Goal: Task Accomplishment & Management: Use online tool/utility

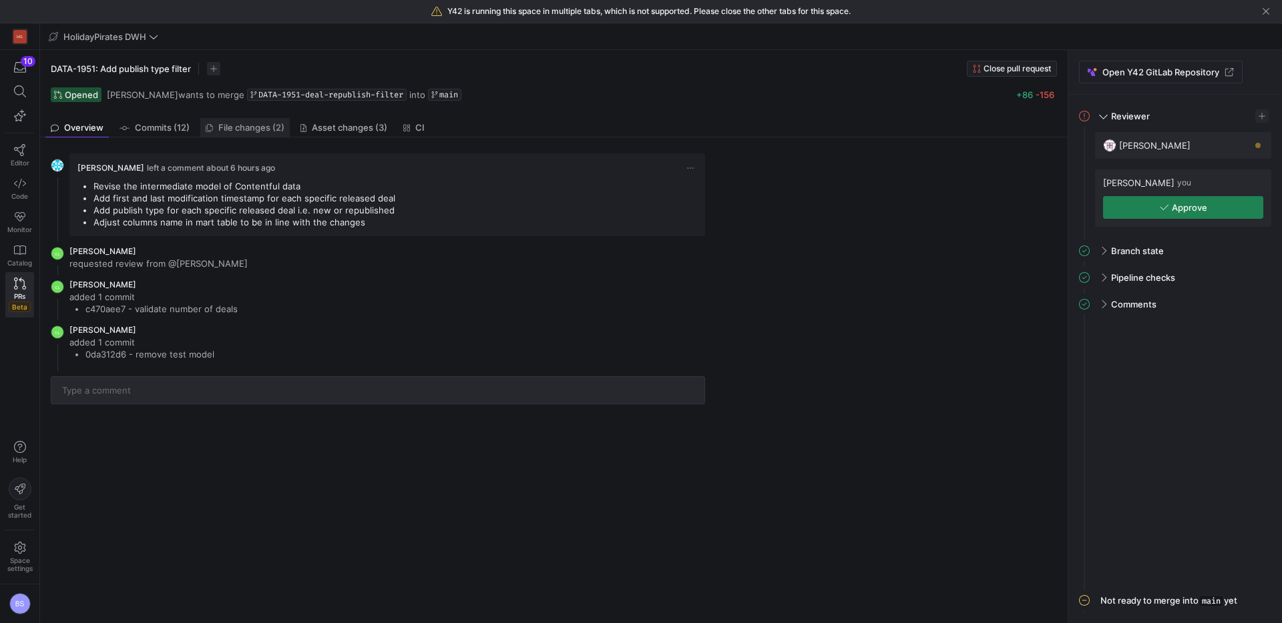
click at [224, 127] on span "File changes (2)" at bounding box center [251, 127] width 66 height 9
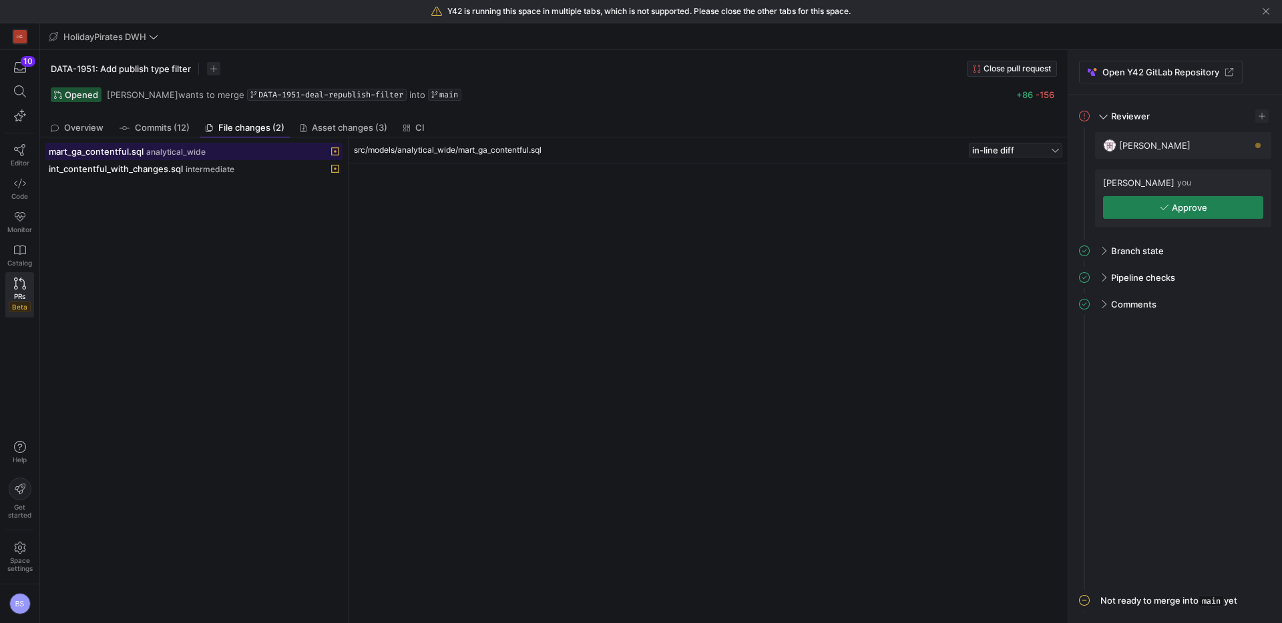
click at [172, 151] on span "analytical_wide" at bounding box center [175, 152] width 59 height 9
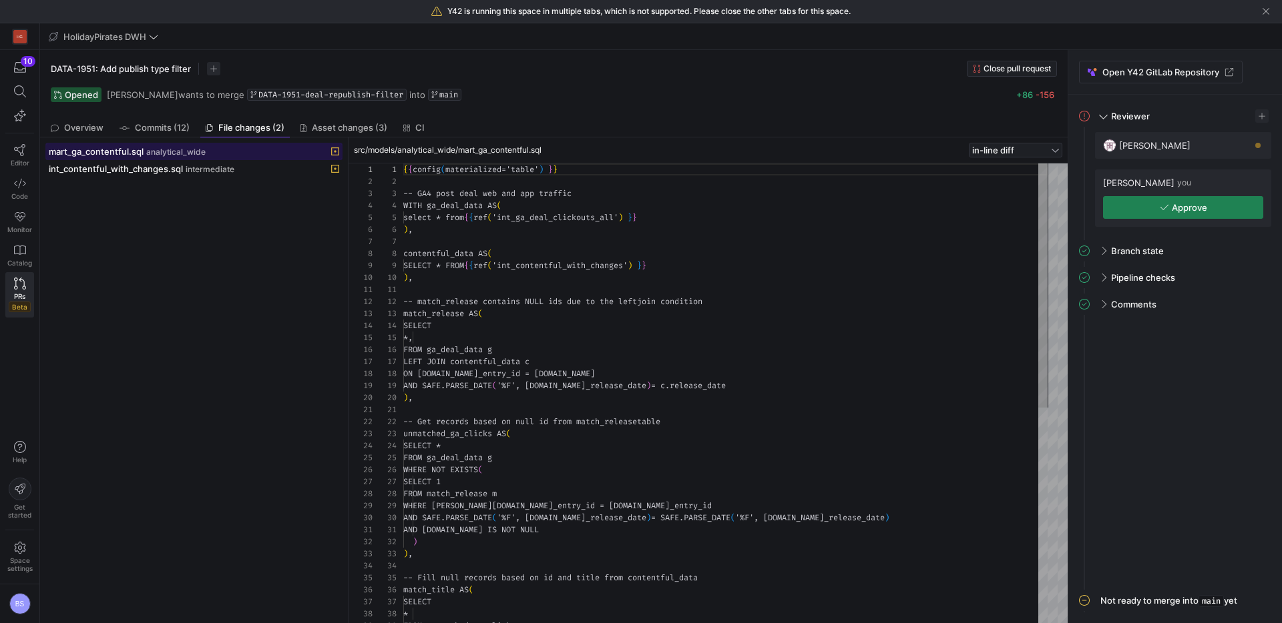
scroll to position [120, 0]
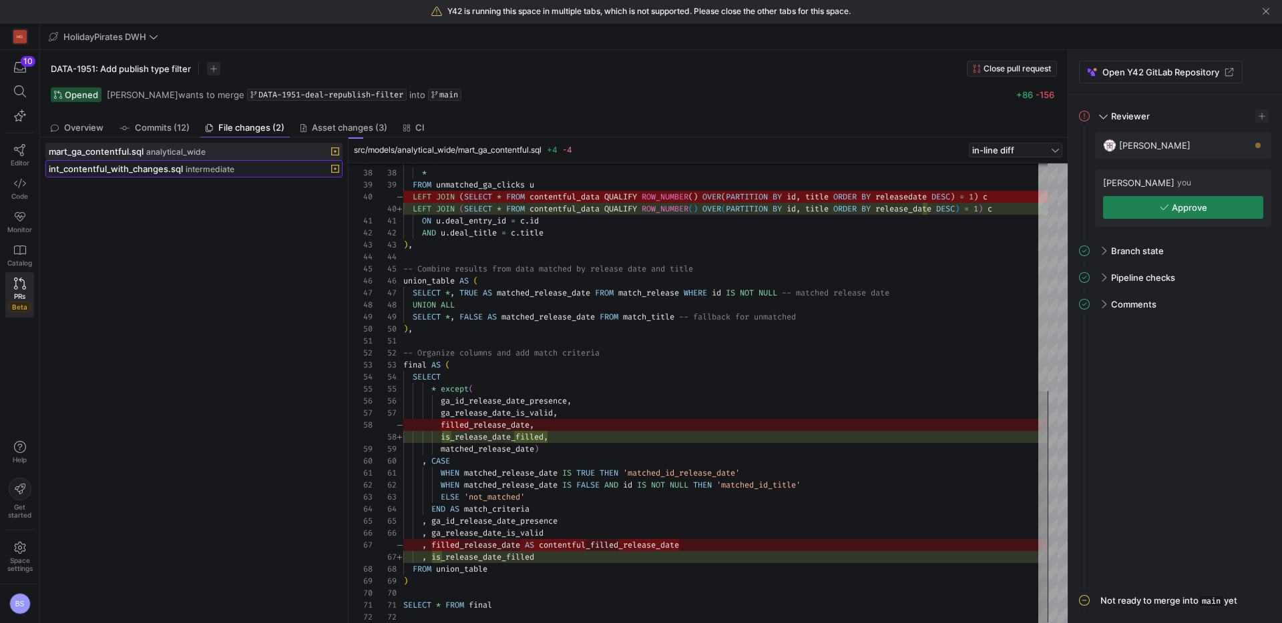
click at [170, 173] on span "int_contentful_with_changes.sql" at bounding box center [116, 169] width 134 height 11
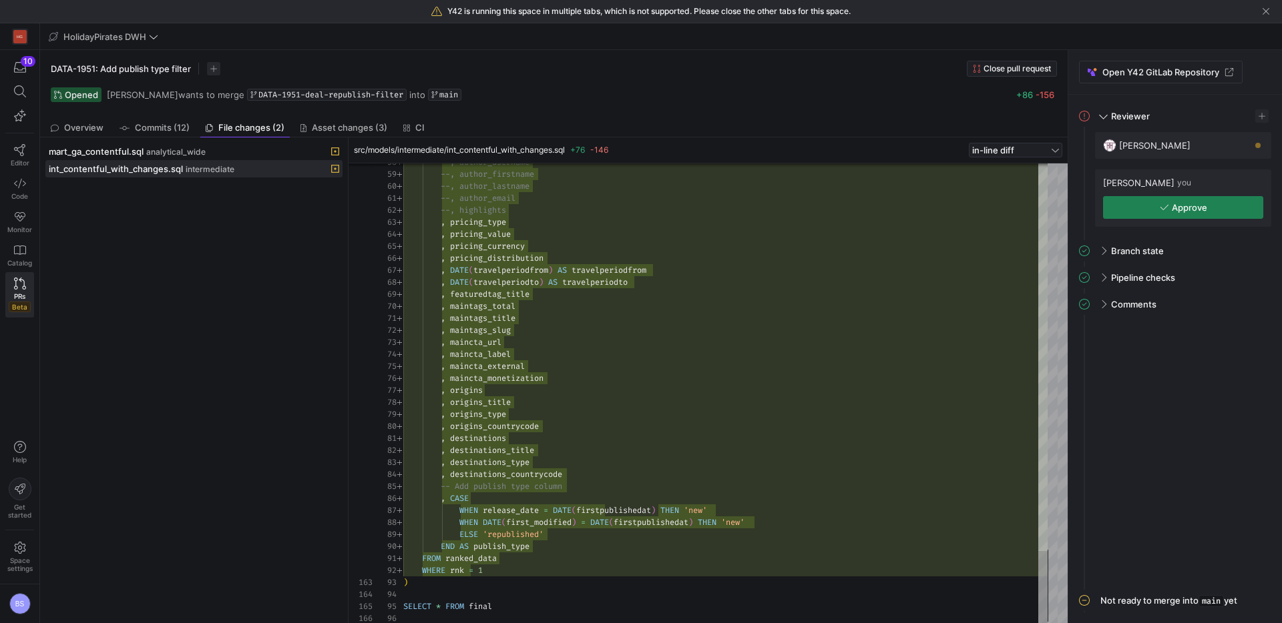
type textarea ", destinations , destinations_title , destinations_type , destinations_countryc…"
drag, startPoint x: 802, startPoint y: 526, endPoint x: 394, endPoint y: 509, distance: 408.2
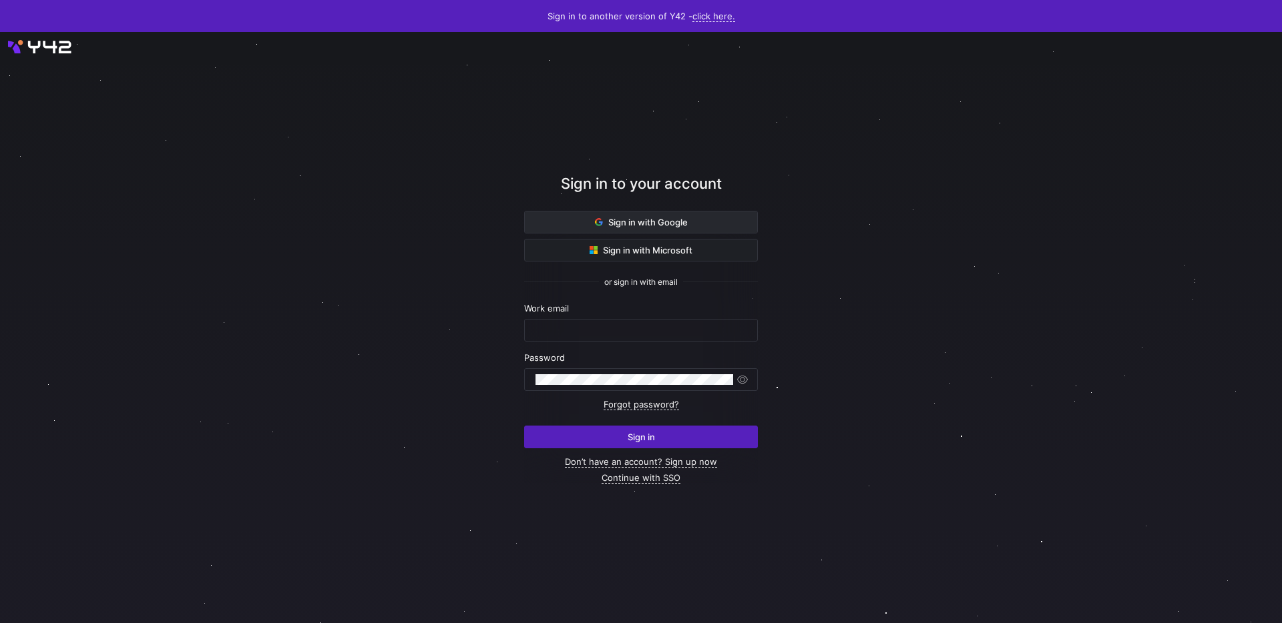
click at [646, 220] on span "Sign in with Google" at bounding box center [641, 222] width 93 height 11
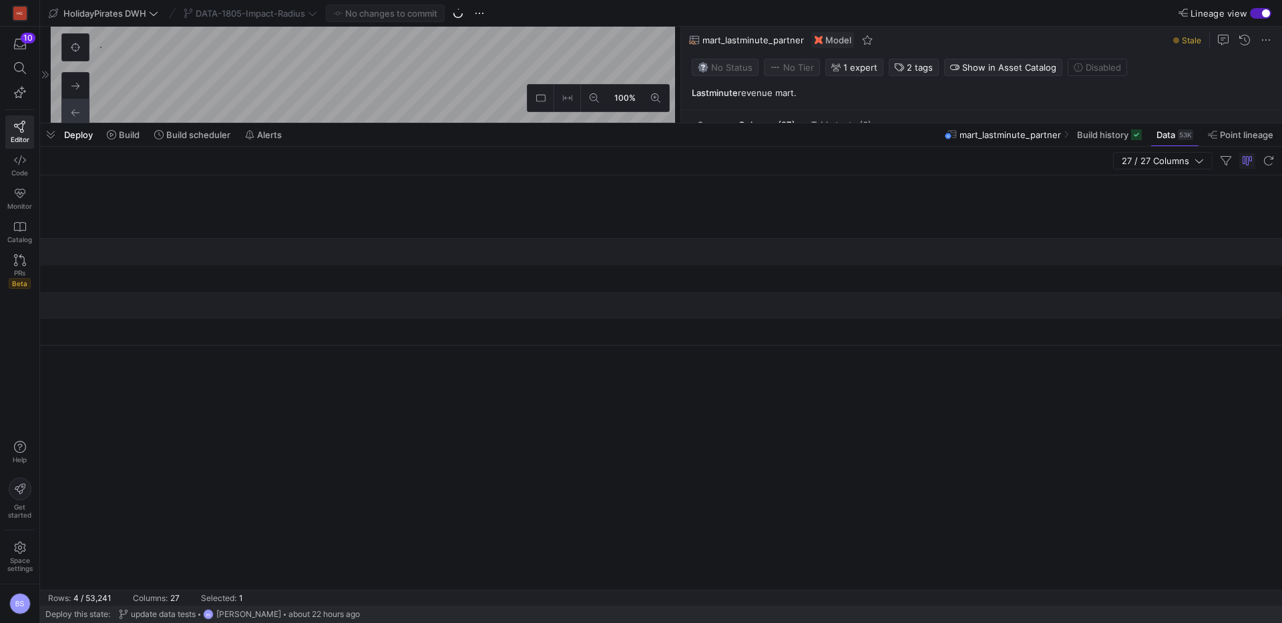
scroll to position [0, 2729]
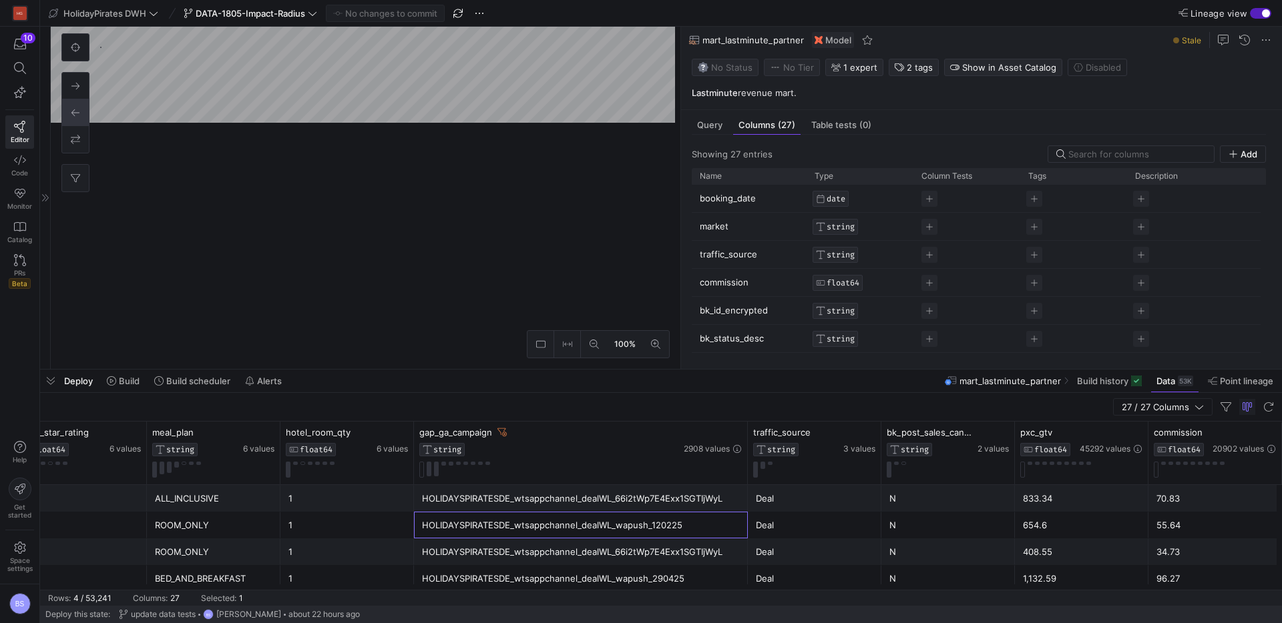
drag, startPoint x: 568, startPoint y: 125, endPoint x: 535, endPoint y: 373, distance: 249.9
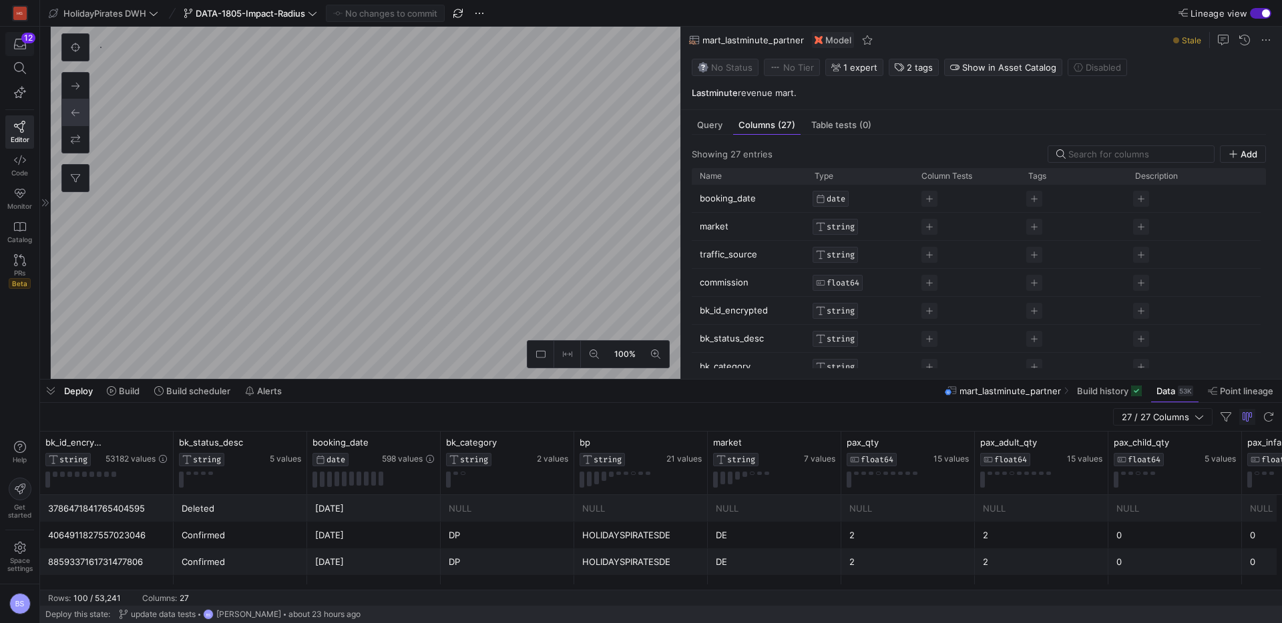
click at [22, 47] on icon "button" at bounding box center [20, 44] width 12 height 12
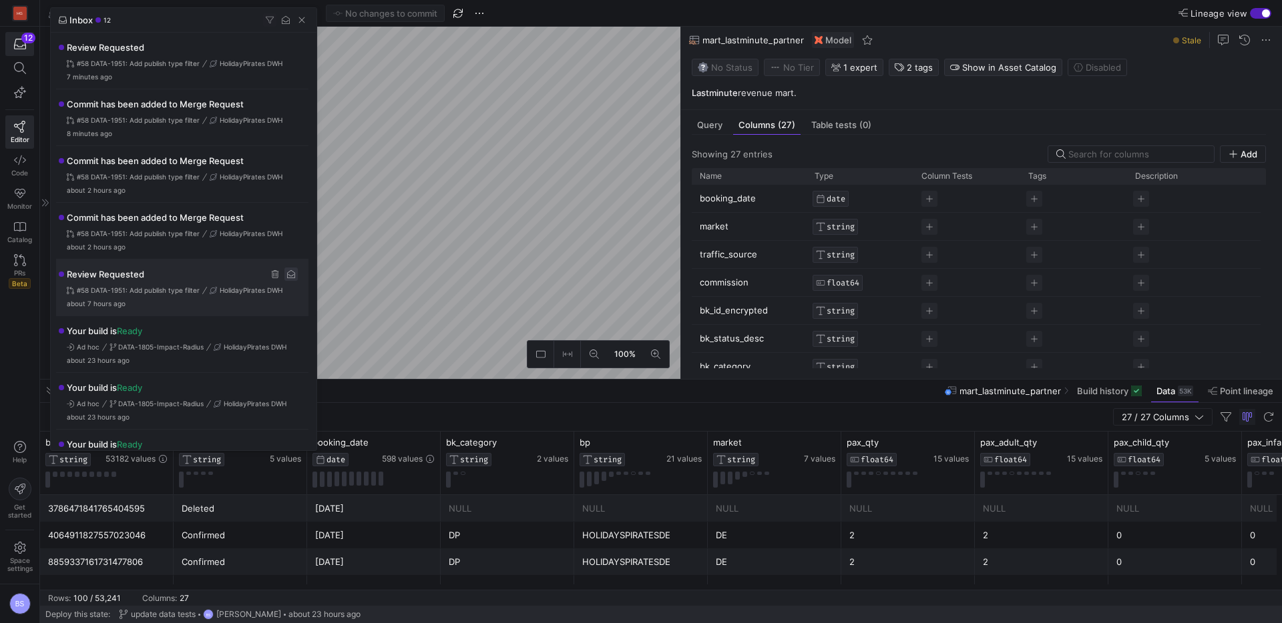
click at [290, 275] on span "Press SPACE to select this row." at bounding box center [290, 274] width 13 height 13
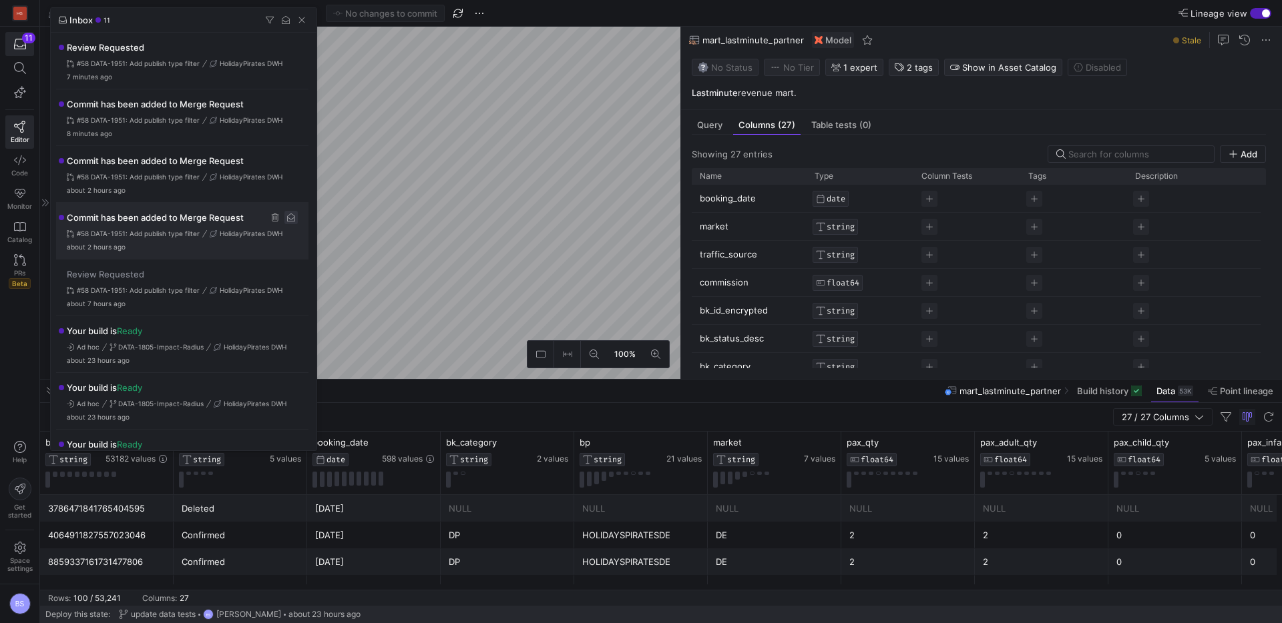
click at [292, 220] on span "Press SPACE to select this row." at bounding box center [290, 217] width 13 height 13
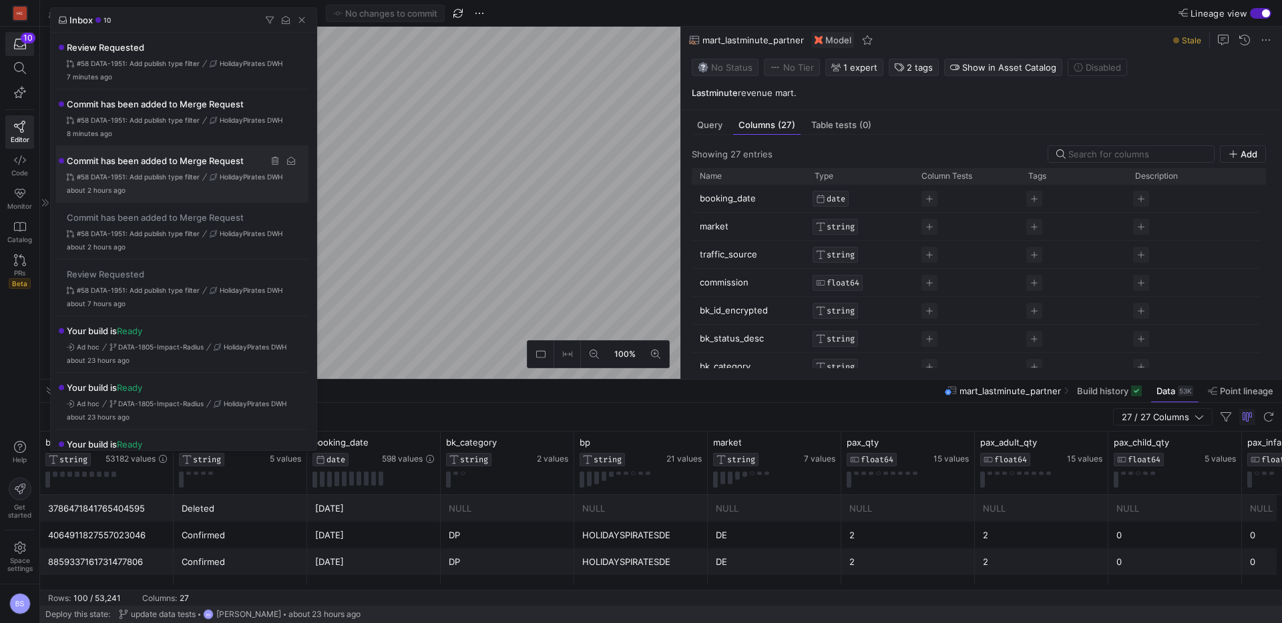
click at [286, 160] on span "Press SPACE to select this row." at bounding box center [290, 160] width 13 height 13
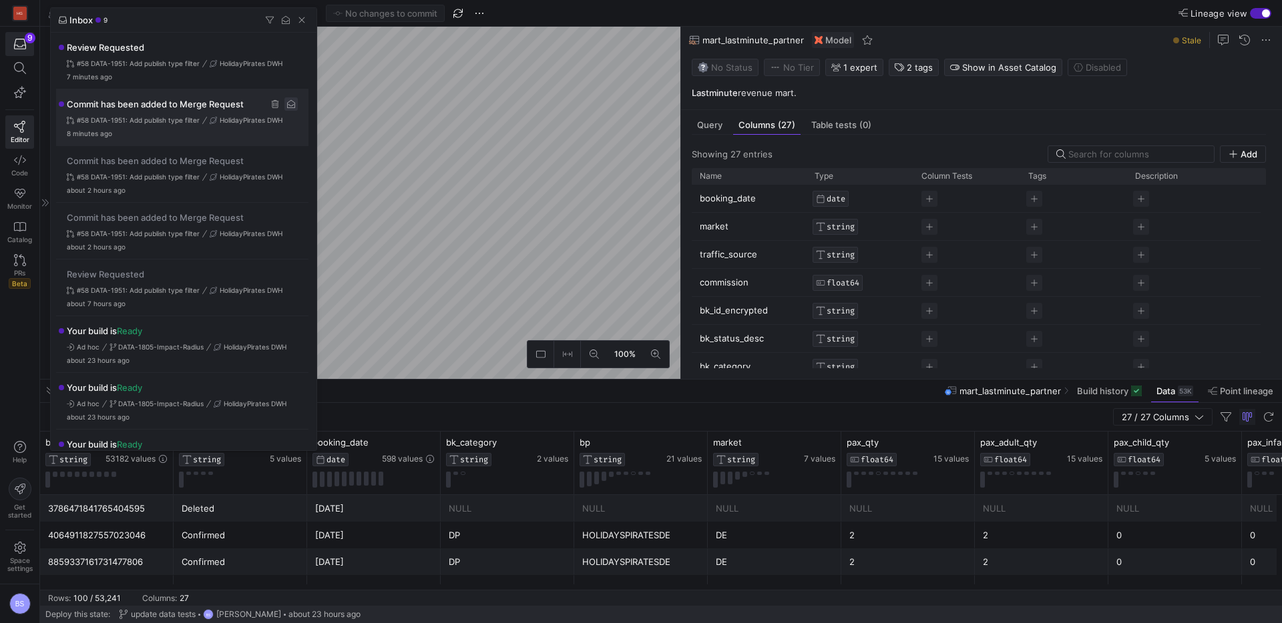
click at [290, 100] on span "Press SPACE to select this row." at bounding box center [290, 103] width 13 height 13
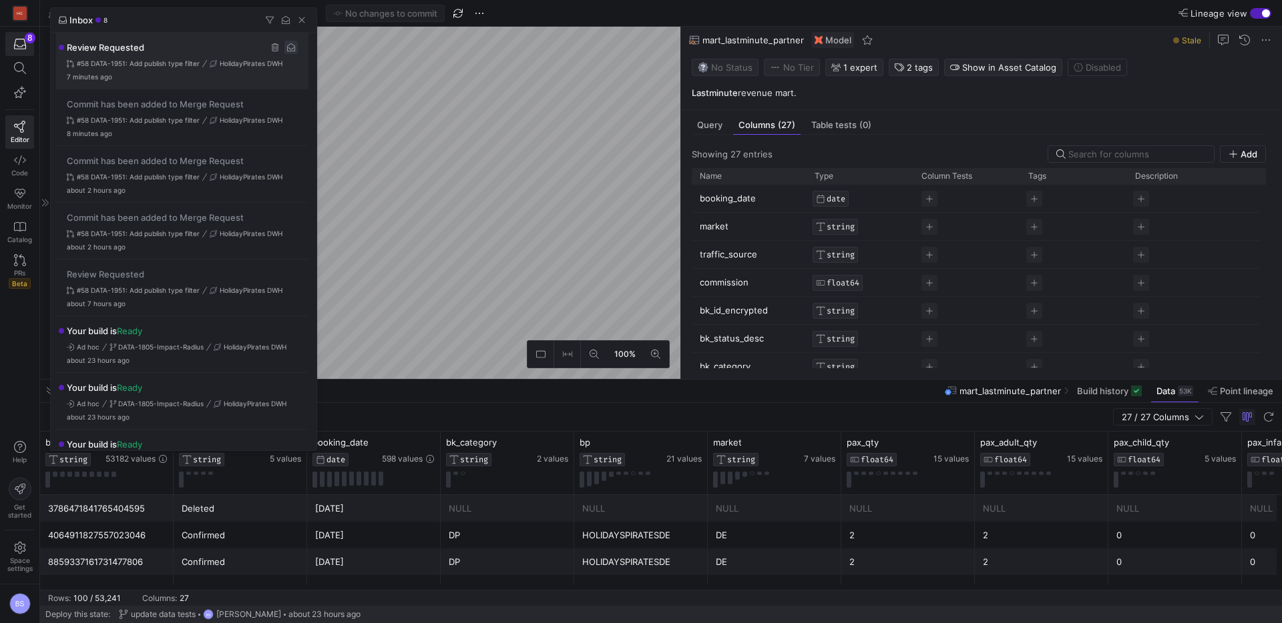
click at [288, 49] on span "Press SPACE to select this row." at bounding box center [290, 47] width 13 height 13
click at [304, 21] on span "button" at bounding box center [301, 19] width 13 height 13
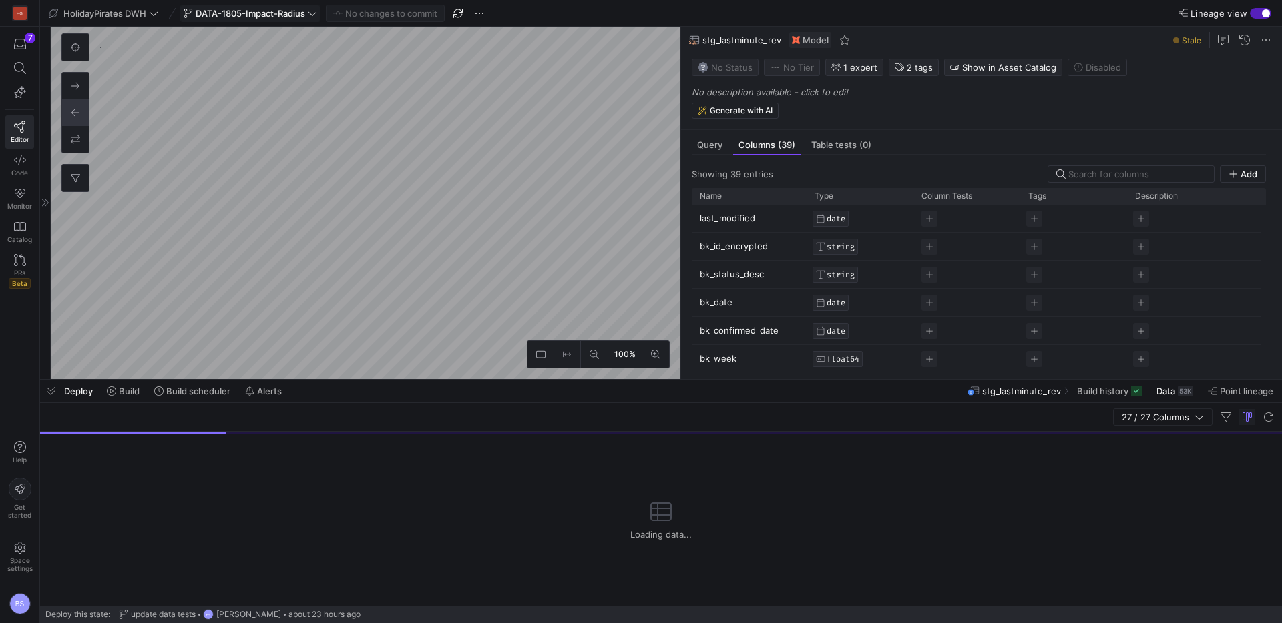
scroll to position [188, 0]
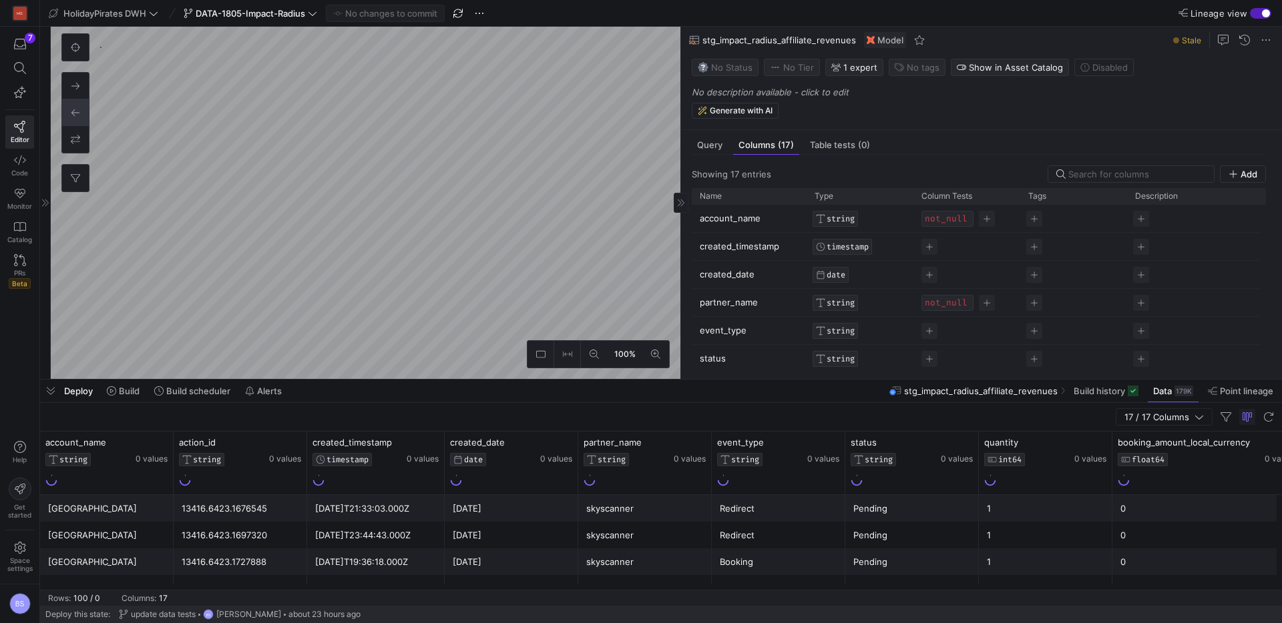
click at [768, 93] on p "No description available - click to edit" at bounding box center [984, 92] width 585 height 11
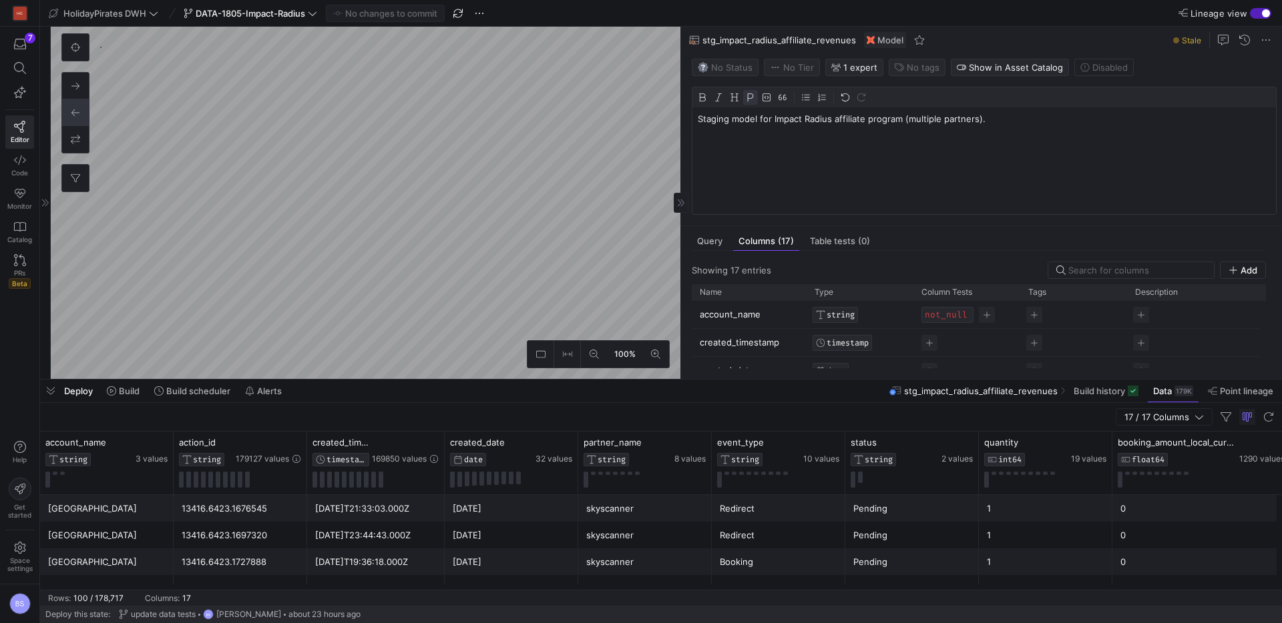
click at [980, 142] on div "Staging model for Impact Radius affiliate program (multiple partners)." at bounding box center [983, 160] width 583 height 107
click at [940, 244] on mat-tab-group "Query Columns (17) Table tests (0) Showing 17 entries Add Drag here to set row …" at bounding box center [978, 302] width 595 height 153
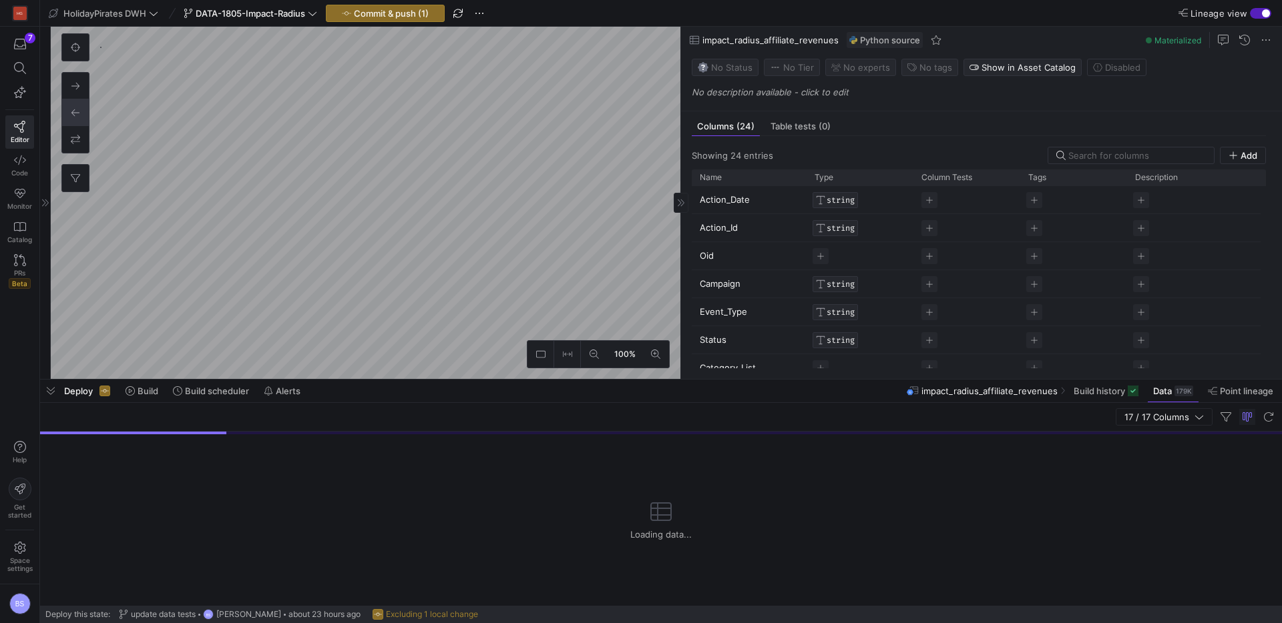
scroll to position [1517, 0]
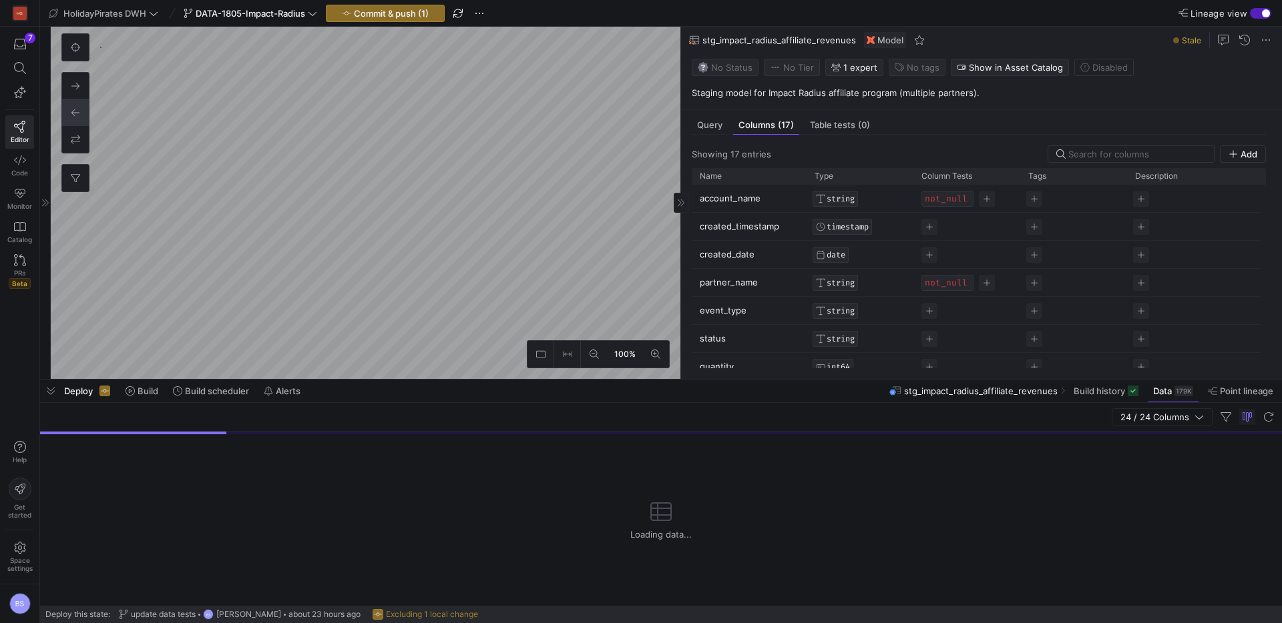
scroll to position [465, 0]
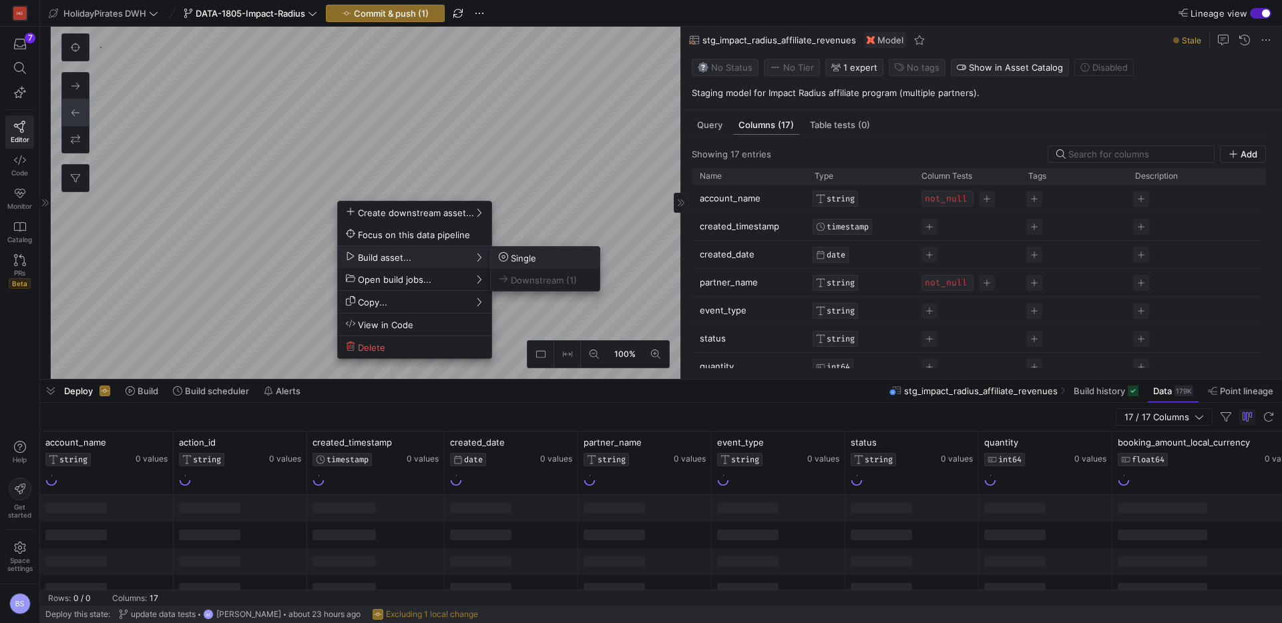
click at [514, 257] on span "Single" at bounding box center [517, 257] width 37 height 11
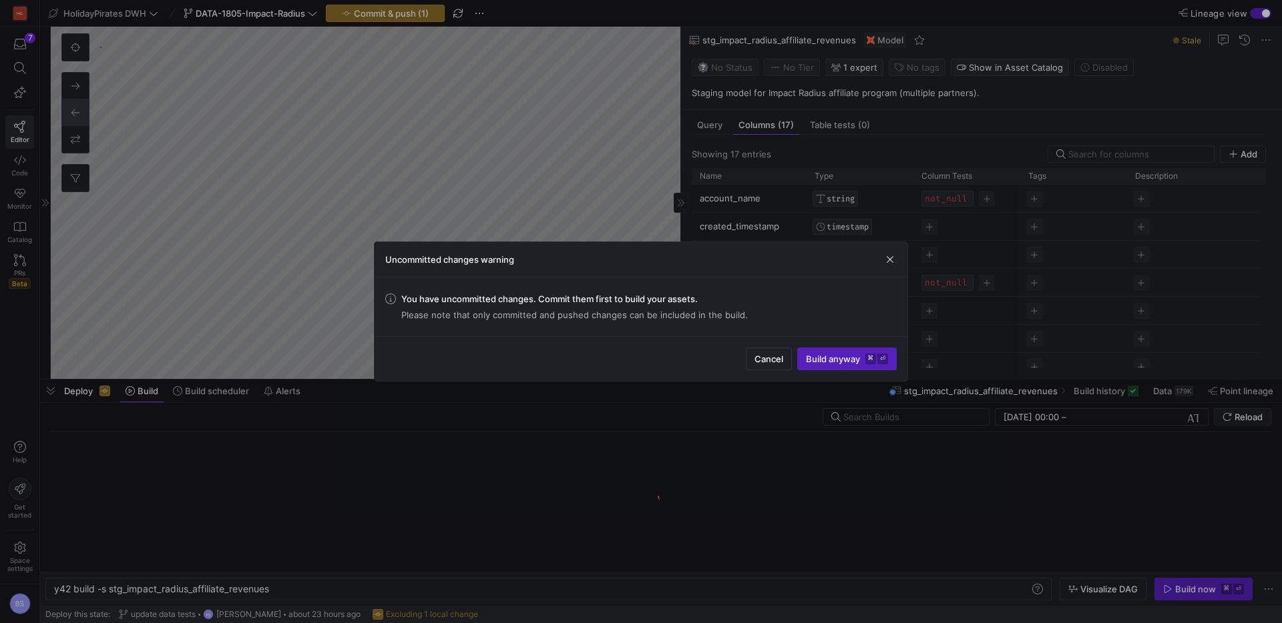
scroll to position [0, 217]
click at [806, 366] on span "submit" at bounding box center [847, 358] width 98 height 21
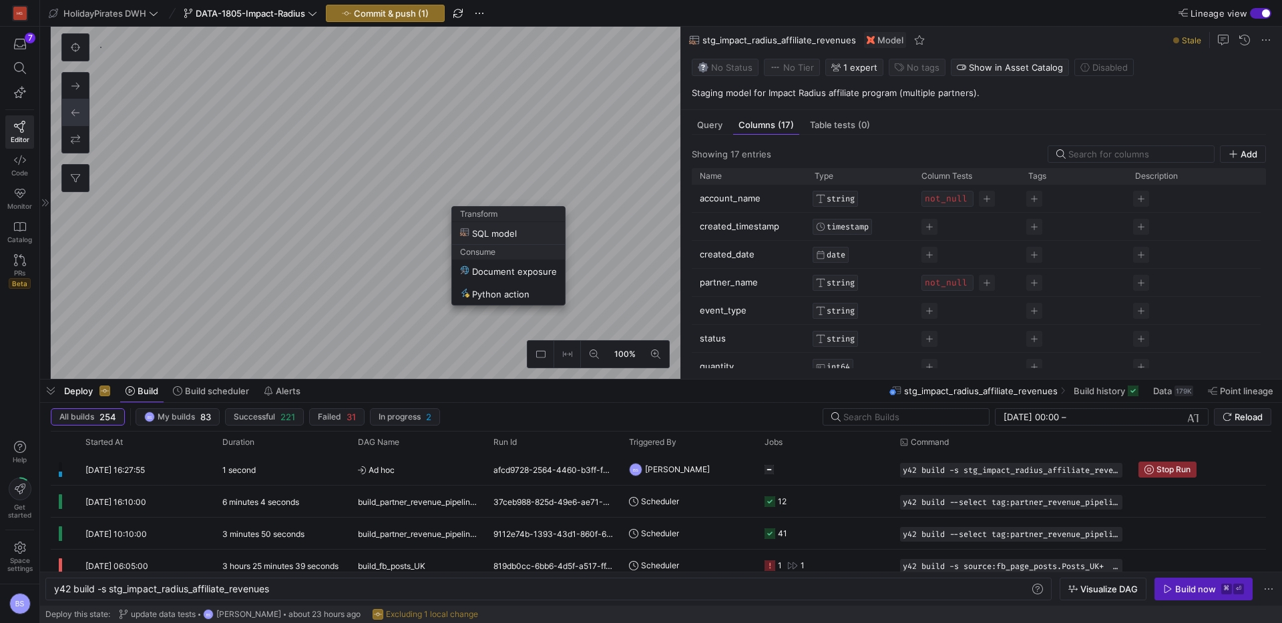
click at [517, 233] on span "SQL model" at bounding box center [488, 233] width 57 height 11
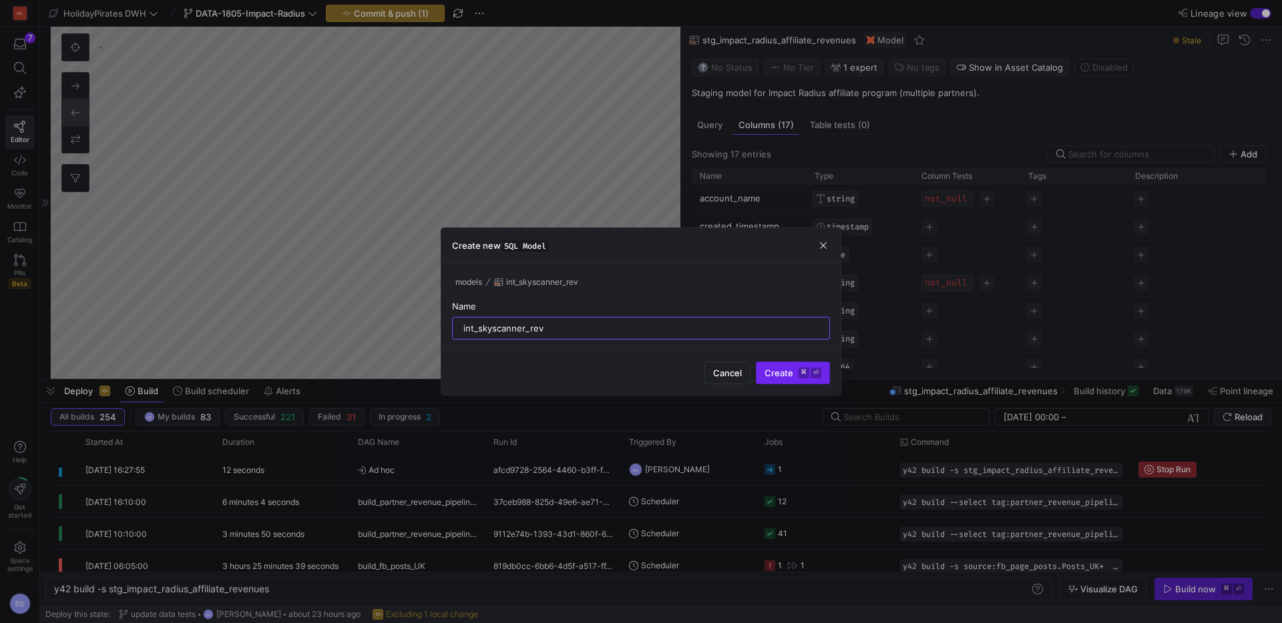
type input "int_skyscanner_rev"
click at [782, 368] on span "Create ⌘ ⏎" at bounding box center [792, 373] width 57 height 11
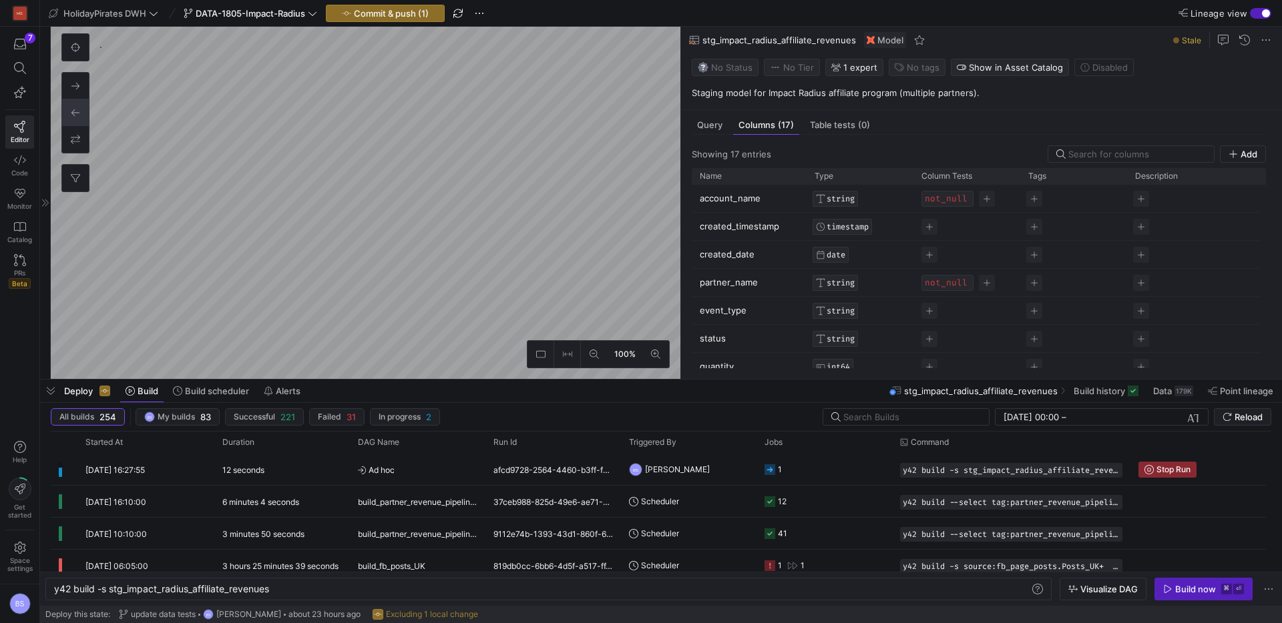
type textarea "y42 build -s int_skyscanner_rev"
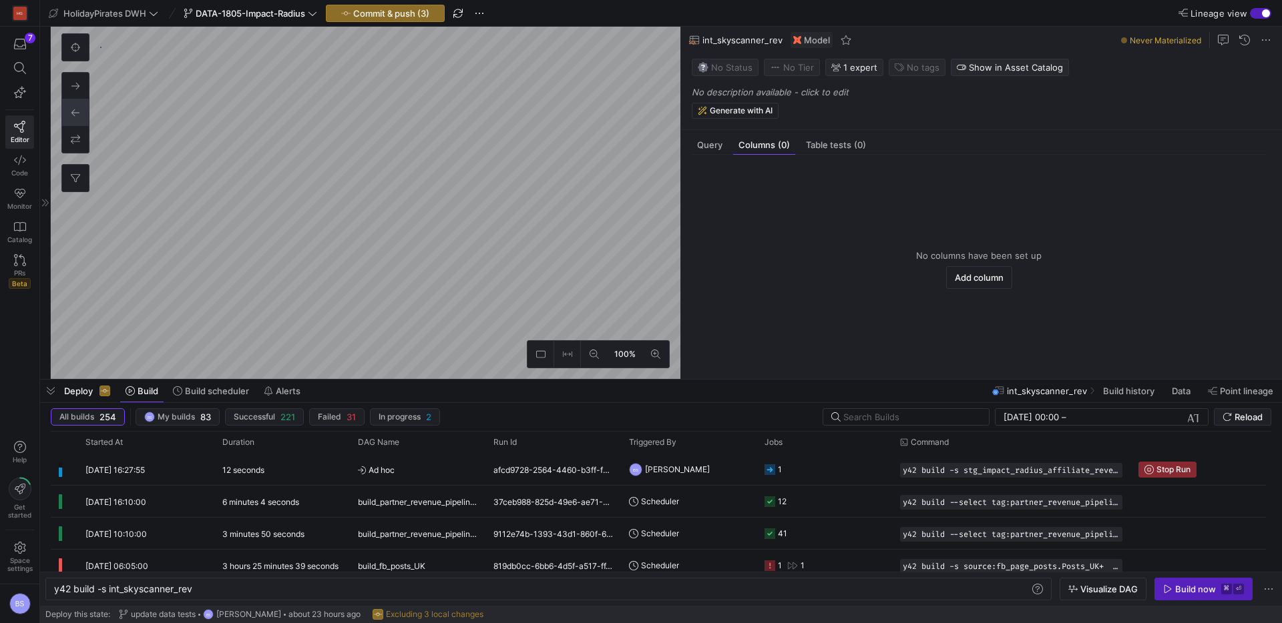
scroll to position [780, 0]
click at [738, 88] on p "No description available - click to edit" at bounding box center [984, 92] width 585 height 11
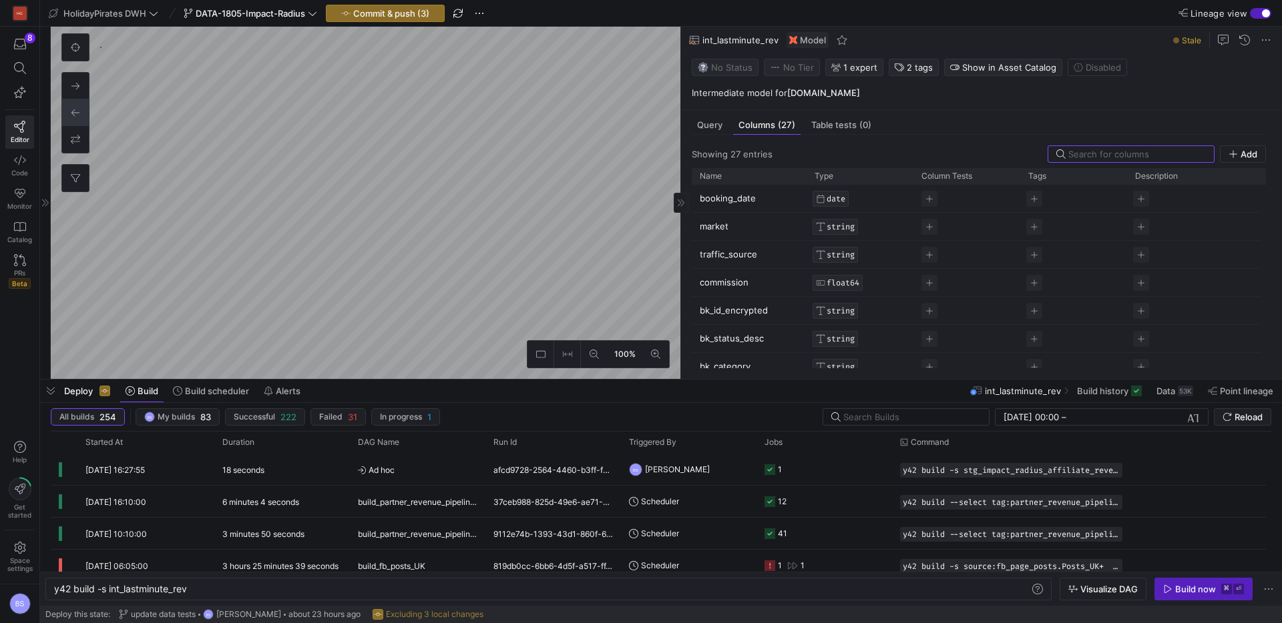
scroll to position [433, 0]
drag, startPoint x: 784, startPoint y: 93, endPoint x: 682, endPoint y: 91, distance: 102.2
click at [682, 91] on y42-asset-editor-sidebar "Status No Status Tier No Tier Experts BS Boris Salvati 1 expert Tags partner_re…" at bounding box center [981, 81] width 601 height 56
copy p "Intermediate model for Lastminute.com"
type textarea "y42 build -s int_skyscanner_rev"
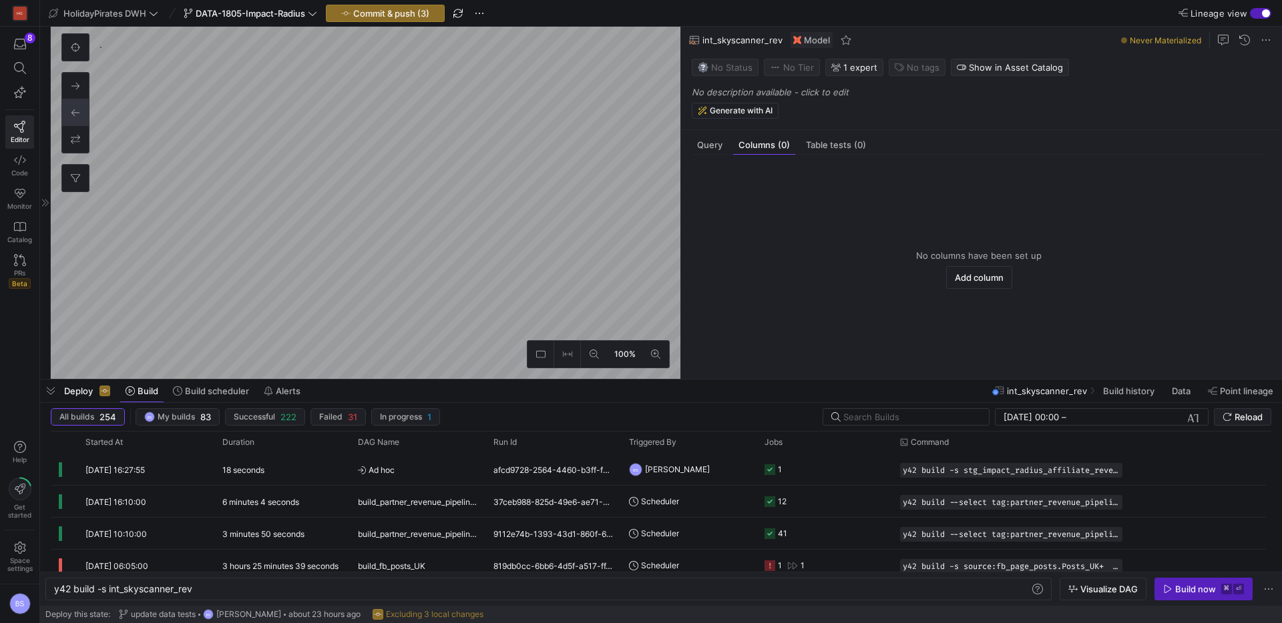
scroll to position [1197, 0]
click at [794, 98] on div "No description available - click to edit Generate with AI" at bounding box center [984, 103] width 585 height 32
click at [798, 93] on p "No description available - click to edit" at bounding box center [984, 92] width 585 height 11
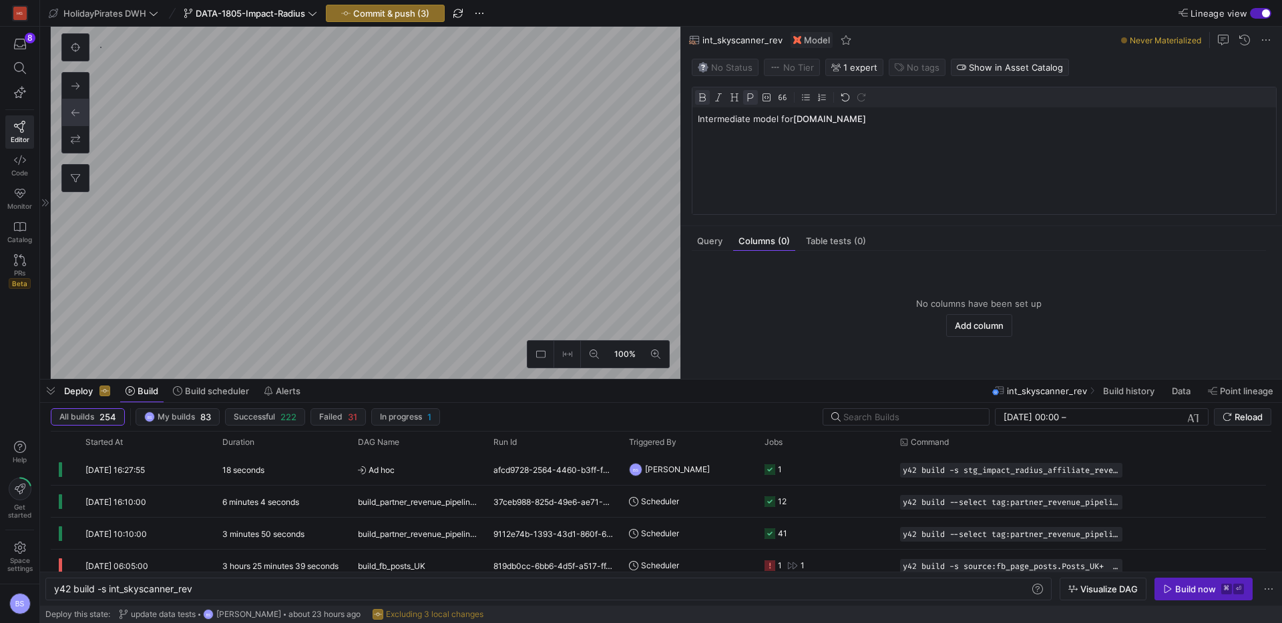
click at [806, 119] on strong "Lastminute.com" at bounding box center [829, 118] width 73 height 11
click at [709, 244] on mat-tab-group "Query Columns (0) Table tests (0) No columns have been set up Add column" at bounding box center [978, 302] width 595 height 153
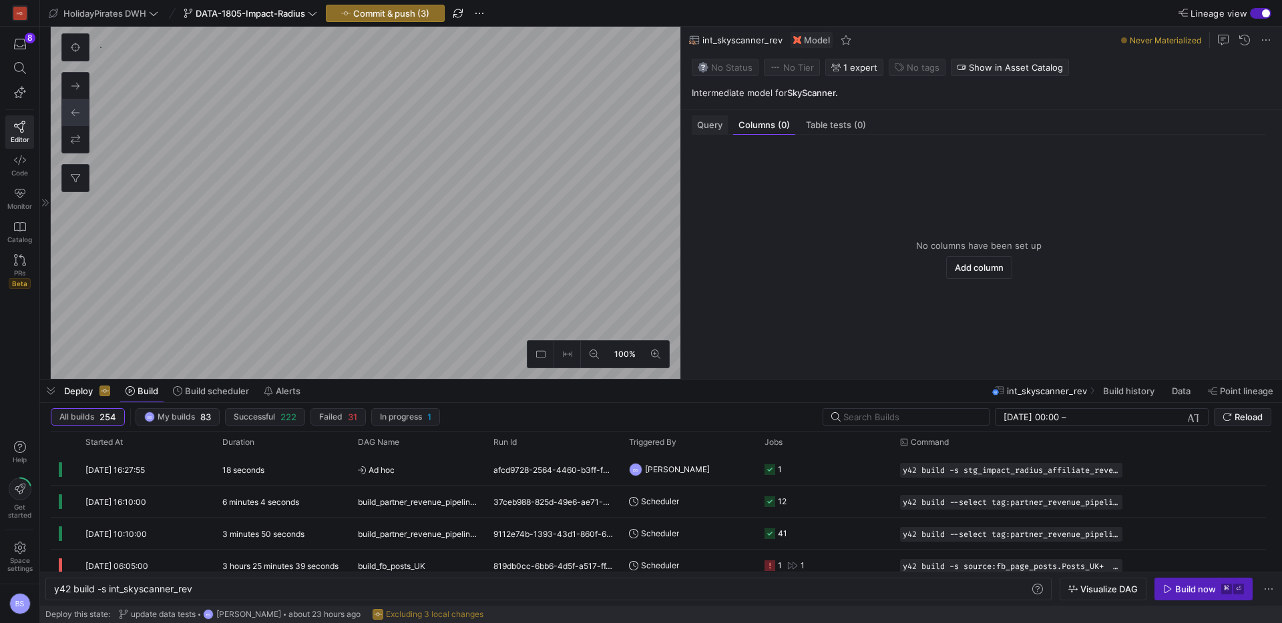
click at [715, 129] on span "Query" at bounding box center [709, 125] width 25 height 9
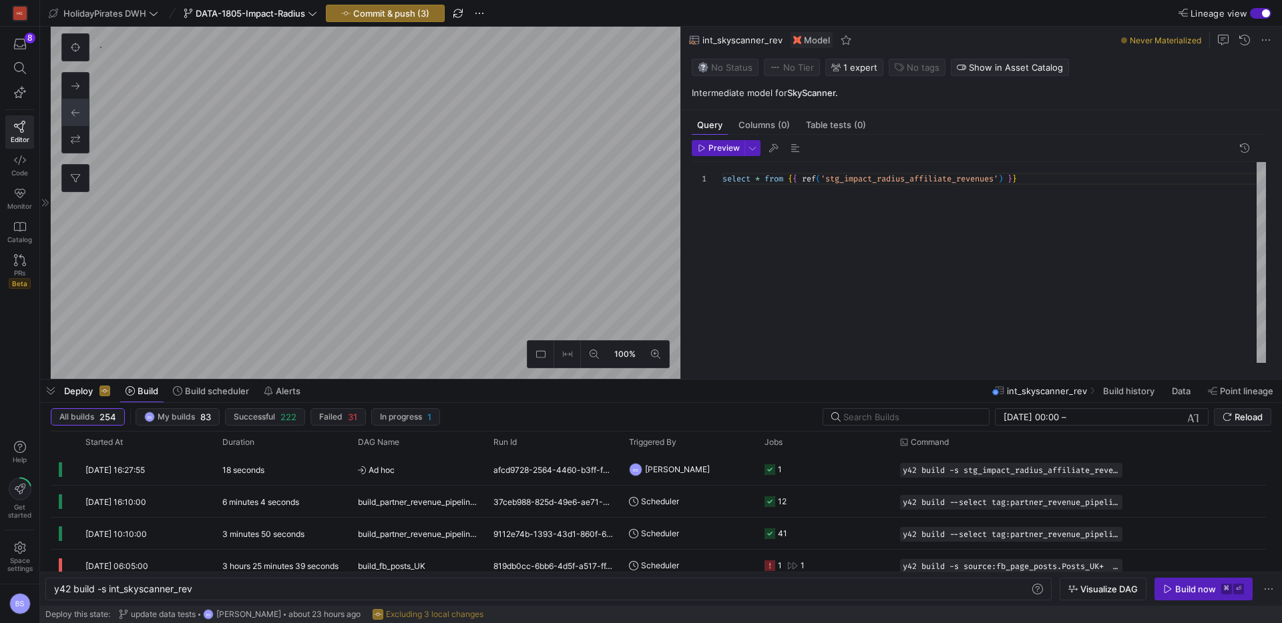
scroll to position [0, 302]
click at [1045, 178] on div "select * from { { ref ( 'stg_impact_radius_affiliate_revenues' ) } }" at bounding box center [993, 262] width 543 height 201
click at [705, 144] on icon "button" at bounding box center [702, 148] width 8 height 8
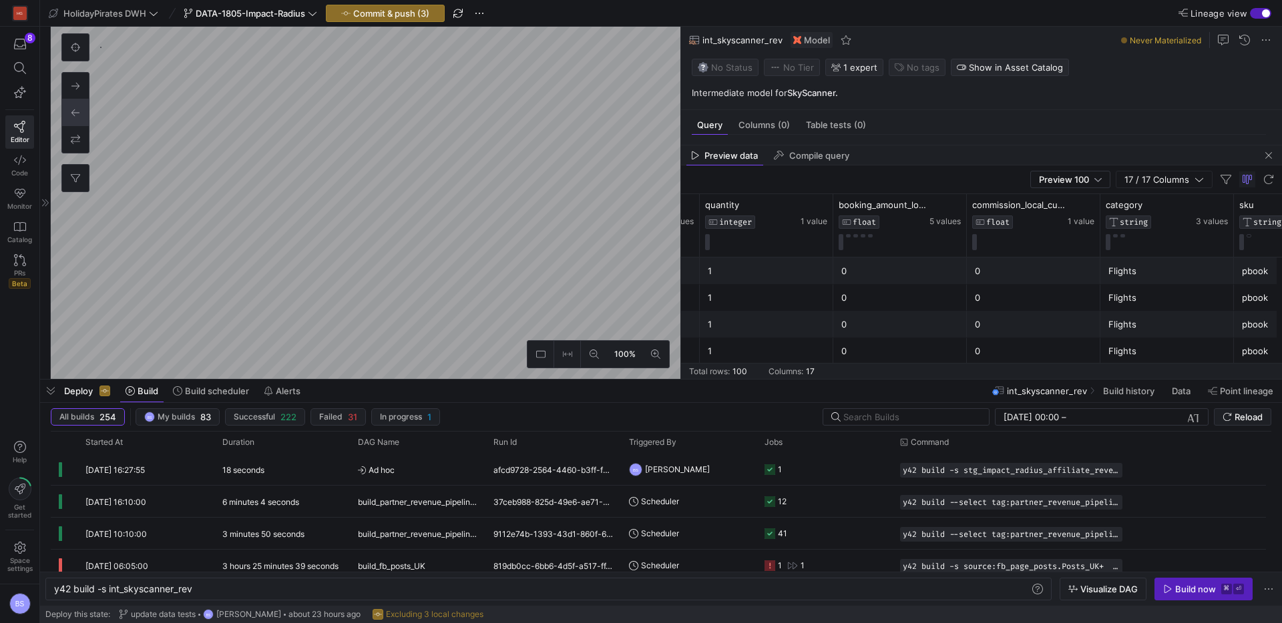
scroll to position [0, 1116]
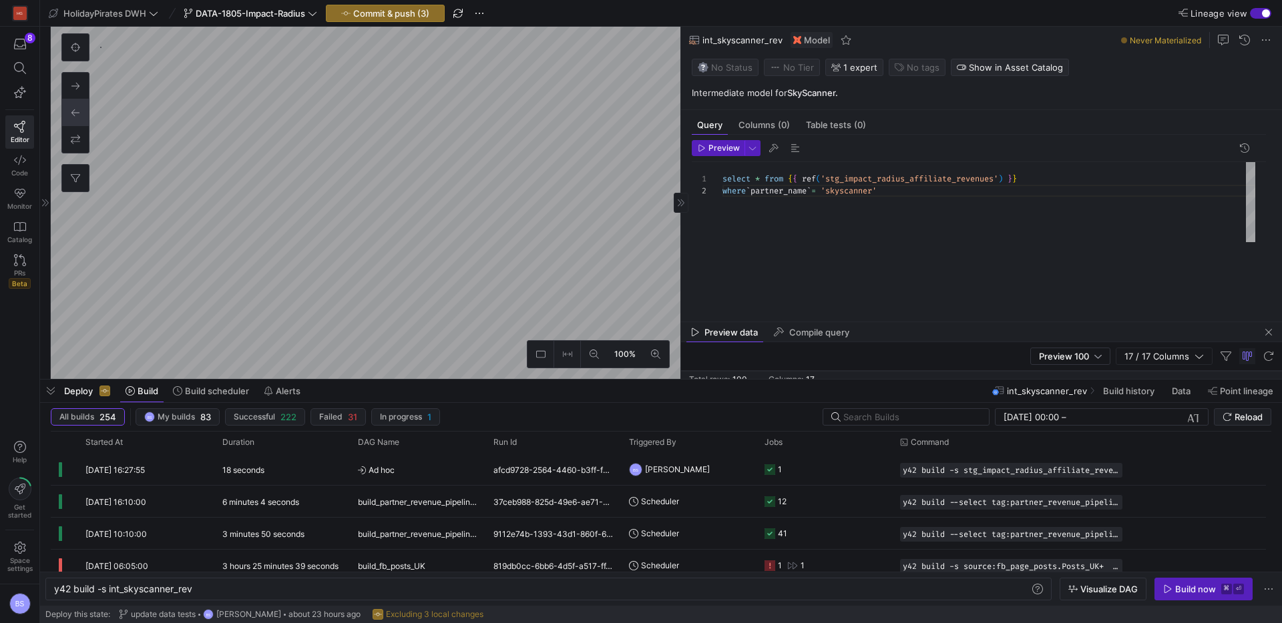
drag, startPoint x: 927, startPoint y: 144, endPoint x: 931, endPoint y: 312, distance: 167.6
click at [936, 320] on div at bounding box center [981, 322] width 601 height 5
click at [765, 182] on div "select * from { { ref ( 'stg_impact_radius_affiliate_revenues' ) } } where ` pa…" at bounding box center [993, 232] width 543 height 140
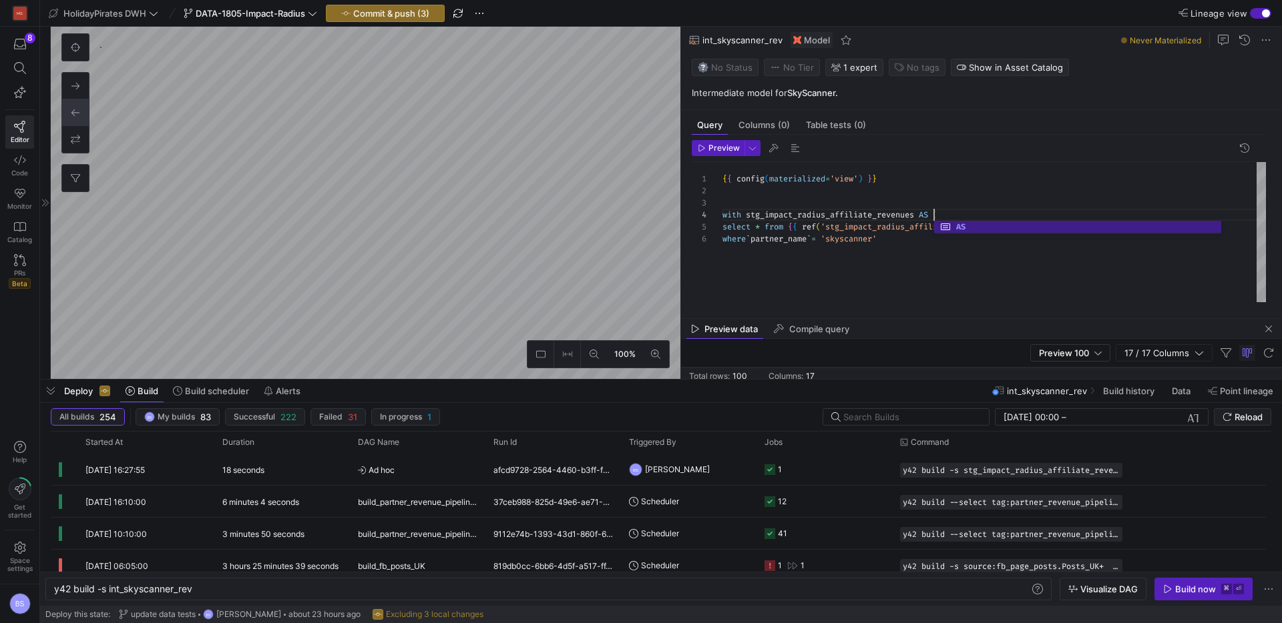
drag, startPoint x: 717, startPoint y: 212, endPoint x: 729, endPoint y: 212, distance: 12.0
click at [721, 212] on div at bounding box center [707, 215] width 31 height 12
click at [730, 213] on div "{ { config ( materialized = 'view' ) } } select * from { { ref ( 'stg_impact_ra…" at bounding box center [993, 232] width 543 height 140
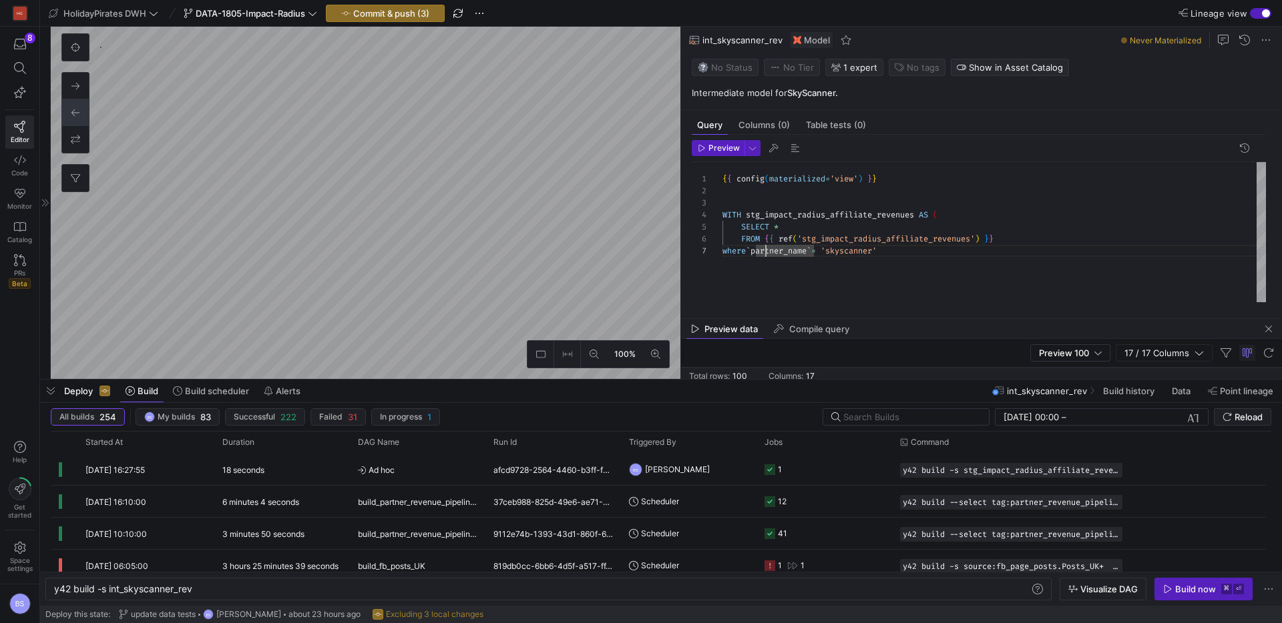
click at [732, 251] on div "{ { config ( materialized = 'view' ) } } SELECT * WITH stg_impact_radius_affili…" at bounding box center [993, 232] width 543 height 140
click at [903, 254] on div "{ { config ( materialized = 'view' ) } } SELECT * WITH stg_impact_radius_affili…" at bounding box center [993, 232] width 543 height 140
click at [793, 274] on div "{ { config ( materialized = 'view' ) } } SELECT * WITH stg_impact_radius_affili…" at bounding box center [993, 232] width 543 height 140
click at [776, 290] on div "{ { config ( materialized = 'view' ) } } SELECT * WITH stg_impact_radius_affili…" at bounding box center [993, 232] width 543 height 140
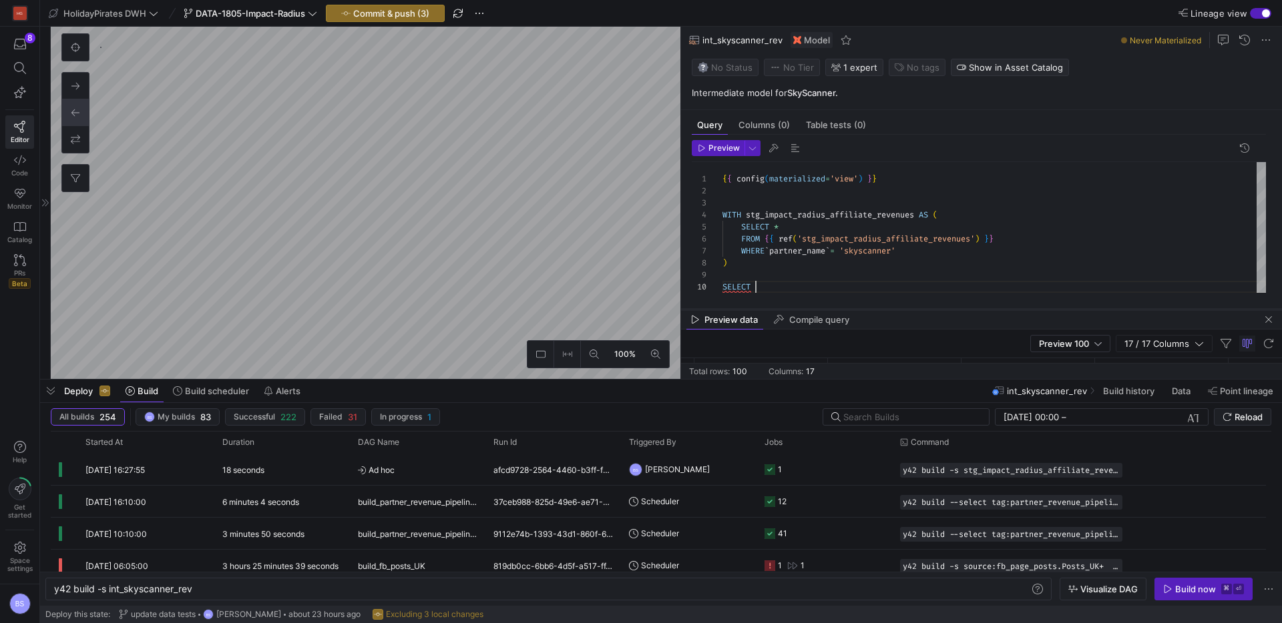
drag, startPoint x: 860, startPoint y: 319, endPoint x: 865, endPoint y: 310, distance: 10.8
click at [865, 310] on div at bounding box center [981, 309] width 601 height 5
type textarea "{{ config(materialized='view') }} WITH stg_impact_radius_affiliate_revenues AS …"
type textarea "y42 build -s stg_impact_radius_affiliate_revenues"
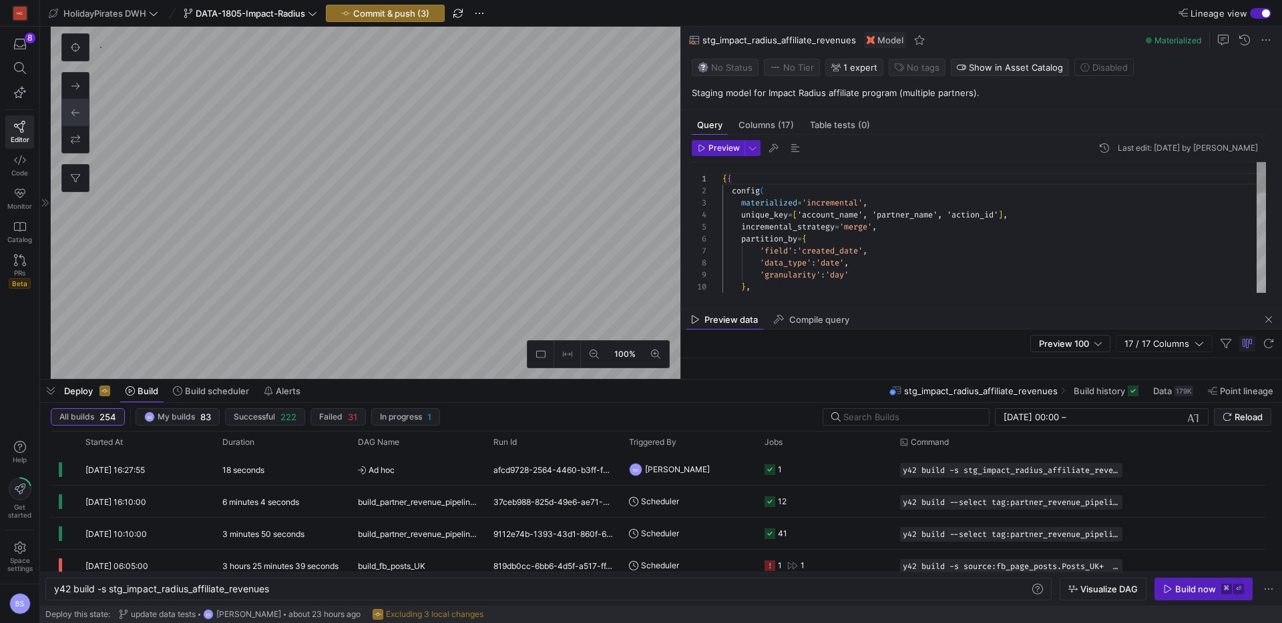
scroll to position [881, 0]
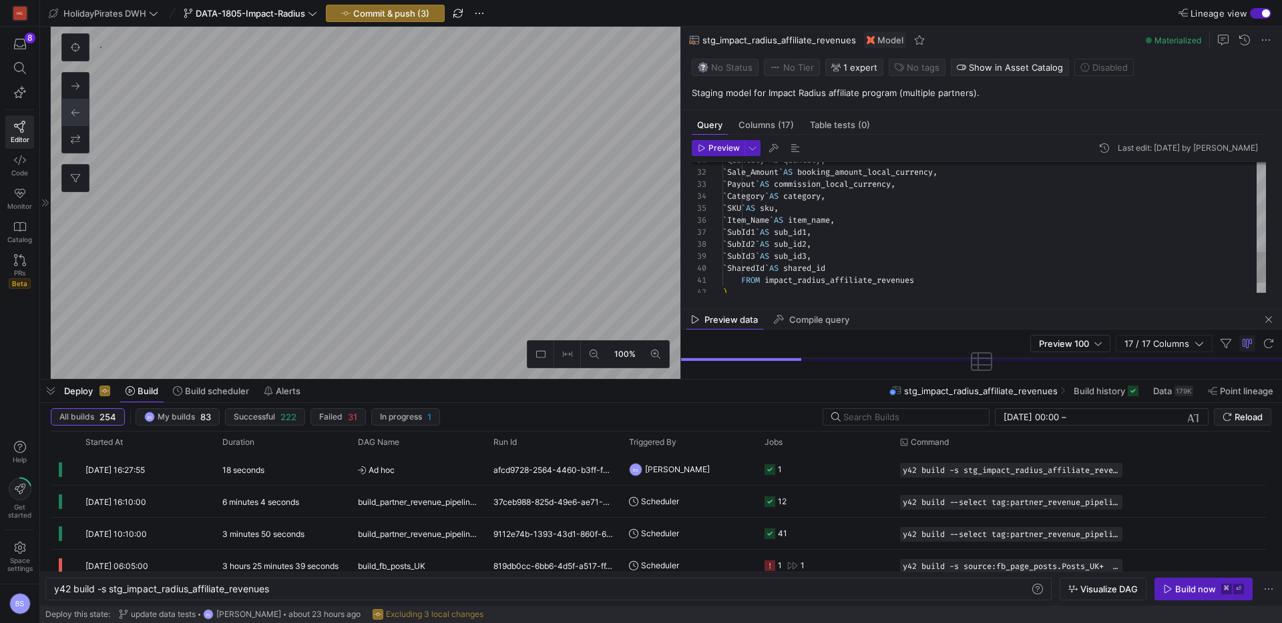
type textarea "`Quantity` AS quantity, `Sale_Amount` AS booking_amount_local_currency, `Payout…"
click at [774, 270] on div "` Quantity ` AS quantity , ` Sale_Amount ` AS booking_amount_local_currency , `…" at bounding box center [993, 58] width 543 height 551
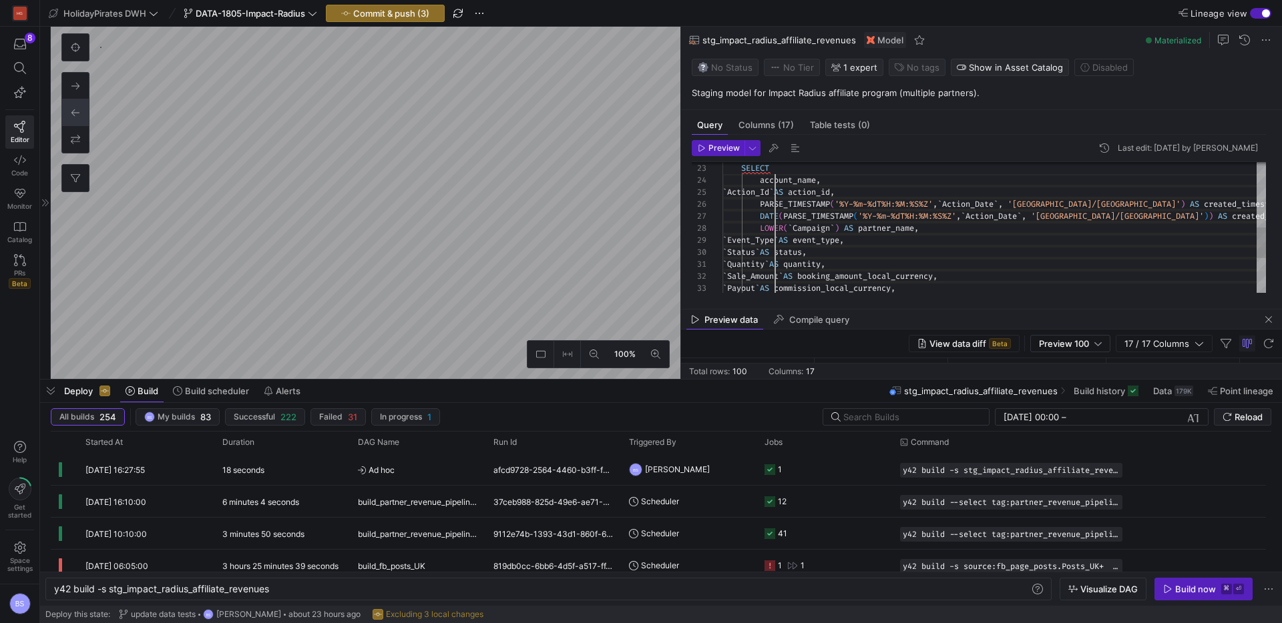
drag, startPoint x: 774, startPoint y: 270, endPoint x: 772, endPoint y: 183, distance: 86.8
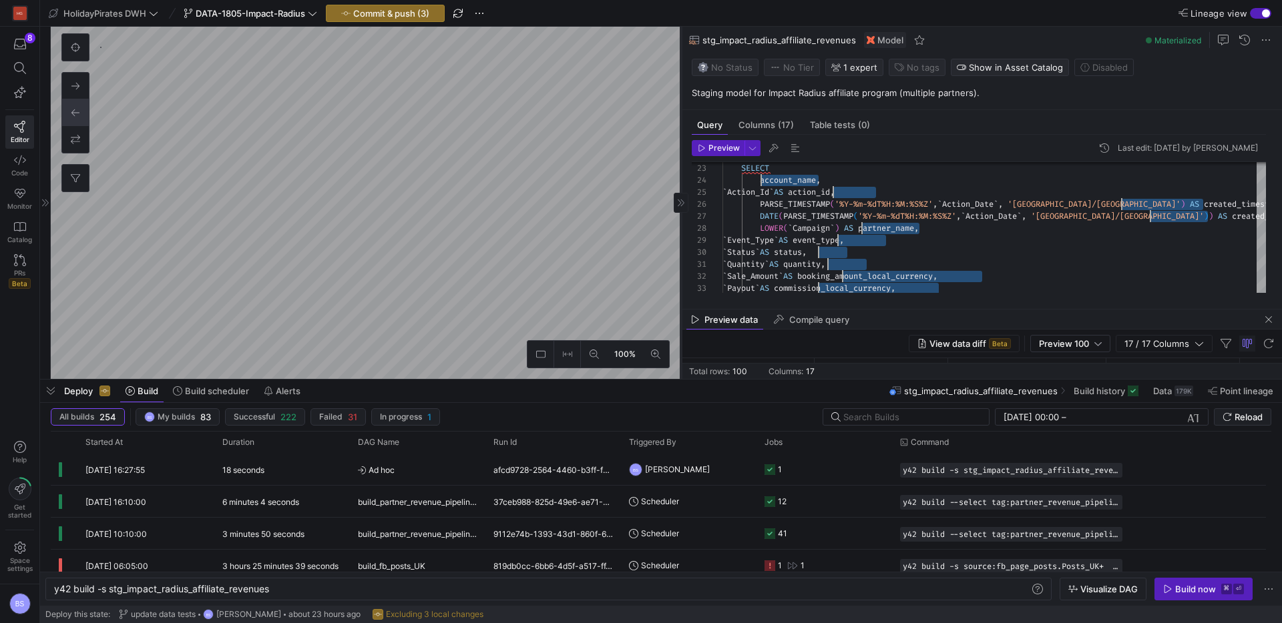
type textarea "y42 build -s int_skyscanner_rev"
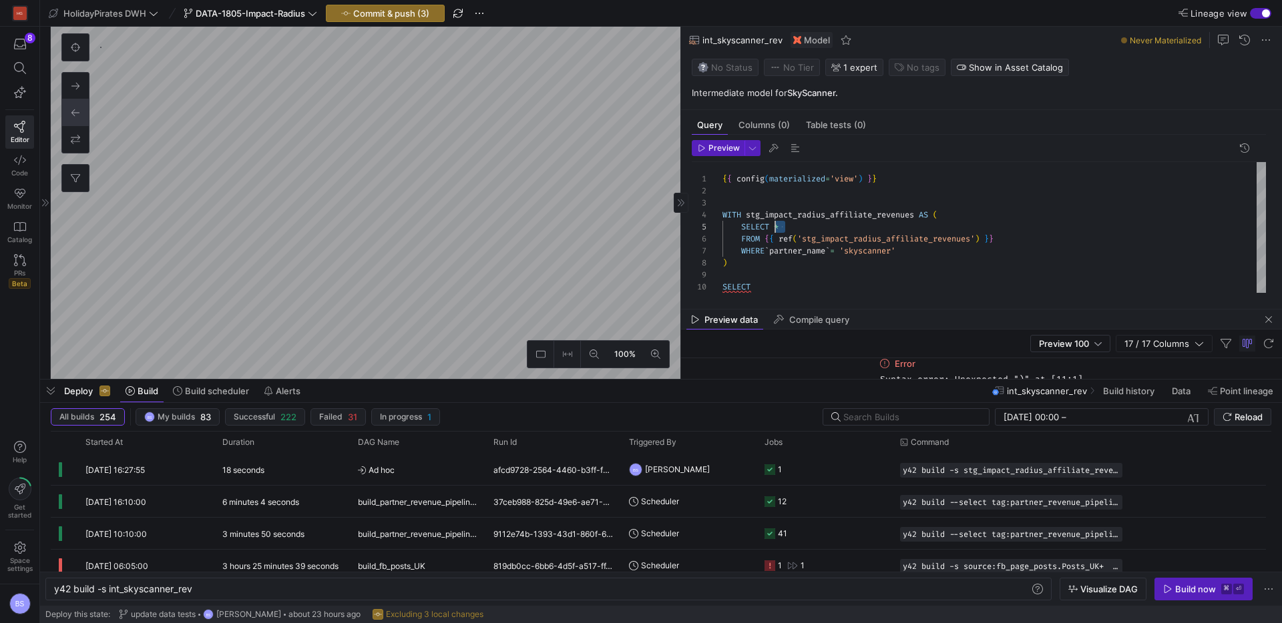
scroll to position [48, 53]
drag, startPoint x: 786, startPoint y: 230, endPoint x: 773, endPoint y: 230, distance: 12.7
click at [773, 230] on div "{ { config ( materialized = 'view' ) } } WITH stg_impact_radius_affiliate_reven…" at bounding box center [993, 227] width 543 height 131
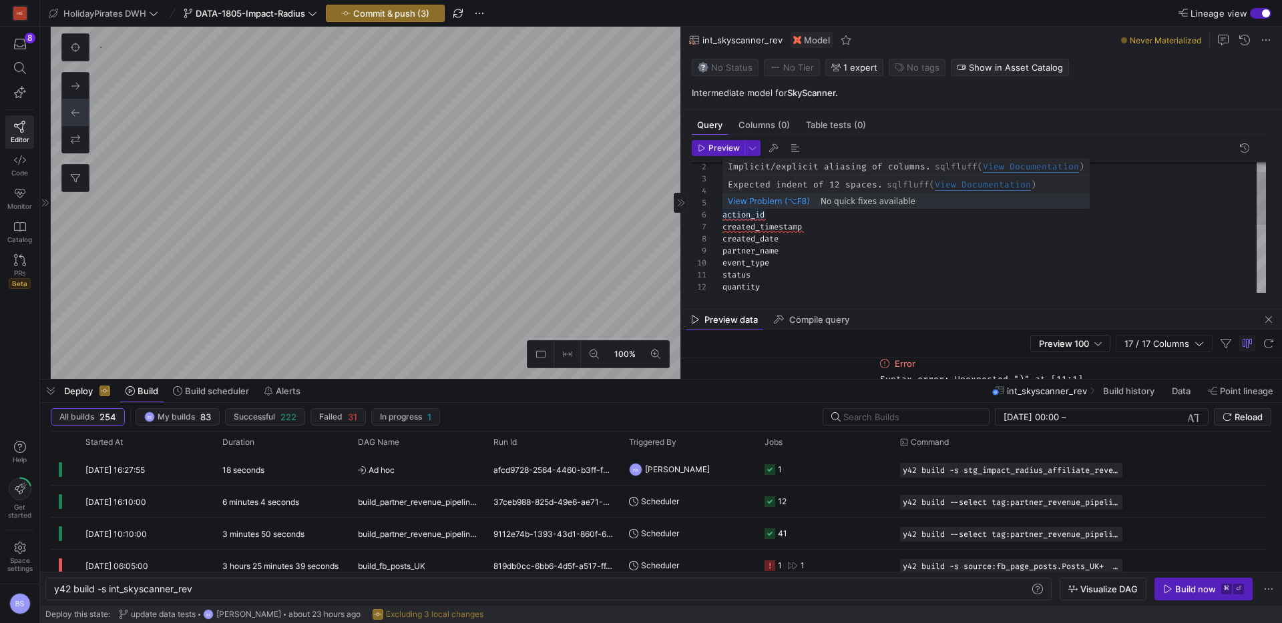
click at [724, 216] on div "quantity status event_type partner_name created_date created_timestamp action_i…" at bounding box center [993, 299] width 543 height 323
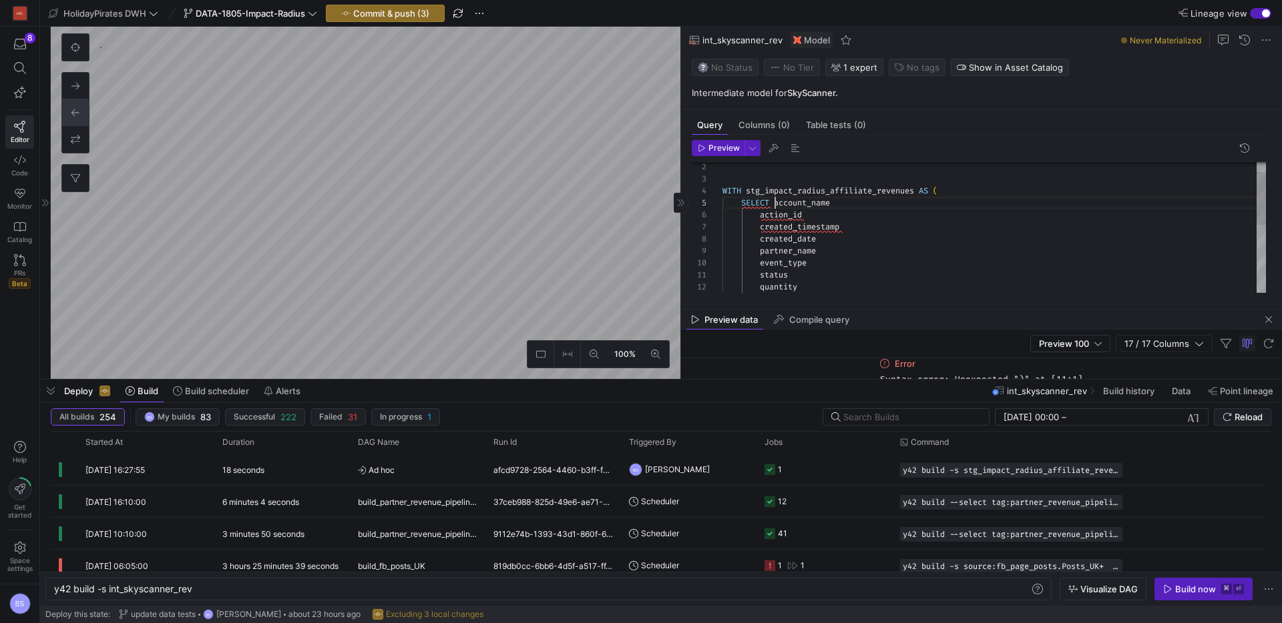
click at [774, 202] on div "quantity status event_type partner_name created_date created_timestamp action_i…" at bounding box center [993, 299] width 543 height 323
click at [859, 189] on div "status event_type partner_name created_date created_timestamp action_id SELECT …" at bounding box center [993, 305] width 543 height 335
click at [789, 196] on div "status event_type partner_name created_date created_timestamp action_id SELECT …" at bounding box center [993, 310] width 543 height 335
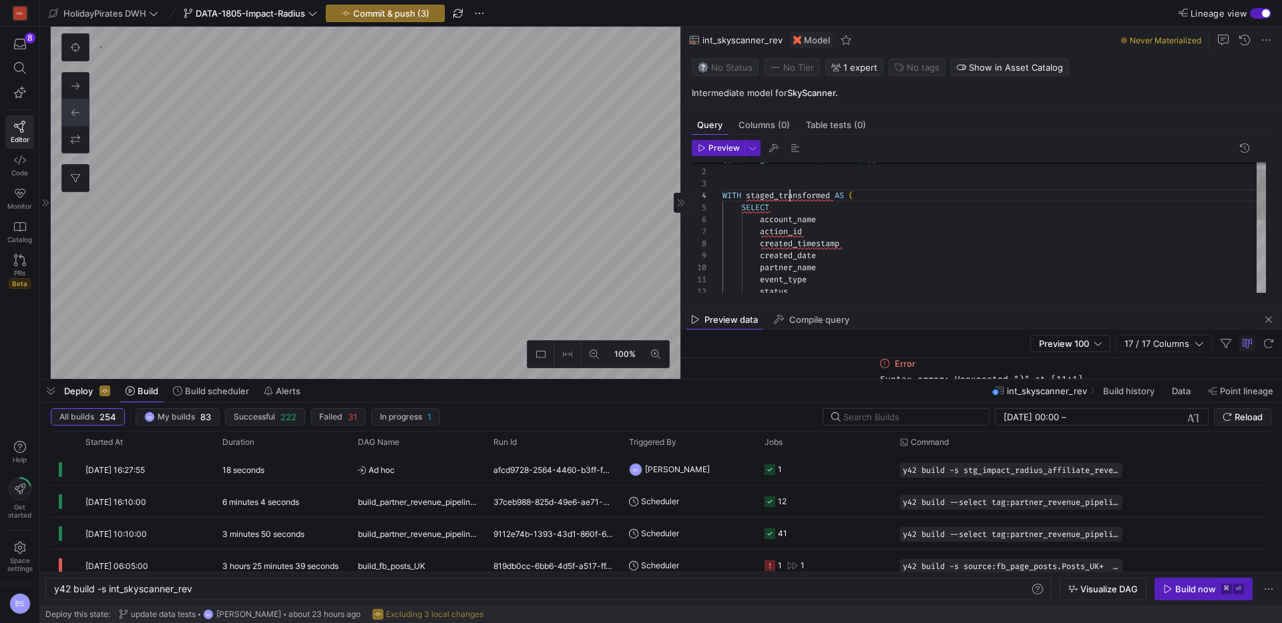
click at [789, 196] on div "status event_type partner_name created_date created_timestamp action_id SELECT …" at bounding box center [993, 310] width 543 height 335
click at [801, 200] on div "status event_type partner_name created_date created_timestamp action_id SELECT …" at bounding box center [993, 311] width 543 height 335
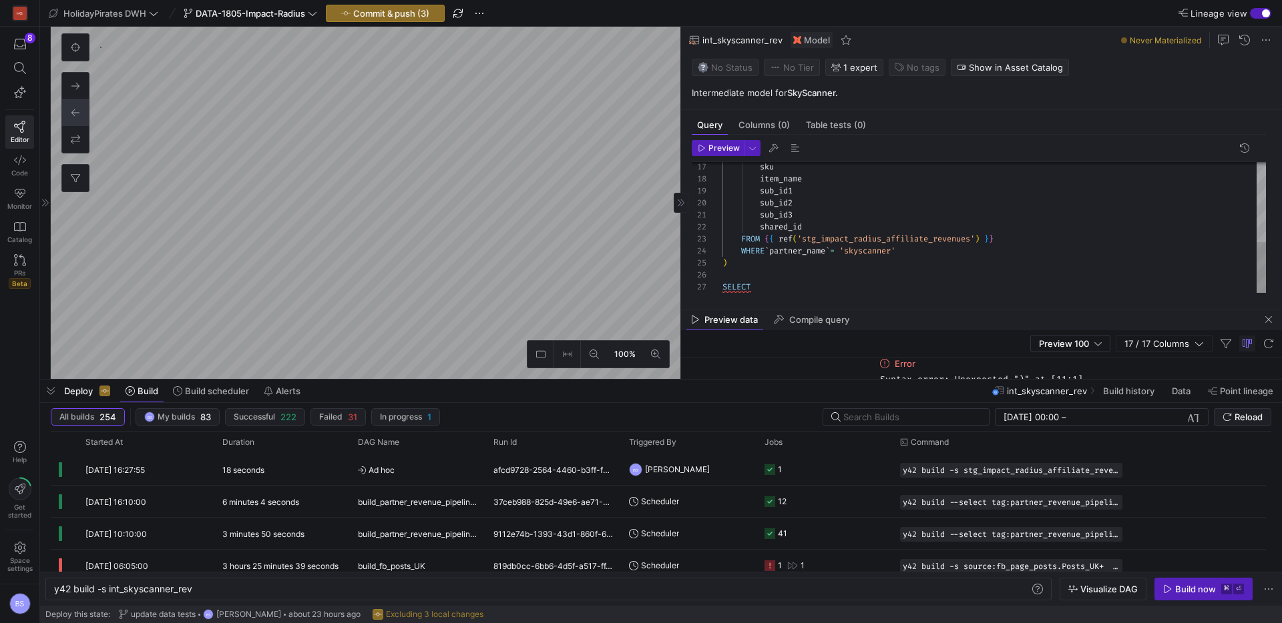
click at [764, 288] on div "sku item_name sub_id1 sub_id2 sub_id3 shared_id FROM { { ref ( 'stg_impact_radi…" at bounding box center [993, 125] width 543 height 335
click at [774, 288] on div "sku item_name sub_id1 sub_id2 sub_id3 shared_id FROM { { ref ( 'stg_impact_radi…" at bounding box center [993, 125] width 543 height 335
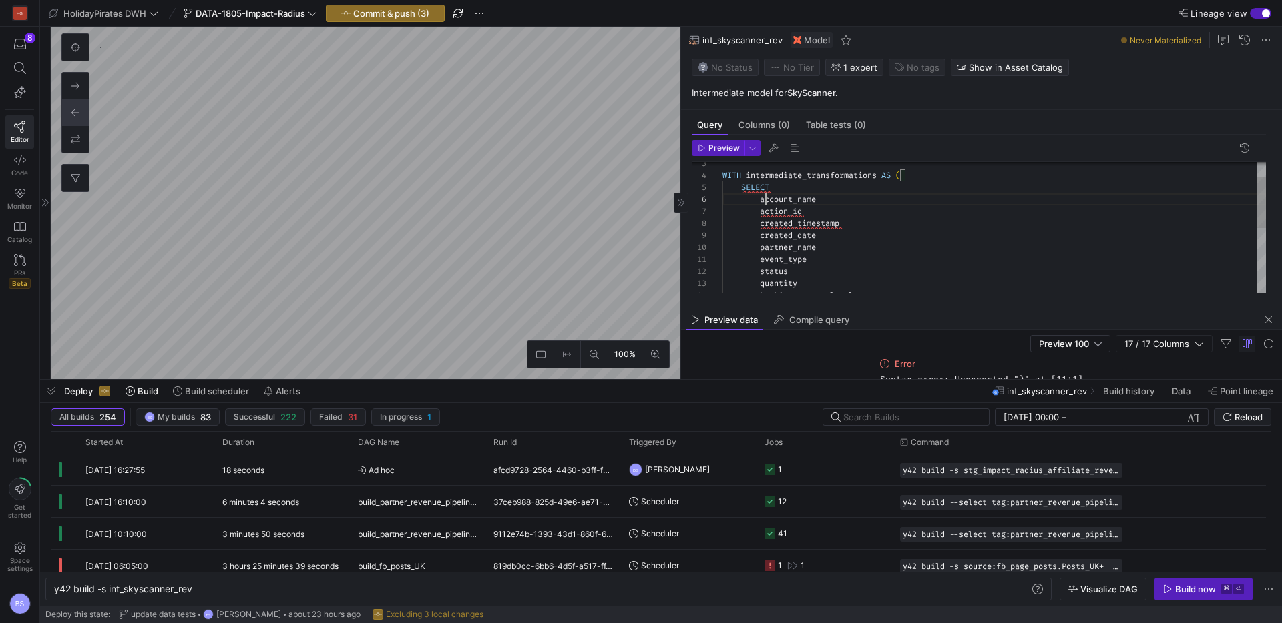
click at [766, 200] on div "booking_amount_local_currency quantity status event_type partner_name created_d…" at bounding box center [993, 290] width 543 height 335
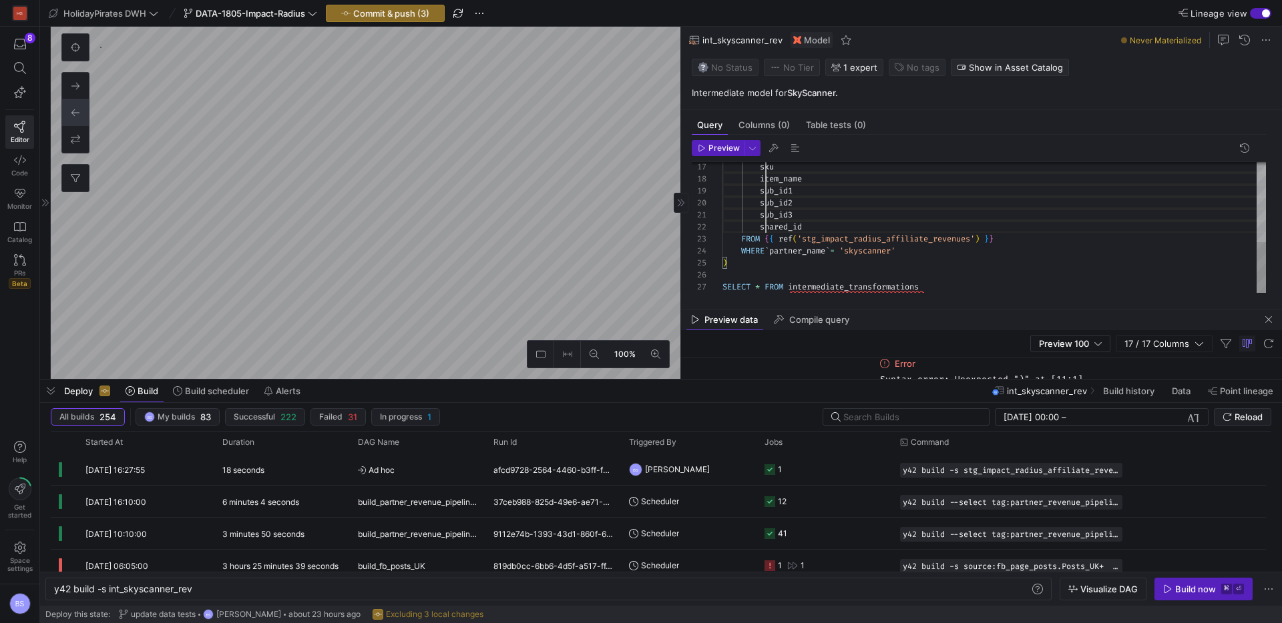
drag, startPoint x: 766, startPoint y: 200, endPoint x: 768, endPoint y: 224, distance: 23.4
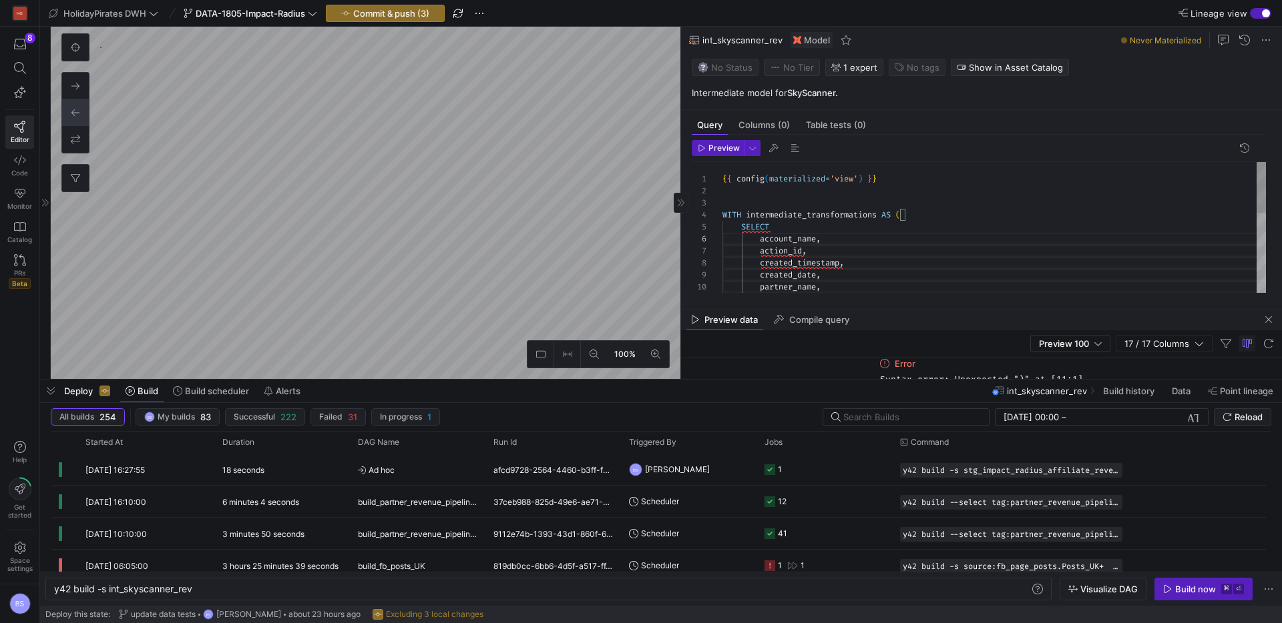
scroll to position [60, 101]
click at [793, 186] on div "partner_name , created_timestamp , created_date , action_id , SELECT account_na…" at bounding box center [993, 278] width 543 height 335
click at [822, 188] on div "partner_name , created_timestamp , created_date , action_id , SELECT account_na…" at bounding box center [993, 278] width 543 height 335
click at [764, 189] on div "partner_name , created_timestamp , created_date , action_id , SELECT account_na…" at bounding box center [993, 278] width 543 height 335
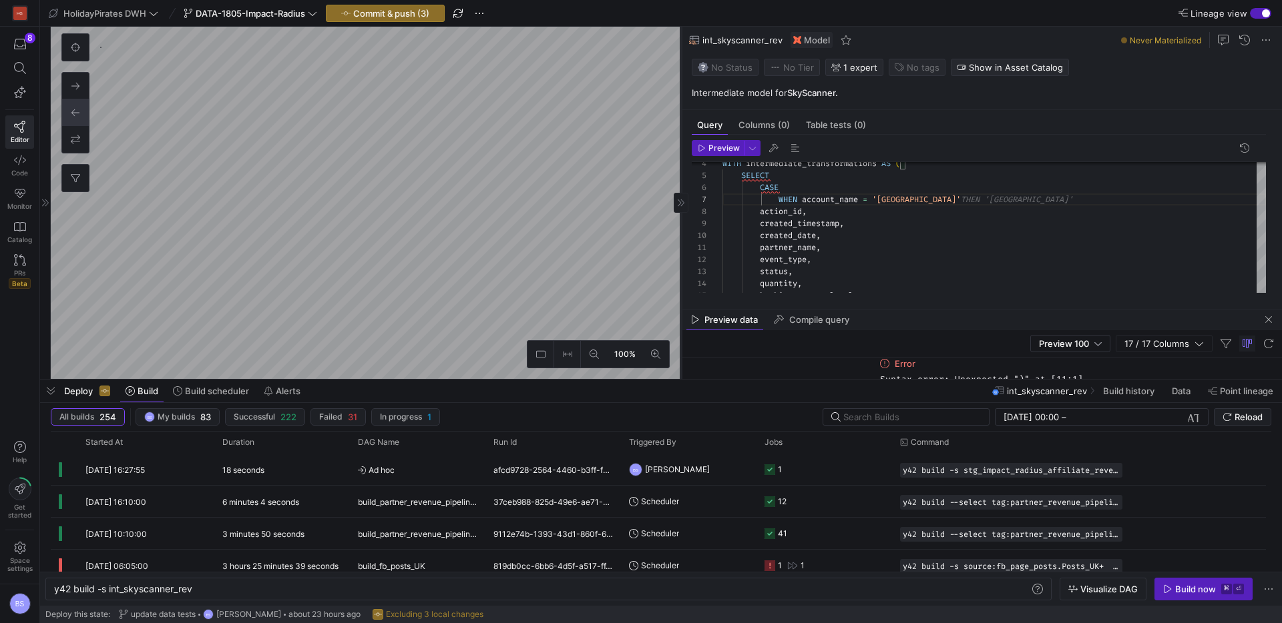
type textarea "{{ config(materialized='view') }} WITH intermediate_transformations AS ( SELECT…"
type textarea "y42 build -s stg_impact_radius_affiliate_revenues"
type textarea "{{ config( materialized='incremental', unique_key=['account_name', 'partner_nam…"
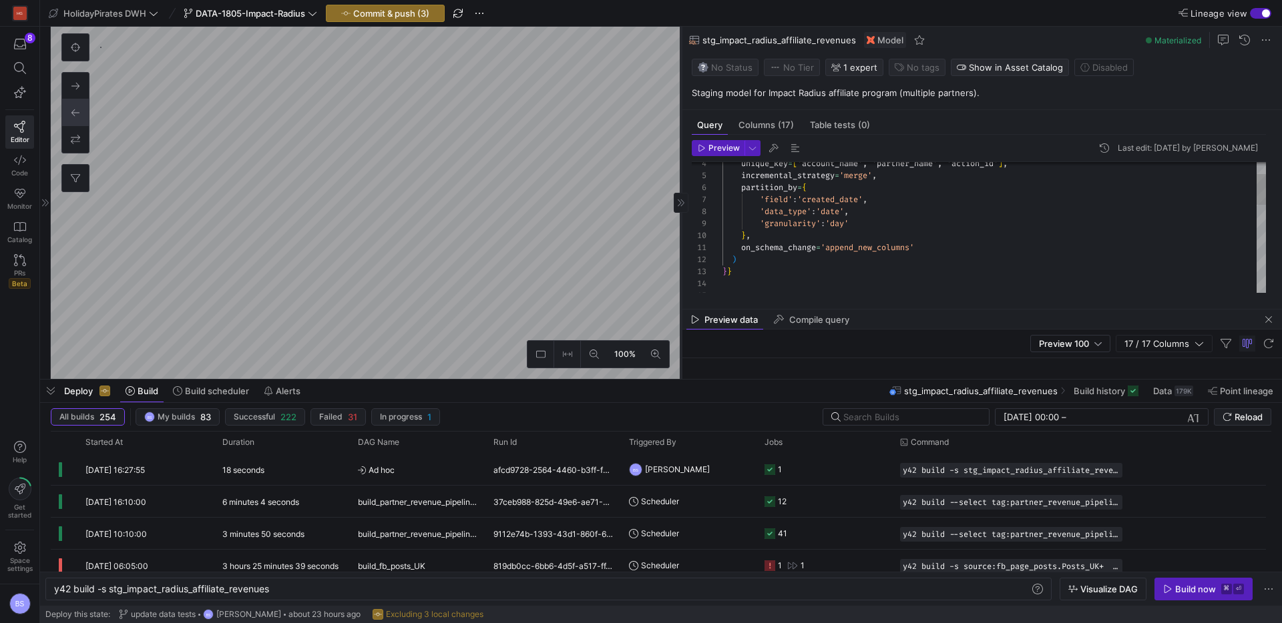
scroll to position [881, 0]
click at [1167, 392] on span "Data" at bounding box center [1162, 391] width 19 height 11
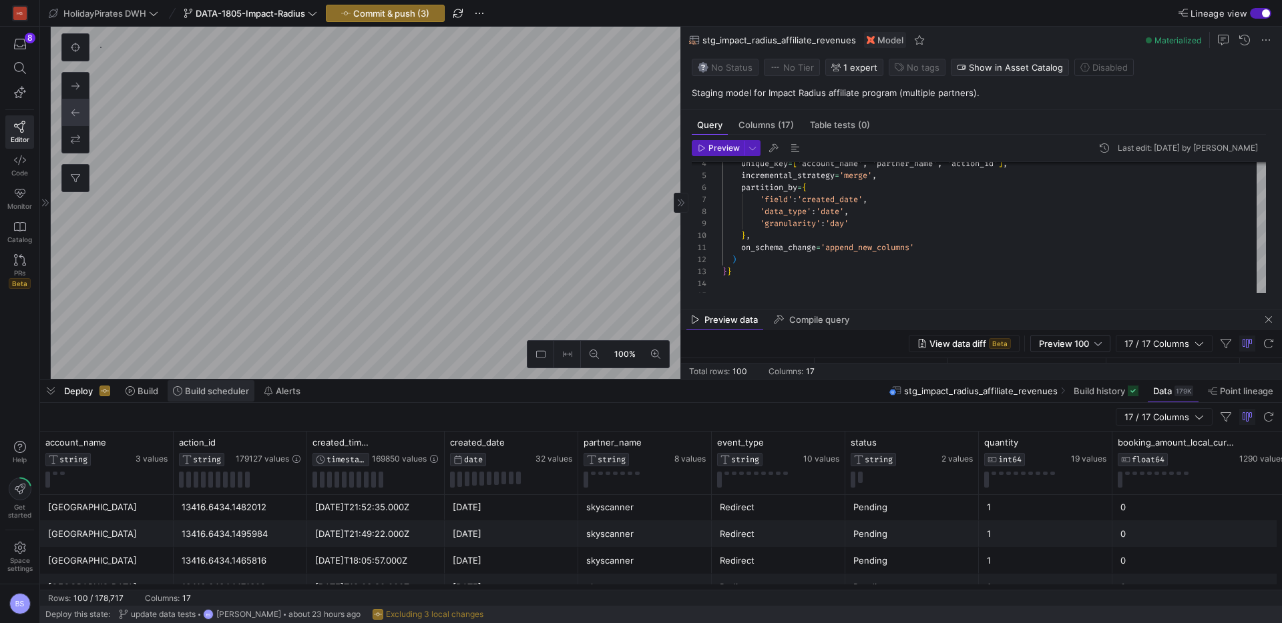
scroll to position [87, 0]
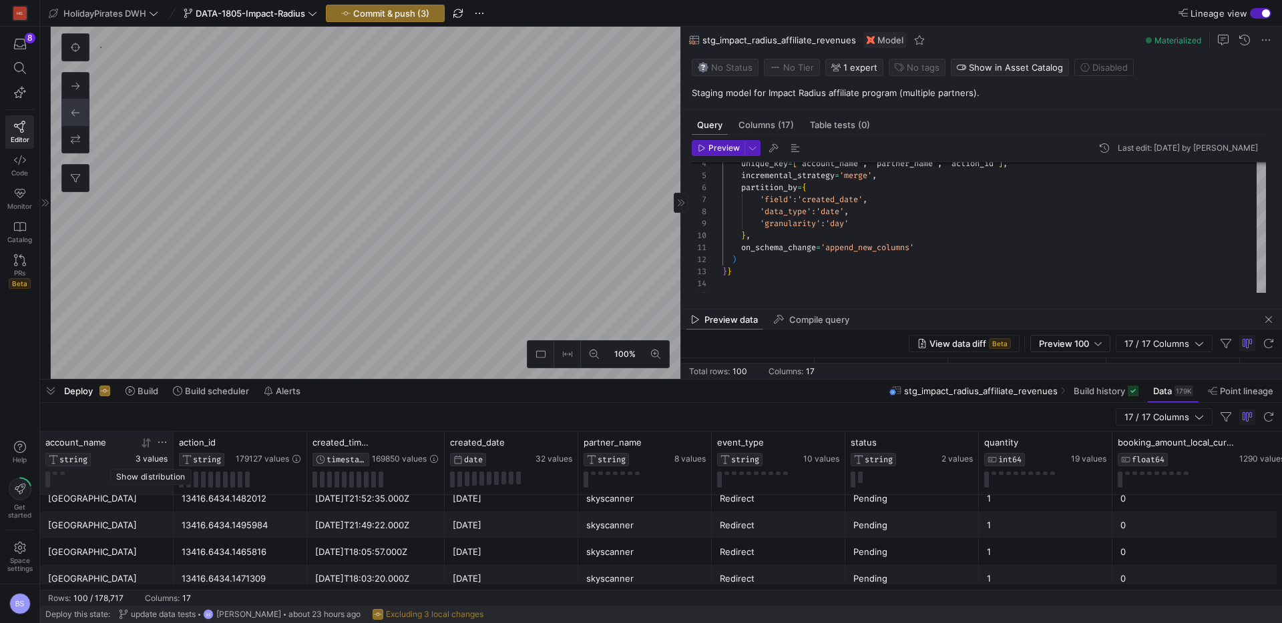
click at [154, 461] on span "3 values" at bounding box center [152, 459] width 32 height 9
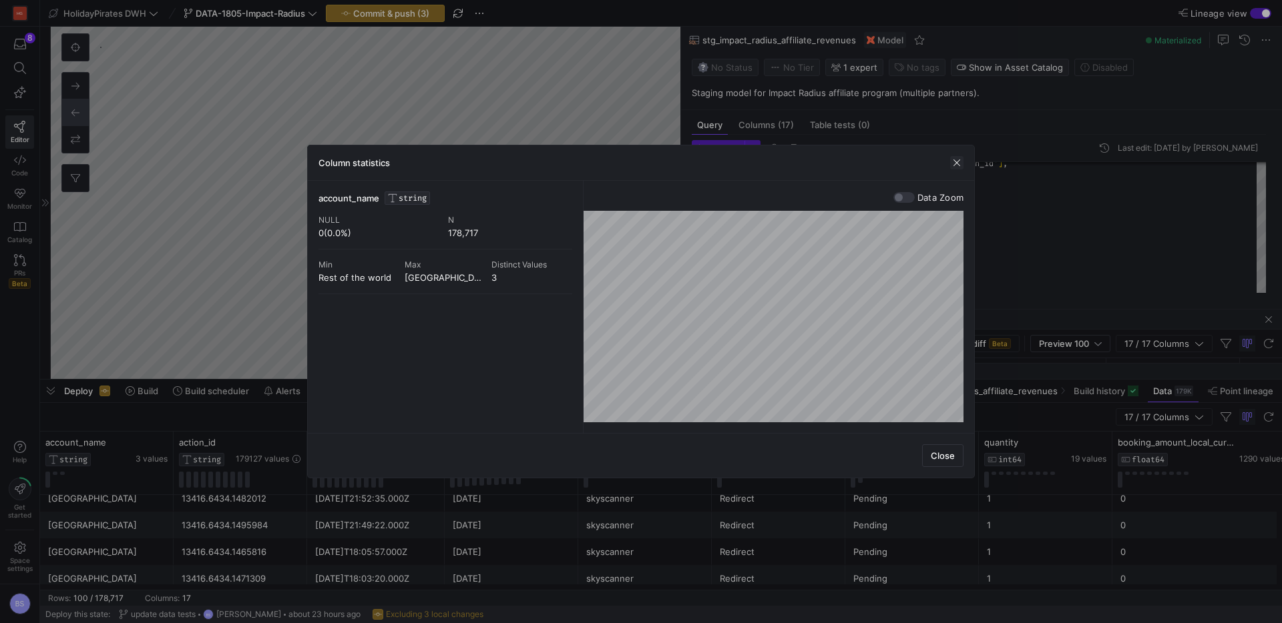
click at [956, 163] on span "button" at bounding box center [956, 162] width 13 height 13
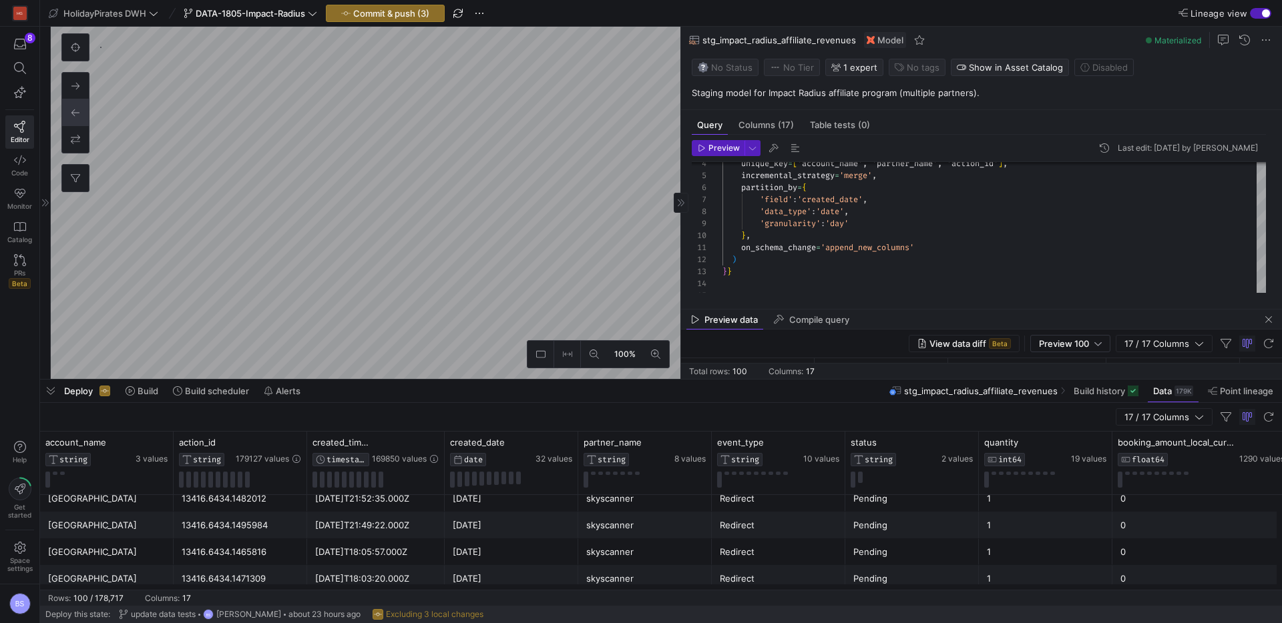
scroll to position [0, 131]
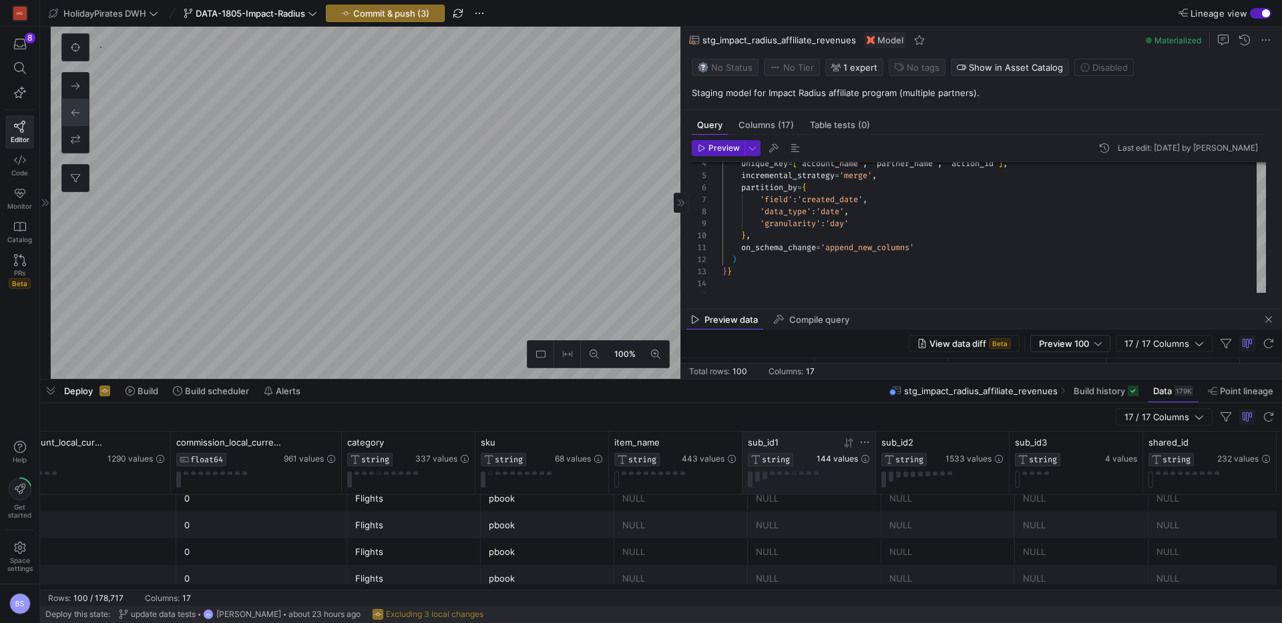
click at [832, 459] on span "144 values" at bounding box center [836, 459] width 41 height 9
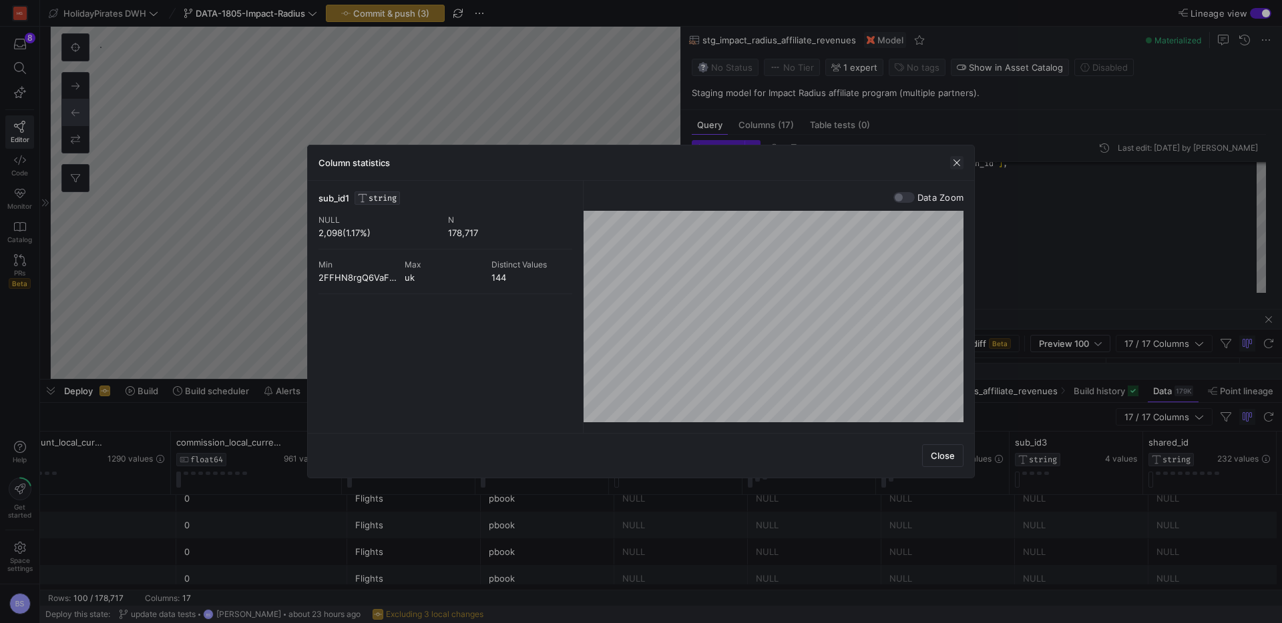
click at [962, 163] on span "button" at bounding box center [956, 162] width 13 height 13
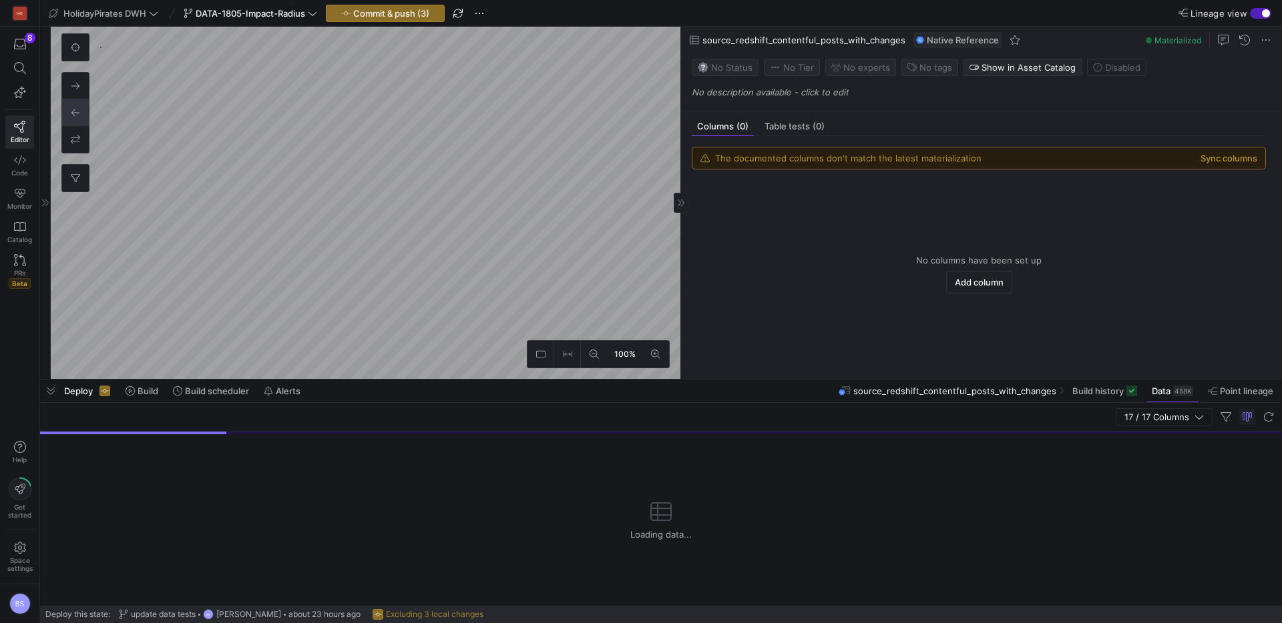
scroll to position [2030, 0]
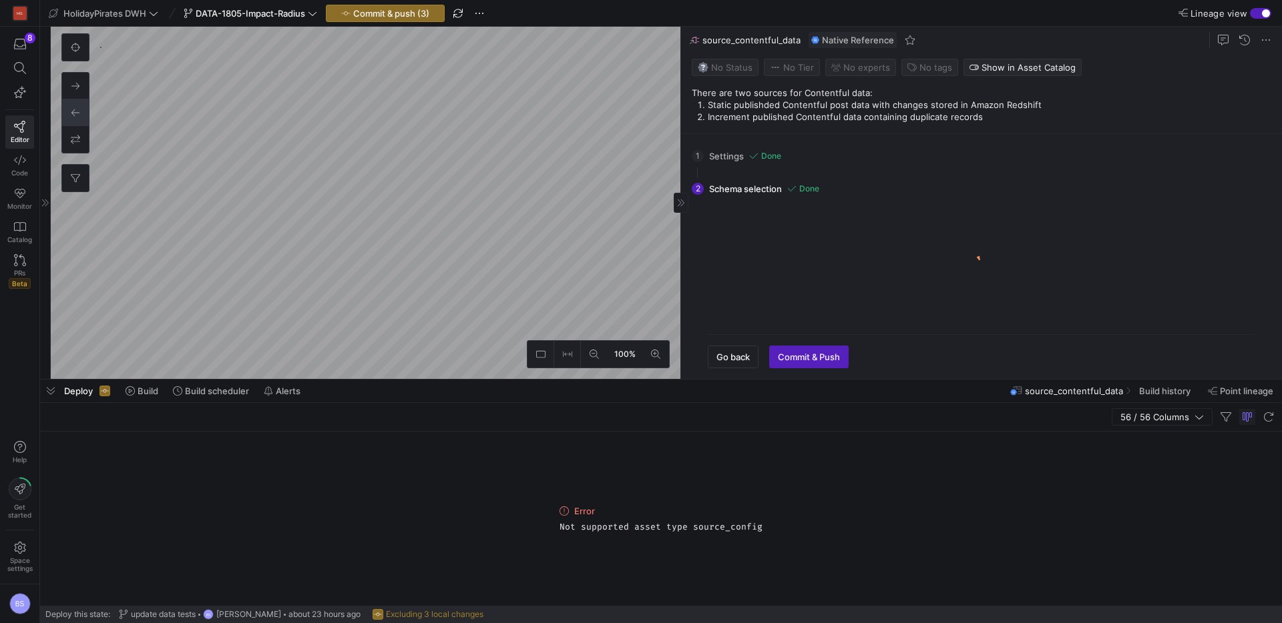
scroll to position [1938, 0]
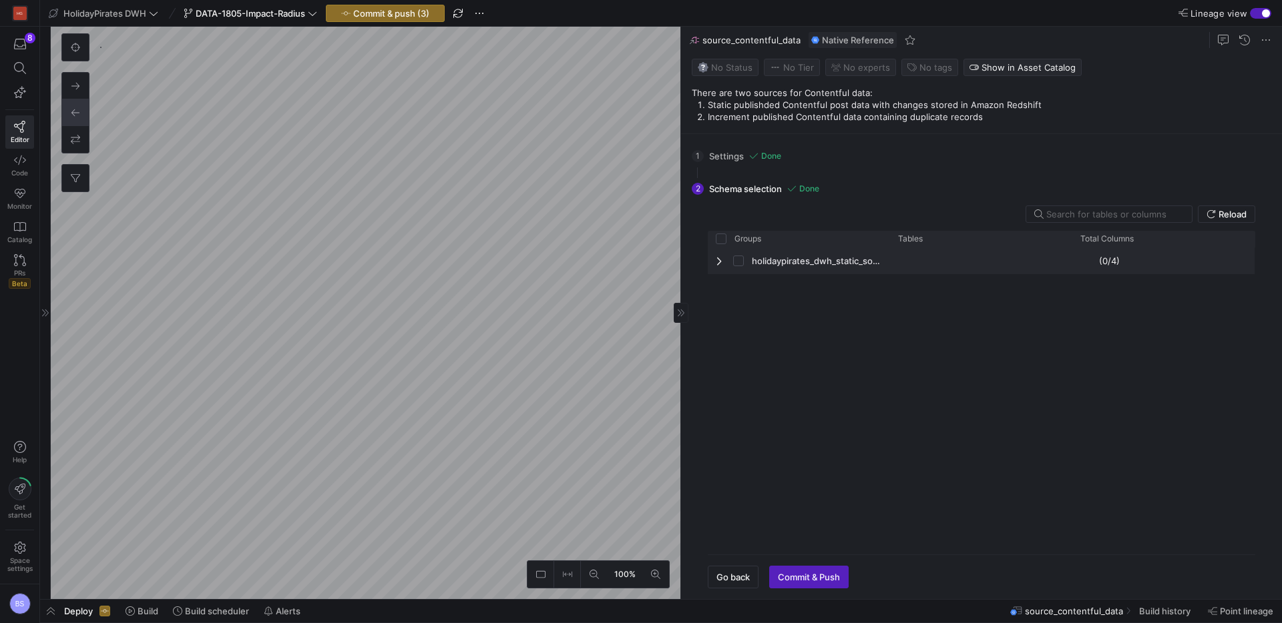
click at [716, 258] on span "Press SPACE to select this row." at bounding box center [720, 261] width 9 height 11
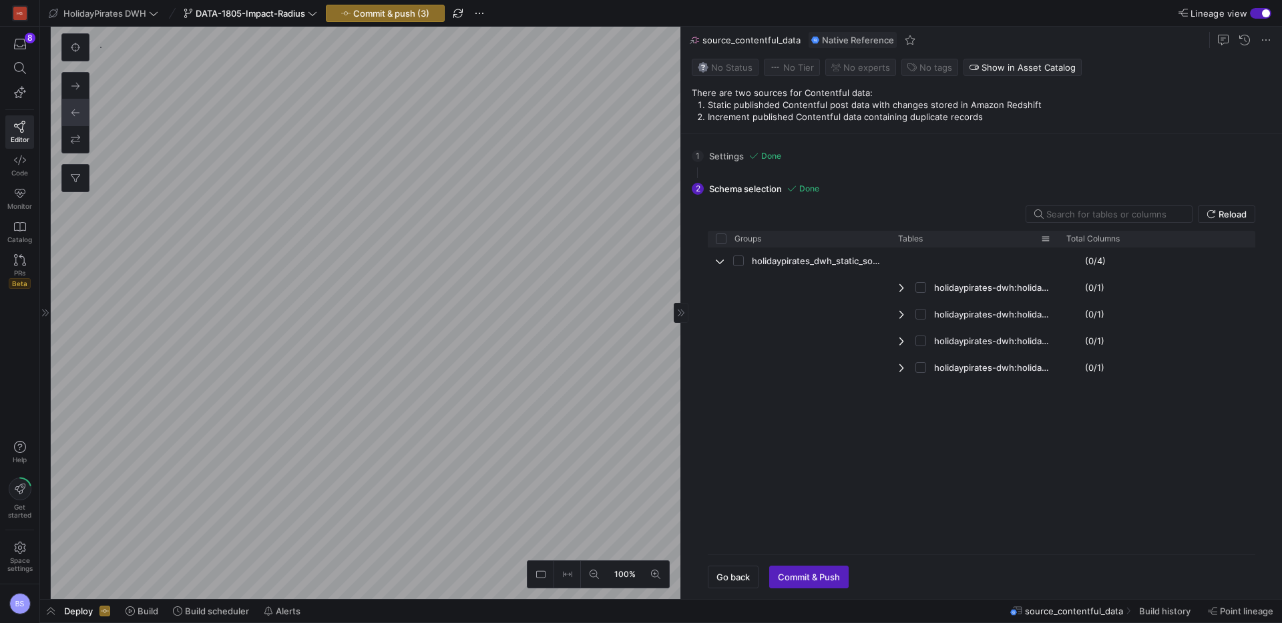
drag, startPoint x: 1069, startPoint y: 240, endPoint x: 1055, endPoint y: 246, distance: 15.3
click at [1055, 246] on div at bounding box center [1057, 239] width 5 height 16
click at [723, 266] on span "Press SPACE to select this row." at bounding box center [720, 261] width 9 height 11
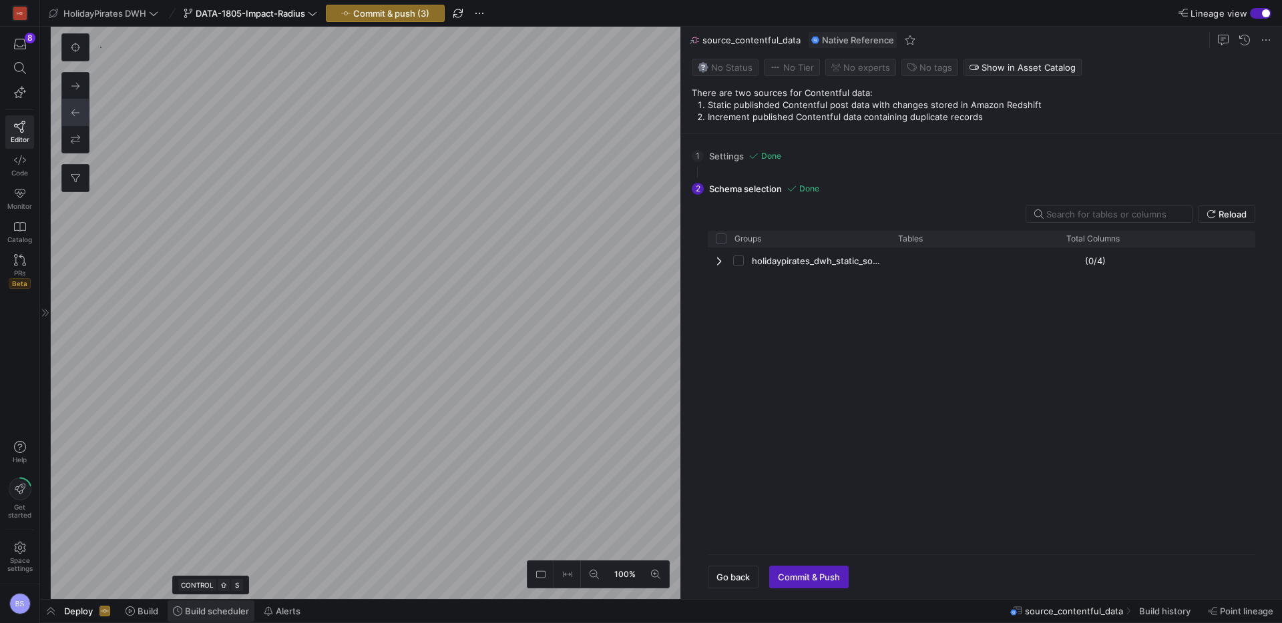
click at [194, 613] on span "Build scheduler" at bounding box center [217, 611] width 64 height 11
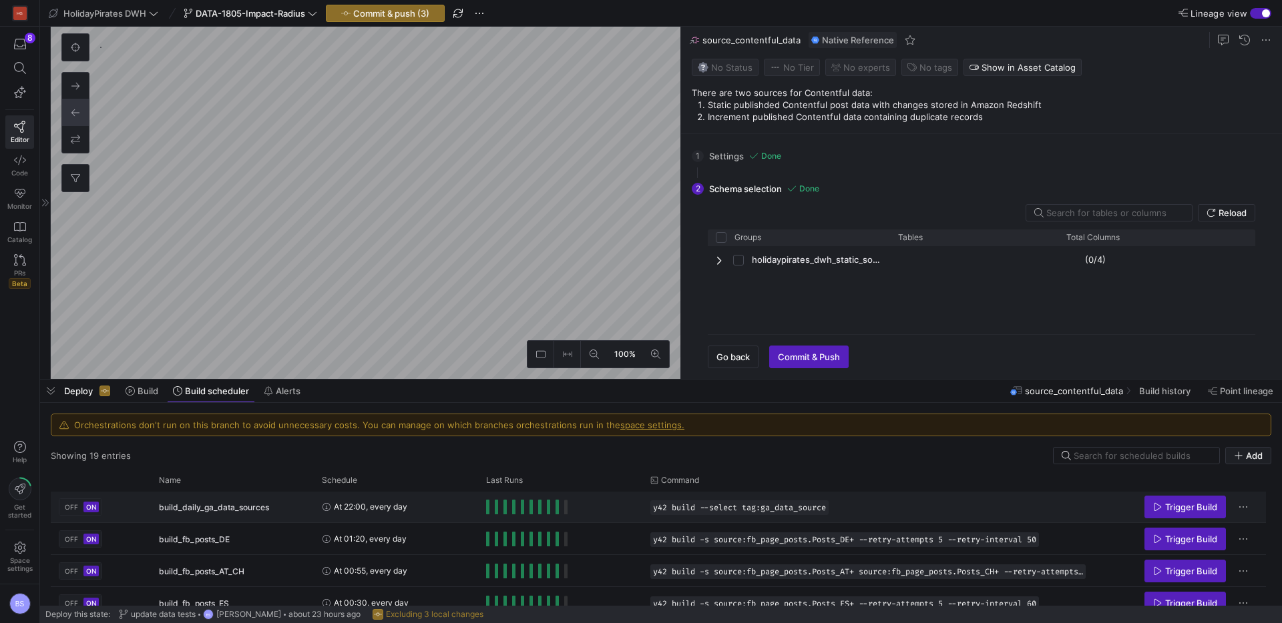
scroll to position [37, 0]
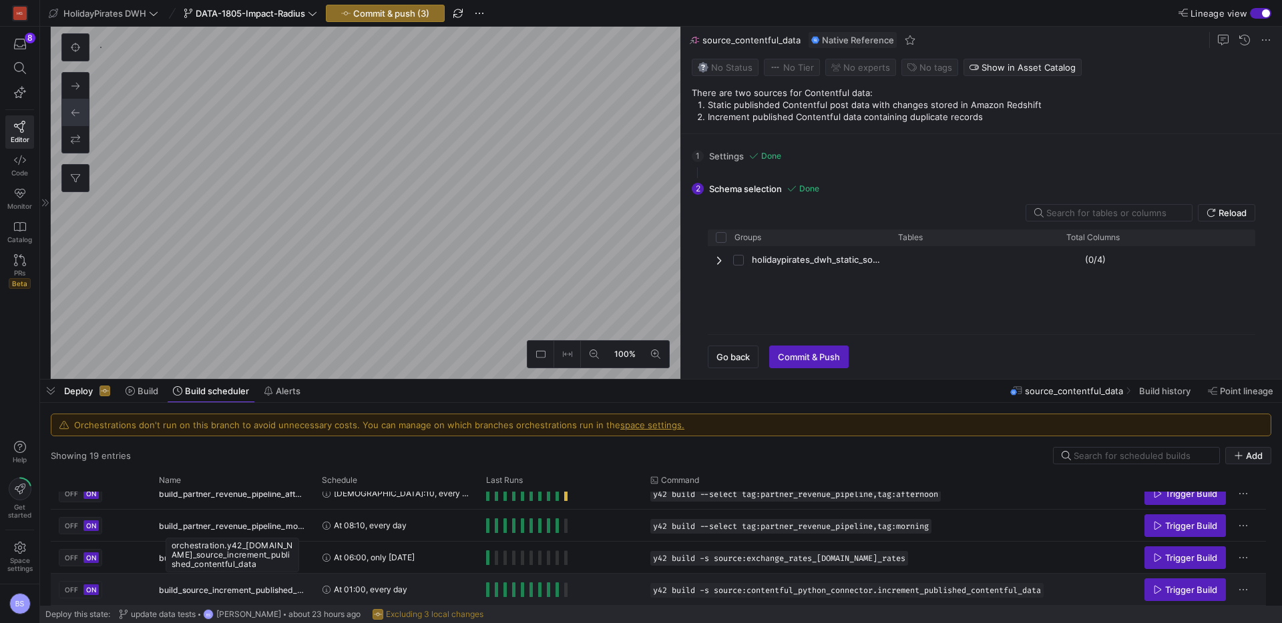
click at [285, 591] on span "build_source_increment_published_contentful_data" at bounding box center [232, 590] width 147 height 31
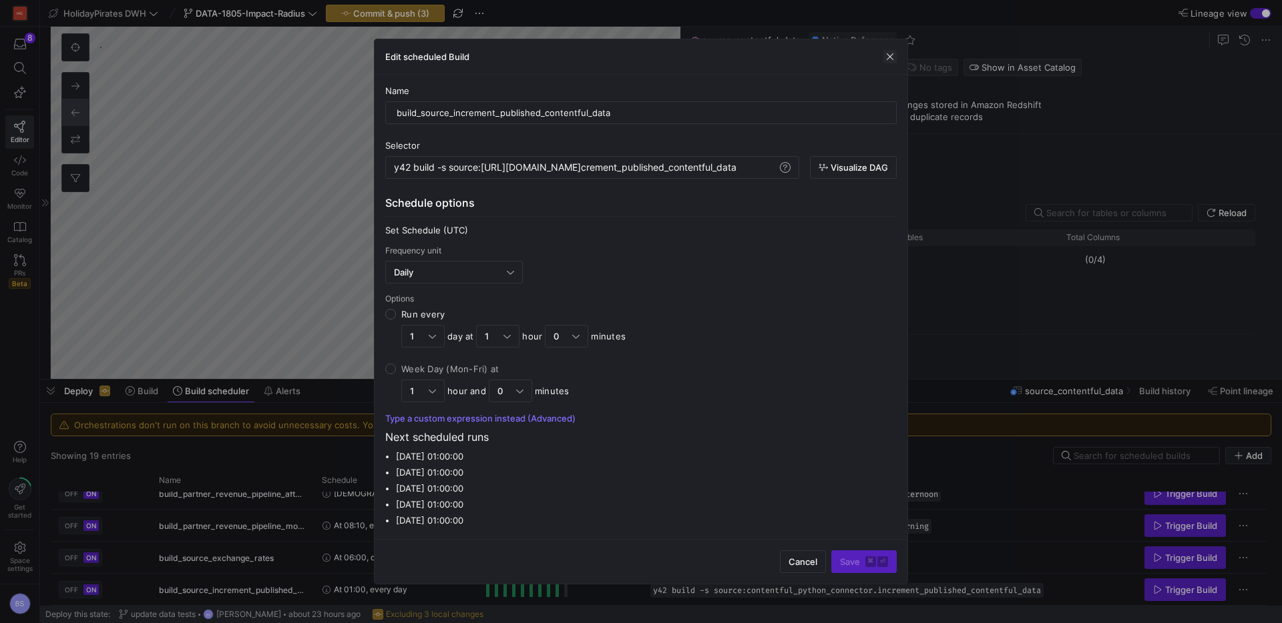
click at [896, 61] on span "button" at bounding box center [889, 56] width 13 height 13
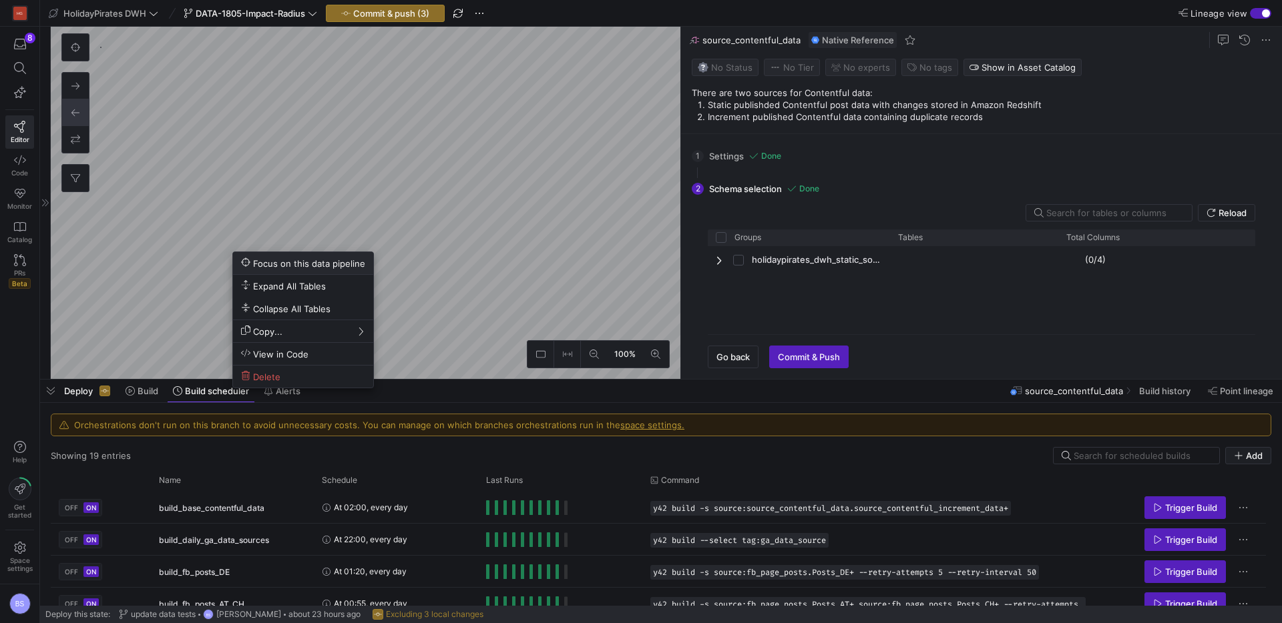
click at [319, 269] on button "Focus on this data pipeline" at bounding box center [303, 263] width 140 height 22
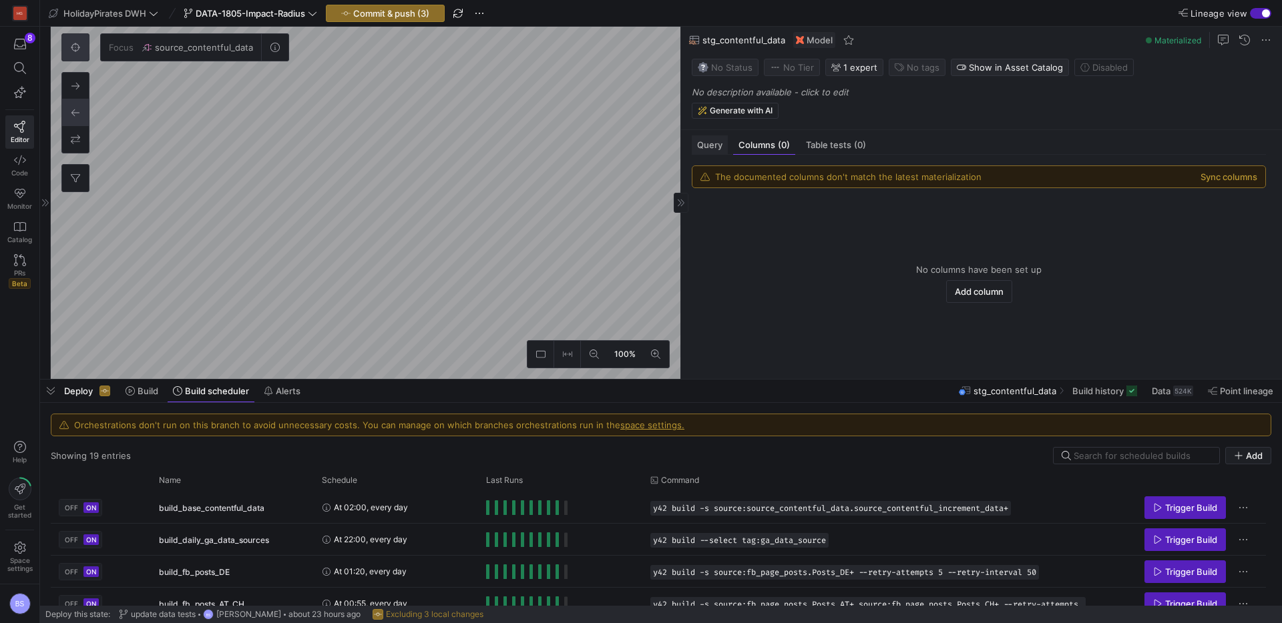
click at [709, 150] on div "Query" at bounding box center [710, 145] width 36 height 19
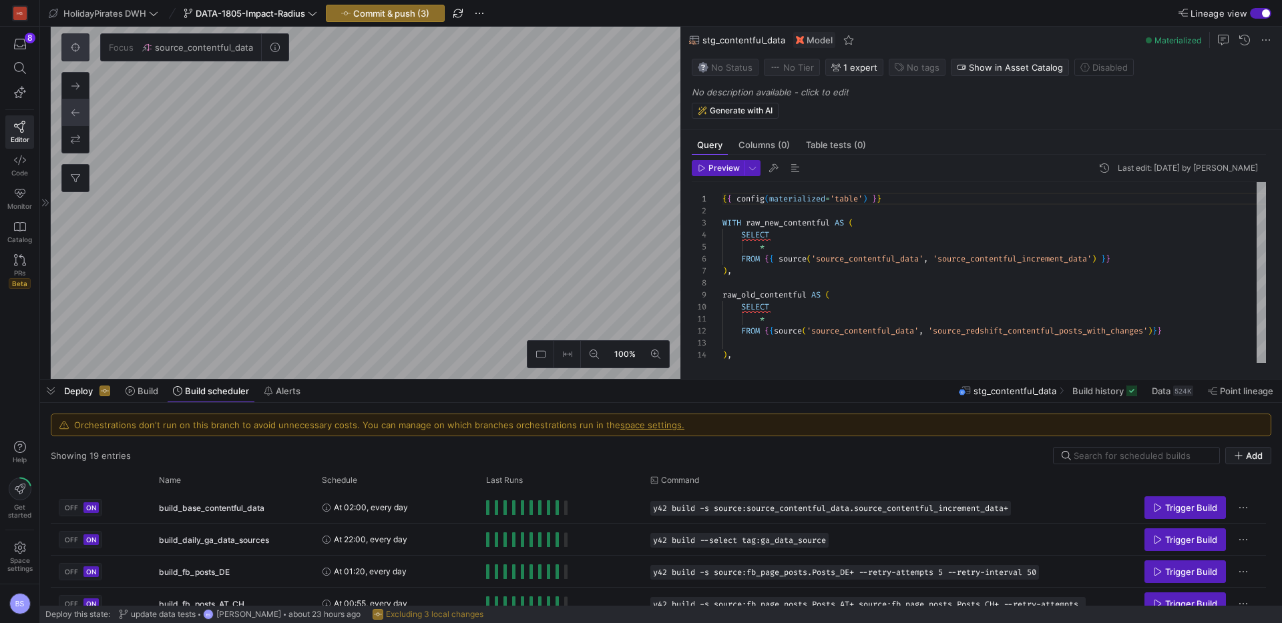
scroll to position [120, 0]
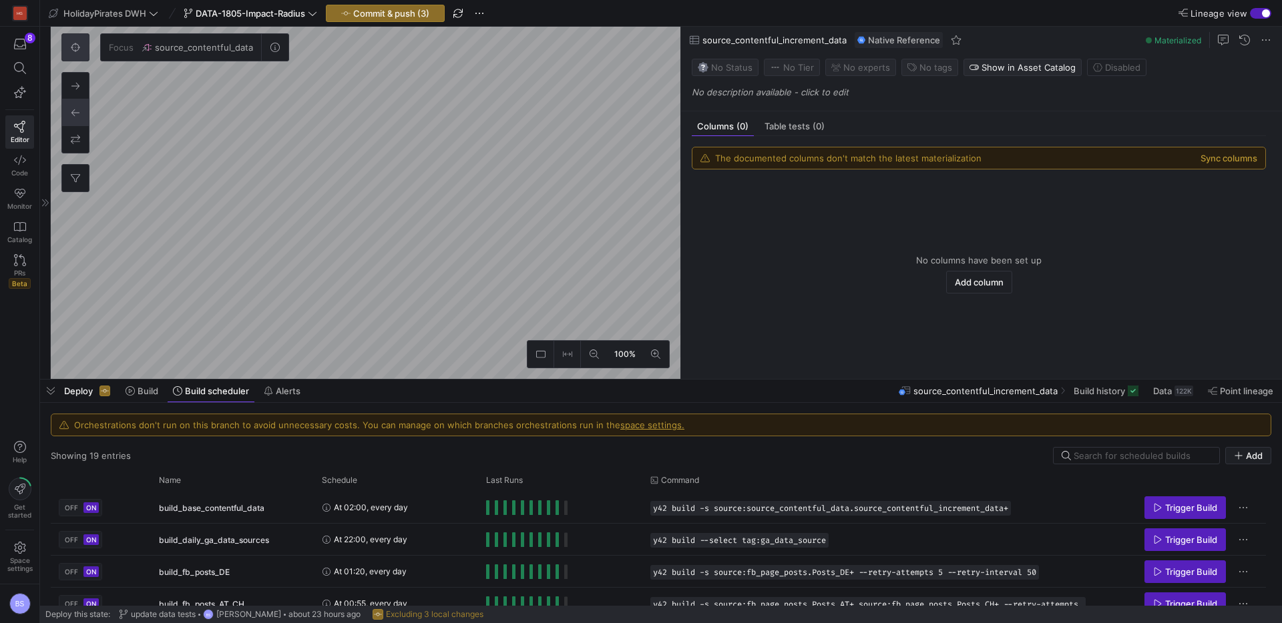
scroll to position [2062, 0]
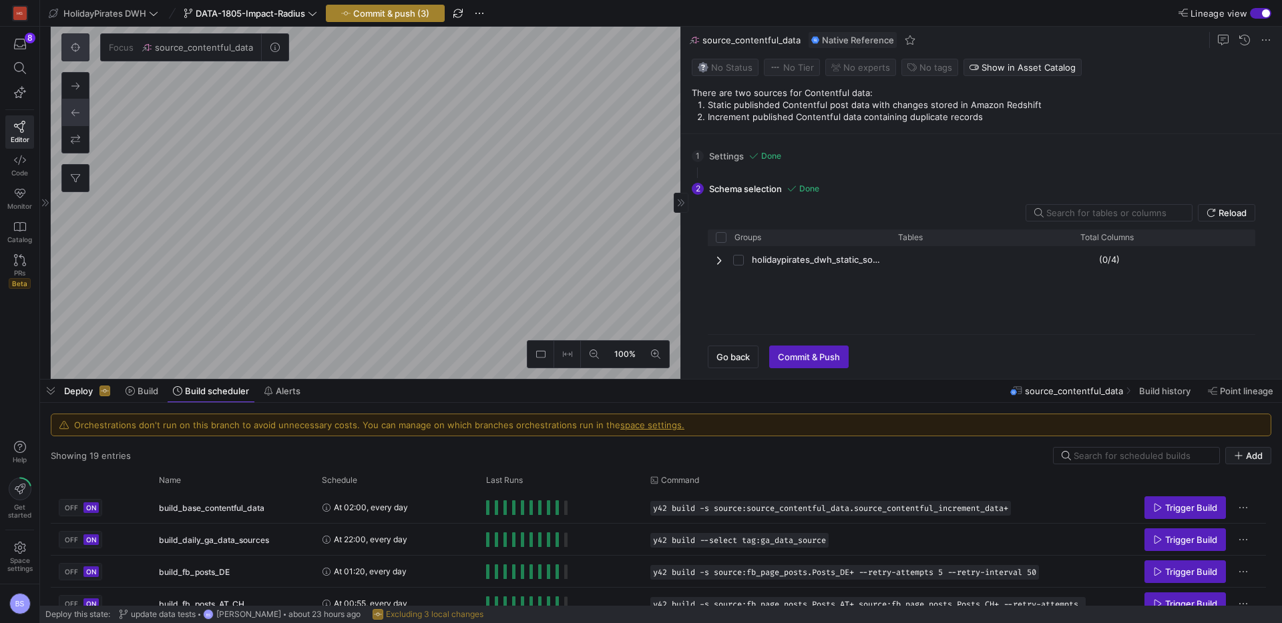
click at [384, 9] on span "Commit & push (3)" at bounding box center [391, 13] width 76 height 11
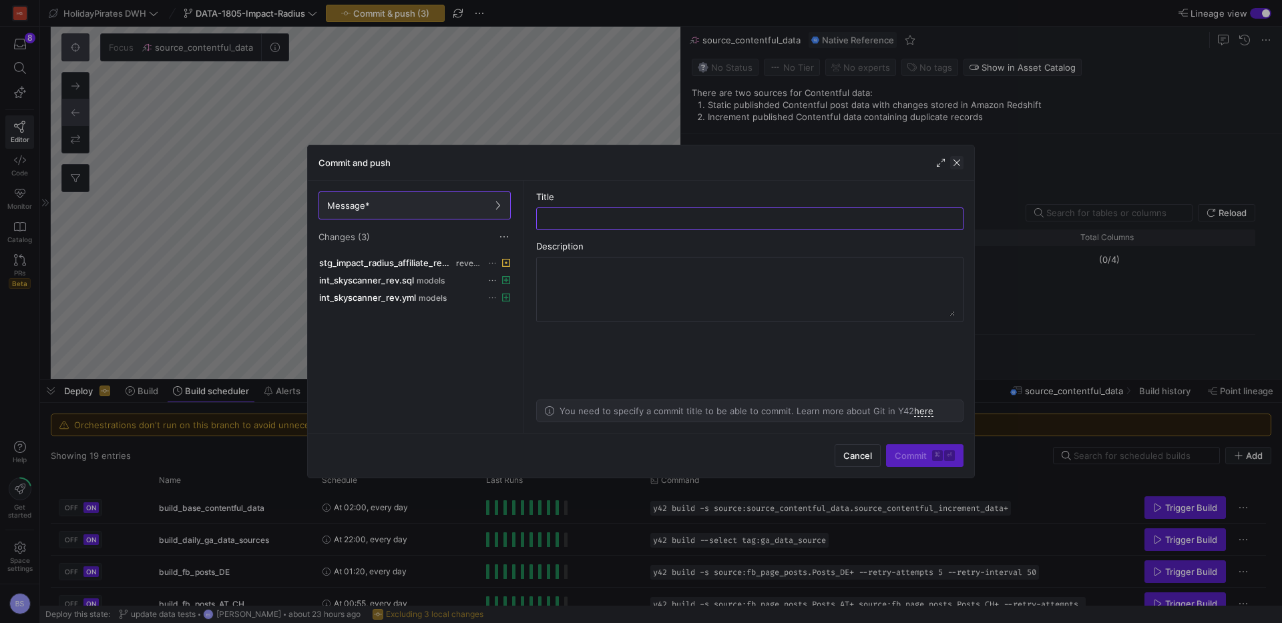
click at [956, 165] on span "button" at bounding box center [956, 162] width 13 height 13
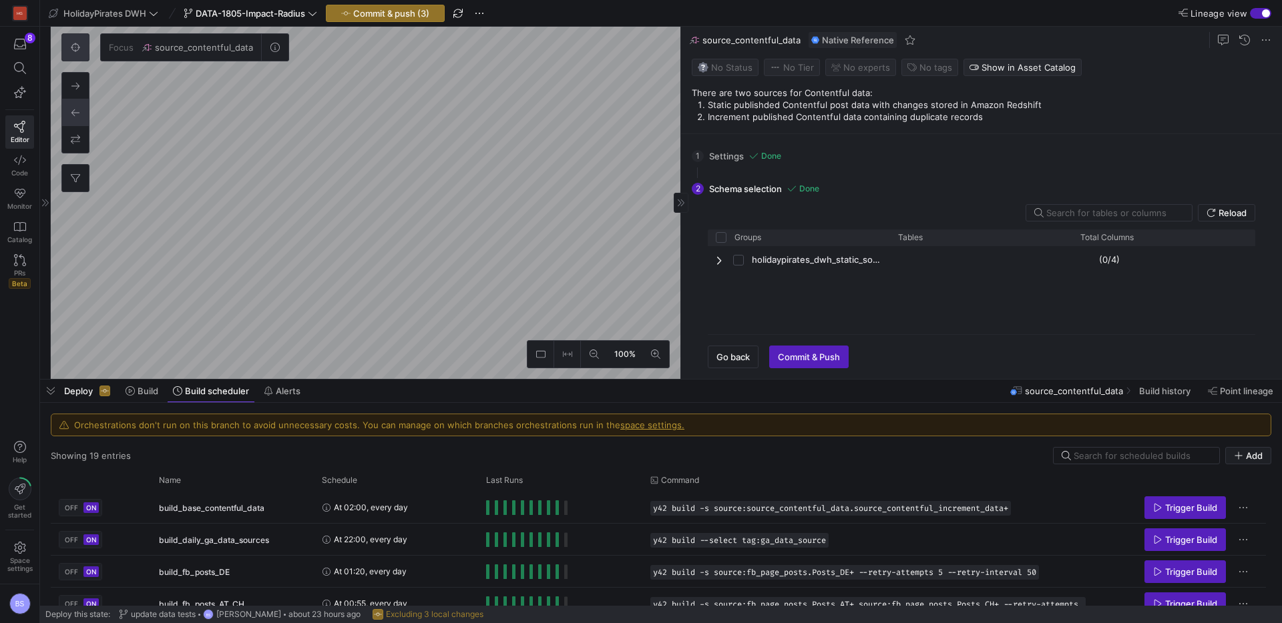
click at [83, 43] on button at bounding box center [75, 47] width 27 height 27
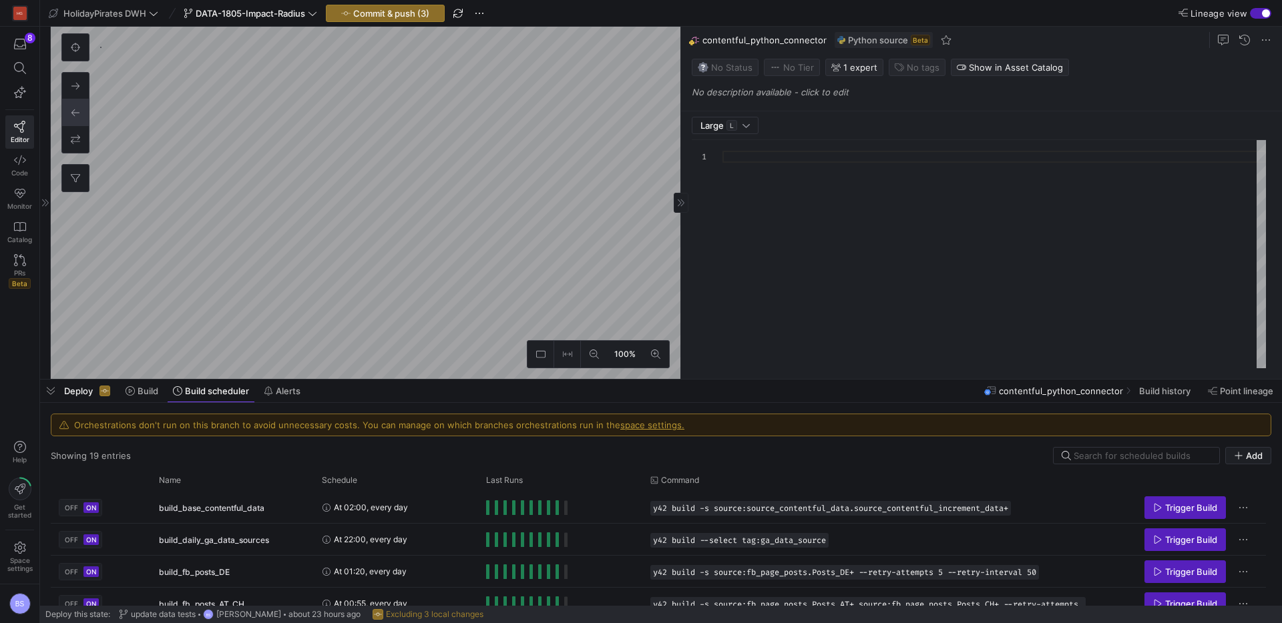
type textarea "import json import logging import pandas as pd import numpy as np import reques…"
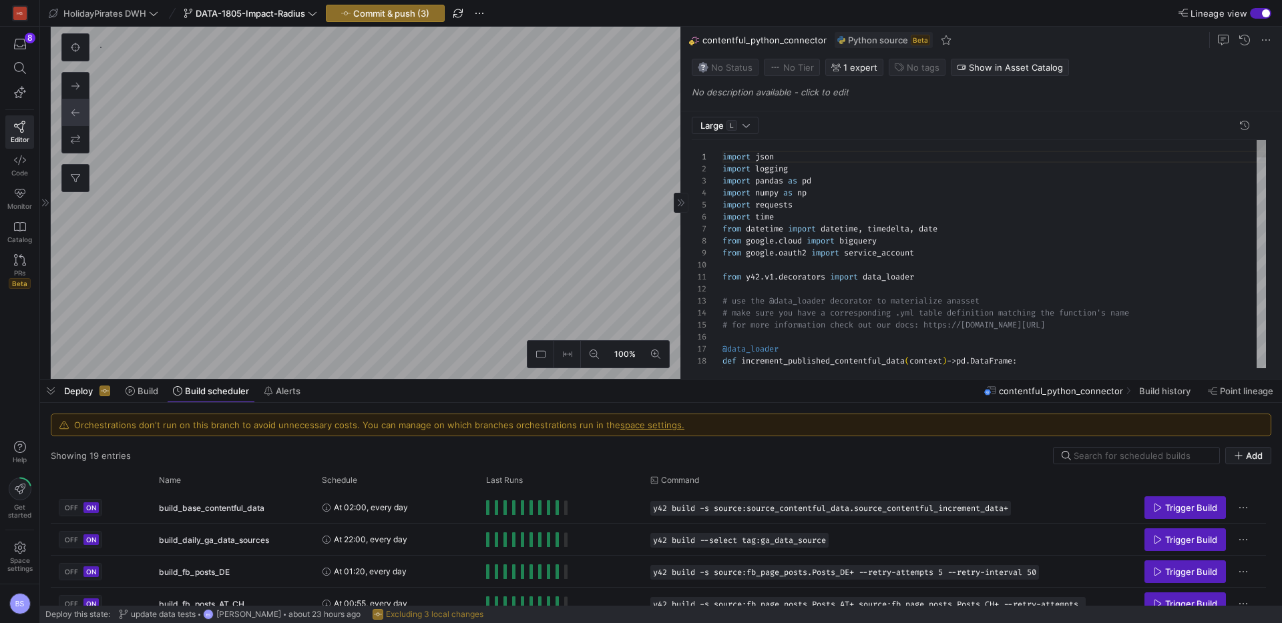
scroll to position [1650, 0]
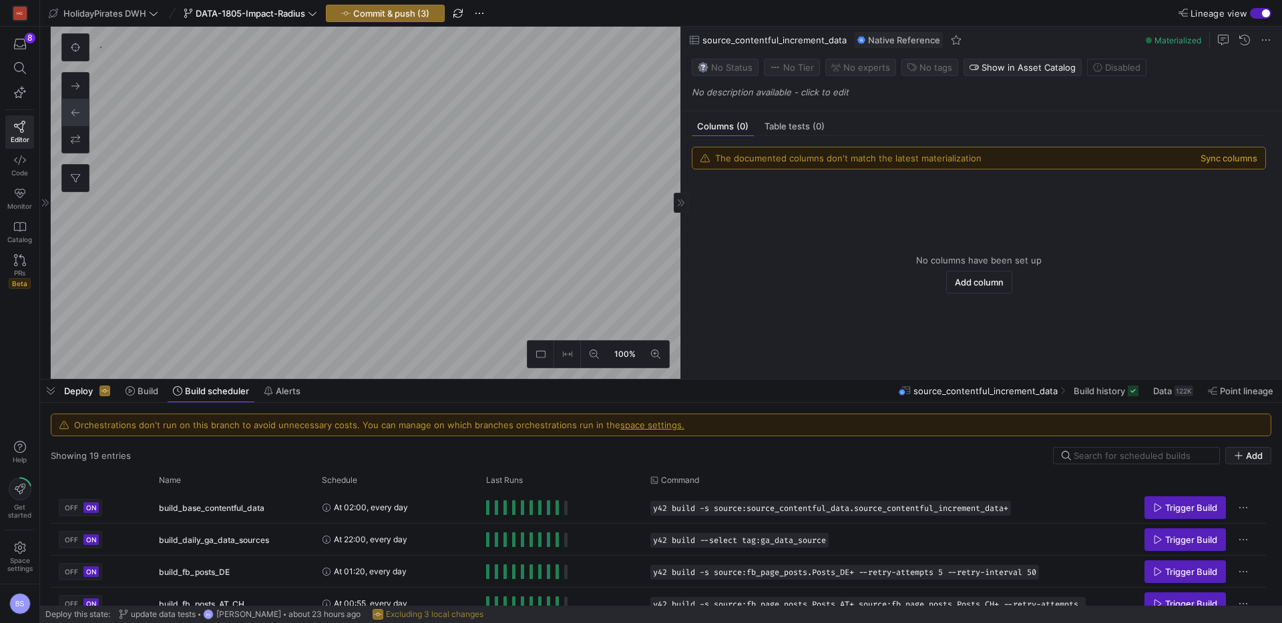
scroll to position [2062, 0]
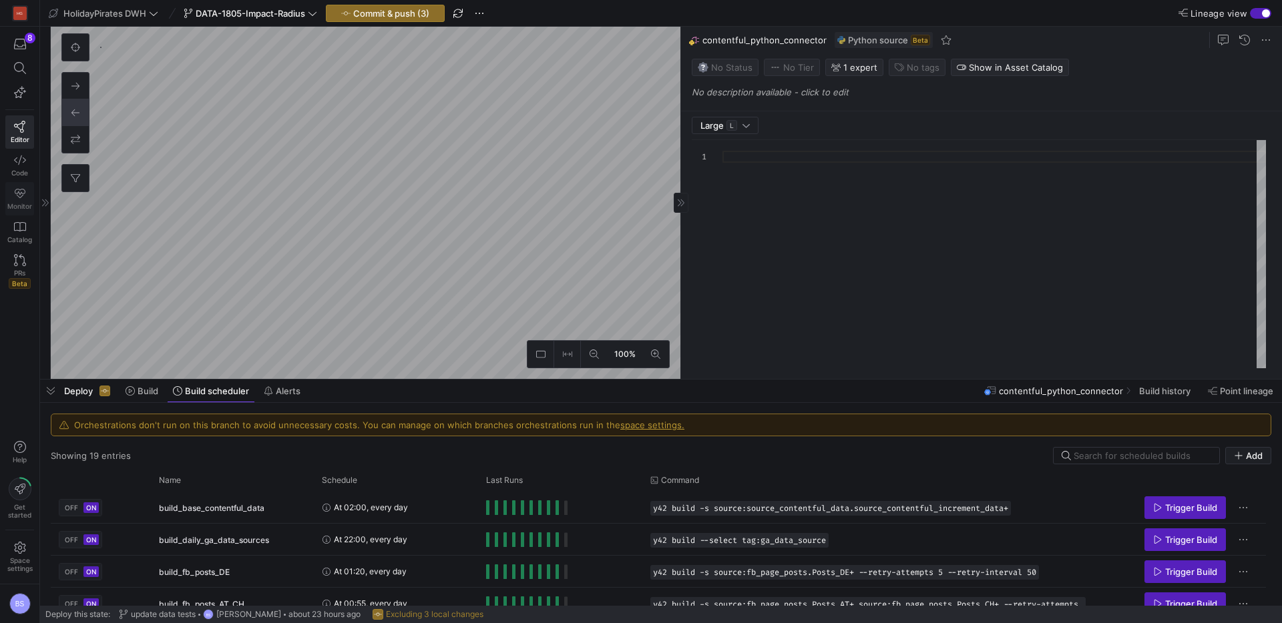
type textarea "import json import logging import pandas as pd import numpy as np import reques…"
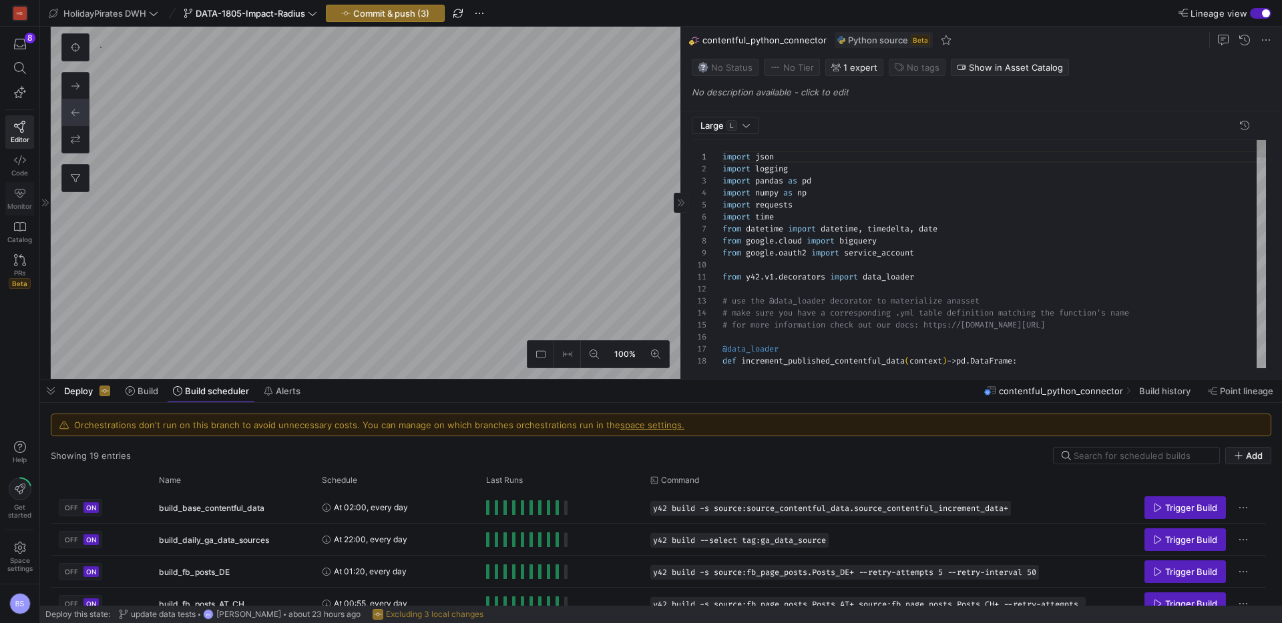
scroll to position [1650, 0]
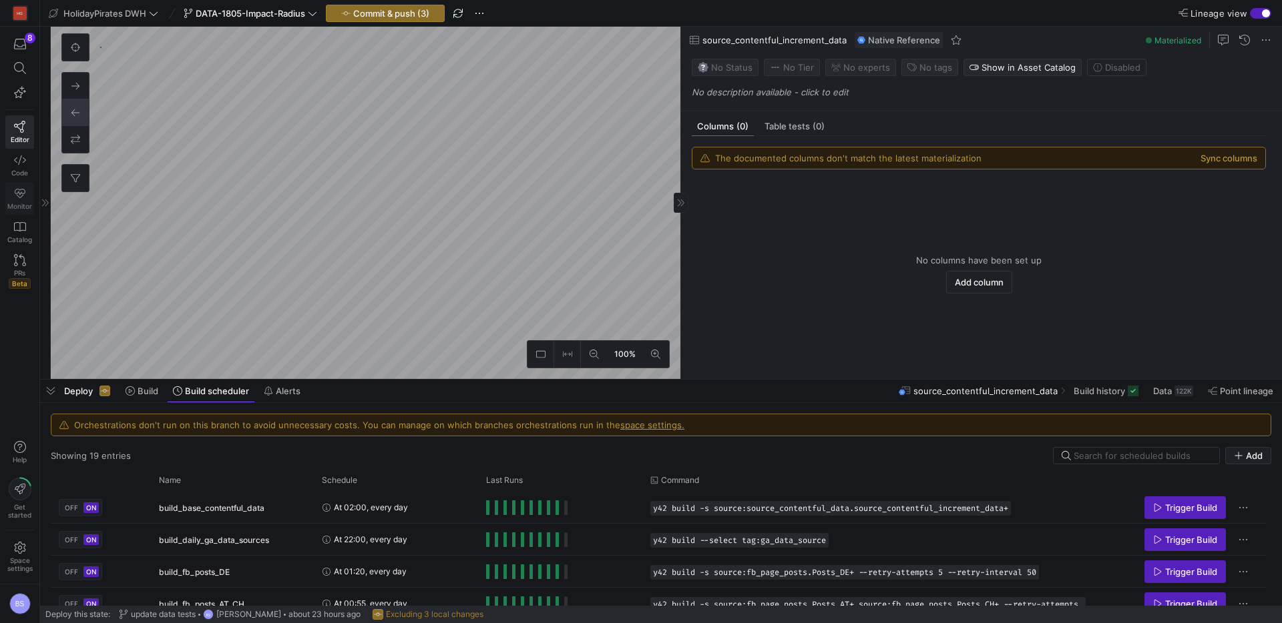
scroll to position [2062, 0]
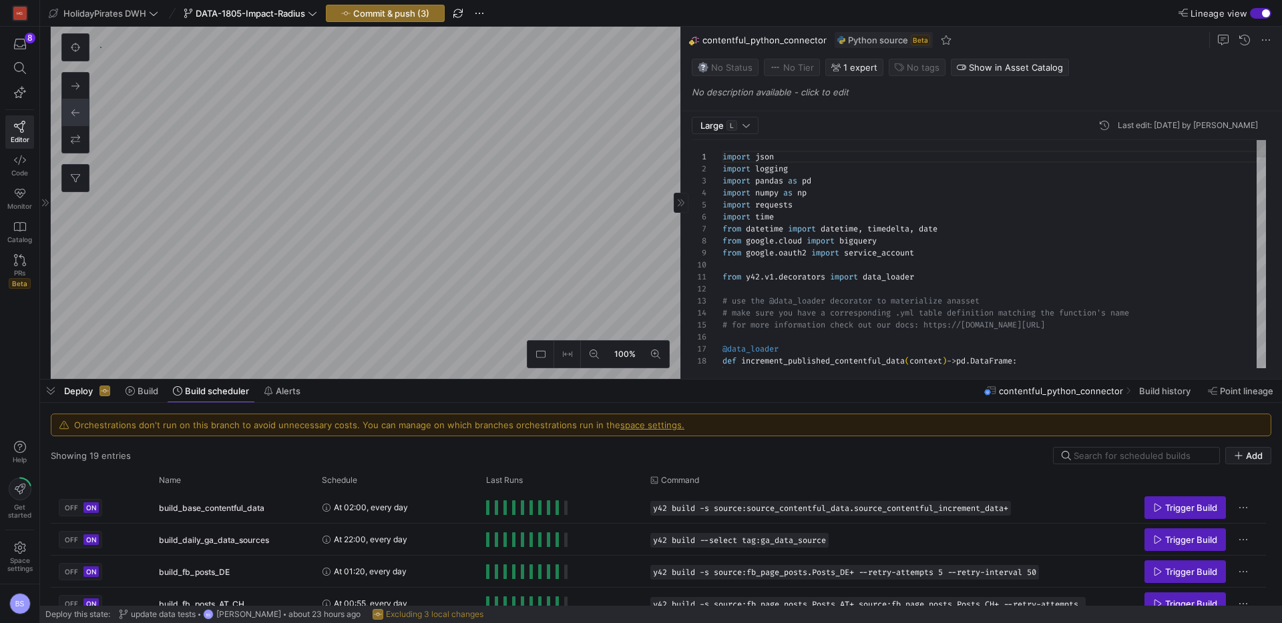
scroll to position [1650, 0]
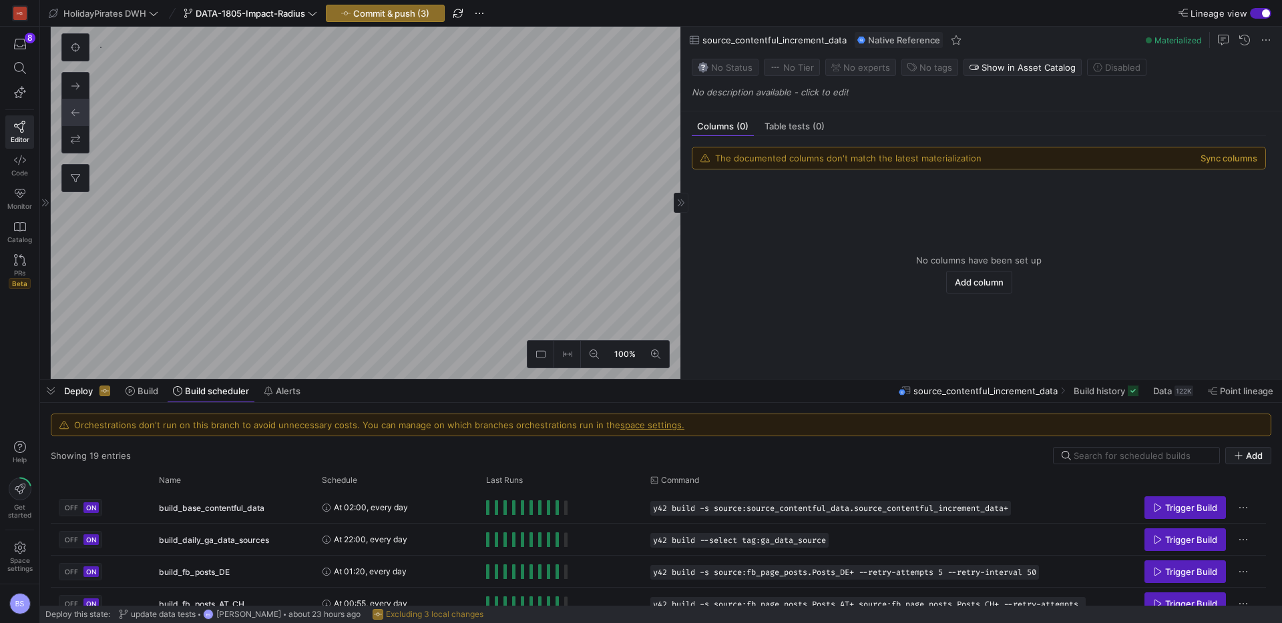
scroll to position [2062, 0]
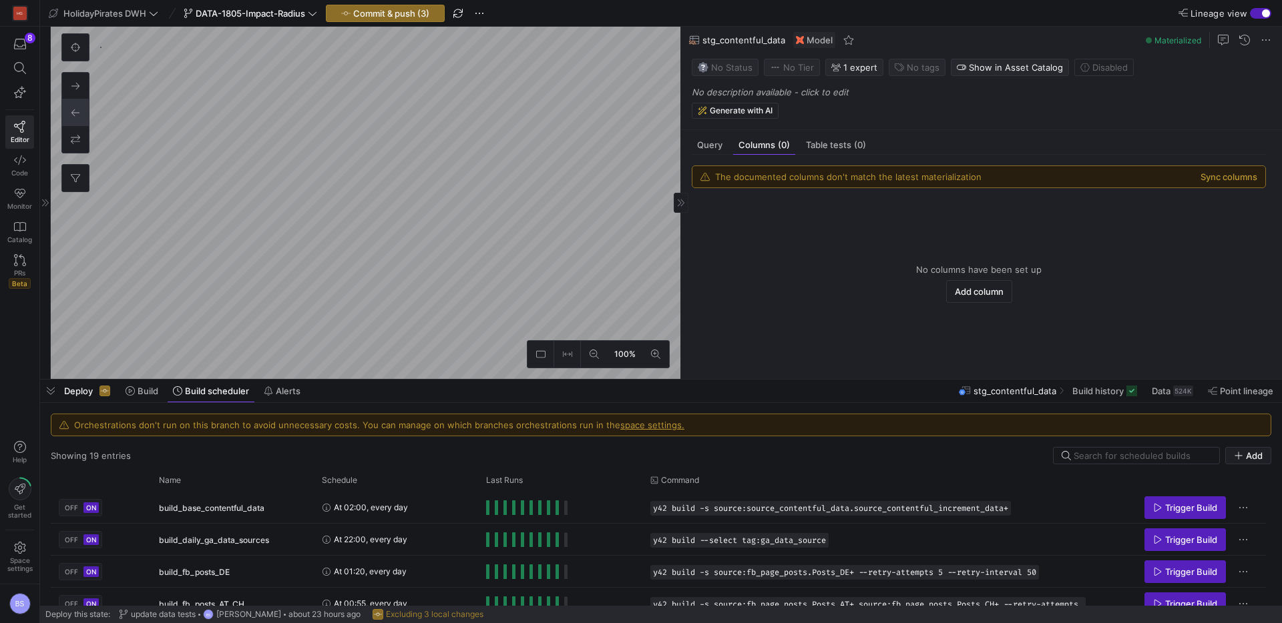
scroll to position [833, 0]
click at [711, 141] on span "Query" at bounding box center [709, 145] width 25 height 9
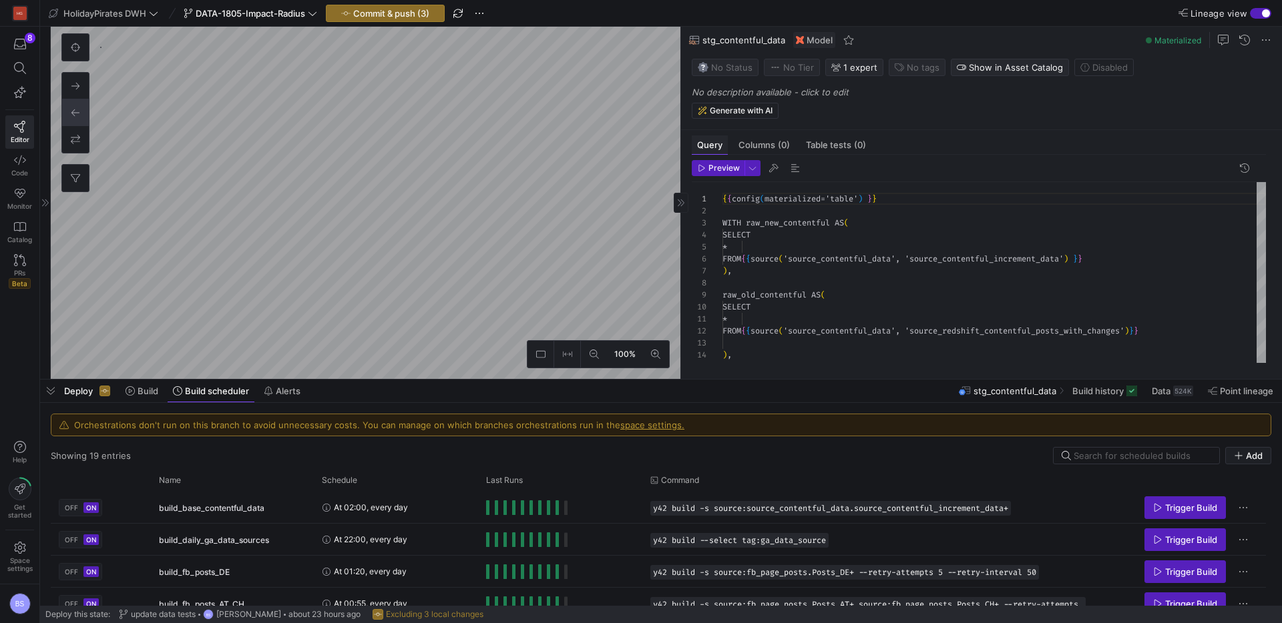
scroll to position [120, 0]
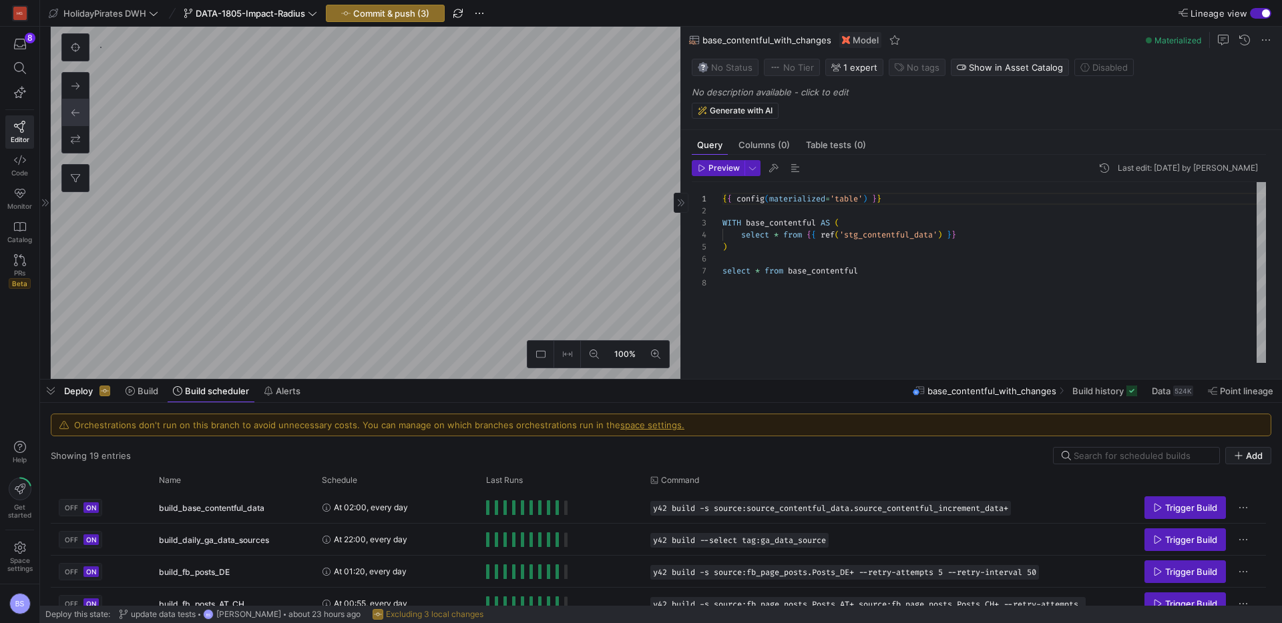
scroll to position [801, 0]
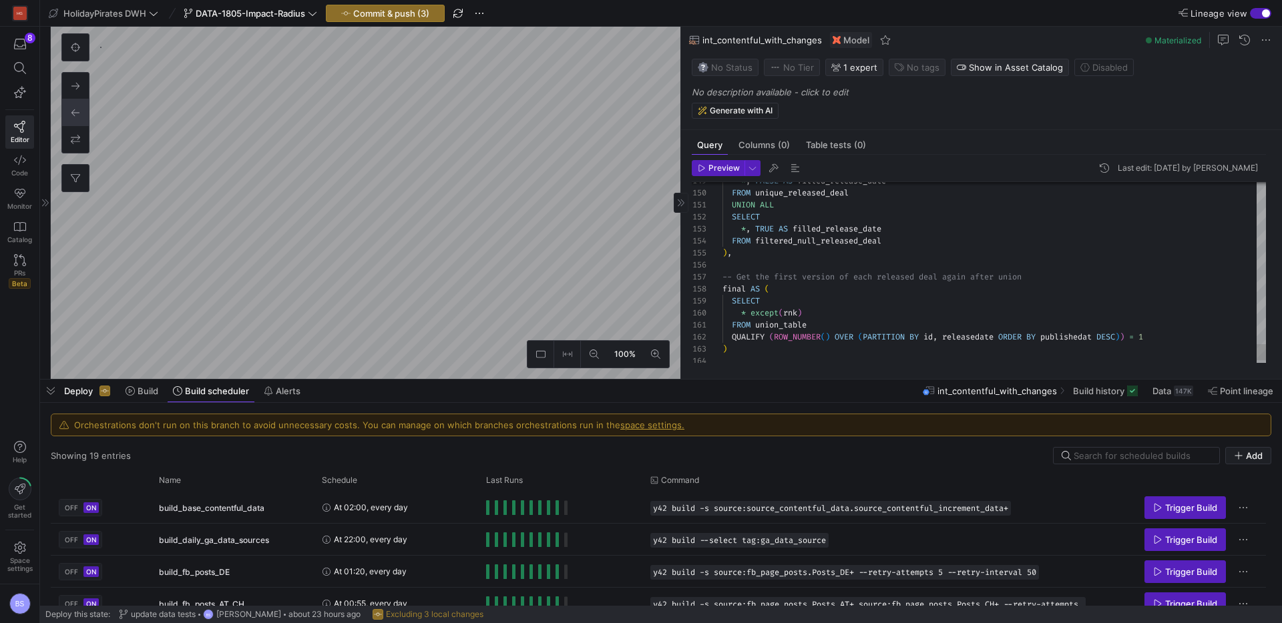
scroll to position [561, 0]
click at [1169, 393] on span "Data" at bounding box center [1161, 391] width 19 height 11
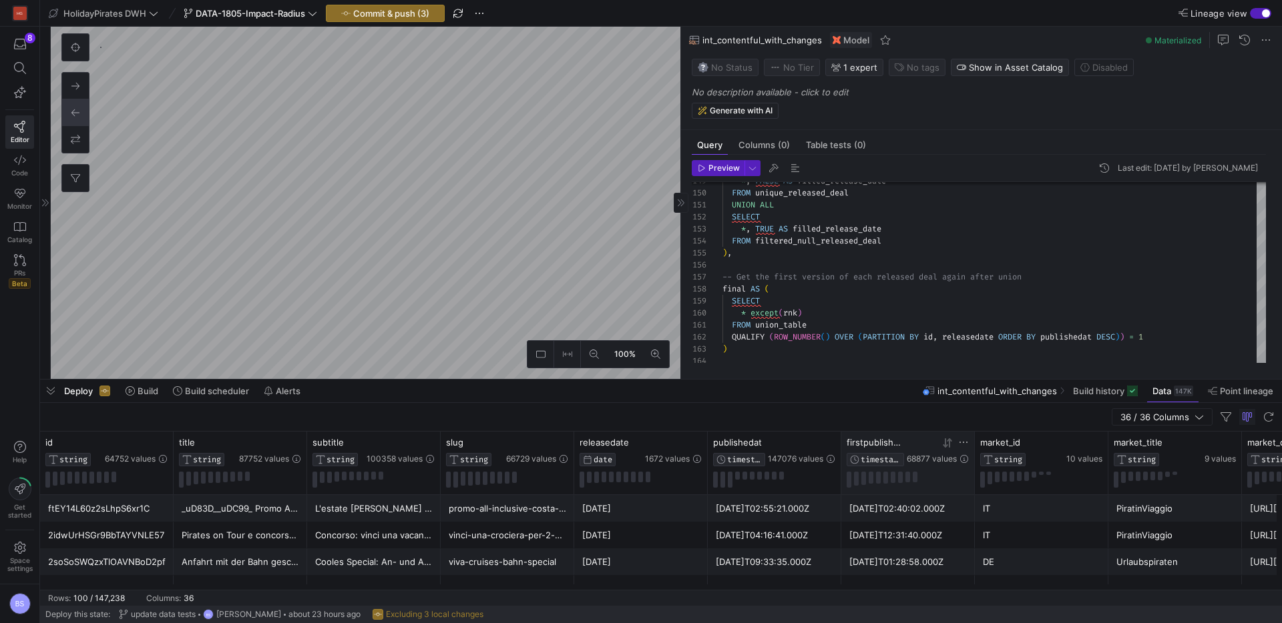
click at [949, 441] on icon at bounding box center [949, 442] width 5 height 9
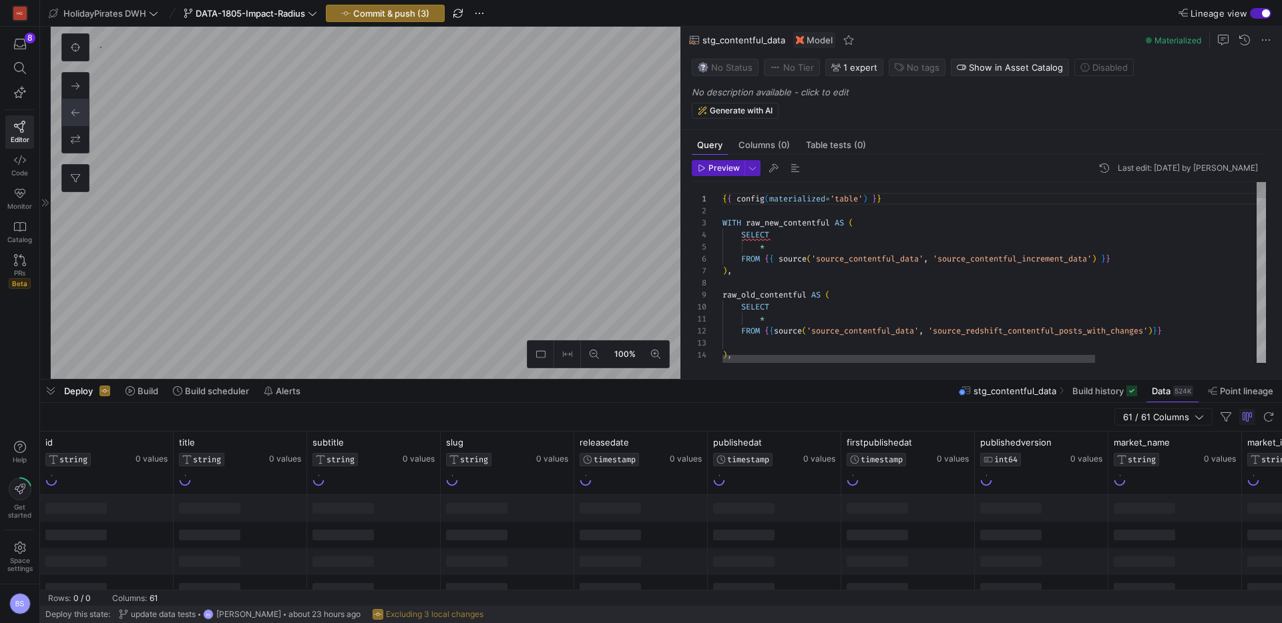
scroll to position [120, 0]
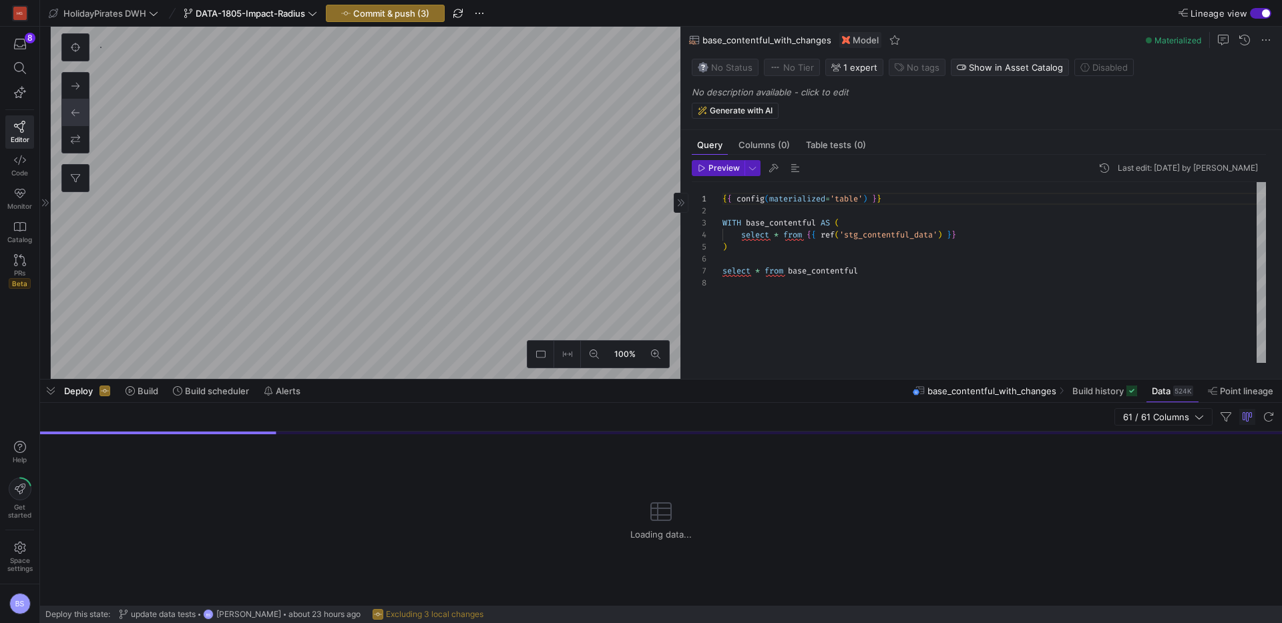
type textarea "{{ config(materialized='table') }} WITH base_contentful AS ( select * from {{ r…"
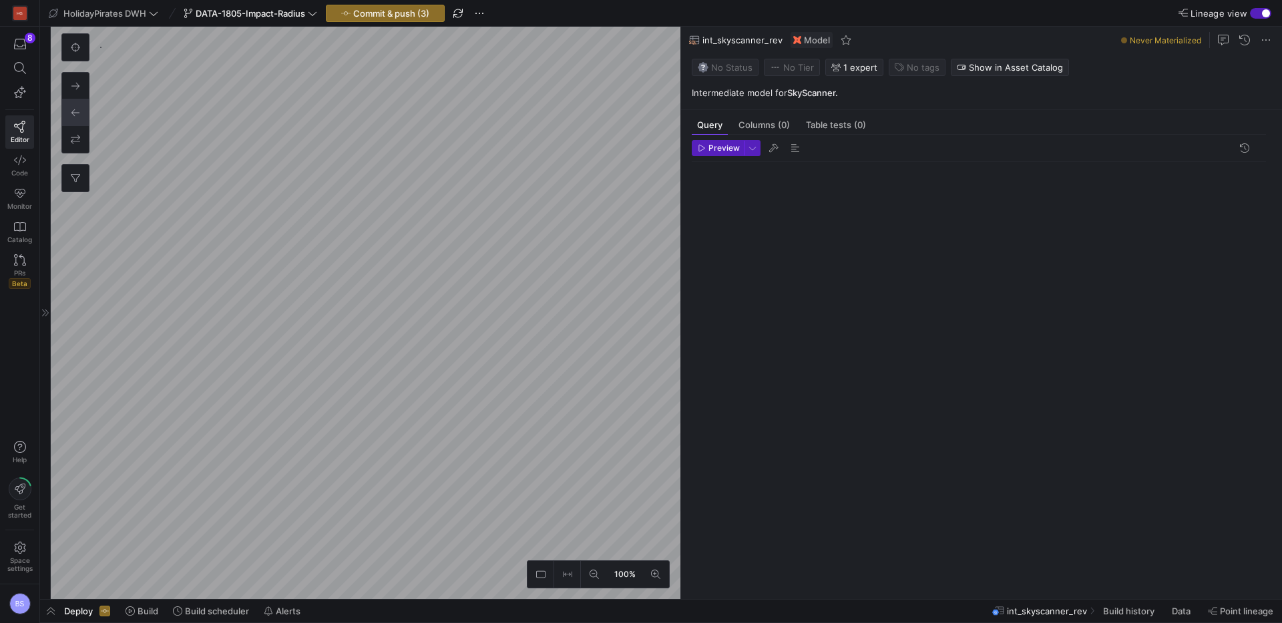
scroll to position [120, 0]
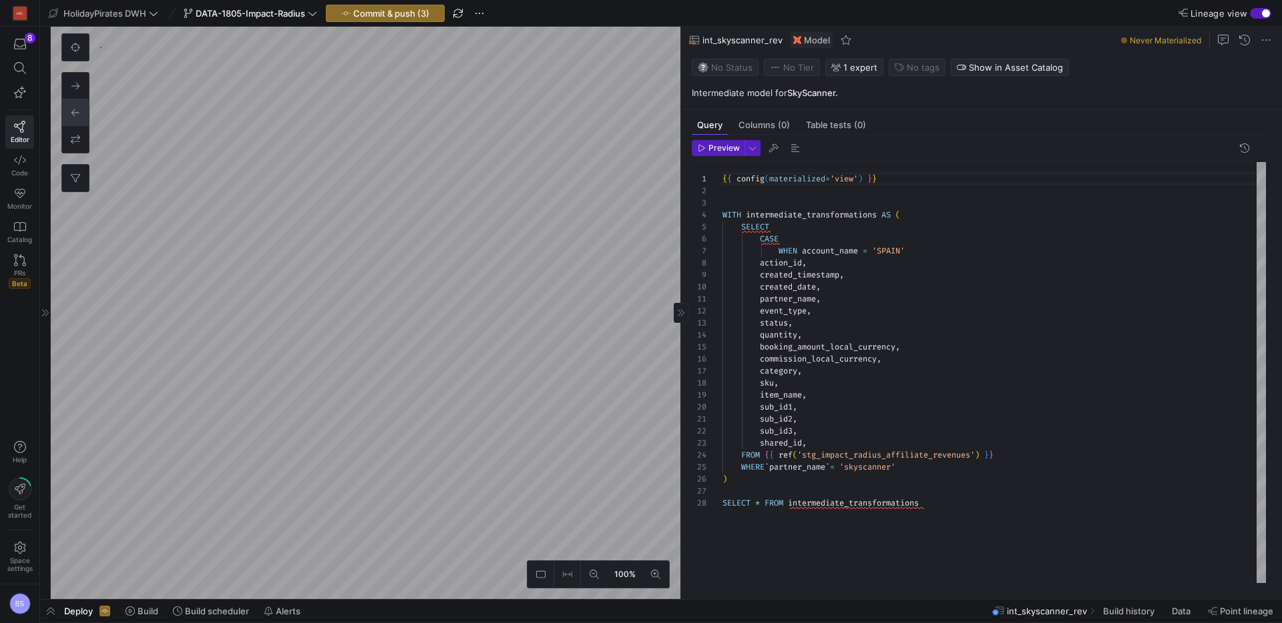
click at [924, 248] on div "{ { config ( materialized = 'view' ) } } WITH intermediate_transformations AS (…" at bounding box center [993, 372] width 543 height 421
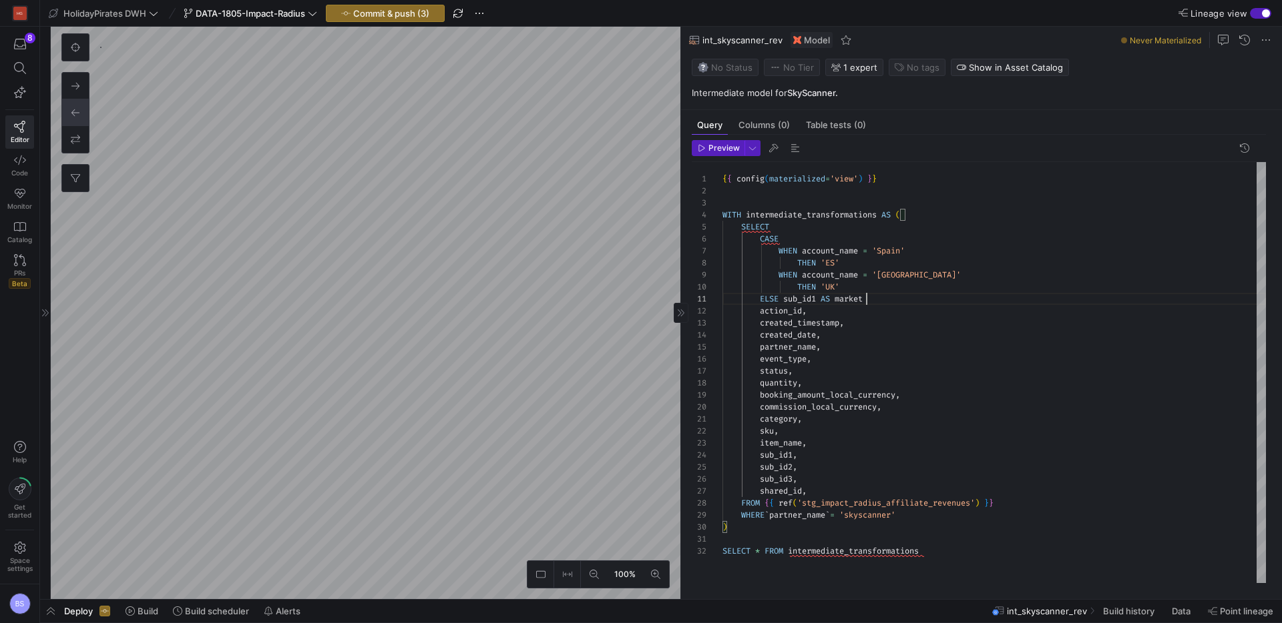
scroll to position [0, 149]
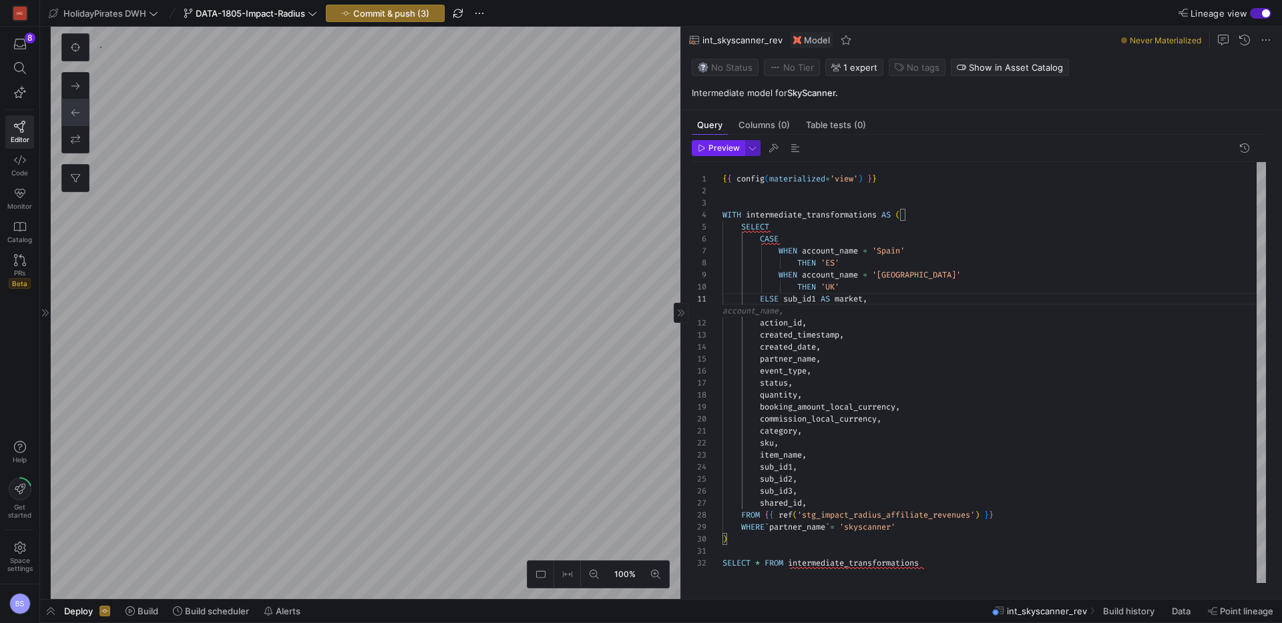
click at [714, 153] on span "button" at bounding box center [717, 148] width 51 height 15
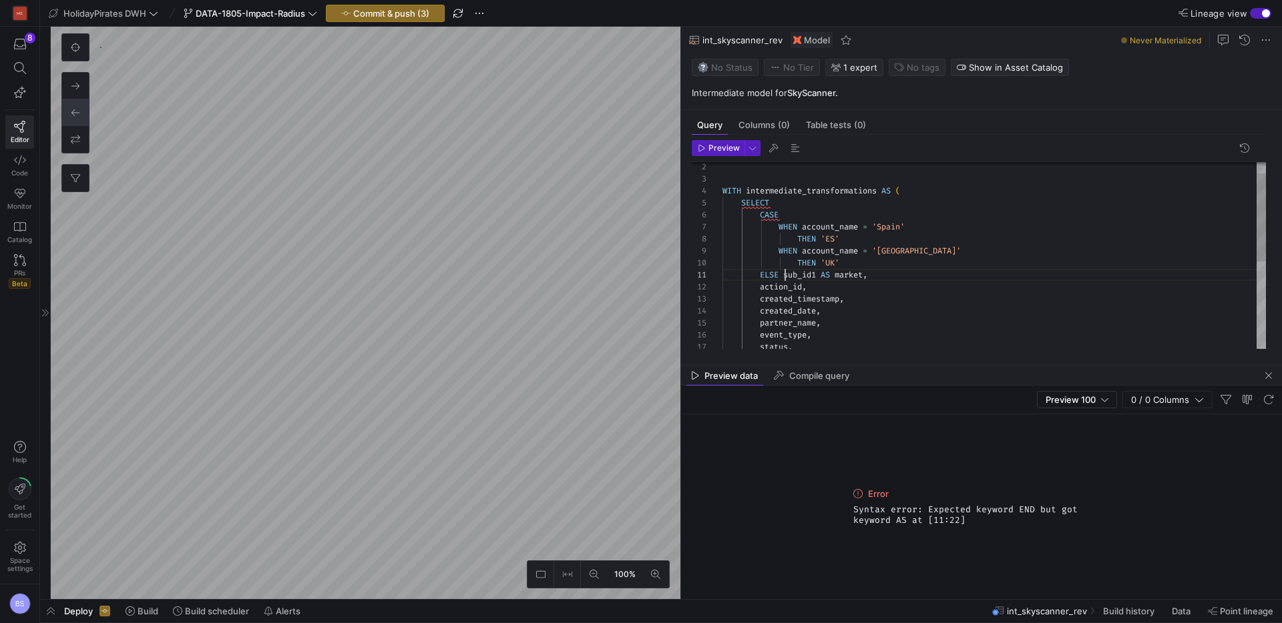
scroll to position [0, 63]
click at [785, 276] on div "WITH intermediate_transformations AS ( SELECT CASE WHEN account_name = 'Spain' …" at bounding box center [993, 335] width 543 height 395
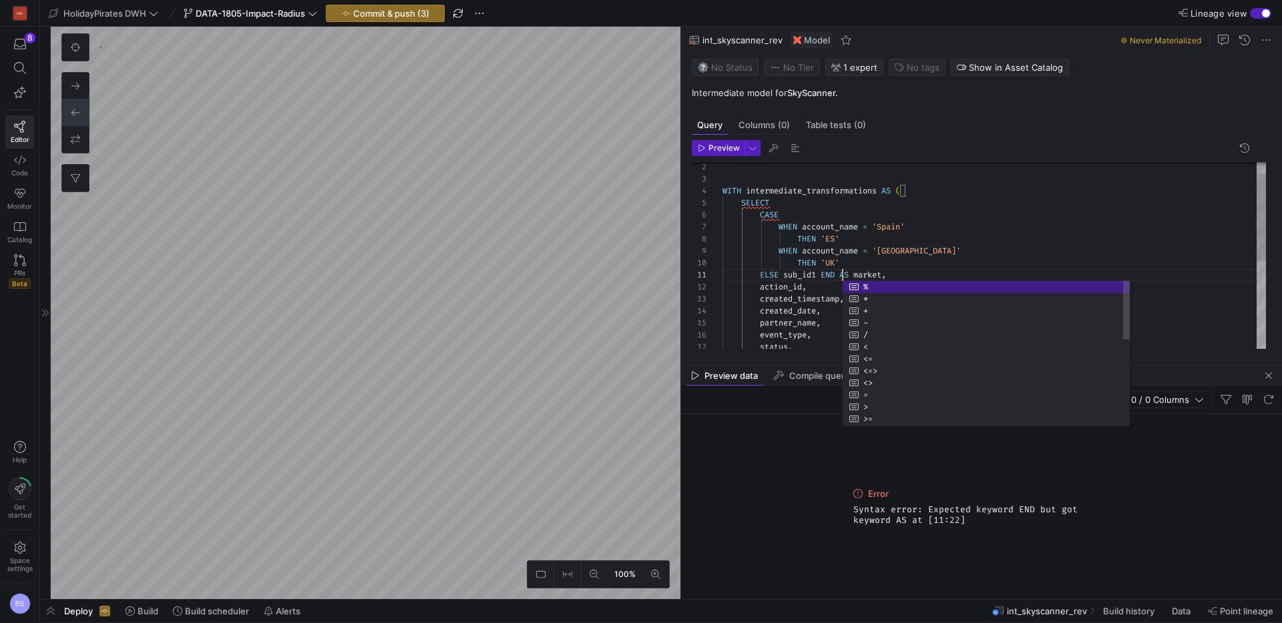
scroll to position [0, 120]
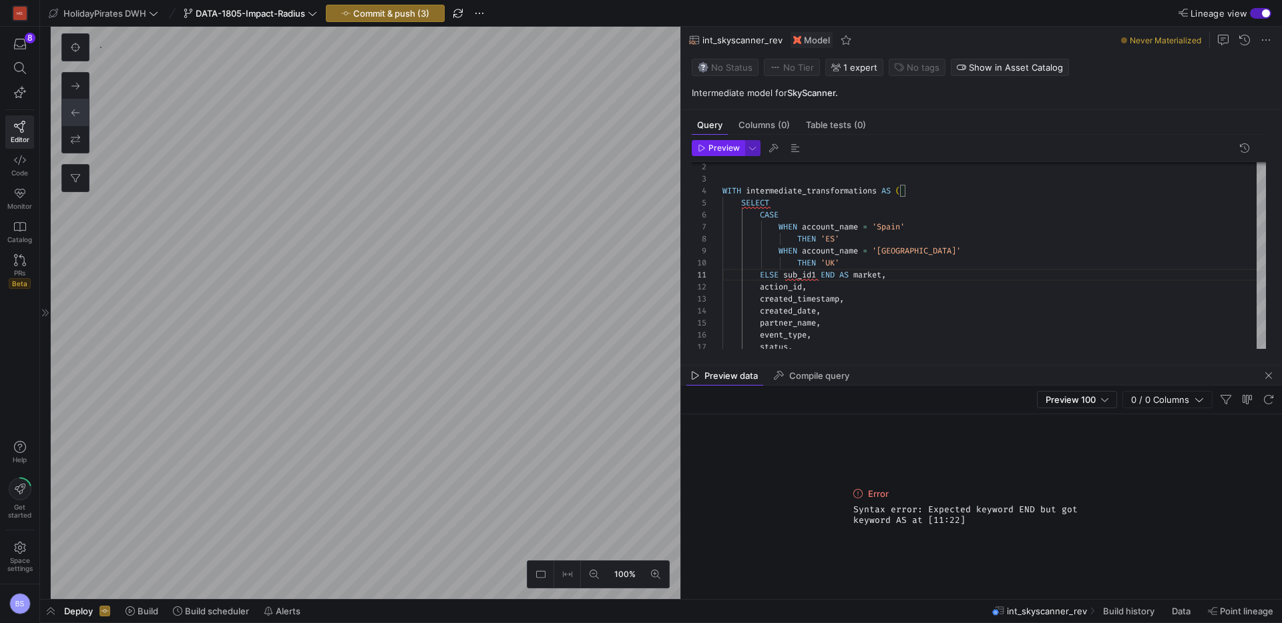
click at [710, 146] on span "Preview" at bounding box center [723, 148] width 31 height 9
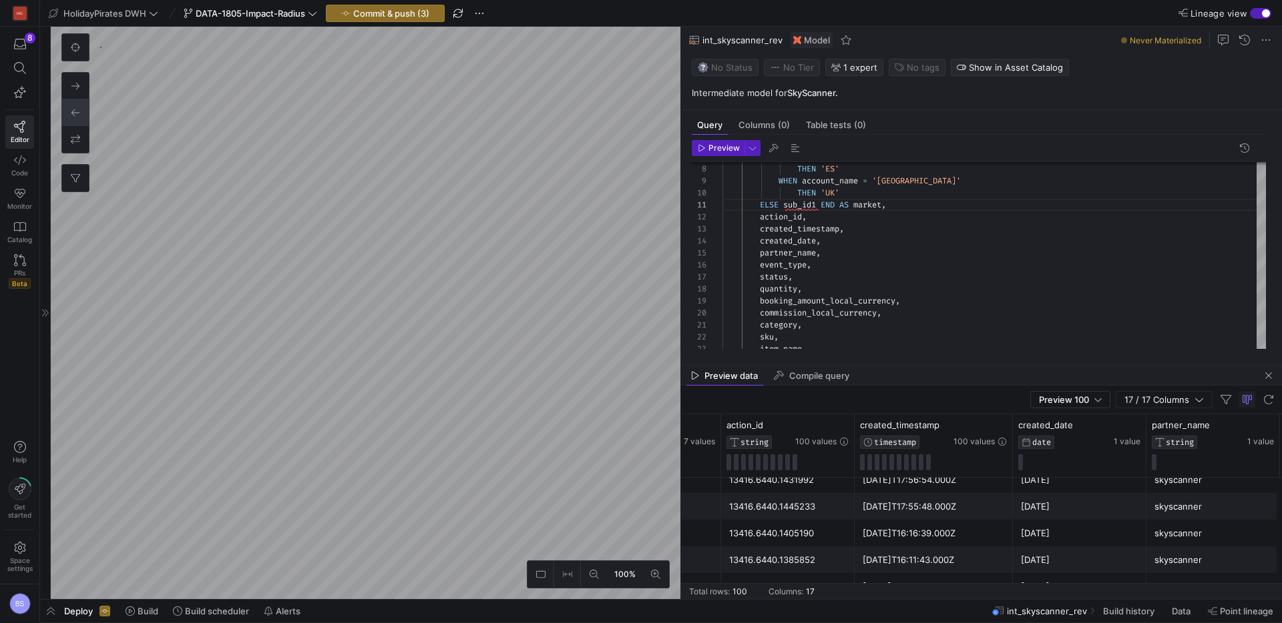
scroll to position [0, 188]
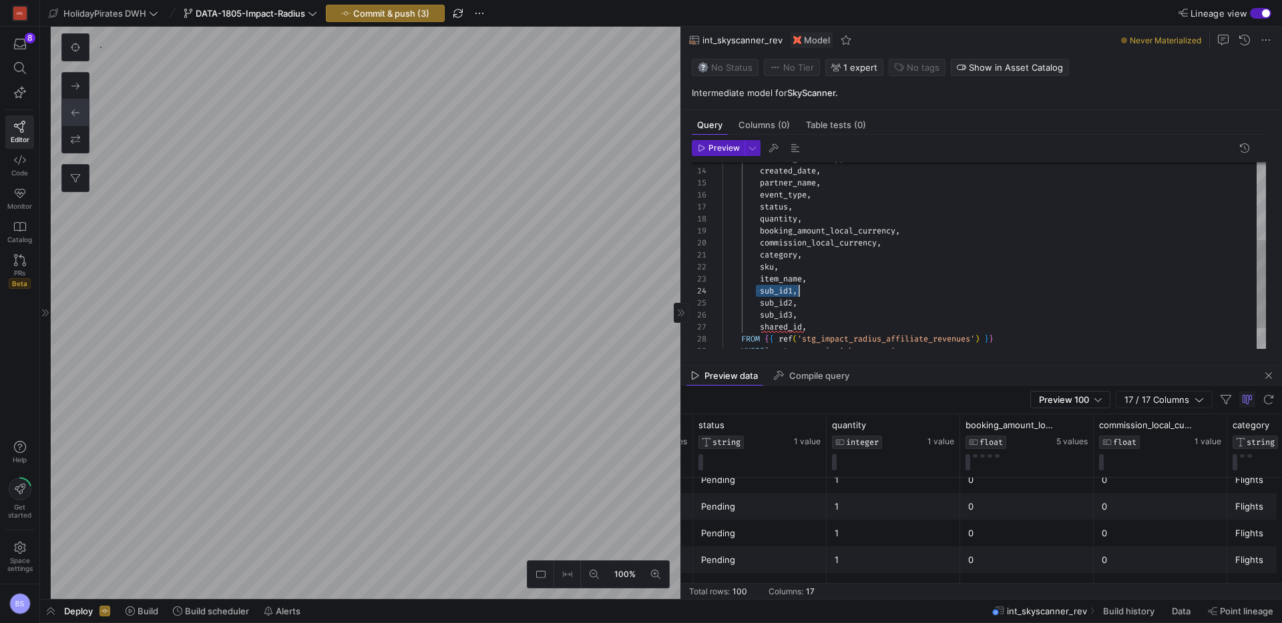
drag, startPoint x: 758, startPoint y: 292, endPoint x: 866, endPoint y: 289, distance: 108.8
click at [866, 289] on div "created_timestamp , created_date , partner_name , event_type , status , quantit…" at bounding box center [993, 195] width 543 height 395
type textarea "category, sku, item_name, sub_id2, sub_id3, shared_id, FROM {{ ref('stg_impact_…"
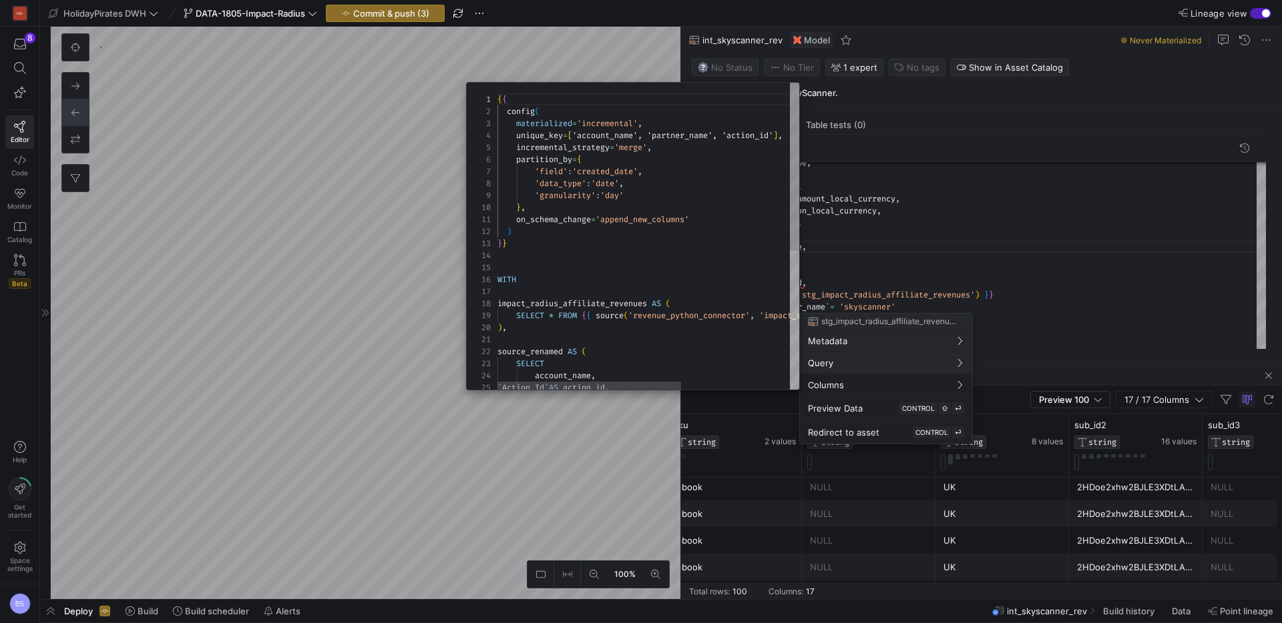
click at [968, 523] on div at bounding box center [641, 311] width 1282 height 623
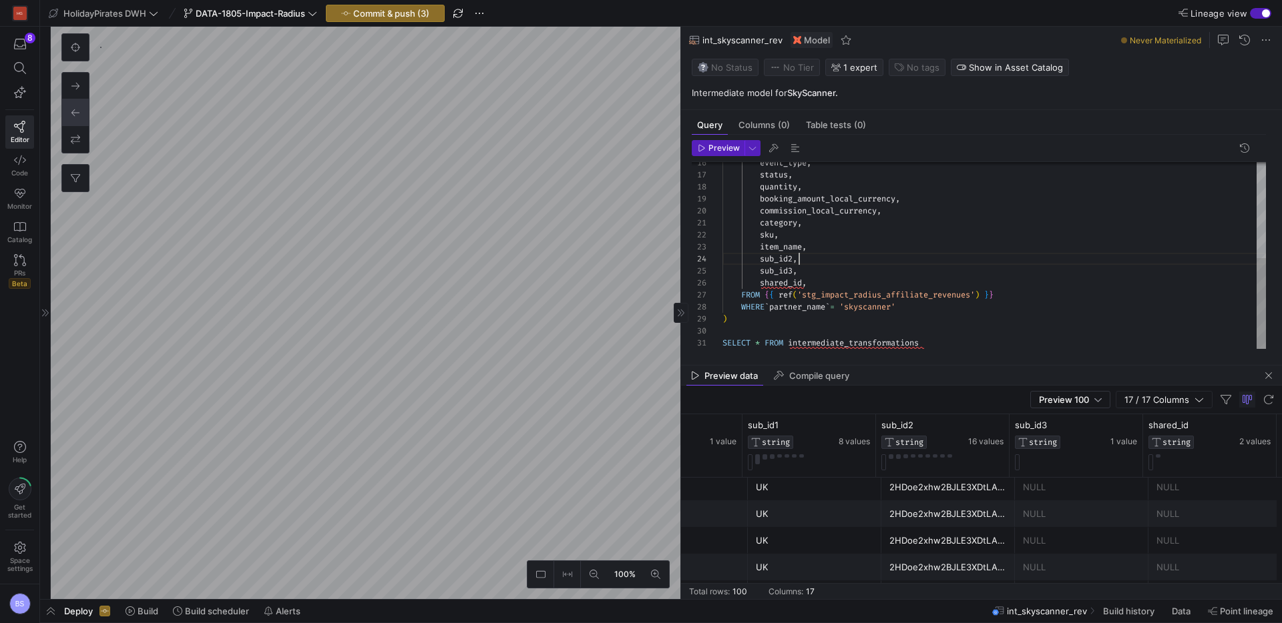
click at [855, 253] on div "event_type , status , quantity , booking_amount_local_currency , commission_loc…" at bounding box center [993, 157] width 543 height 383
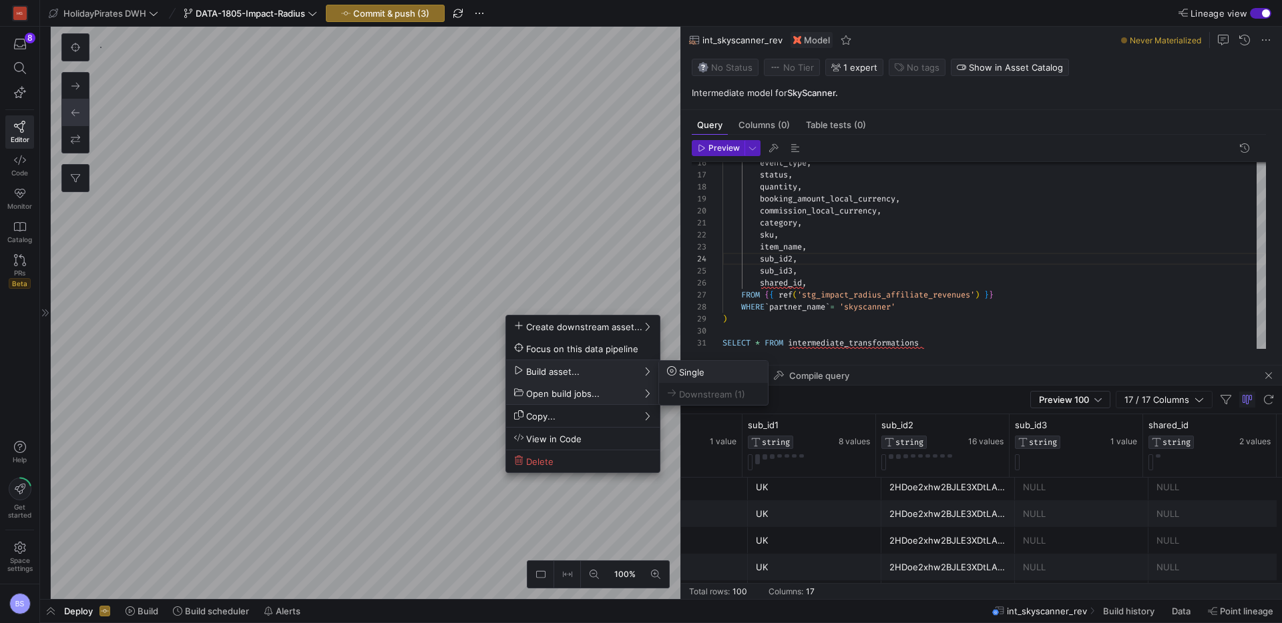
click at [680, 370] on span "Single" at bounding box center [685, 371] width 37 height 11
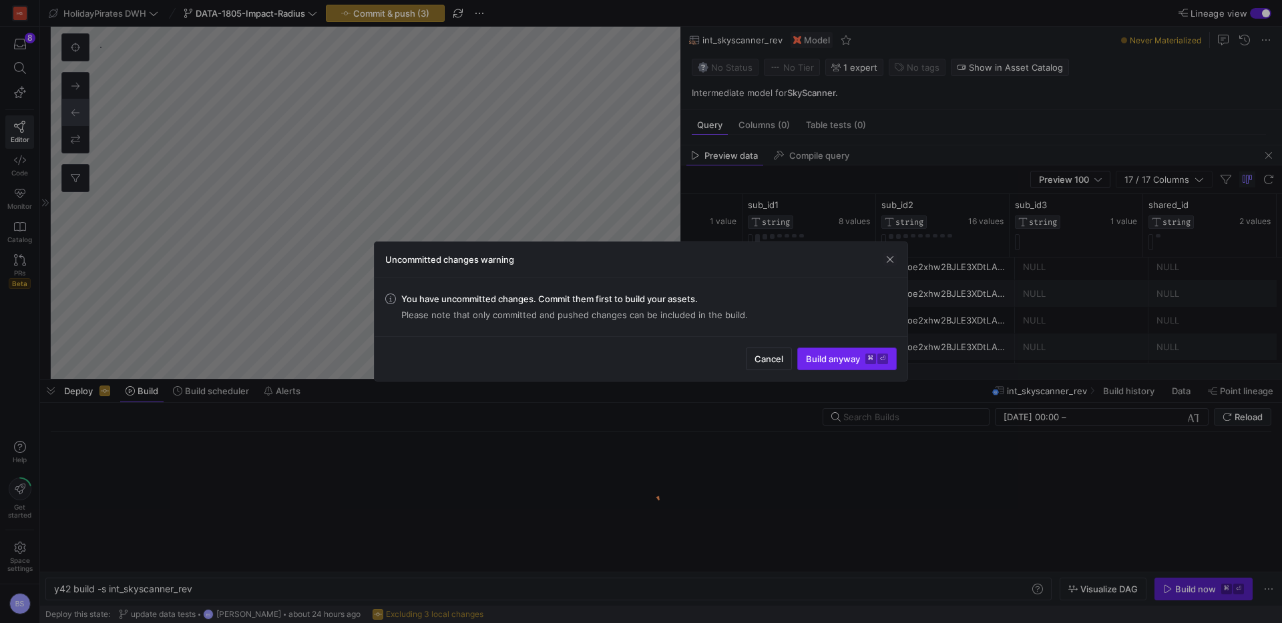
click at [865, 362] on kbd "⌘" at bounding box center [870, 359] width 11 height 11
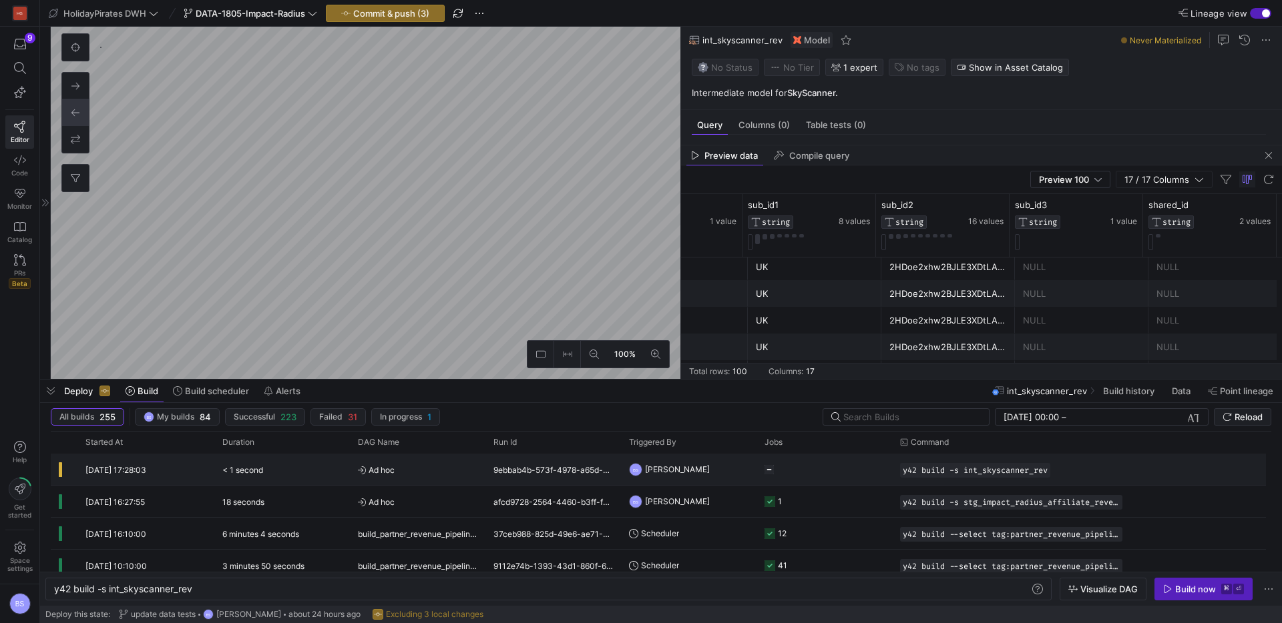
click at [224, 473] on y42-duration "< 1 second" at bounding box center [242, 470] width 41 height 10
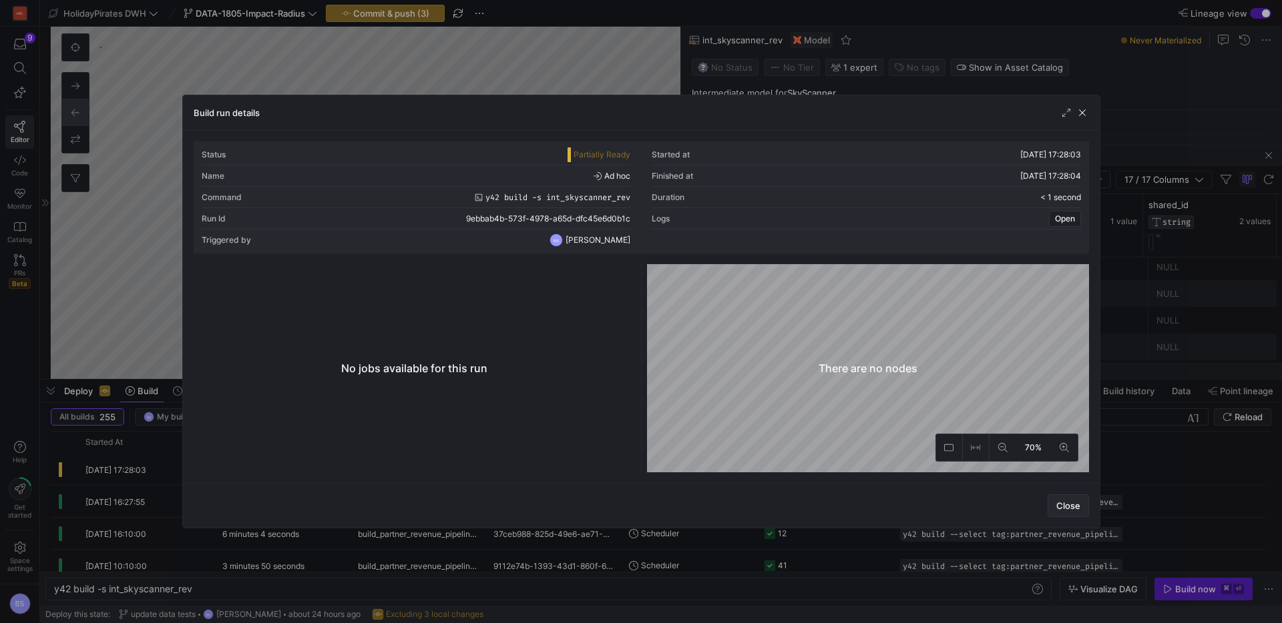
click at [1069, 505] on span "Close" at bounding box center [1068, 506] width 24 height 11
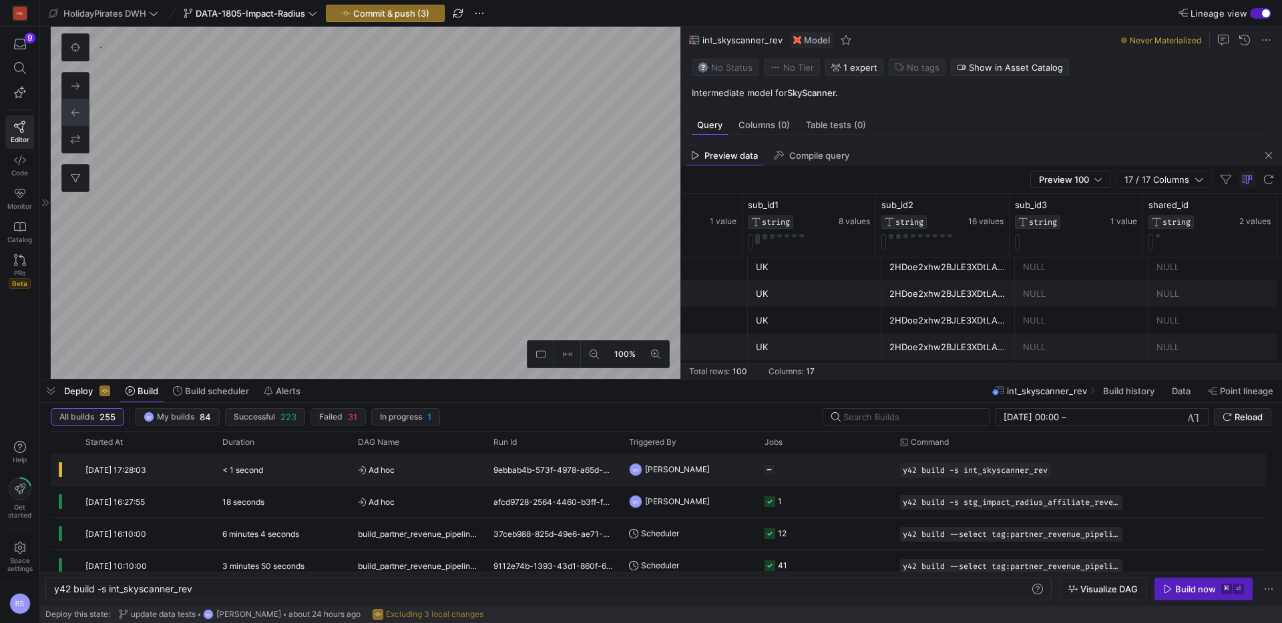
click at [90, 469] on span "[DATE] 17:28:03" at bounding box center [115, 470] width 61 height 10
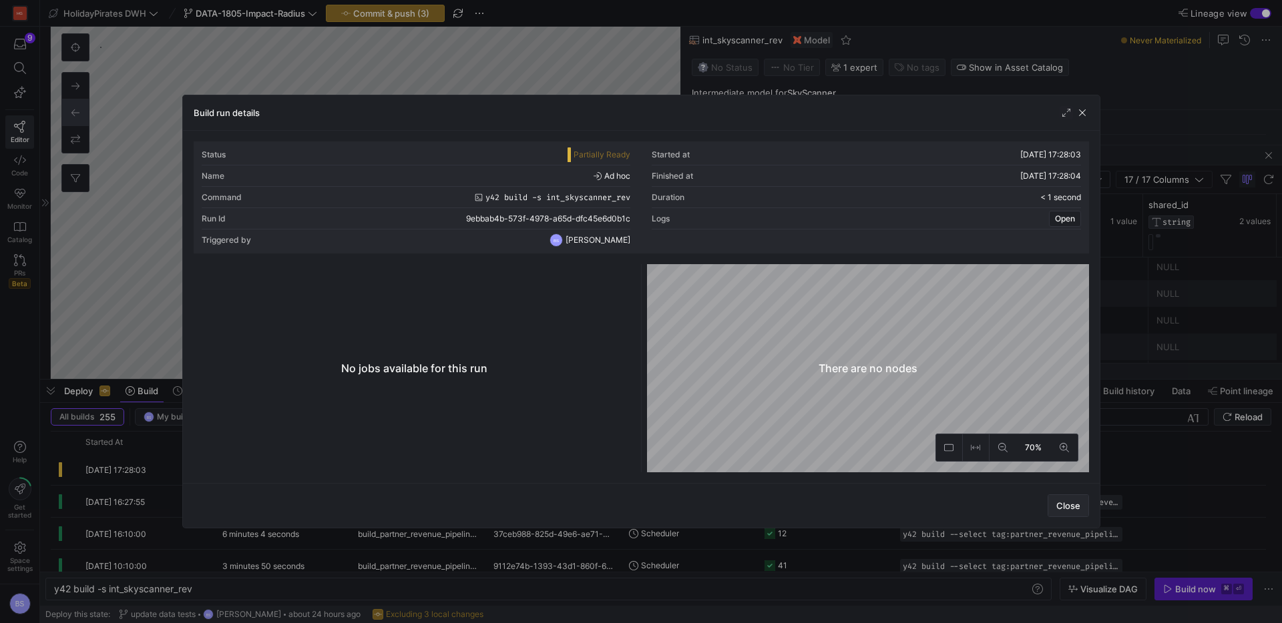
drag, startPoint x: 1063, startPoint y: 503, endPoint x: 1048, endPoint y: 500, distance: 15.6
click at [1063, 503] on span "Close" at bounding box center [1068, 506] width 24 height 11
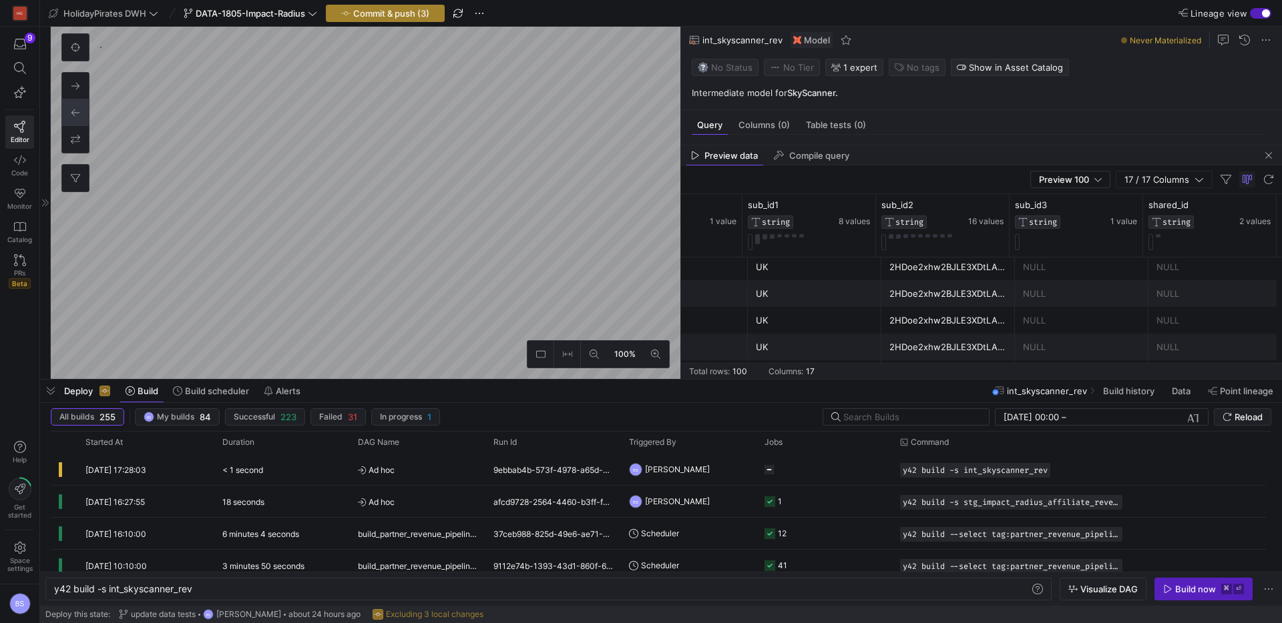
click at [384, 5] on button "Commit & push (3)" at bounding box center [385, 13] width 119 height 17
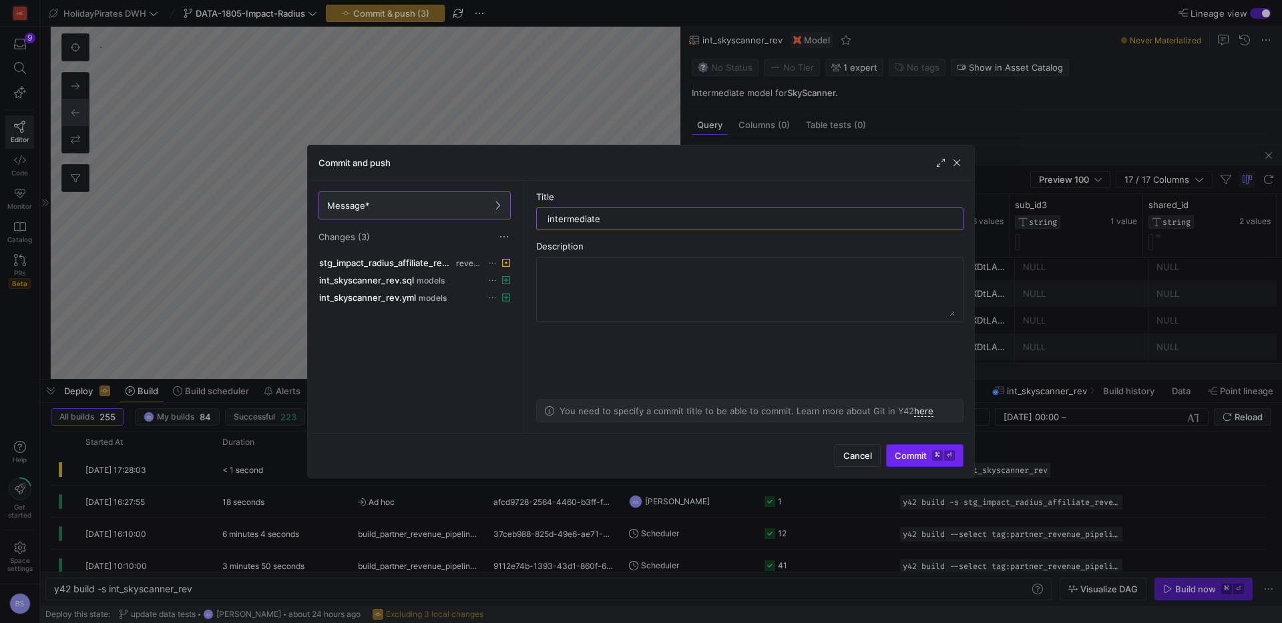
type input "intermediate"
click at [921, 456] on span "Commit ⌘ ⏎" at bounding box center [924, 456] width 60 height 11
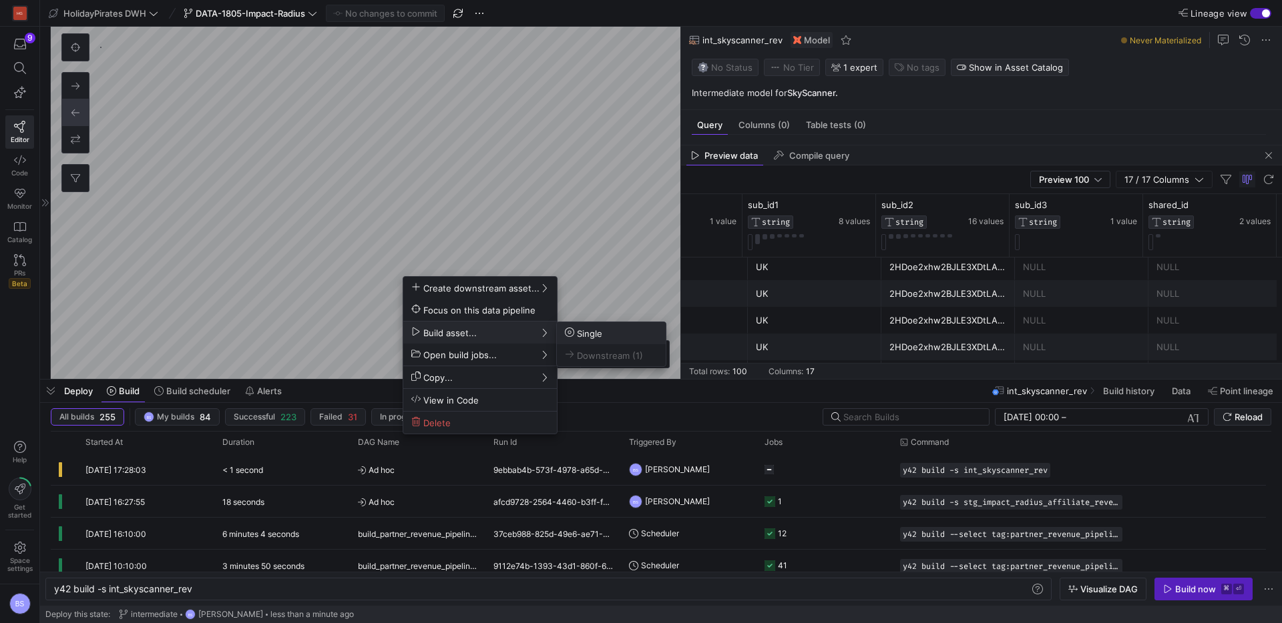
click at [608, 334] on span "Single" at bounding box center [611, 333] width 93 height 11
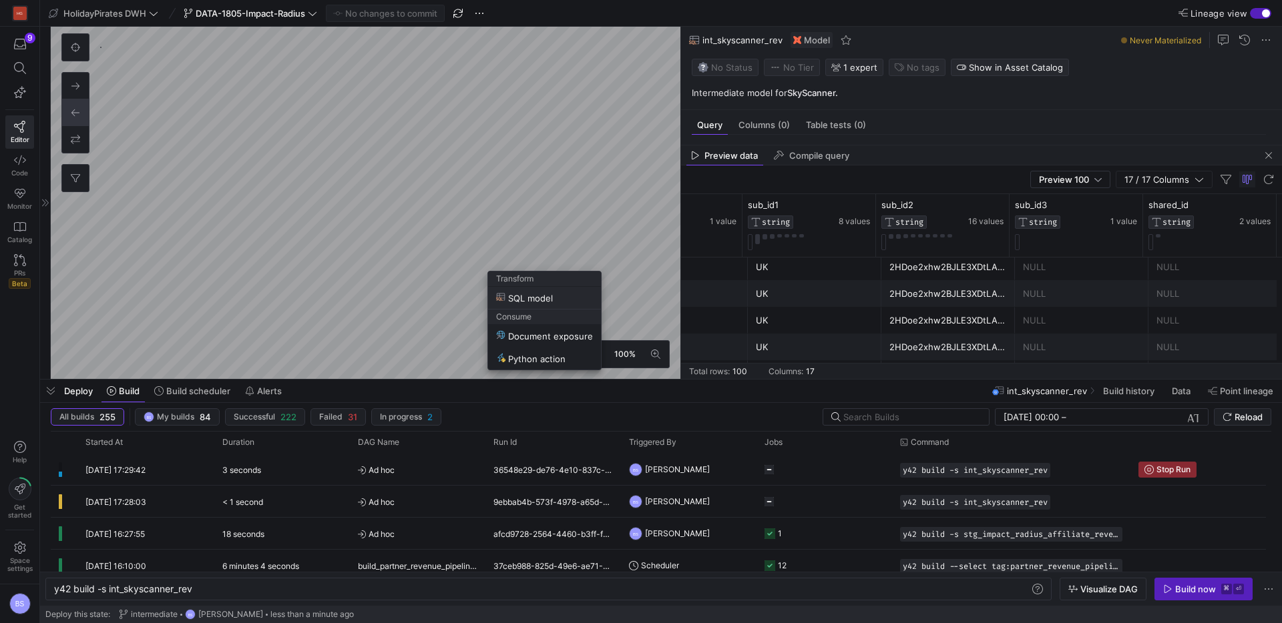
click at [525, 296] on span "SQL model" at bounding box center [524, 297] width 57 height 11
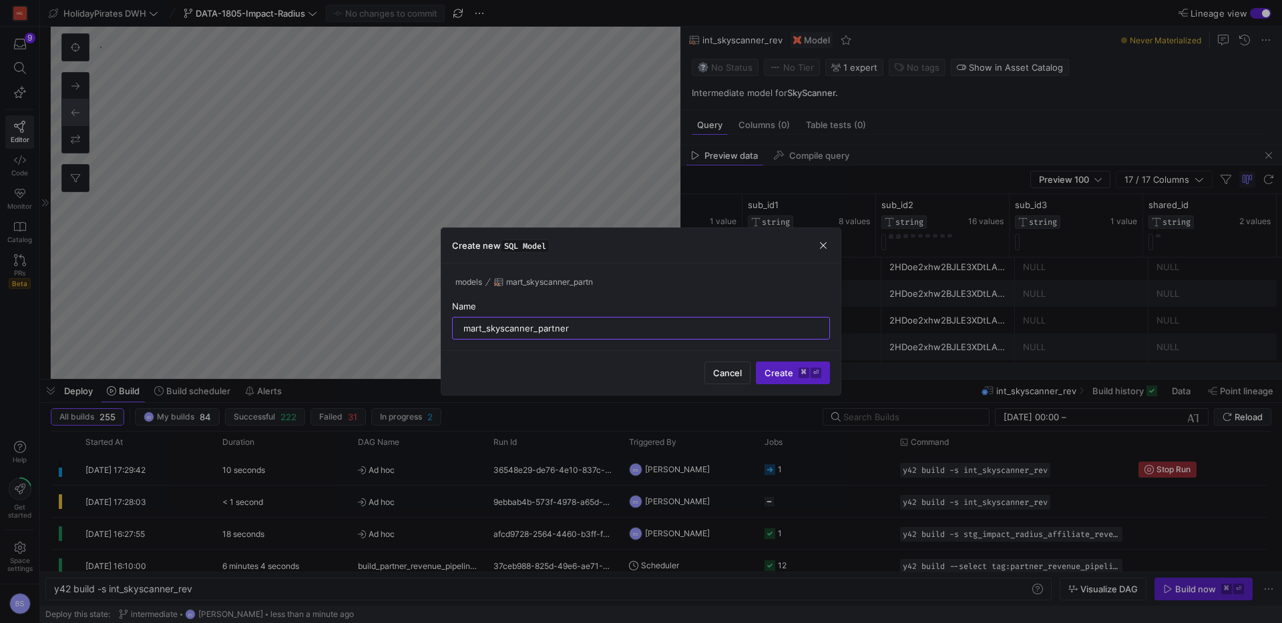
type input "mart_skyscanner_partner"
click at [756, 362] on button "Create ⌘ ⏎" at bounding box center [793, 373] width 74 height 23
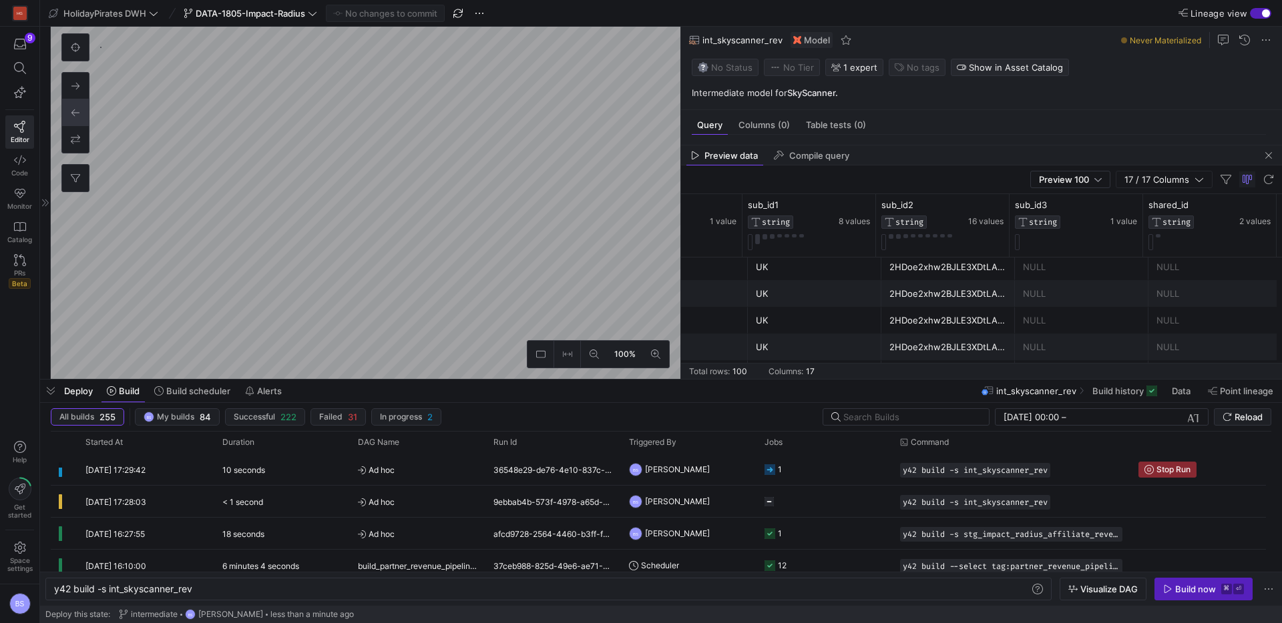
type textarea "select * from {{ ref('int_skyscanner_rev') }}"
type textarea "y42 build -s mart_skyscanner_partner"
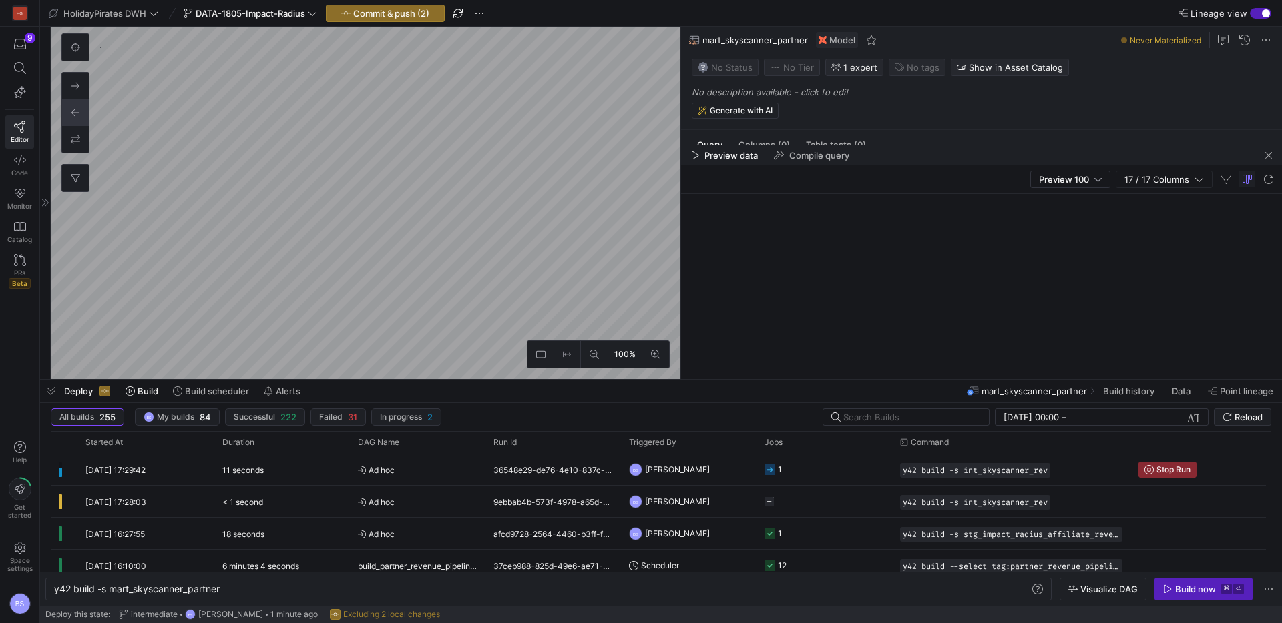
scroll to position [1261, 0]
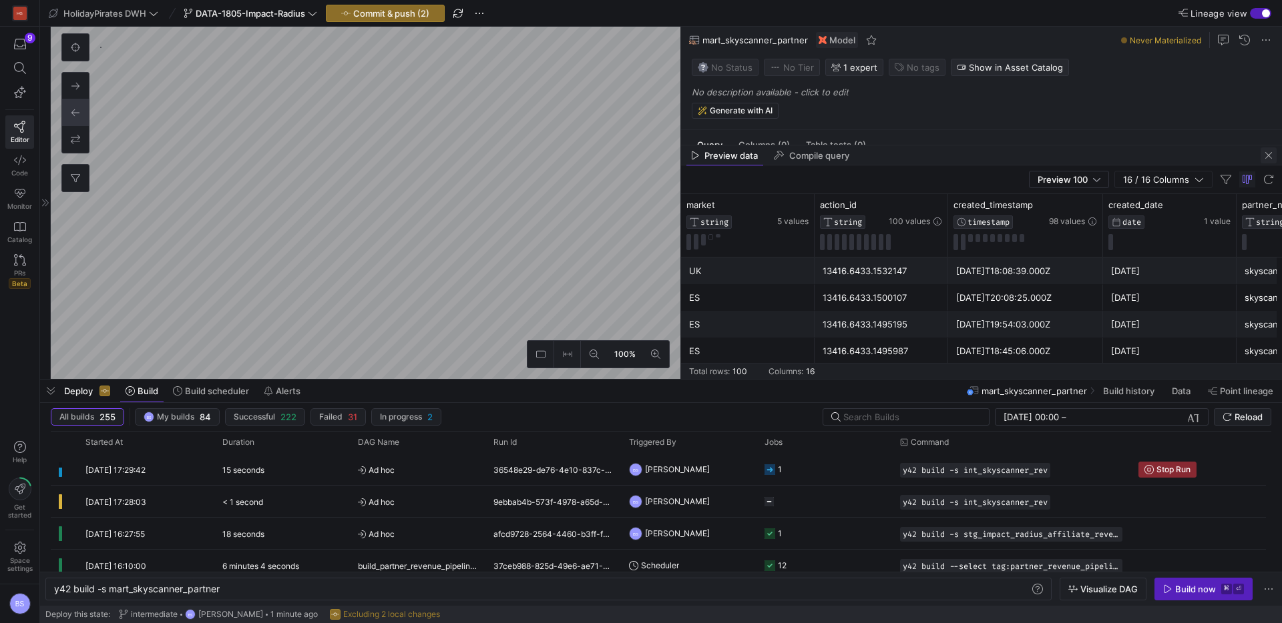
click at [1272, 154] on span "button" at bounding box center [1268, 156] width 16 height 16
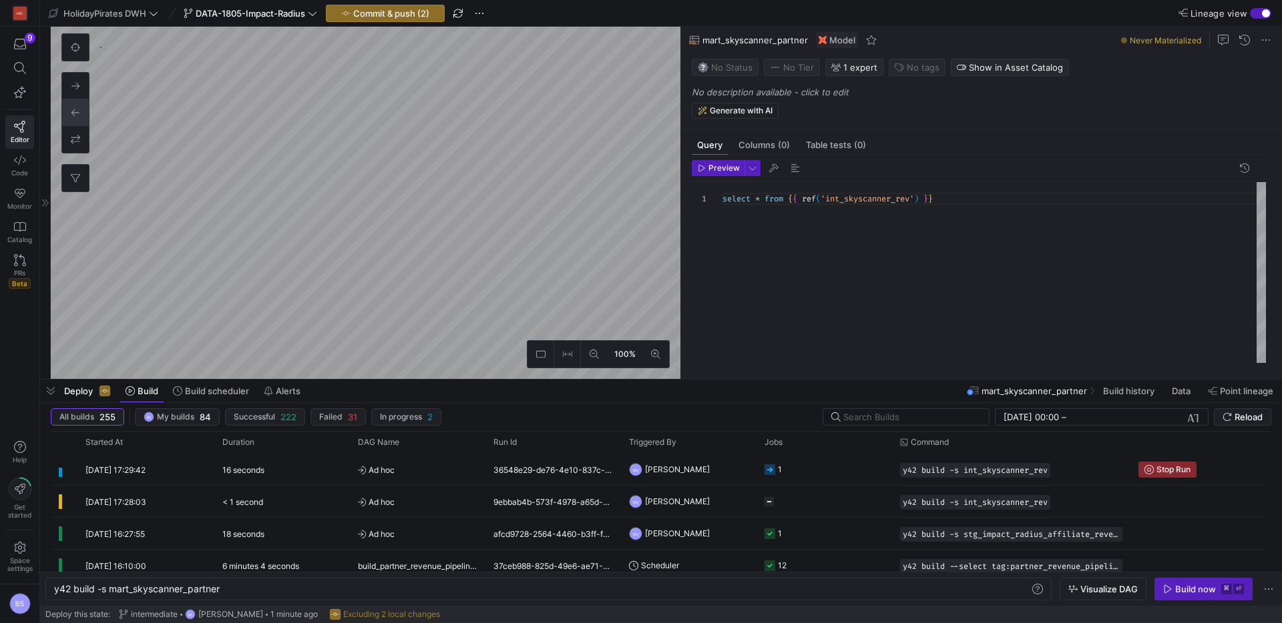
scroll to position [0, 5]
click at [725, 197] on div "select * from { { ref ( 'int_skyscanner_rev' ) } }" at bounding box center [993, 272] width 543 height 181
type textarea "{{ config(materialized='table') }} select * from {{ ref('int_lastminute_rev') }}"
type textarea "y42 build -s mart_lastminute_partner"
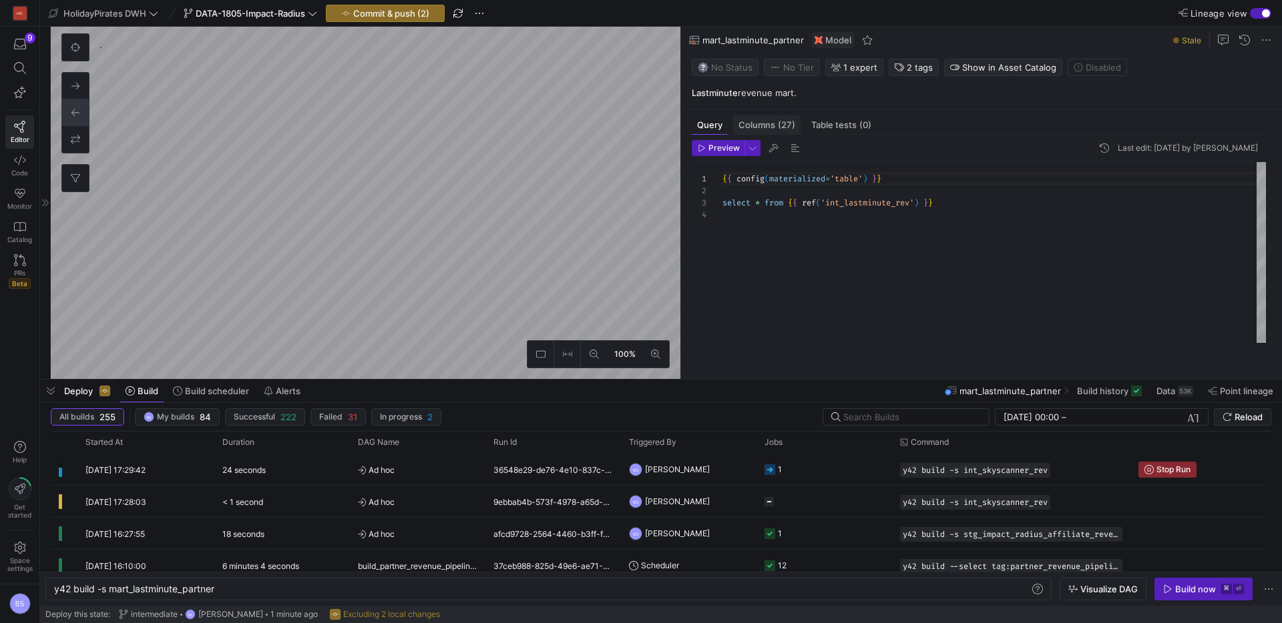
scroll to position [112, 0]
click at [809, 93] on p "Lastminute revenue mart." at bounding box center [984, 93] width 585 height 12
type textarea "{{ config(materialized='table') }} select * from {{ ref('int_skyscanner_rev') }}"
type textarea "y42 build -s mart_skyscanner_partner"
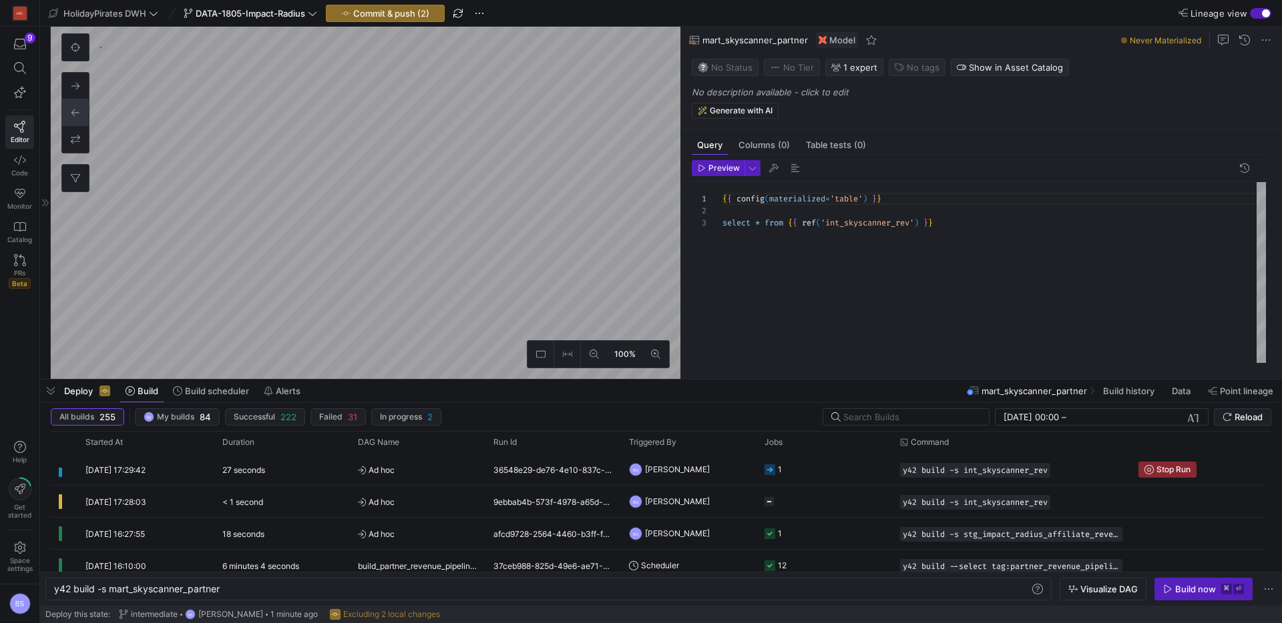
scroll to position [1261, 0]
click at [804, 97] on div "No description available - click to edit Generate with AI" at bounding box center [984, 103] width 585 height 32
click at [802, 93] on p "No description available - click to edit" at bounding box center [984, 92] width 585 height 11
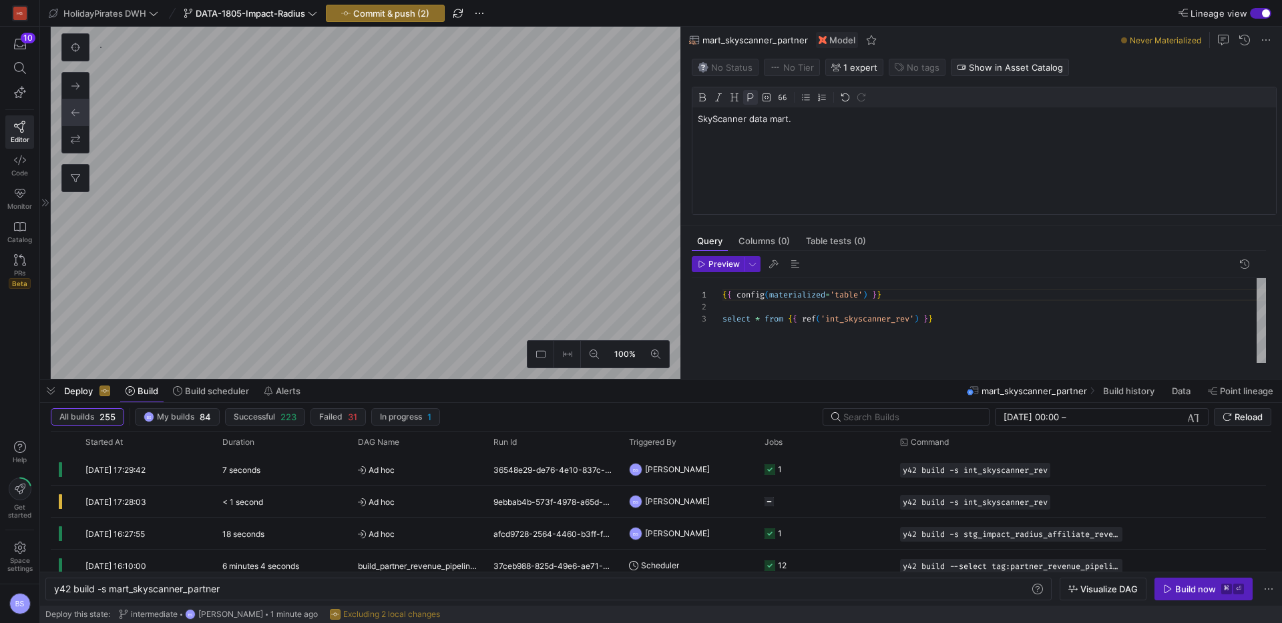
click at [722, 125] on div "SkyScanner data mart." at bounding box center [983, 160] width 583 height 107
click at [712, 123] on p "SkyScanner data mart." at bounding box center [984, 119] width 573 height 12
click at [699, 100] on img at bounding box center [702, 97] width 9 height 9
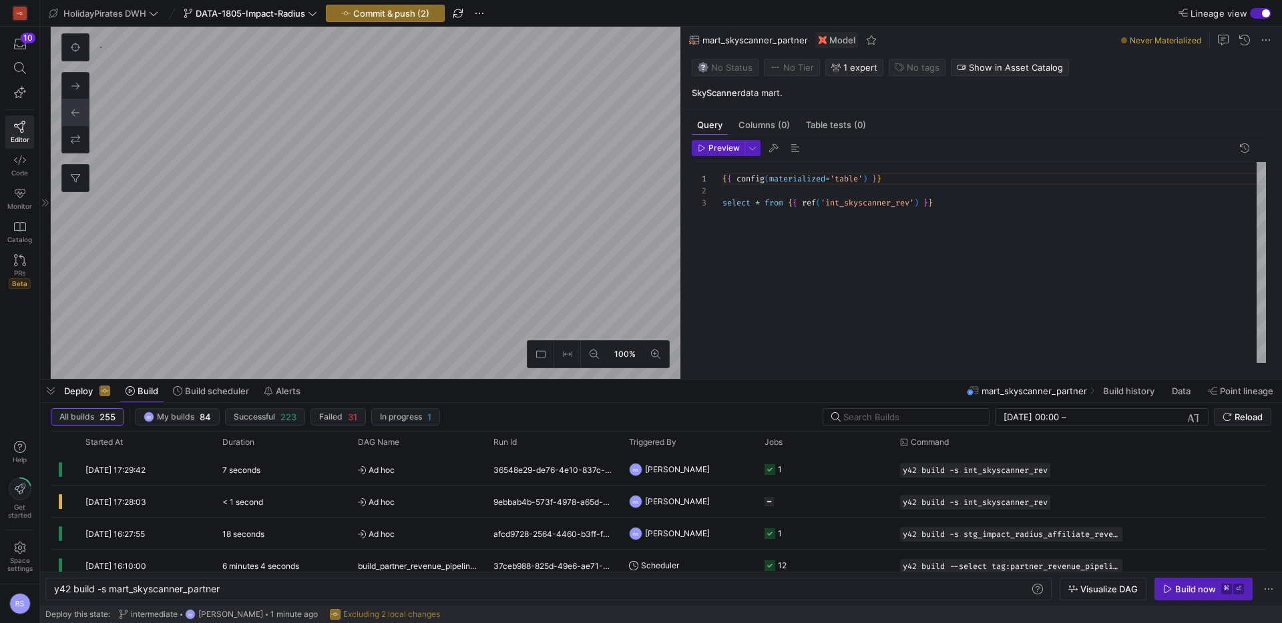
type textarea "{{ config(materialized='view') }} WITH intermediate_transformations AS ( SELECT…"
type textarea "y42 build -s int_skyscanner_rev"
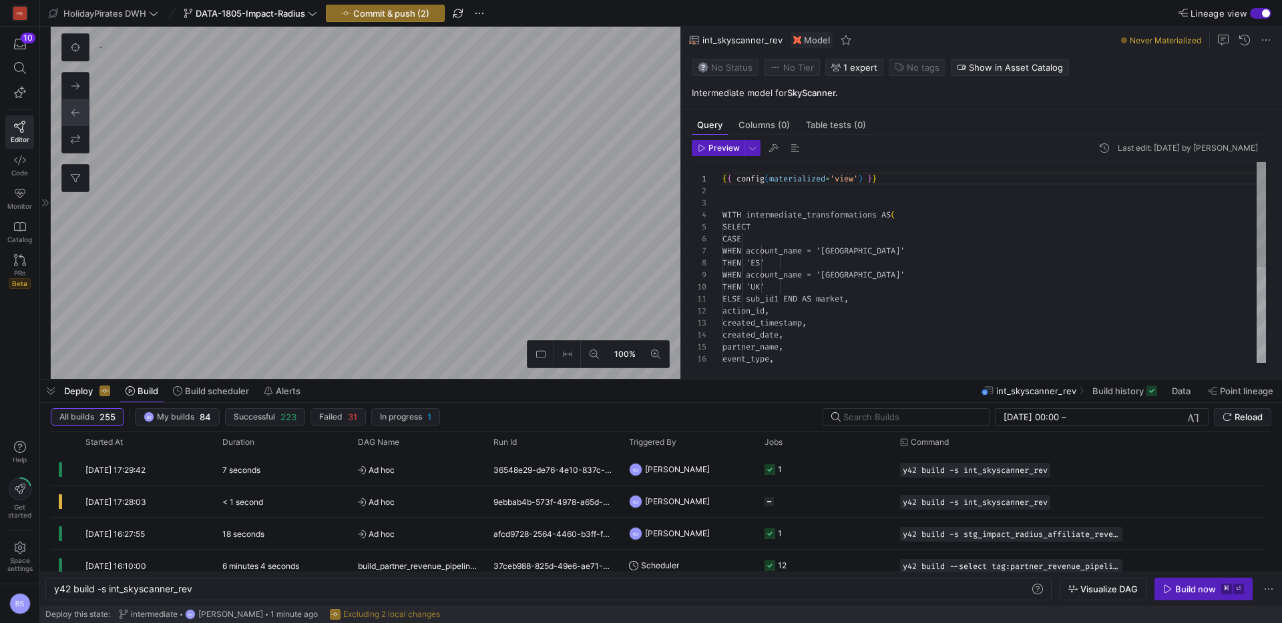
scroll to position [120, 0]
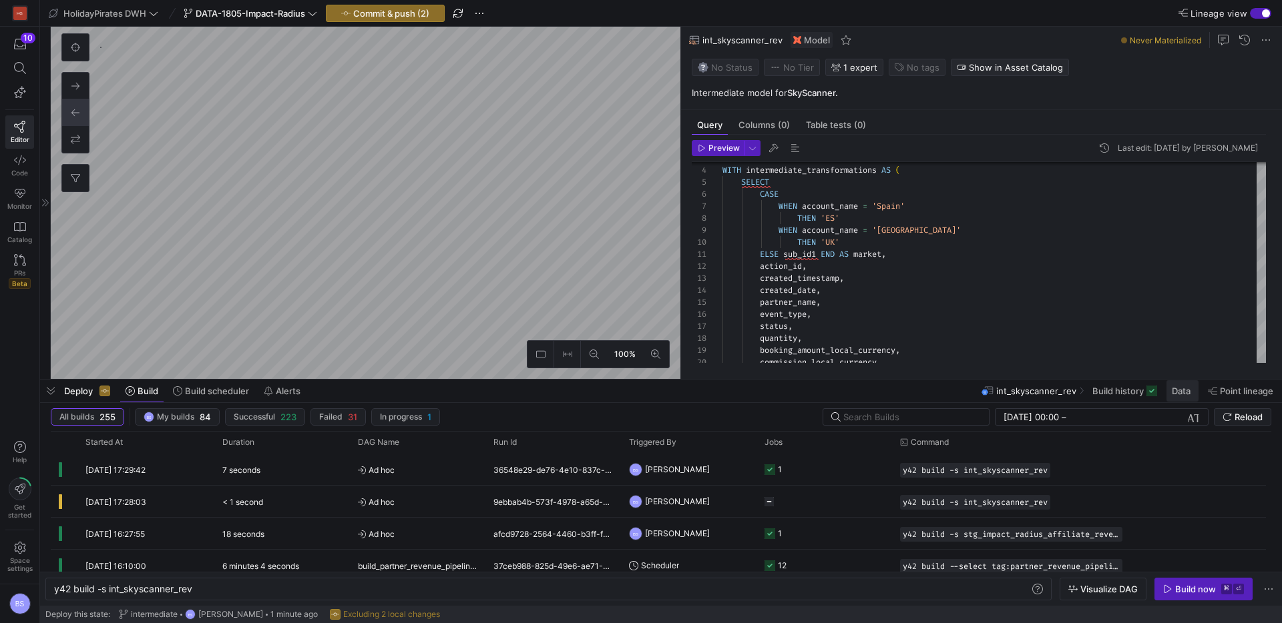
click at [1182, 390] on span "Data" at bounding box center [1180, 391] width 19 height 11
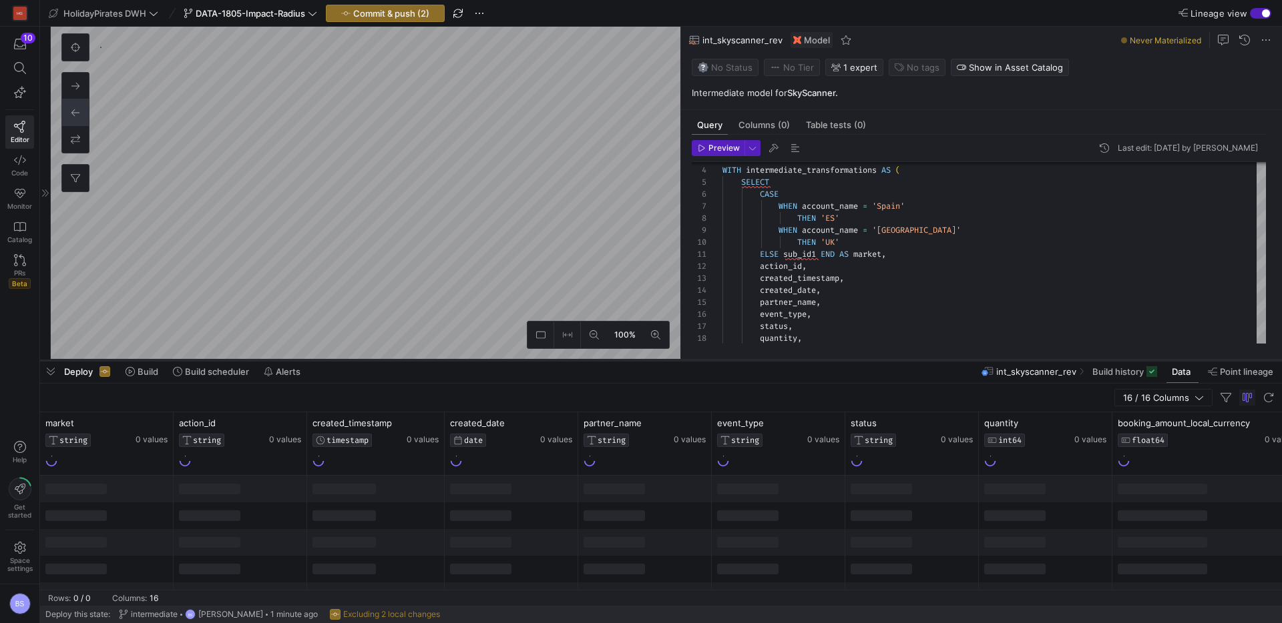
drag, startPoint x: 543, startPoint y: 379, endPoint x: 553, endPoint y: 360, distance: 21.8
click at [553, 360] on div at bounding box center [661, 360] width 1242 height 5
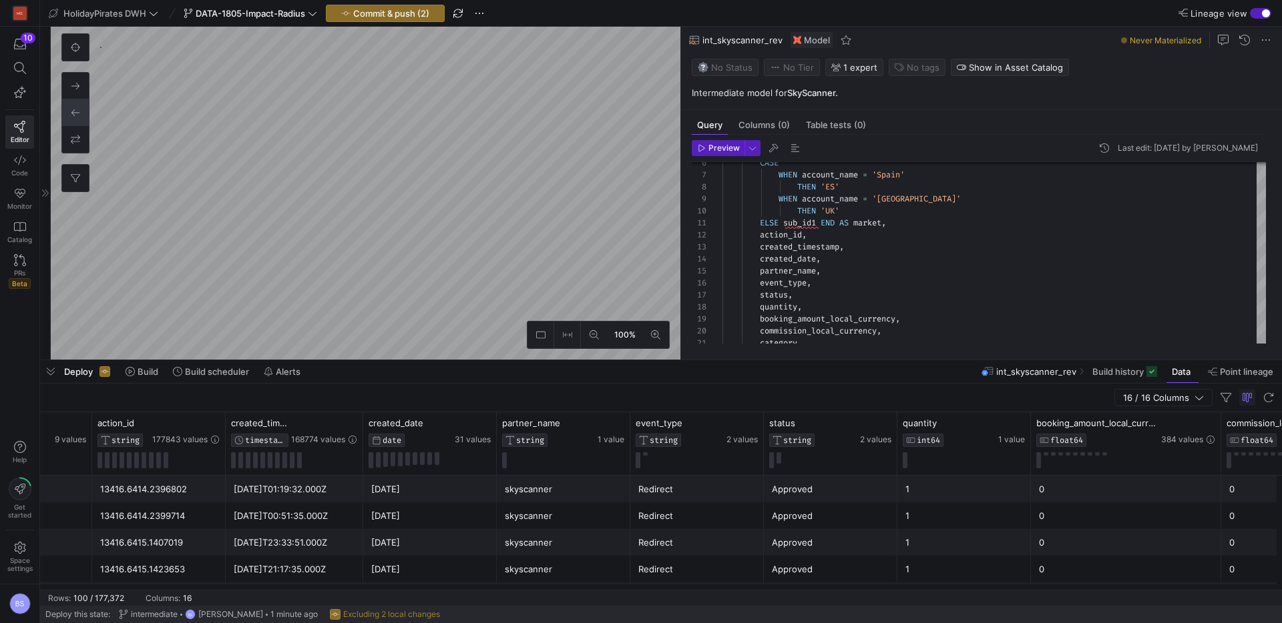
scroll to position [0, 234]
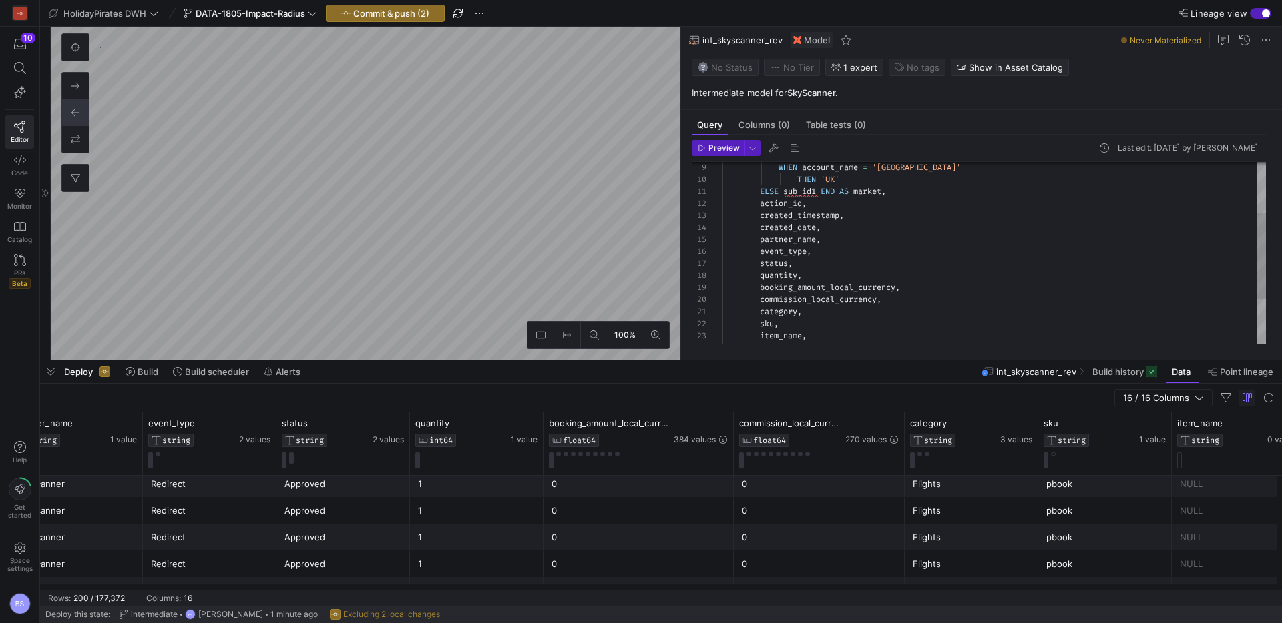
click at [821, 268] on div "WHEN account_name = 'United Kingdom' THEN 'UK' ELSE sub_id1 END AS market , act…" at bounding box center [993, 246] width 543 height 383
click at [820, 277] on div "WHEN account_name = 'United Kingdom' THEN 'UK' ELSE sub_id1 END AS market , act…" at bounding box center [993, 246] width 543 height 383
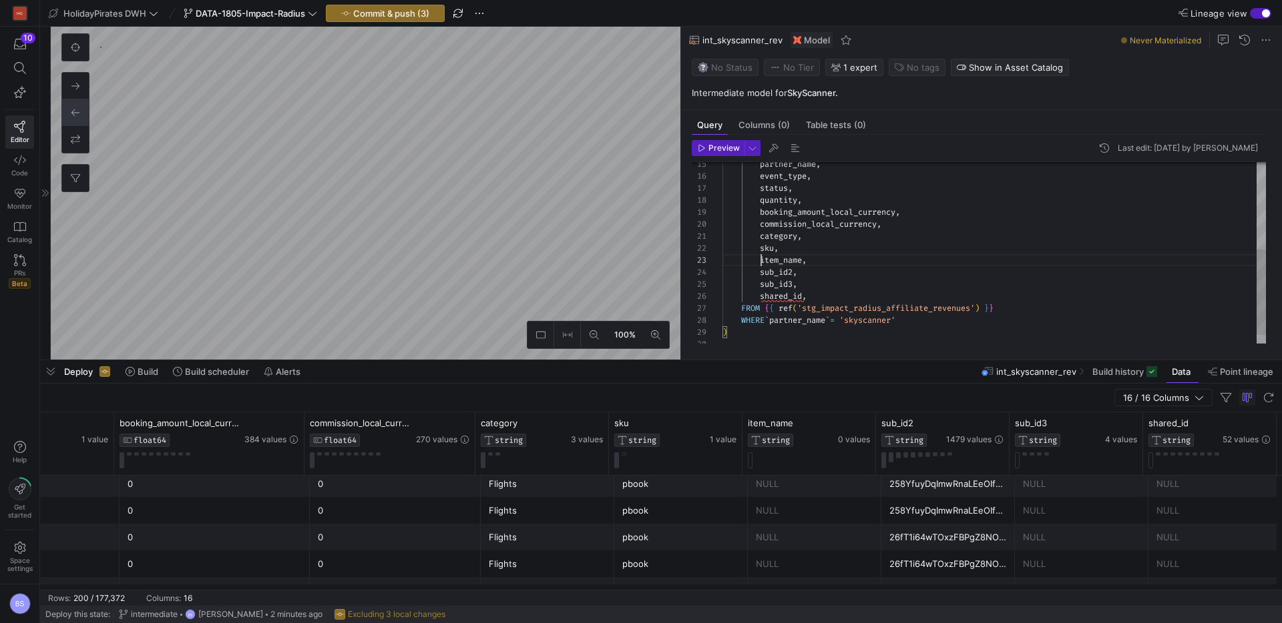
click at [761, 260] on div "partner_name , event_type , status , quantity , booking_amount_local_currency ,…" at bounding box center [993, 170] width 543 height 383
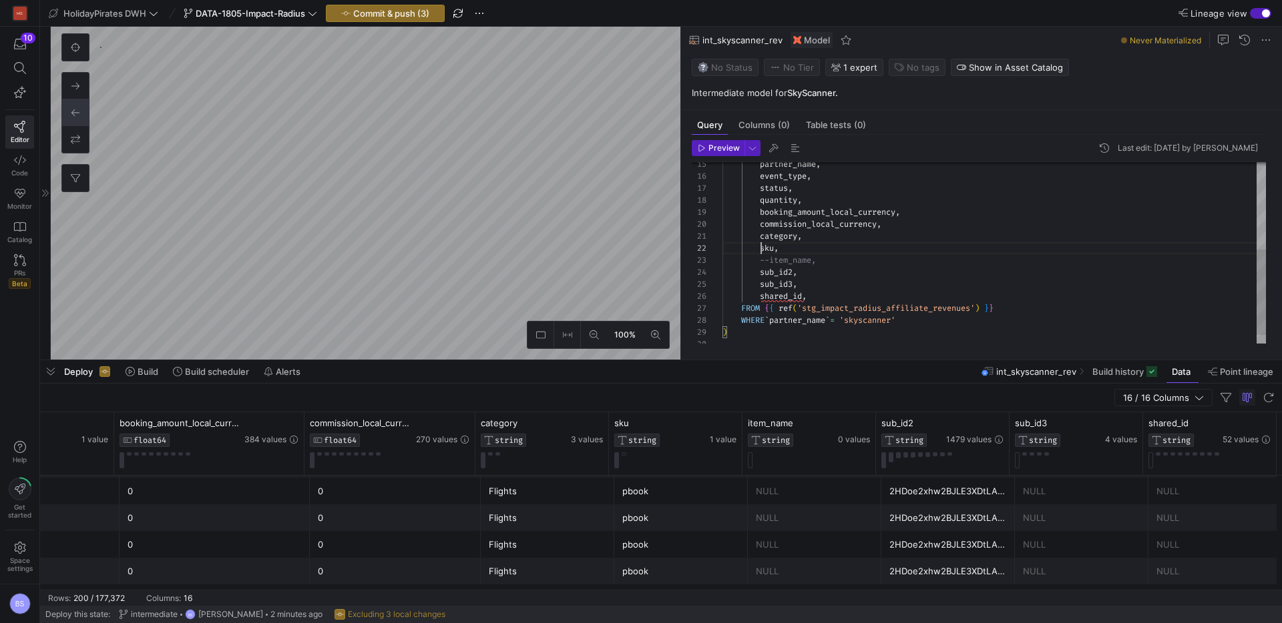
click at [762, 250] on div "partner_name , event_type , status , quantity , booking_amount_local_currency ,…" at bounding box center [993, 170] width 543 height 383
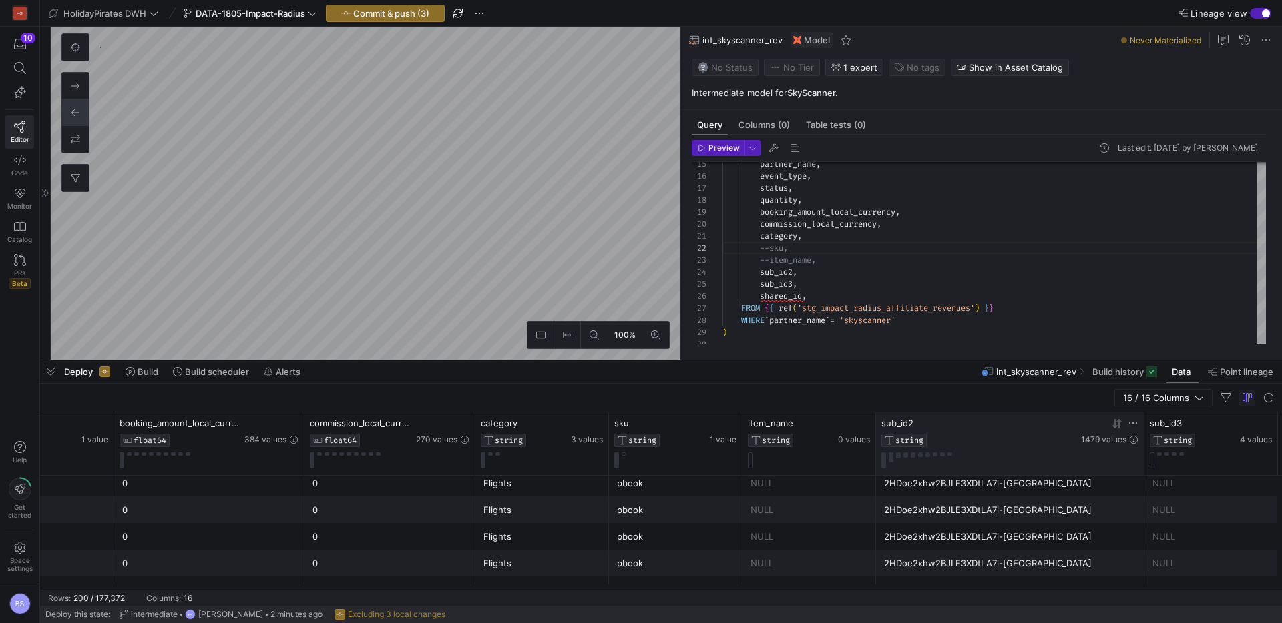
drag, startPoint x: 1007, startPoint y: 424, endPoint x: 1135, endPoint y: 424, distance: 128.2
click at [1143, 418] on div at bounding box center [1143, 444] width 5 height 63
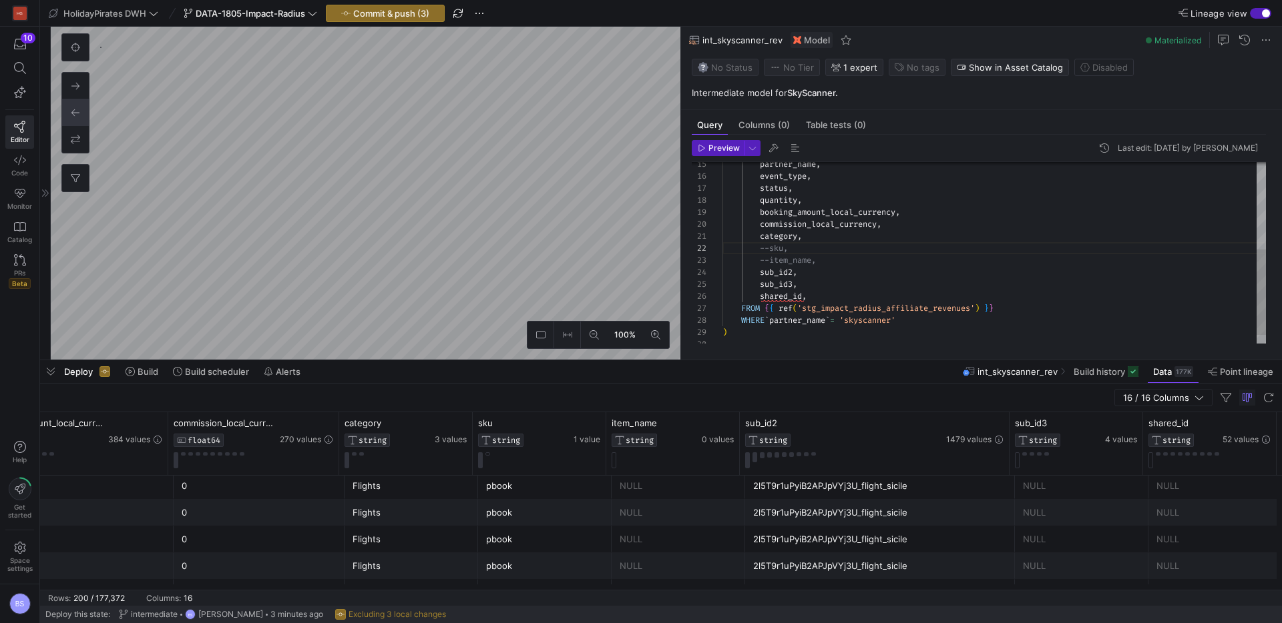
click at [760, 282] on div "partner_name , event_type , status , quantity , booking_amount_local_currency ,…" at bounding box center [993, 170] width 543 height 383
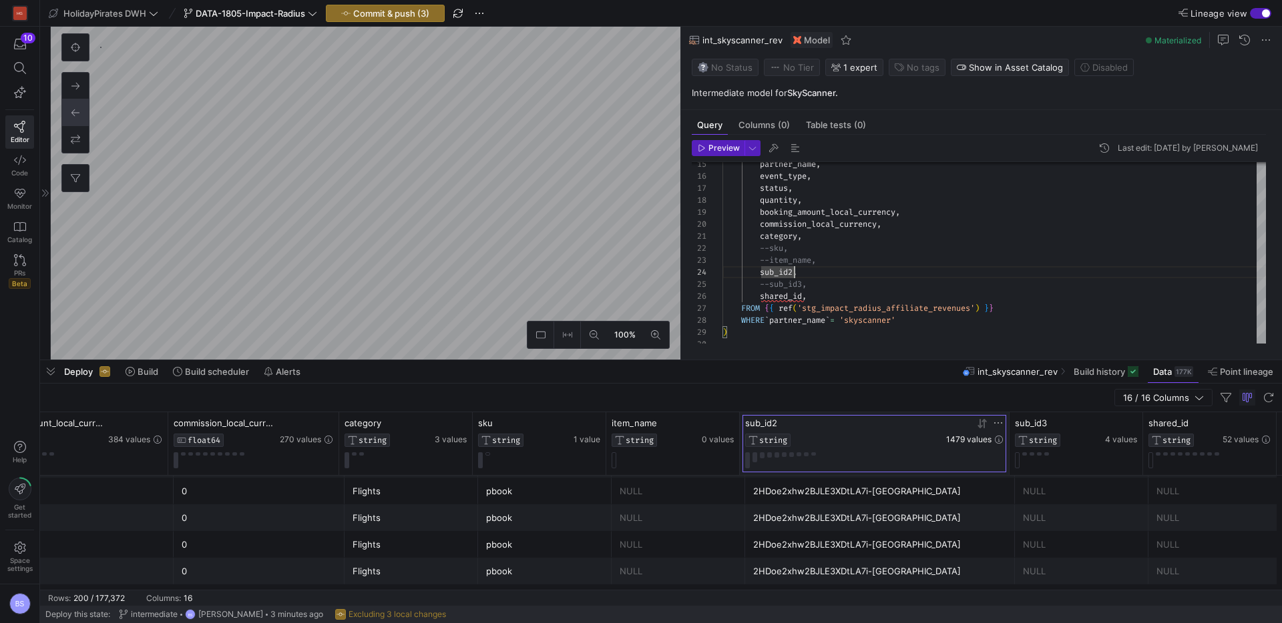
click at [974, 441] on span "1479 values" at bounding box center [968, 439] width 45 height 9
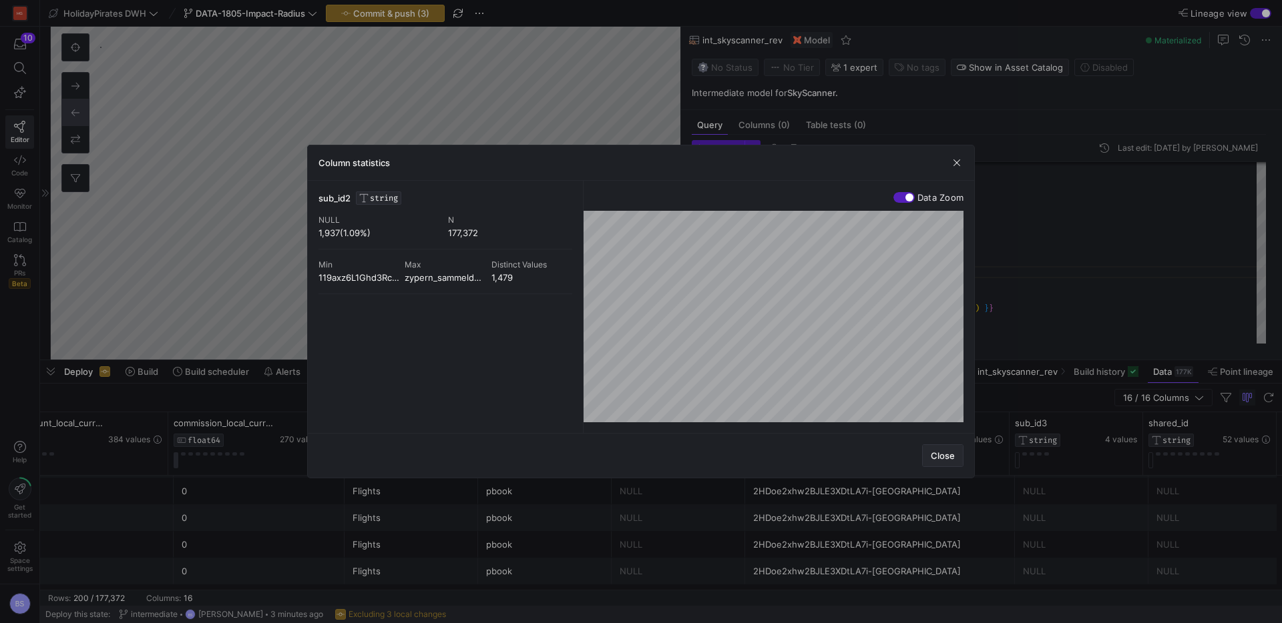
click at [947, 460] on span "Close" at bounding box center [943, 456] width 24 height 11
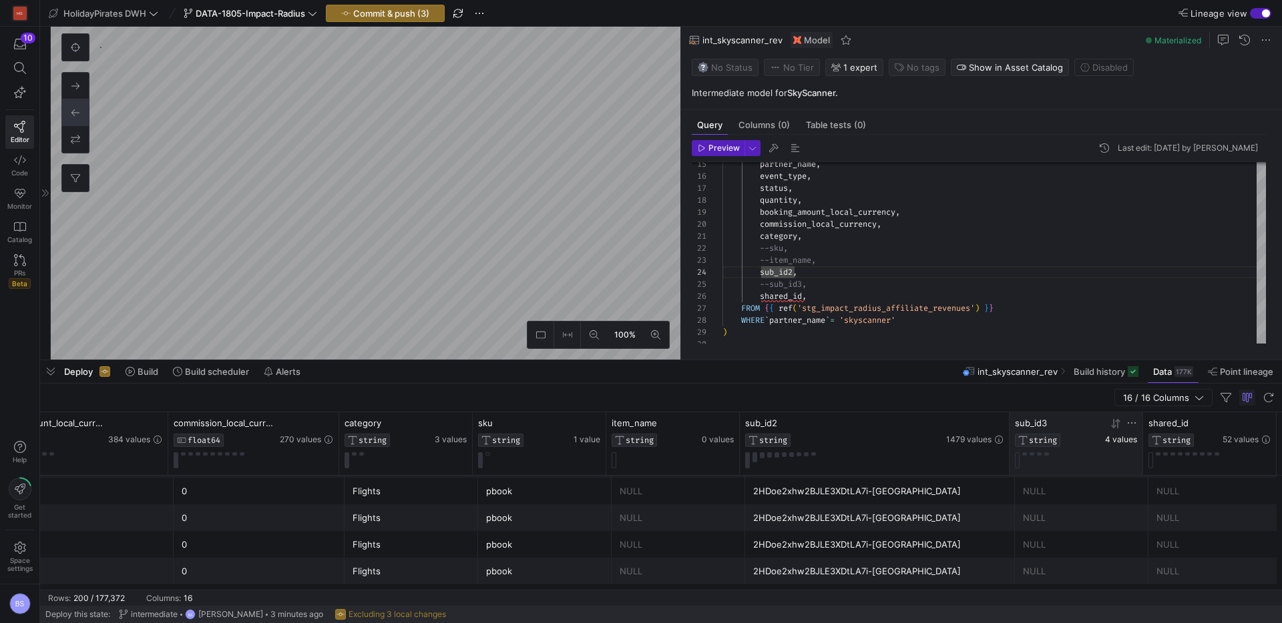
click at [1112, 443] on span "4 values" at bounding box center [1121, 439] width 32 height 9
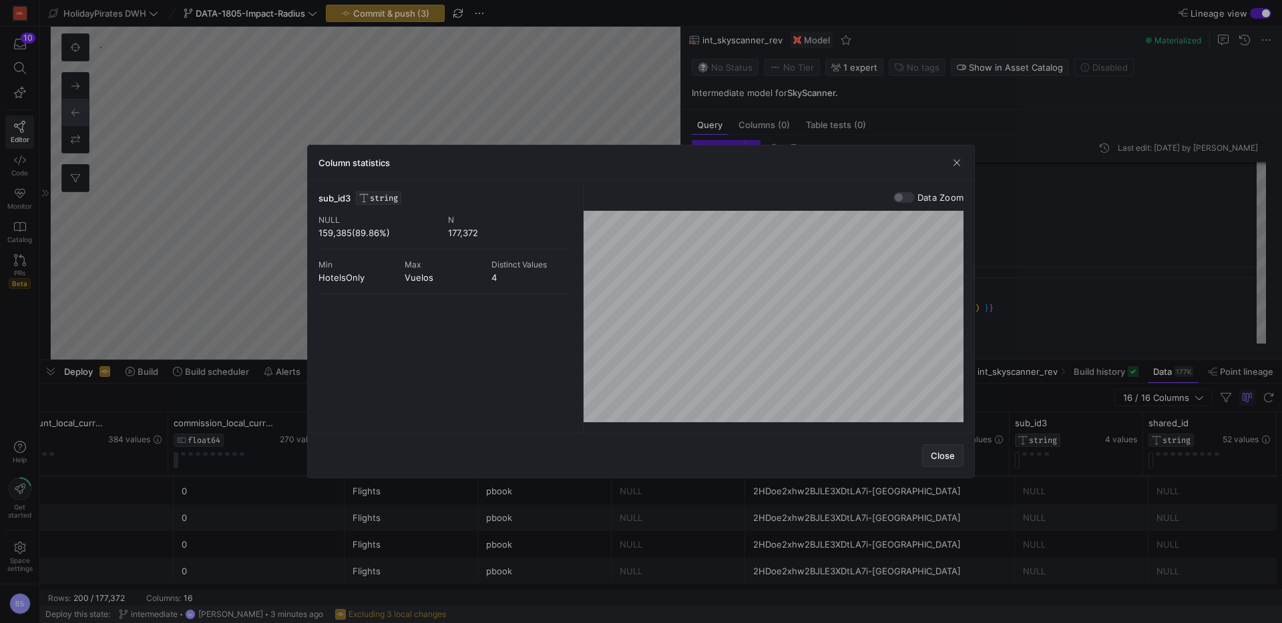
click at [956, 461] on span "button" at bounding box center [942, 455] width 40 height 21
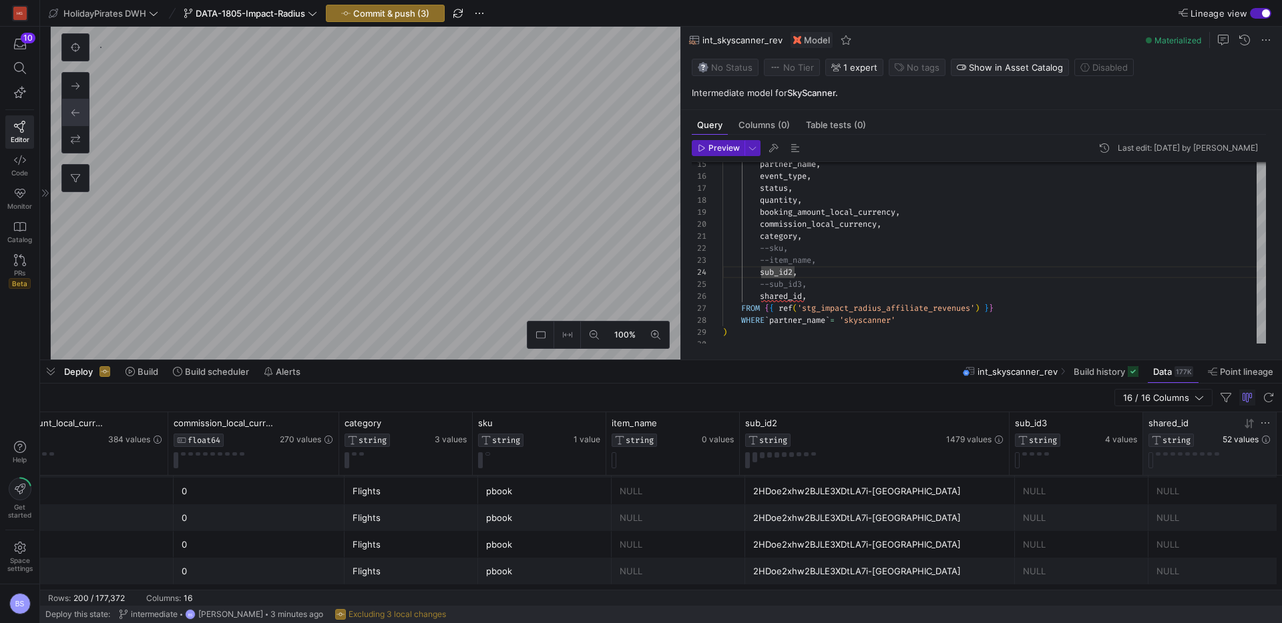
click at [1256, 441] on span "52 values" at bounding box center [1240, 439] width 36 height 9
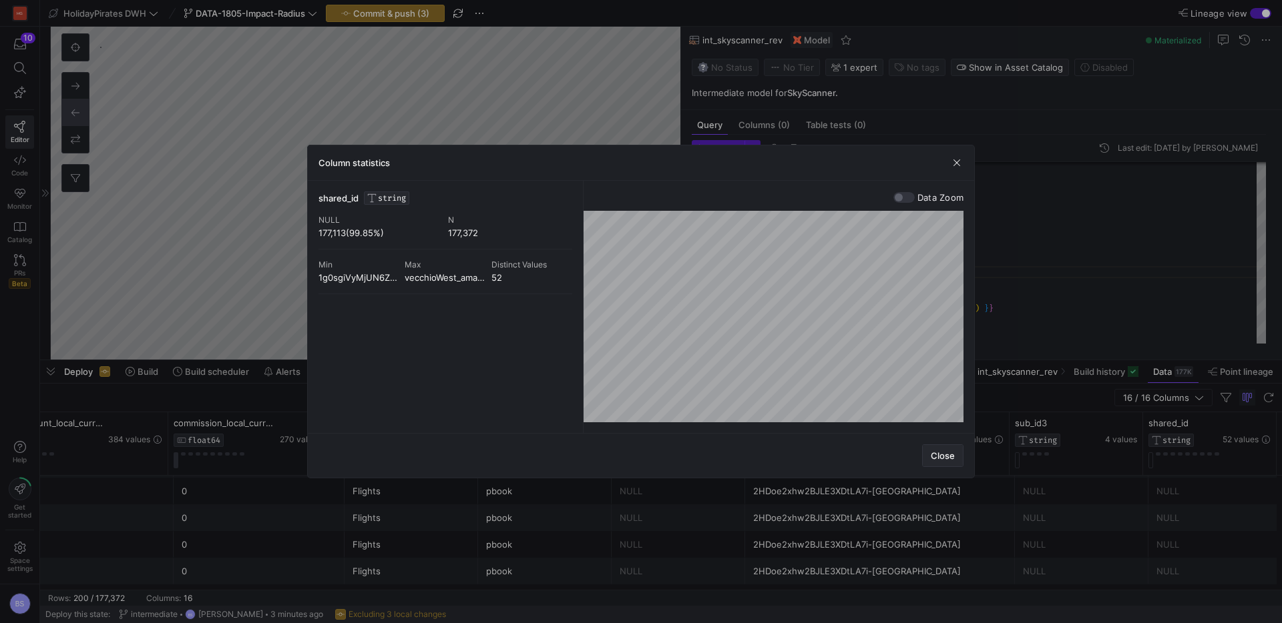
click at [959, 451] on span "button" at bounding box center [942, 455] width 40 height 21
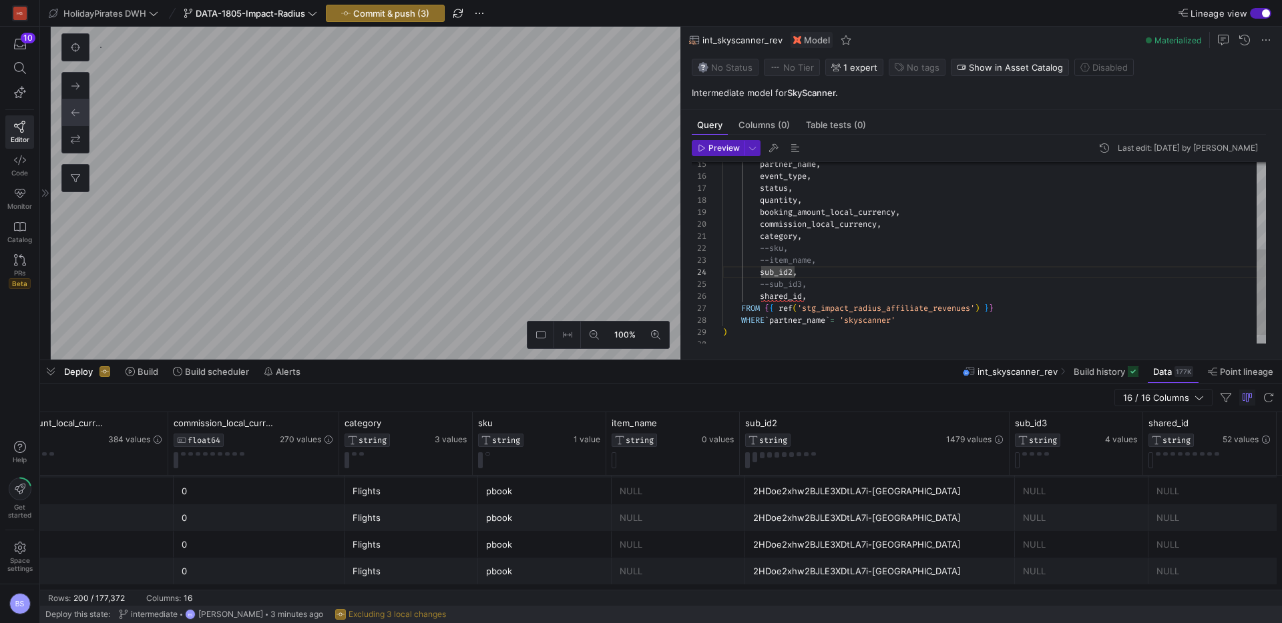
click at [759, 298] on div "partner_name , event_type , status , quantity , booking_amount_local_currency ,…" at bounding box center [993, 170] width 543 height 383
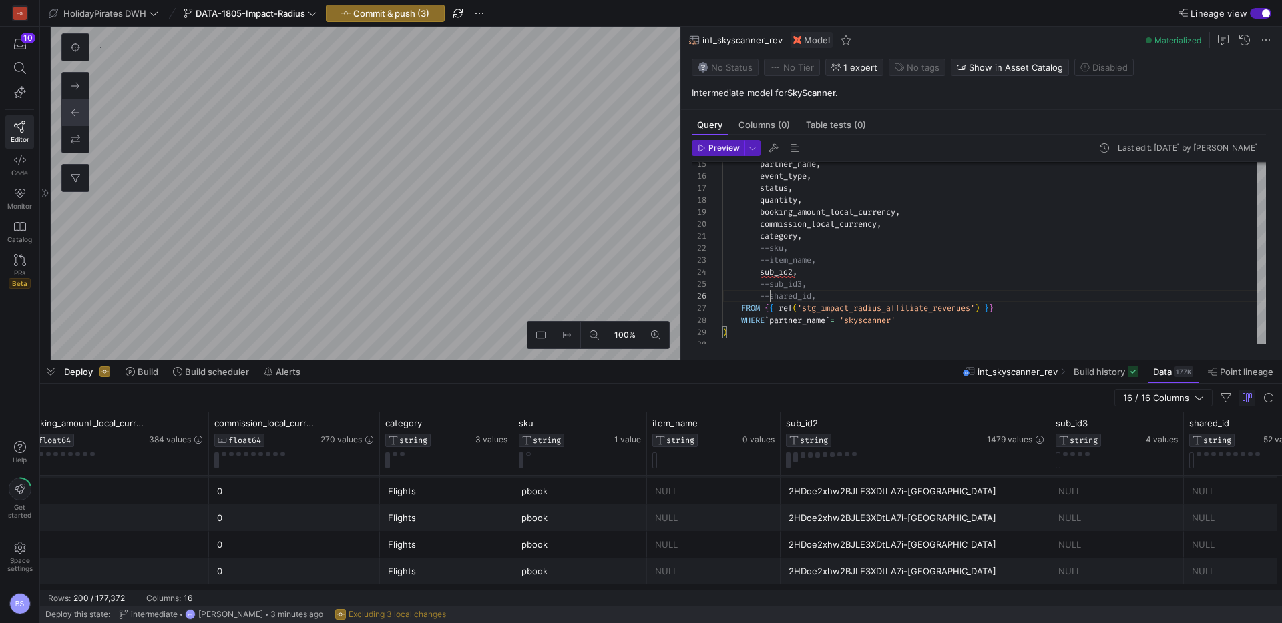
scroll to position [0, 1089]
type textarea "category, --sku, --item_name, sub_id2, --sub_id3, --shared_id, FROM {{ ref('stg…"
click at [485, 437] on span "3 values" at bounding box center [495, 439] width 32 height 9
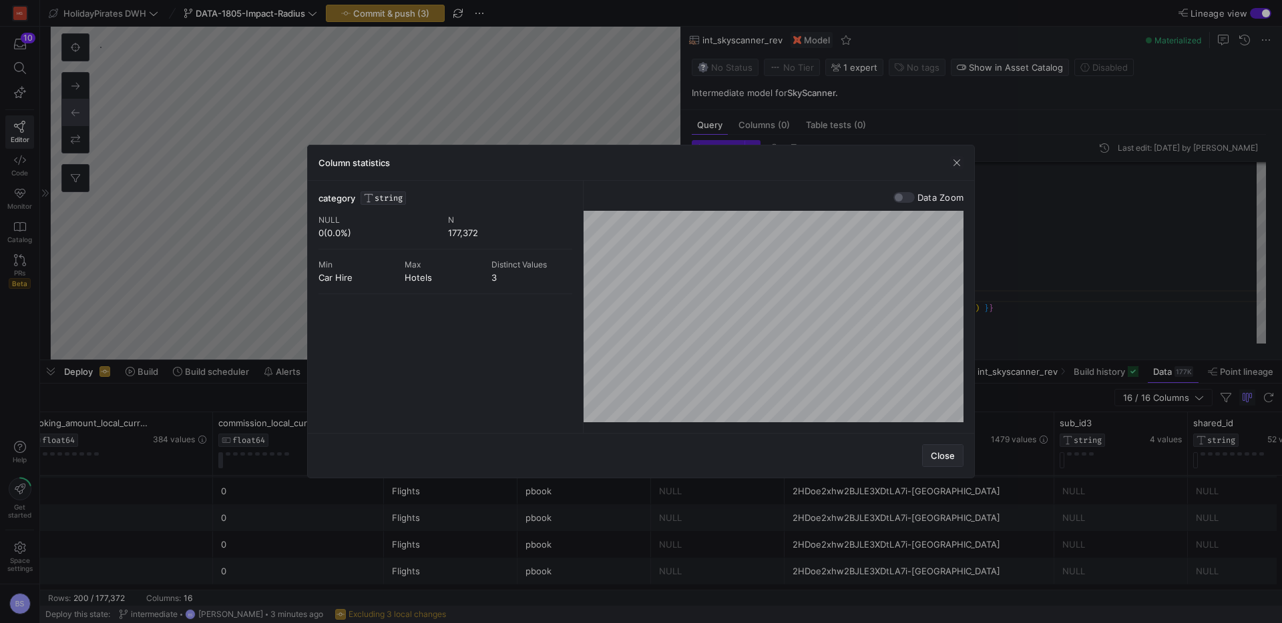
click at [943, 455] on span "Close" at bounding box center [943, 456] width 24 height 11
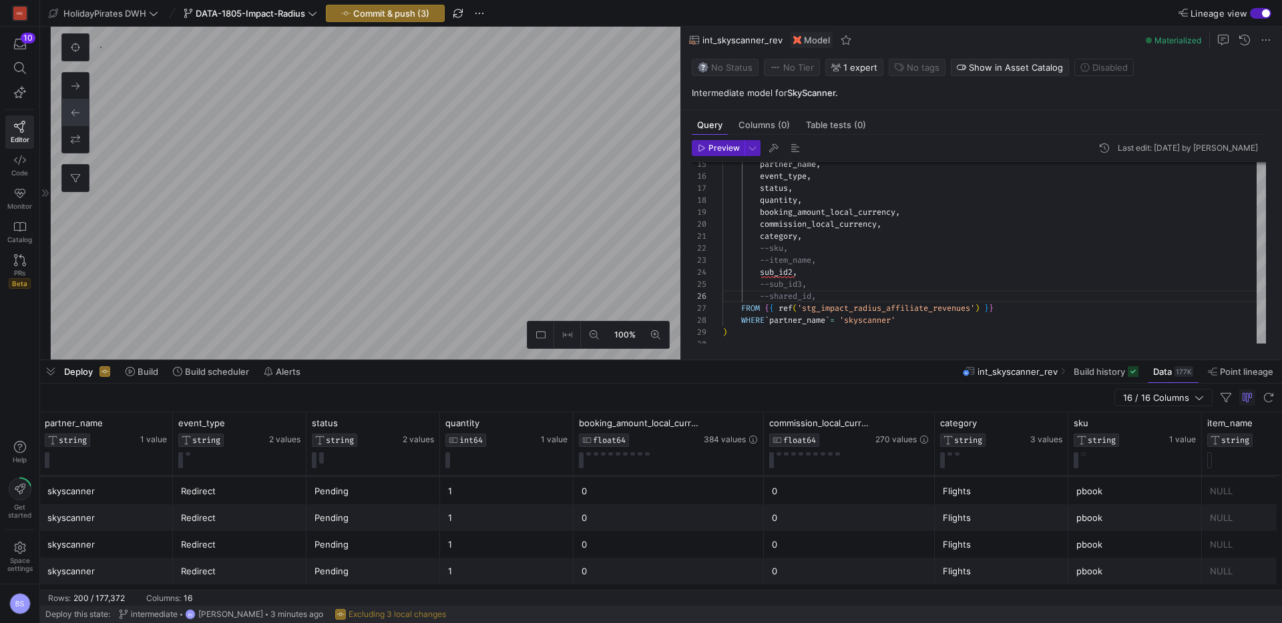
scroll to position [0, 389]
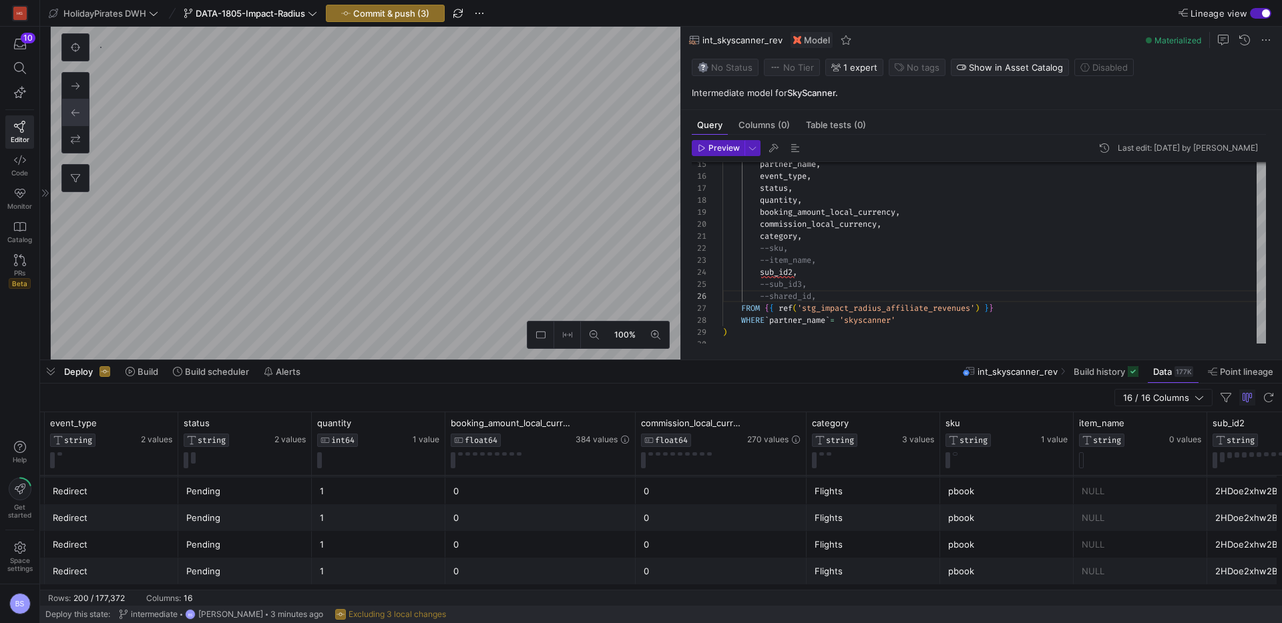
scroll to position [0, 687]
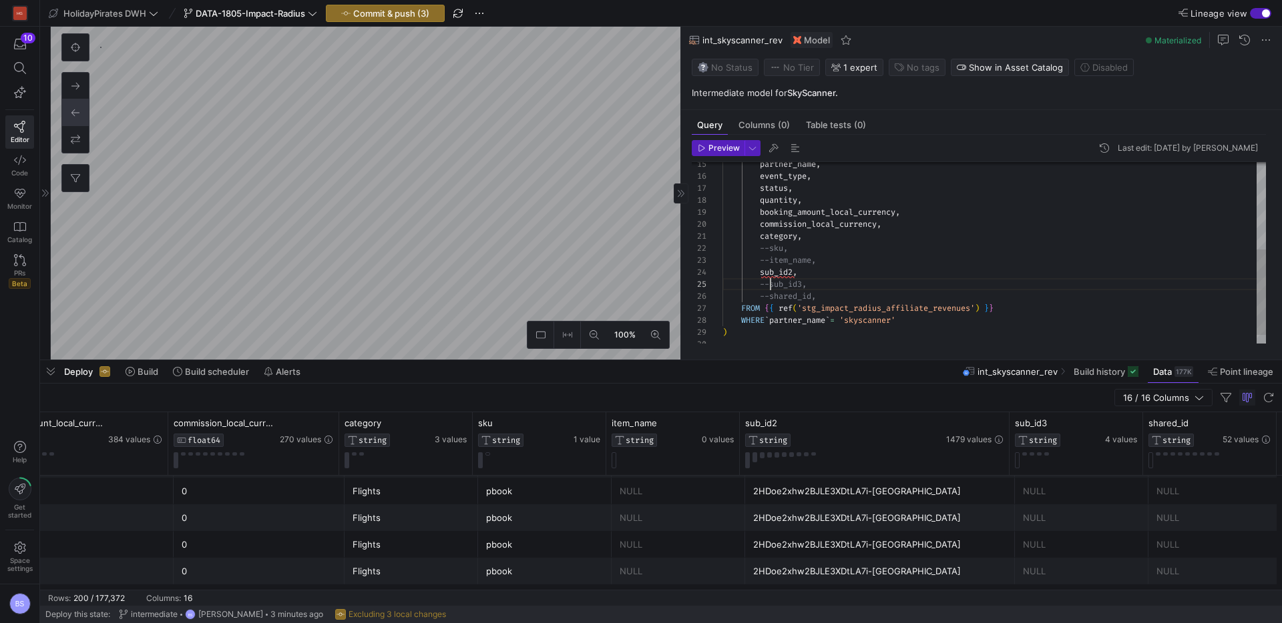
click at [772, 286] on div "partner_name , event_type , status , quantity , booking_amount_local_currency ,…" at bounding box center [993, 170] width 543 height 383
click at [794, 274] on div "partner_name , event_type , status , quantity , booking_amount_local_currency ,…" at bounding box center [993, 170] width 543 height 383
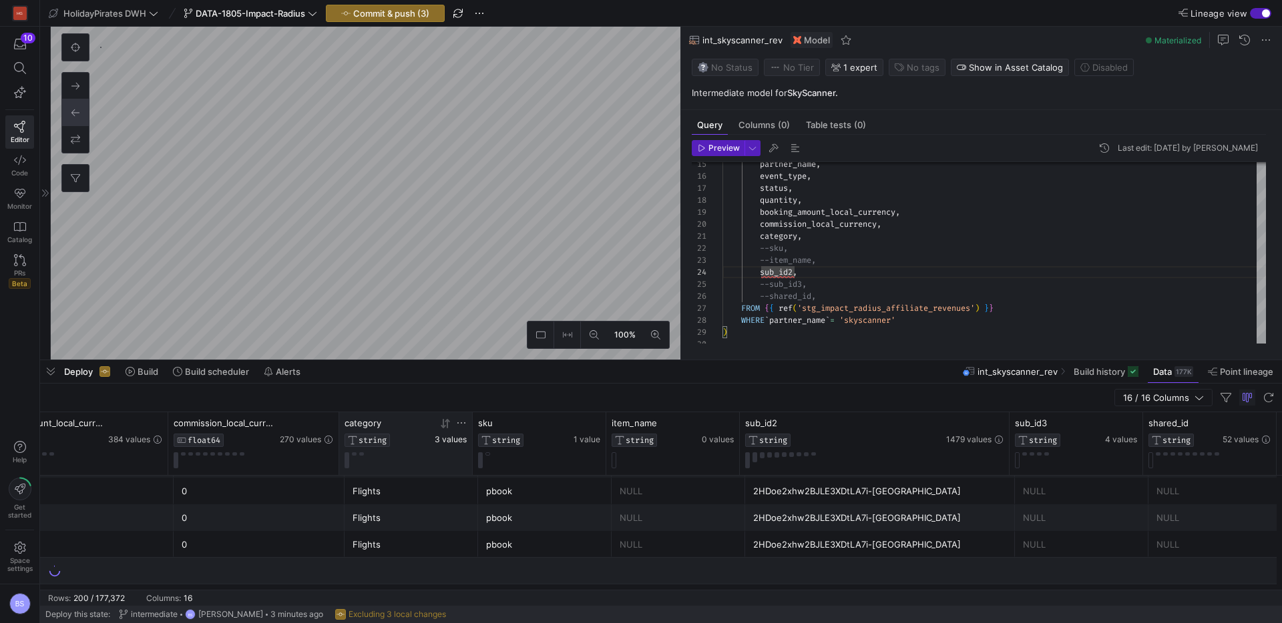
click at [447, 439] on span "3 values" at bounding box center [451, 439] width 32 height 9
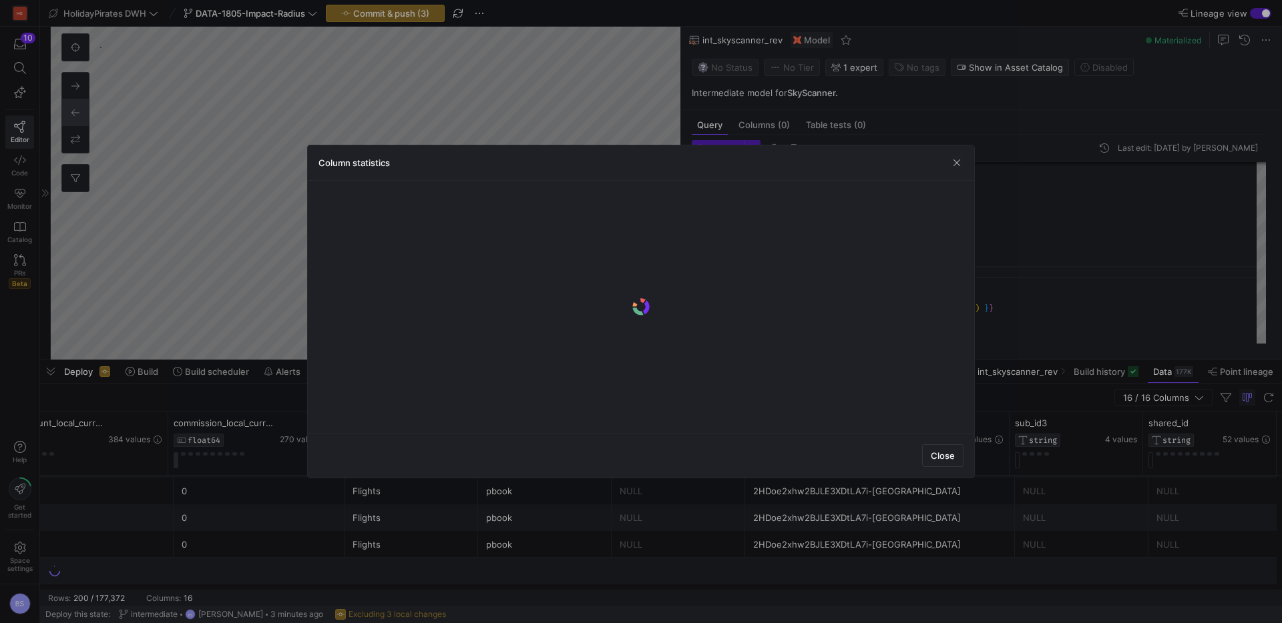
drag, startPoint x: 943, startPoint y: 460, endPoint x: 429, endPoint y: 487, distance: 514.7
click at [907, 455] on div "Close" at bounding box center [641, 455] width 666 height 45
click at [945, 455] on span "Close" at bounding box center [943, 456] width 24 height 11
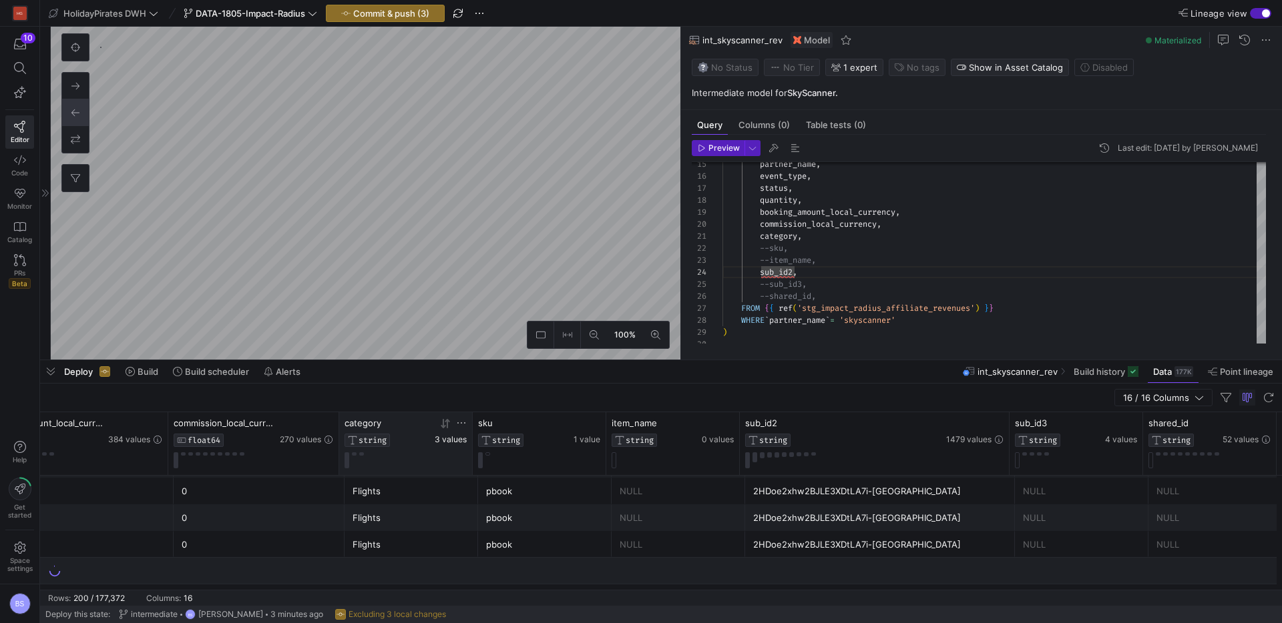
click at [455, 441] on span "3 values" at bounding box center [451, 439] width 32 height 9
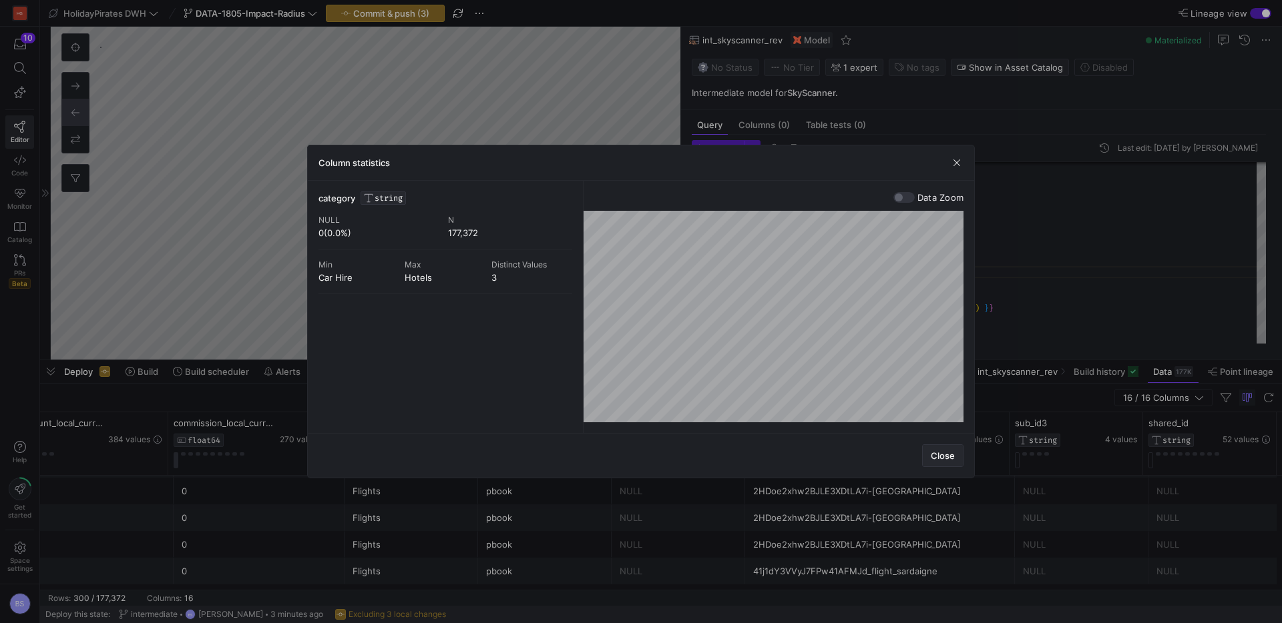
click at [941, 459] on span "Close" at bounding box center [943, 456] width 24 height 11
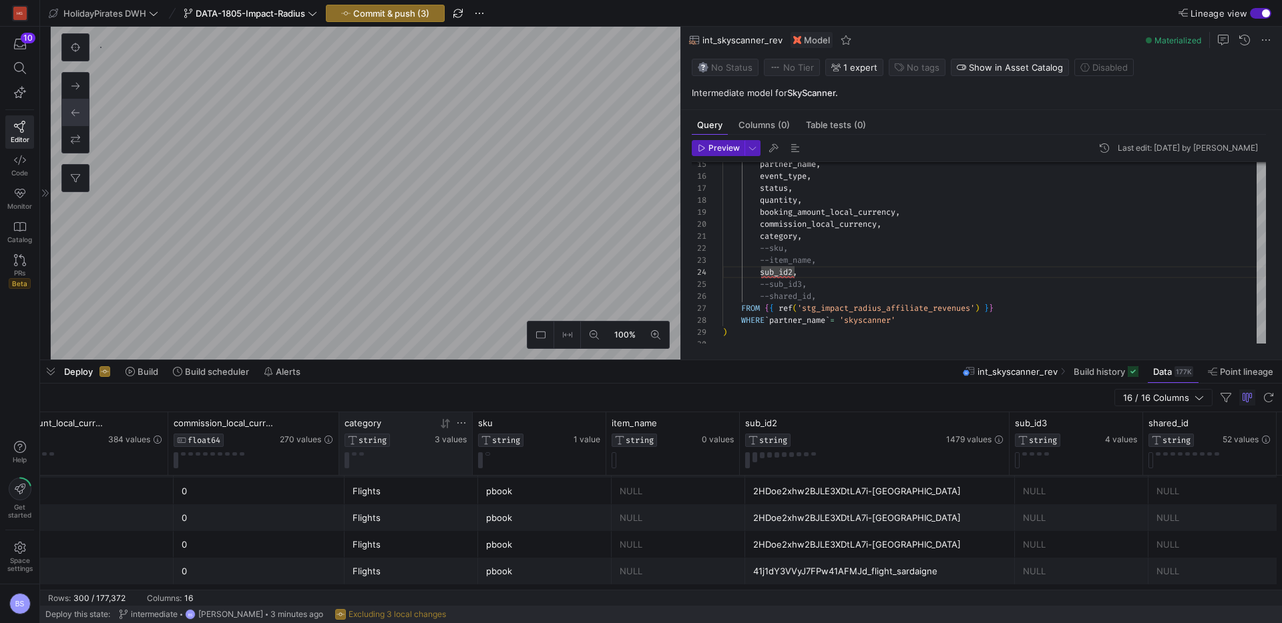
click at [461, 421] on icon at bounding box center [461, 423] width 11 height 11
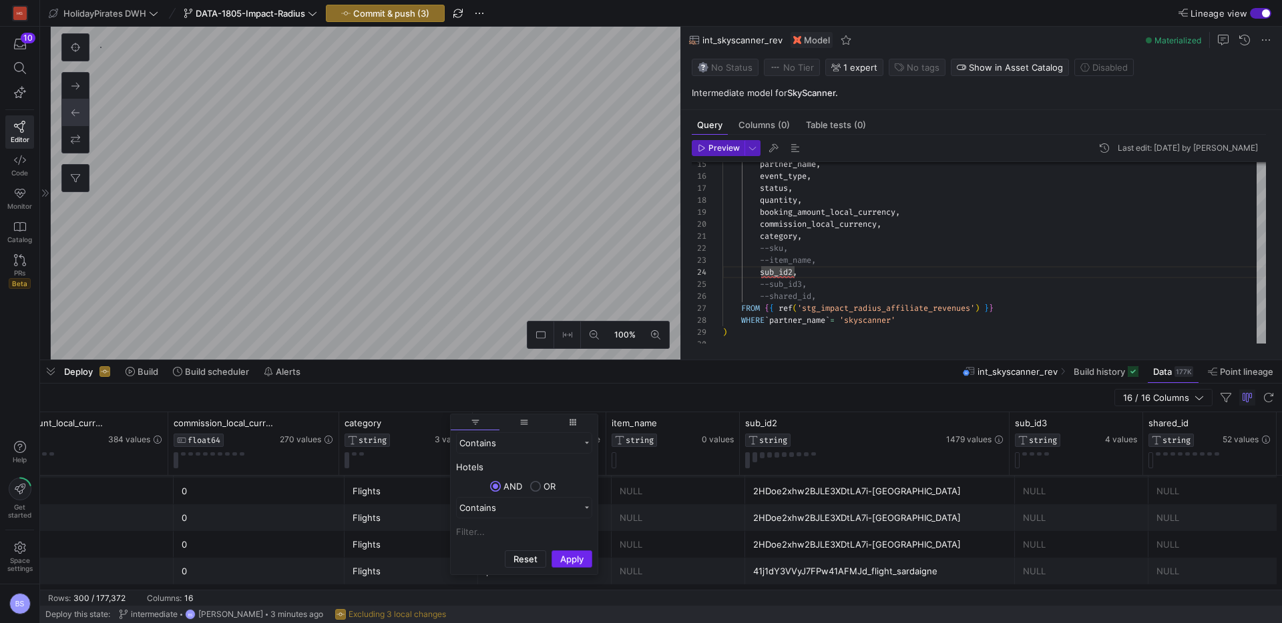
type input "Hotels"
click at [577, 567] on button "Apply" at bounding box center [571, 559] width 41 height 17
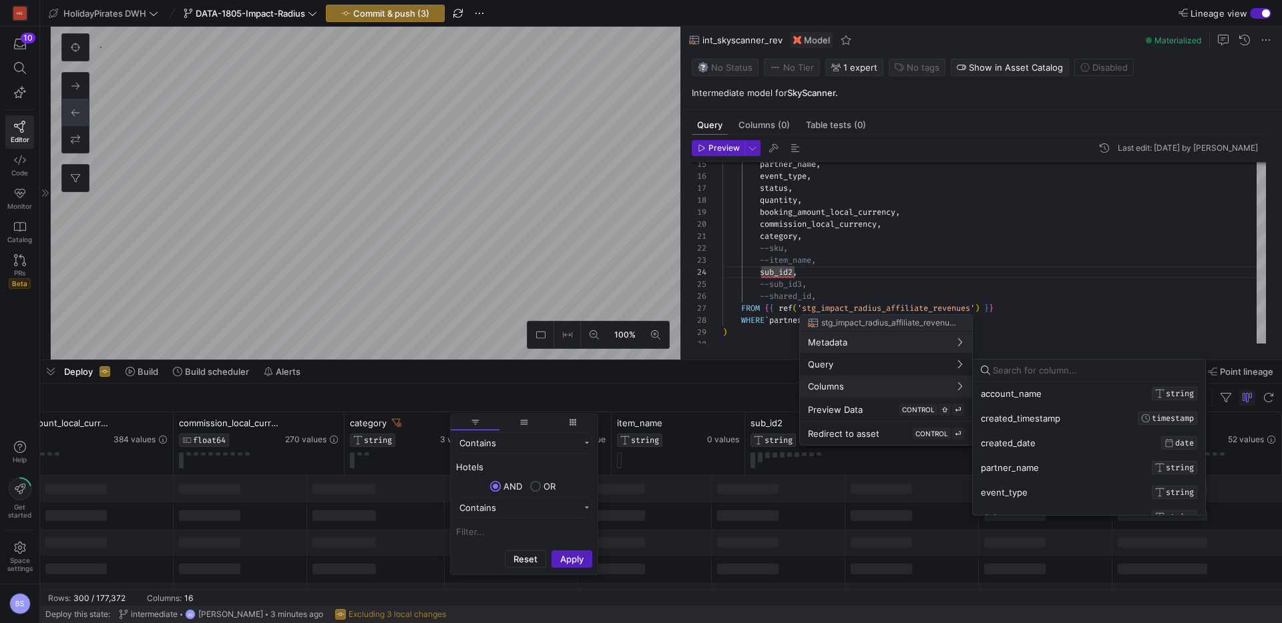
click at [931, 275] on div at bounding box center [641, 311] width 1282 height 623
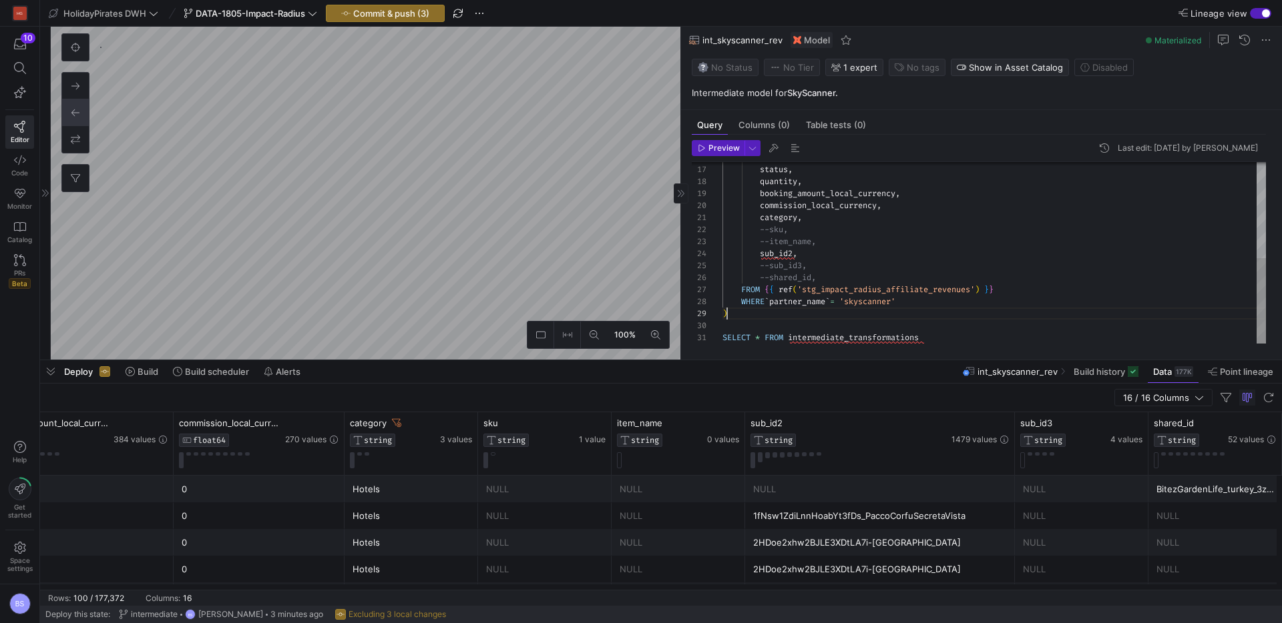
click at [748, 318] on div "event_type , status , quantity , booking_amount_local_currency , commission_loc…" at bounding box center [993, 152] width 543 height 383
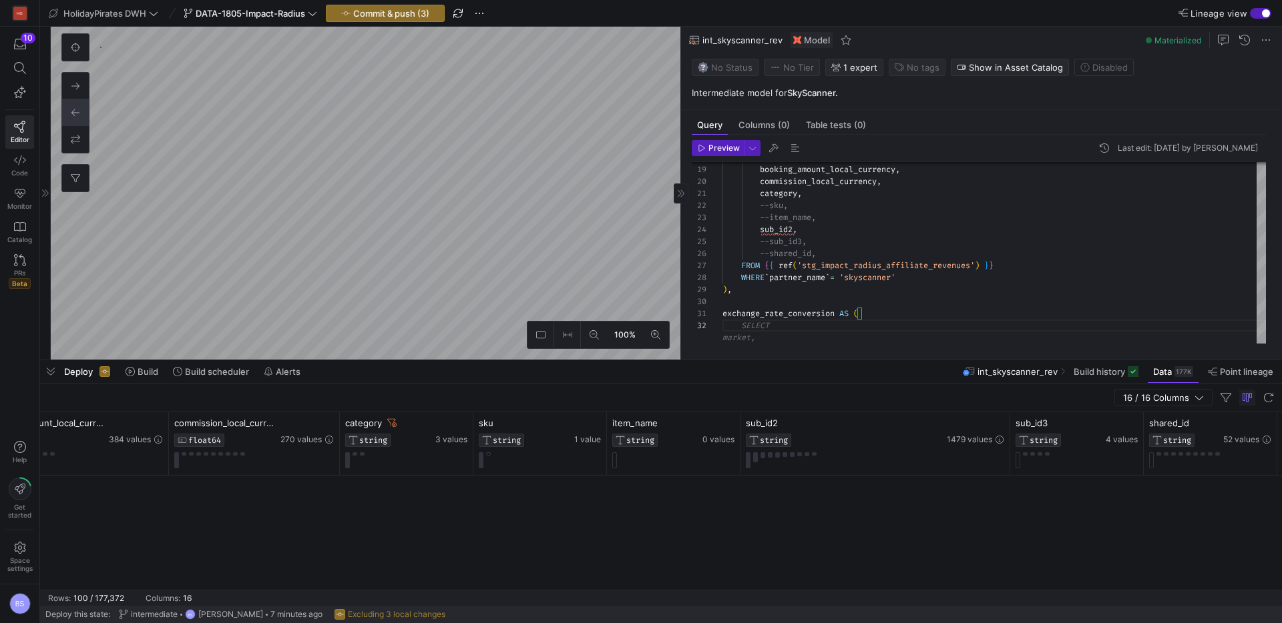
scroll to position [1742, 0]
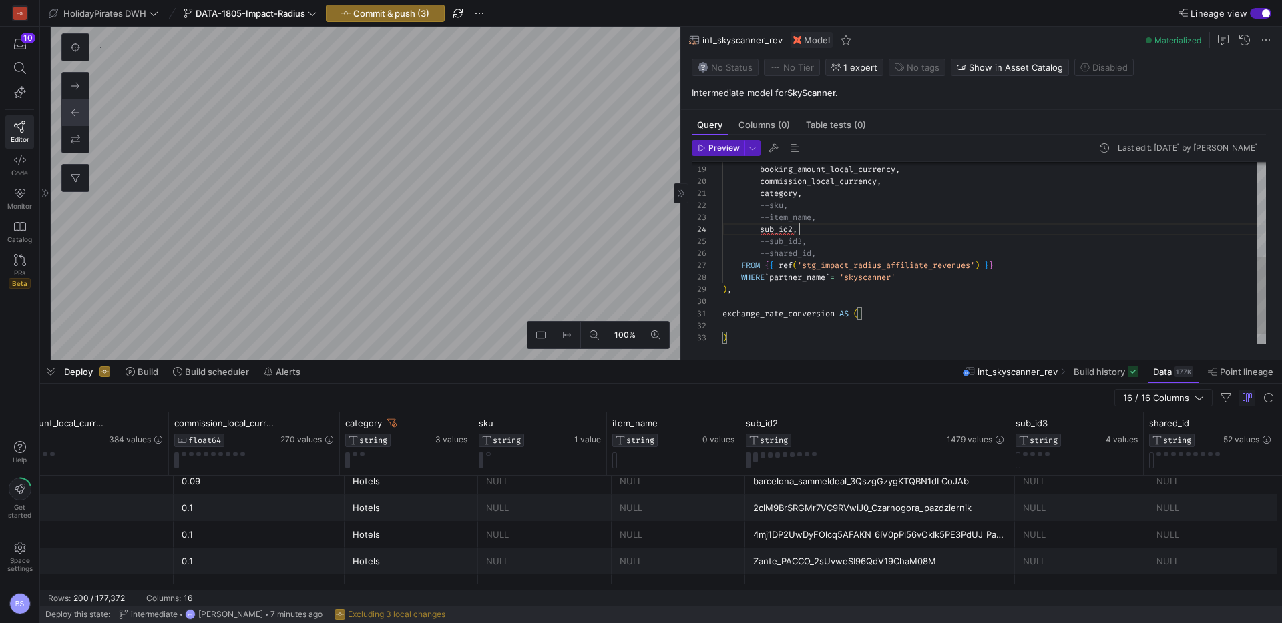
click at [805, 229] on div "quantity , booking_amount_local_currency , commission_local_currency , category…" at bounding box center [993, 152] width 543 height 431
click at [809, 328] on div "quantity , booking_amount_local_currency , commission_local_currency , category…" at bounding box center [993, 152] width 543 height 431
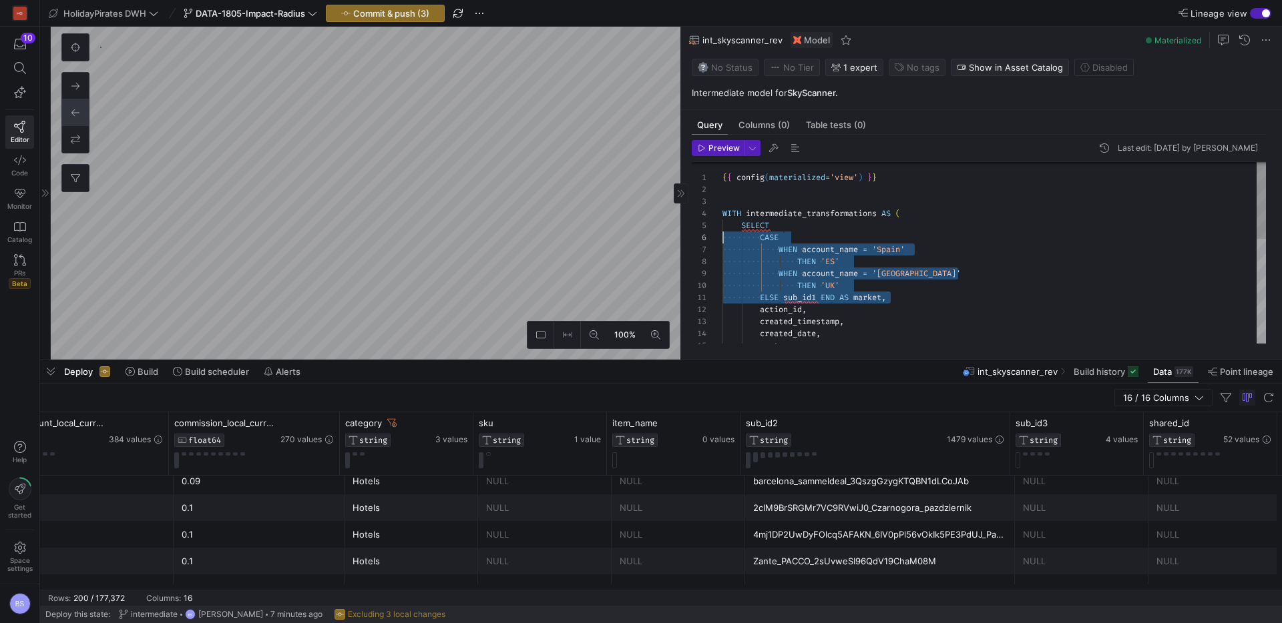
drag, startPoint x: 902, startPoint y: 300, endPoint x: 668, endPoint y: 235, distance: 242.4
click at [722, 235] on div "created_date , partner_name , action_id , created_timestamp , THEN 'UK' ELSE su…" at bounding box center [993, 376] width 543 height 431
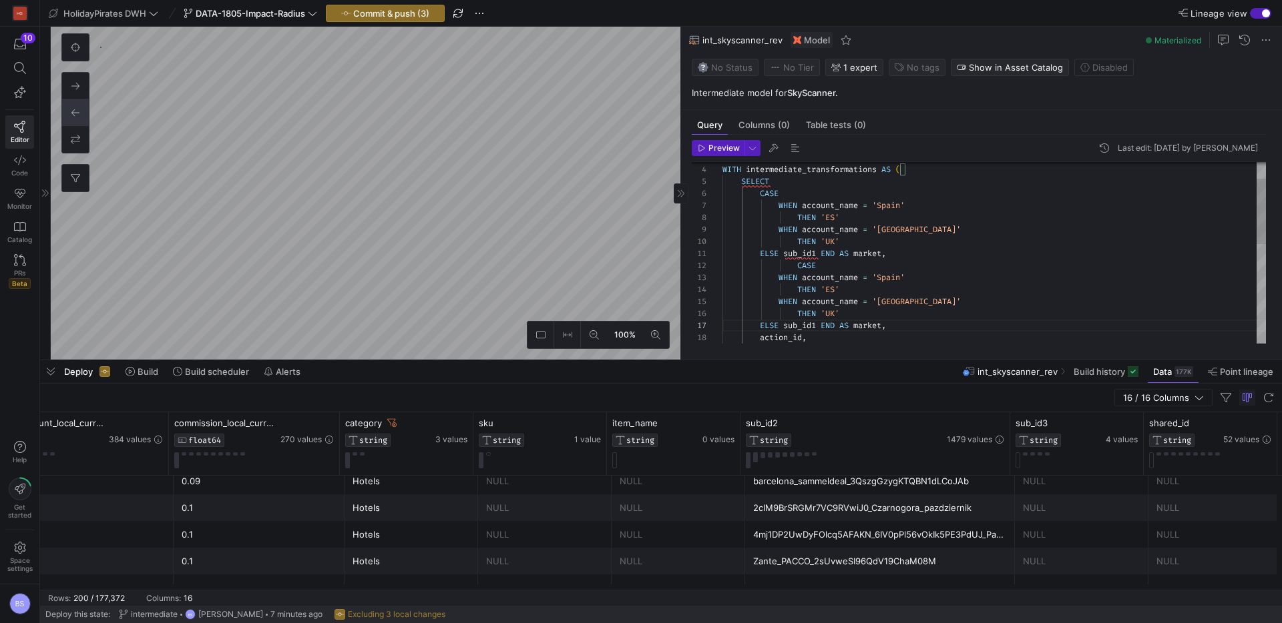
click at [801, 263] on div "THEN 'UK' ELSE sub_id1 END AS market , THEN 'ES' WHEN account_name = 'United Ki…" at bounding box center [993, 368] width 543 height 503
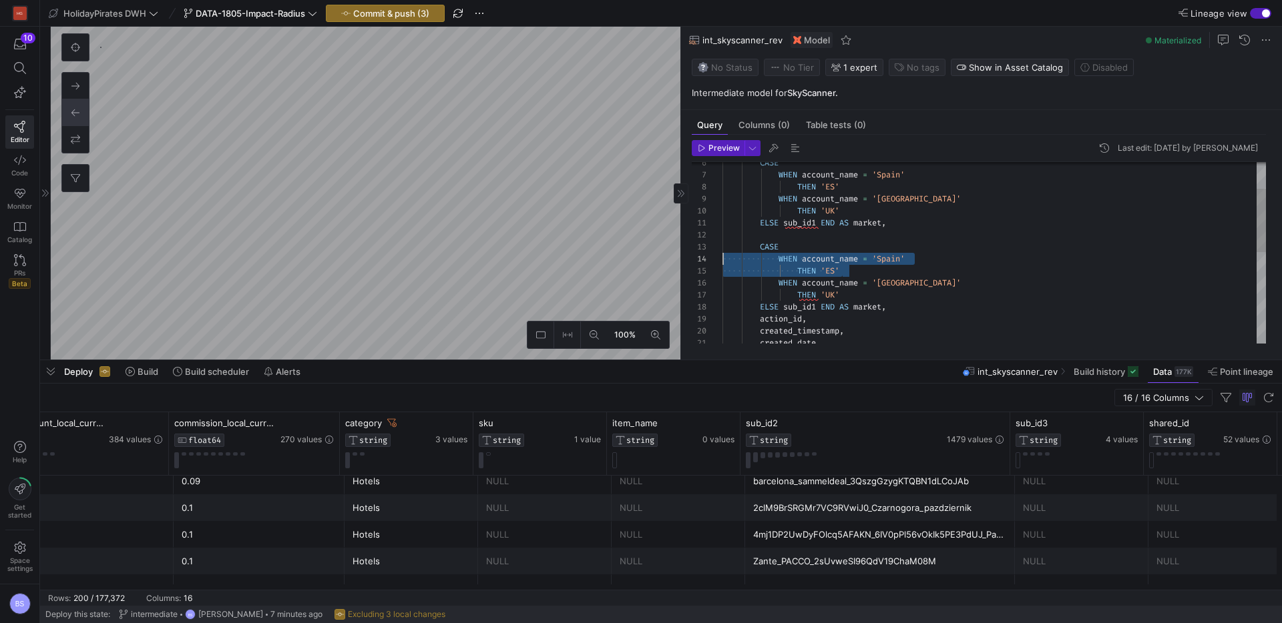
drag, startPoint x: 858, startPoint y: 270, endPoint x: 719, endPoint y: 258, distance: 139.3
click at [722, 258] on div "THEN 'UK' ELSE sub_id1 END AS market , THEN 'ES' WHEN account_name = 'United Ki…" at bounding box center [993, 343] width 543 height 515
click at [835, 282] on div "THEN 'UK' ELSE sub_id1 END AS market , THEN 'ES' WHEN account_name = 'United Ki…" at bounding box center [993, 331] width 543 height 491
click at [836, 275] on div "THEN 'UK' ELSE sub_id1 END AS market , THEN 'ES' WHEN account_name = 'United Ki…" at bounding box center [993, 331] width 543 height 491
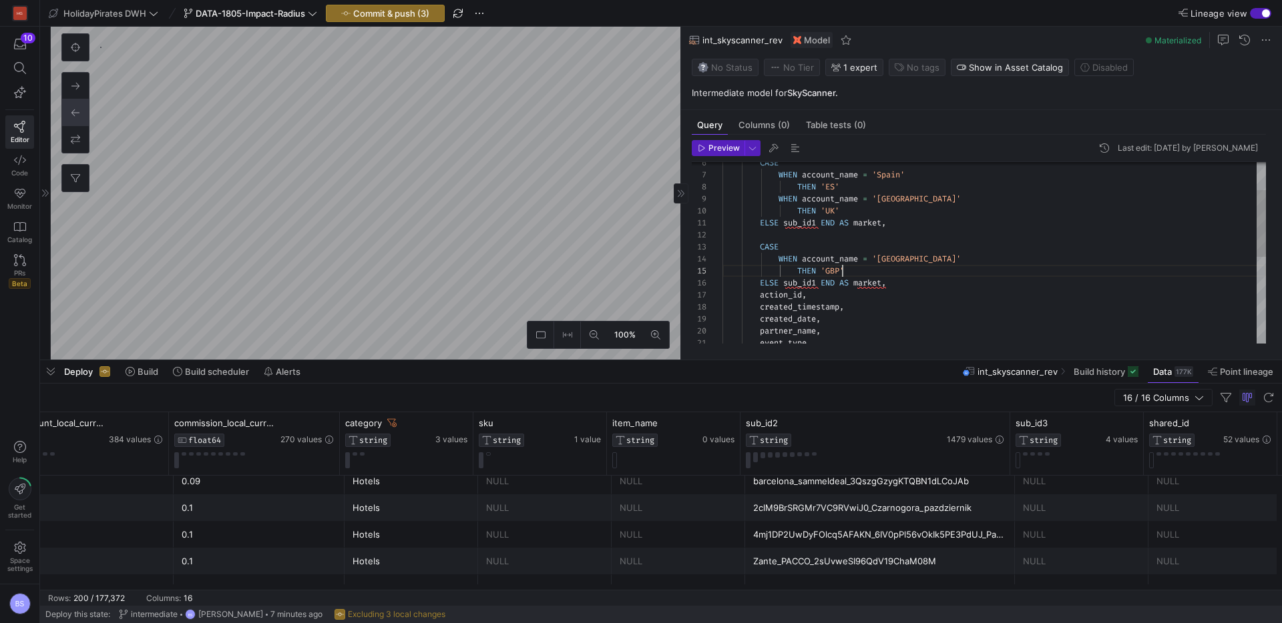
click at [809, 285] on div "THEN 'UK' ELSE sub_id1 END AS market , THEN 'ES' WHEN account_name = 'United Ki…" at bounding box center [993, 331] width 543 height 491
click at [856, 284] on div "THEN 'UK' ELSE sub_id1 END AS market , THEN 'ES' WHEN account_name = 'United Ki…" at bounding box center [993, 331] width 543 height 491
click at [957, 286] on div "THEN 'UK' ELSE sub_id1 END AS market , THEN 'ES' WHEN account_name = 'United Ki…" at bounding box center [993, 331] width 543 height 491
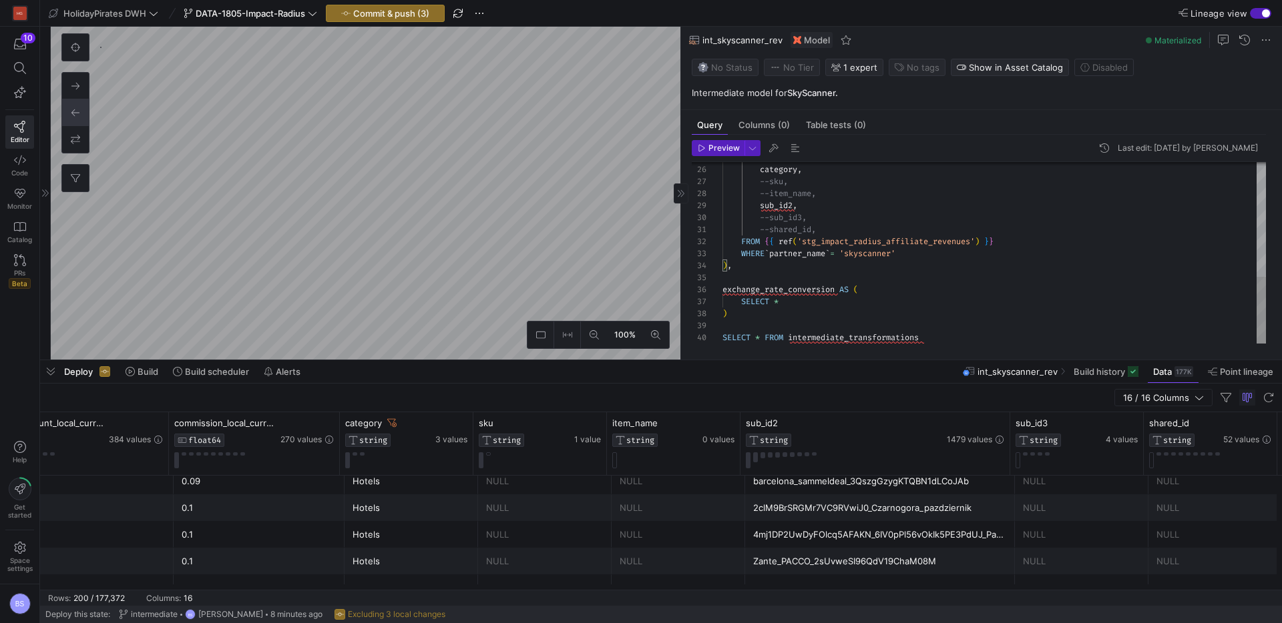
click at [792, 302] on div "commission_local_currency , category , --sku, --item_name, sub_id2 , --sub_id3,…" at bounding box center [993, 97] width 543 height 491
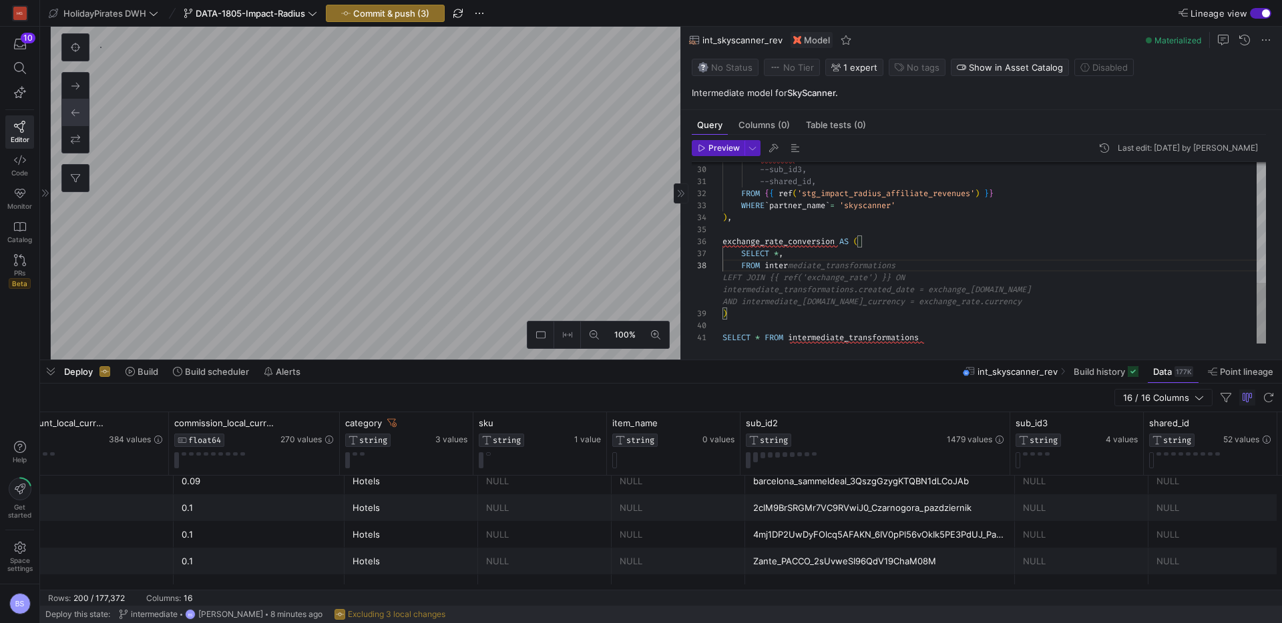
scroll to position [0, 369]
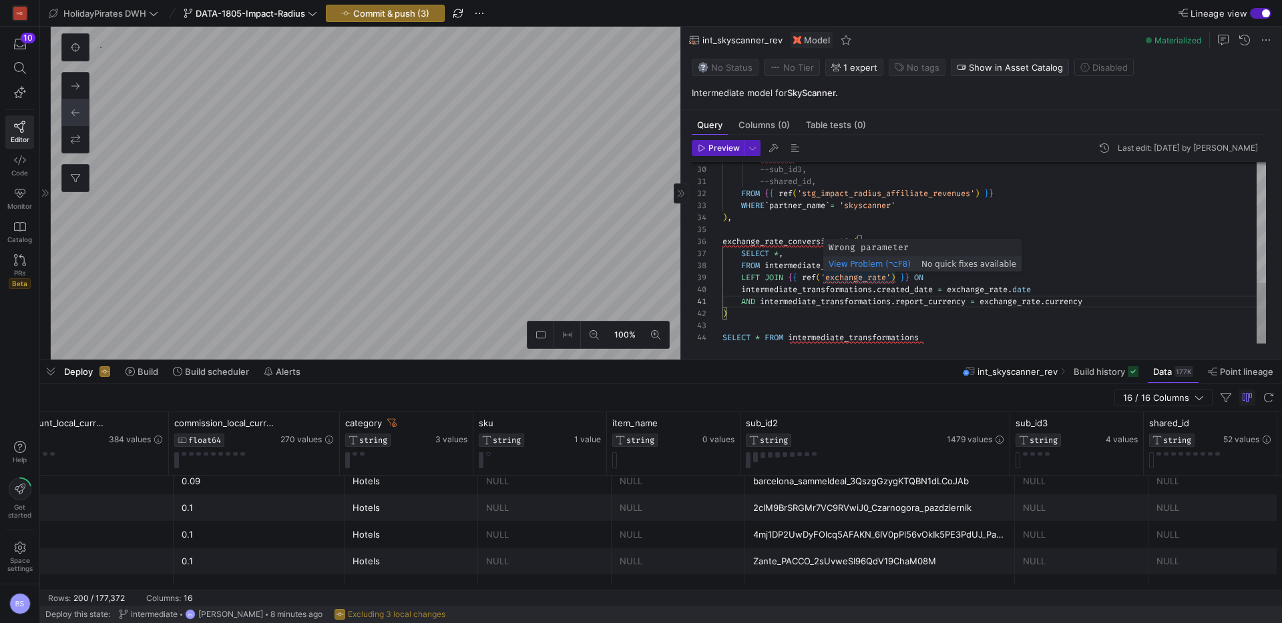
click at [838, 278] on div "sub_id2 , --sub_id3, --shared_id, FROM { { ref ( 'stg_impact_radius_affiliate_r…" at bounding box center [993, 73] width 543 height 539
click at [884, 280] on div "sub_id2 , --sub_id3, --shared_id, FROM { { ref ( 'stg_impact_radius_affiliate_r…" at bounding box center [993, 73] width 543 height 539
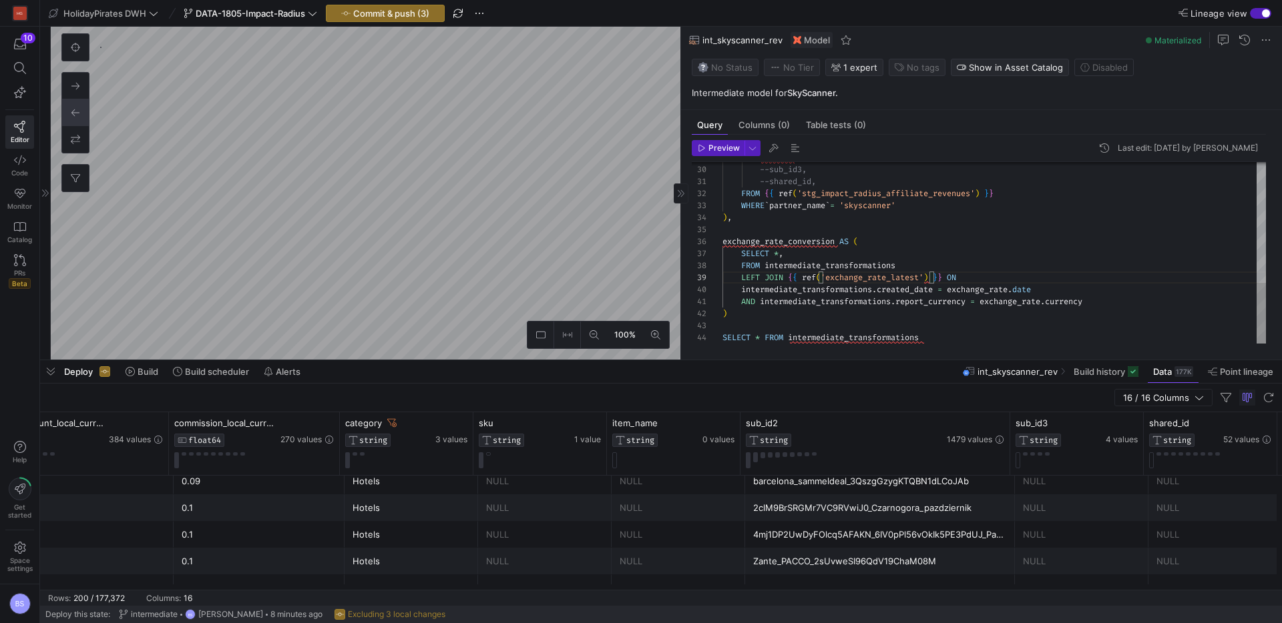
click at [1008, 256] on div "sub_id2 , --sub_id3, --shared_id, FROM { { ref ( 'stg_impact_radius_affiliate_r…" at bounding box center [993, 73] width 543 height 539
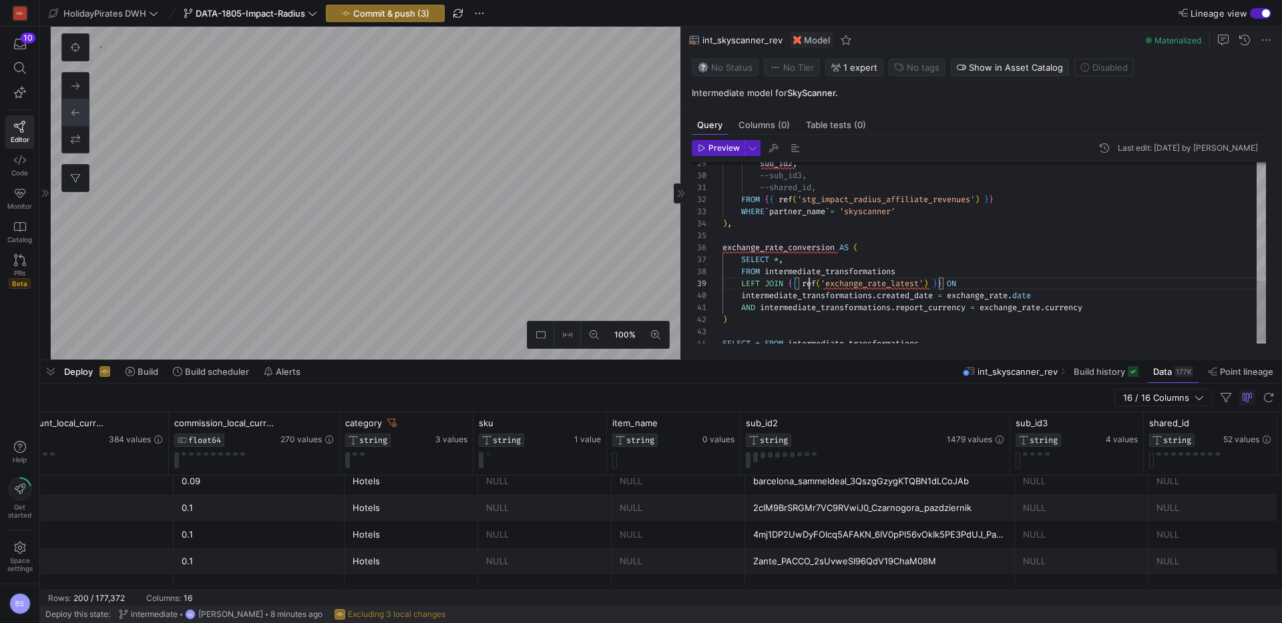
click at [808, 282] on div "sub_id2 , --sub_id3, --shared_id, FROM { { ref ( 'stg_impact_radius_affiliate_r…" at bounding box center [993, 79] width 543 height 539
click at [1028, 279] on div "sub_id2 , --sub_id3, --shared_id, FROM { { ref ( 'stg_impact_radius_affiliate_r…" at bounding box center [993, 79] width 543 height 539
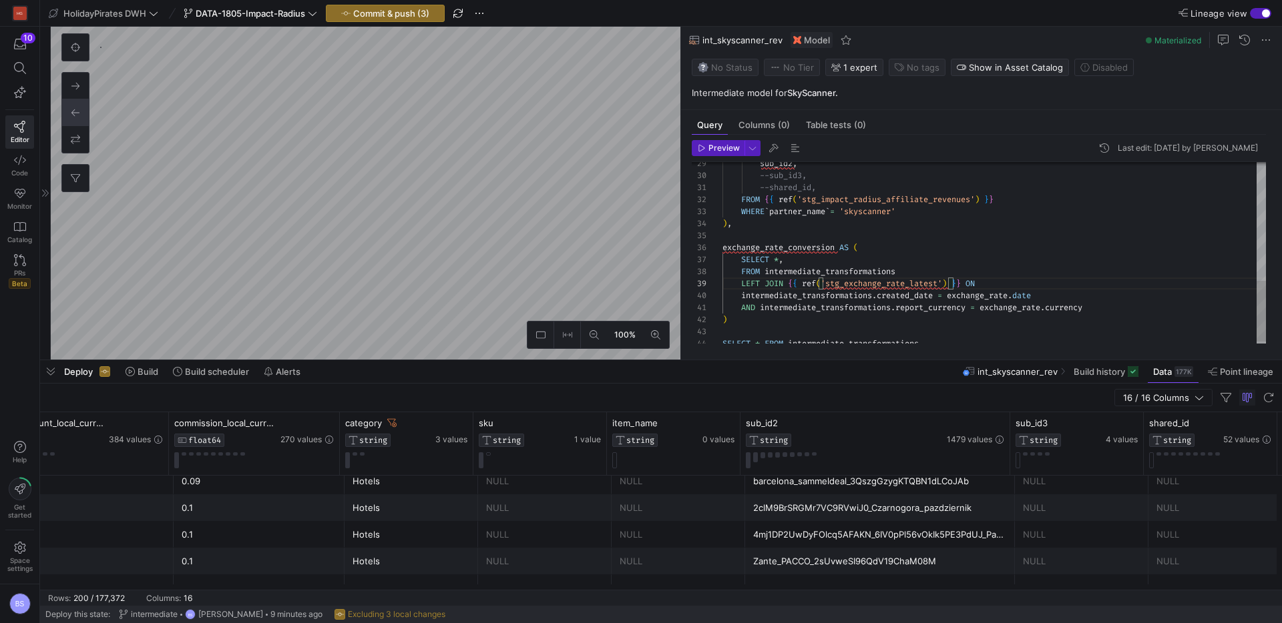
scroll to position [96, 260]
click at [912, 284] on div "sub_id2 , --sub_id3, --shared_id, FROM { { ref ( 'stg_impact_radius_affiliate_r…" at bounding box center [993, 79] width 543 height 539
click at [914, 285] on div at bounding box center [641, 311] width 1282 height 623
click at [914, 285] on div "sub_id2 , --sub_id3, --shared_id, FROM { { ref ( 'stg_impact_radius_affiliate_r…" at bounding box center [993, 79] width 543 height 539
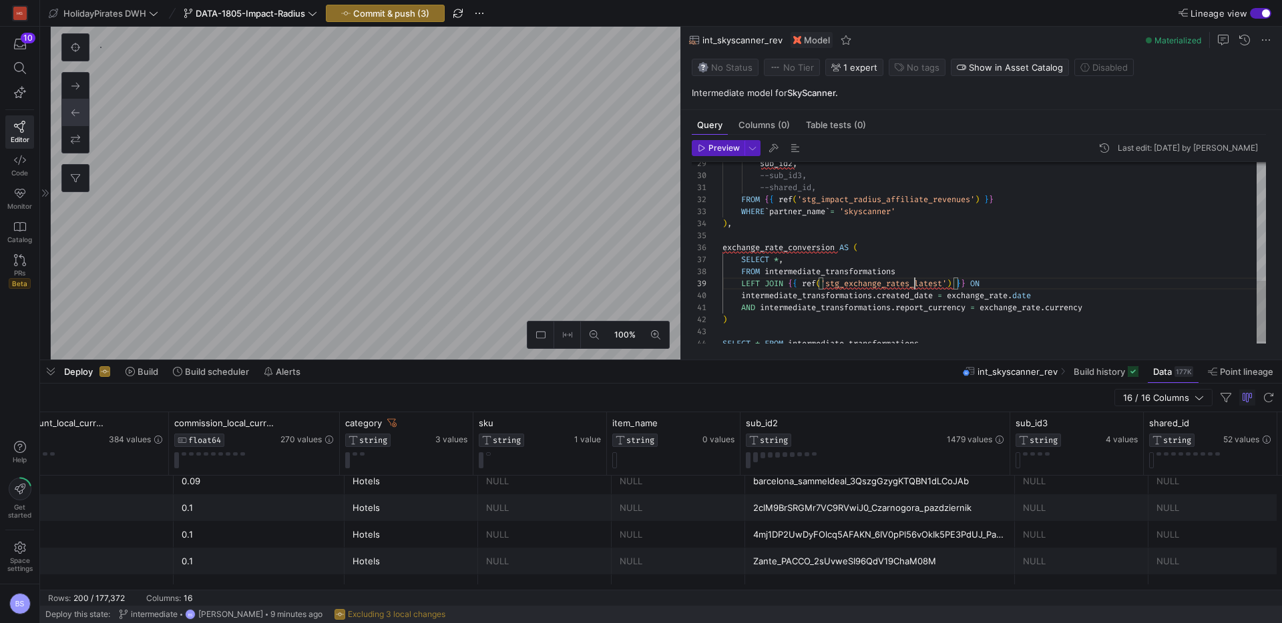
click at [931, 284] on div "sub_id2 , --sub_id3, --shared_id, FROM { { ref ( 'stg_impact_radius_affiliate_r…" at bounding box center [993, 79] width 543 height 539
click at [983, 295] on div "sub_id2 , --sub_id3, --shared_id, FROM { { ref ( 'stg_impact_radius_affiliate_r…" at bounding box center [993, 79] width 543 height 539
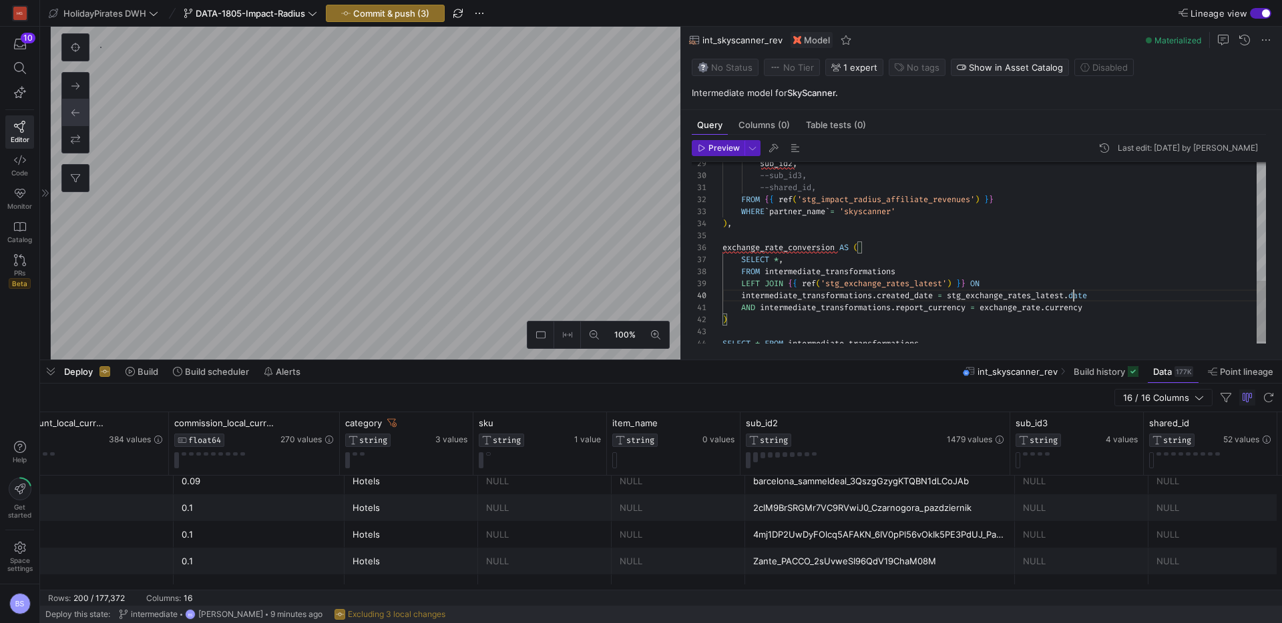
scroll to position [108, 351]
click at [1012, 310] on div "sub_id2 , --sub_id3, --shared_id, FROM { { ref ( 'stg_impact_radius_affiliate_r…" at bounding box center [993, 79] width 543 height 539
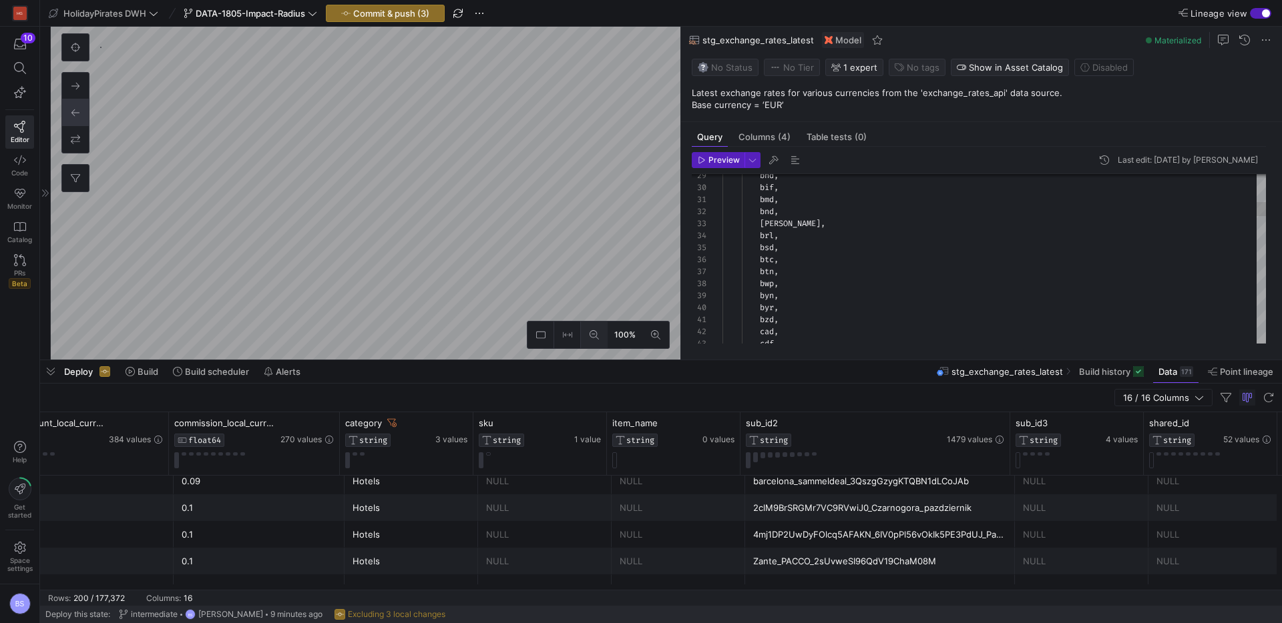
scroll to position [1153, 0]
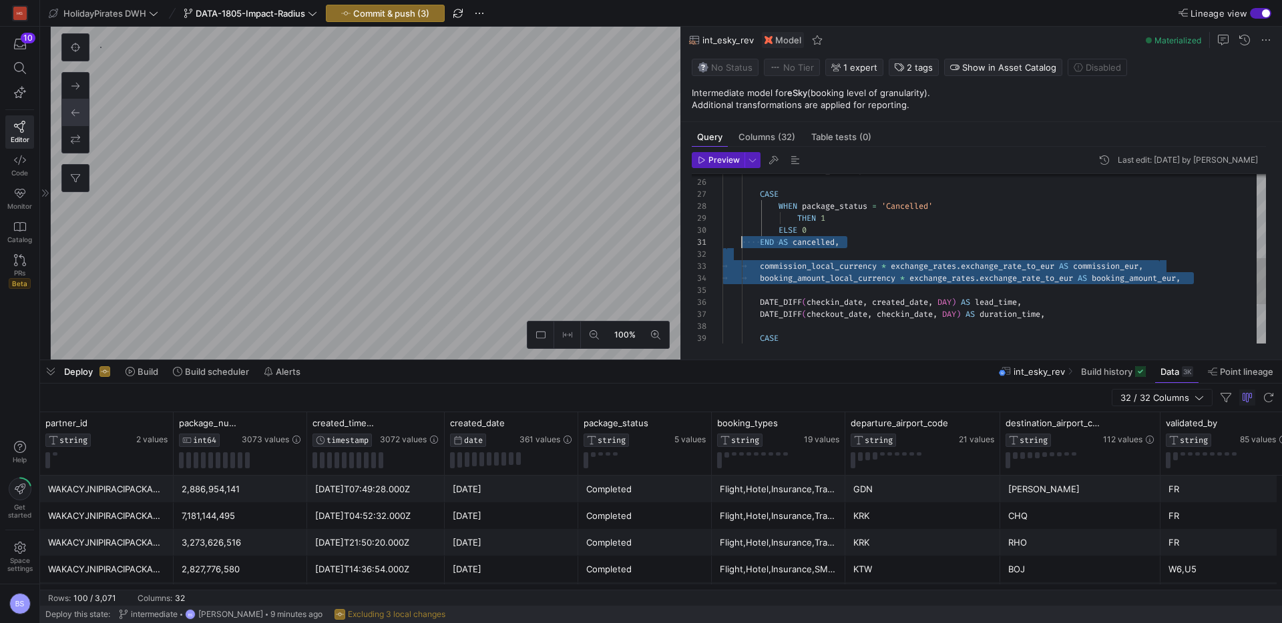
scroll to position [24, 0]
drag, startPoint x: 1199, startPoint y: 280, endPoint x: 713, endPoint y: 262, distance: 486.3
click at [722, 262] on div "DATE_DIFF ( checkout_date , checkin_date , DAY ) AS duration_time , CASE DATE_D…" at bounding box center [993, 176] width 543 height 623
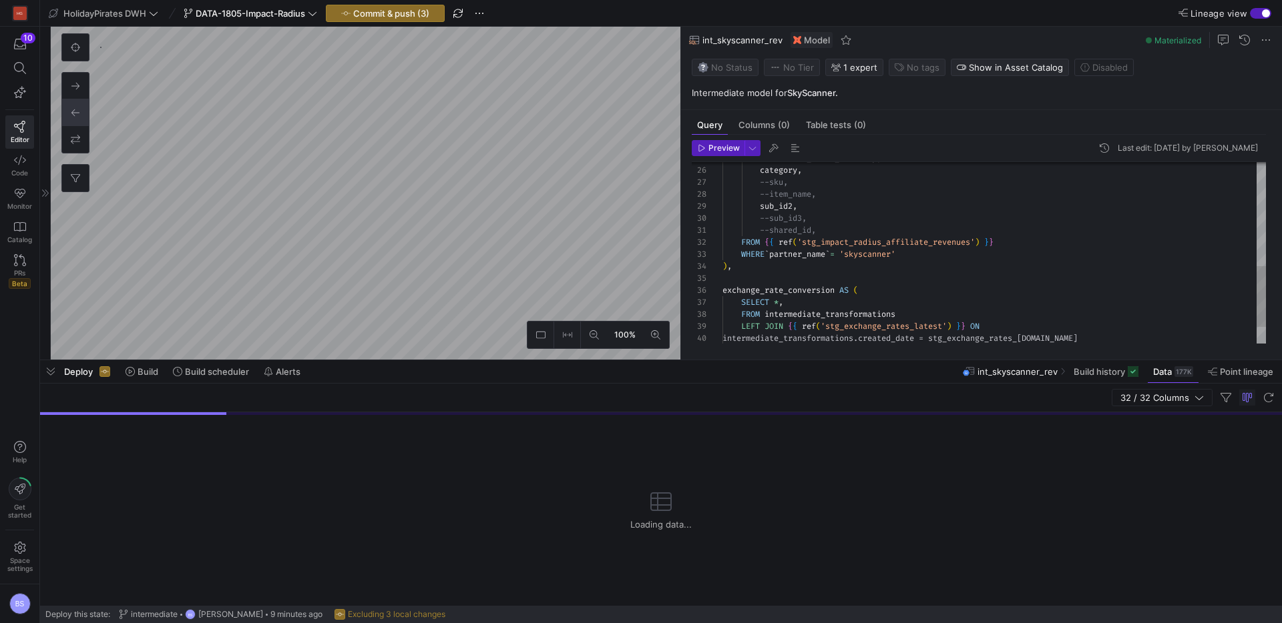
scroll to position [1264, 0]
click at [833, 304] on div "commission_local_currency , category , --sku, --item_name, sub_id2 , --sub_id3,…" at bounding box center [993, 122] width 543 height 539
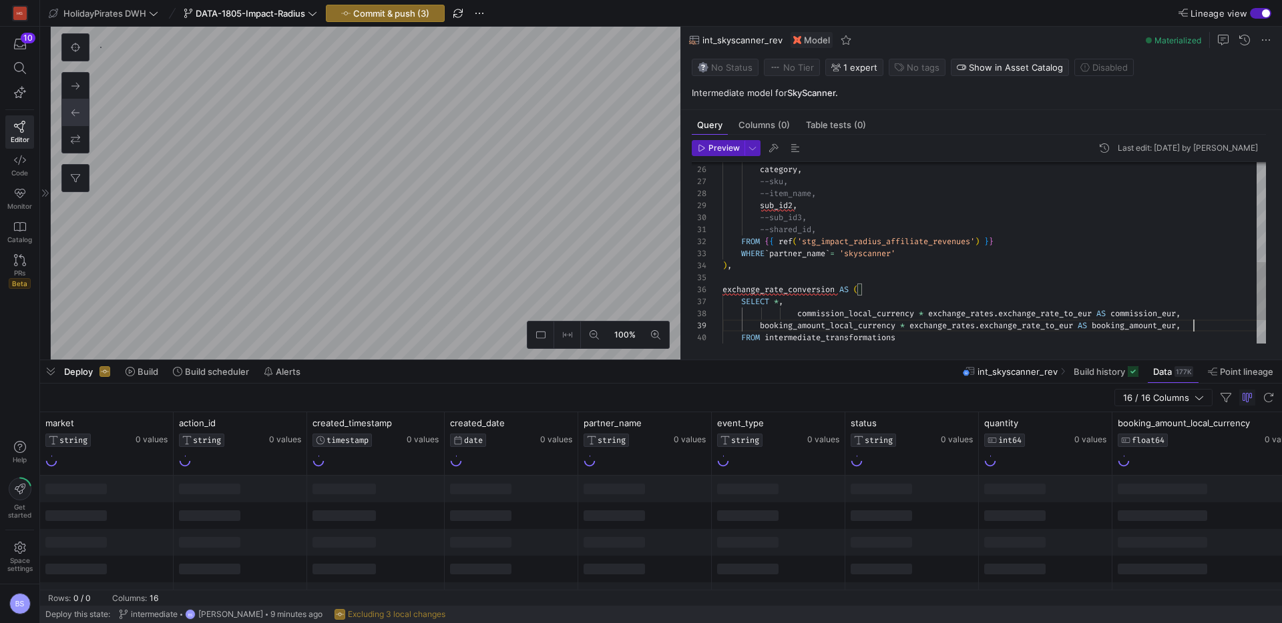
scroll to position [96, 471]
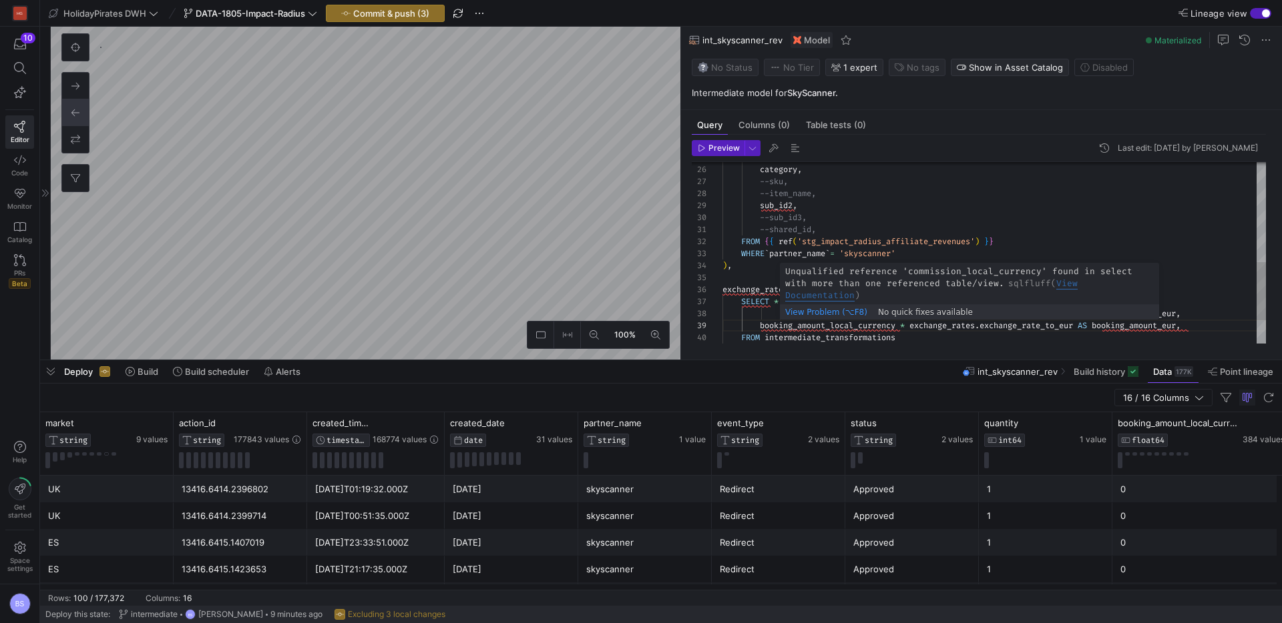
click at [799, 313] on div "commission_local_currency , category , --sku, --item_name, sub_id2 , --sub_id3,…" at bounding box center [993, 133] width 543 height 563
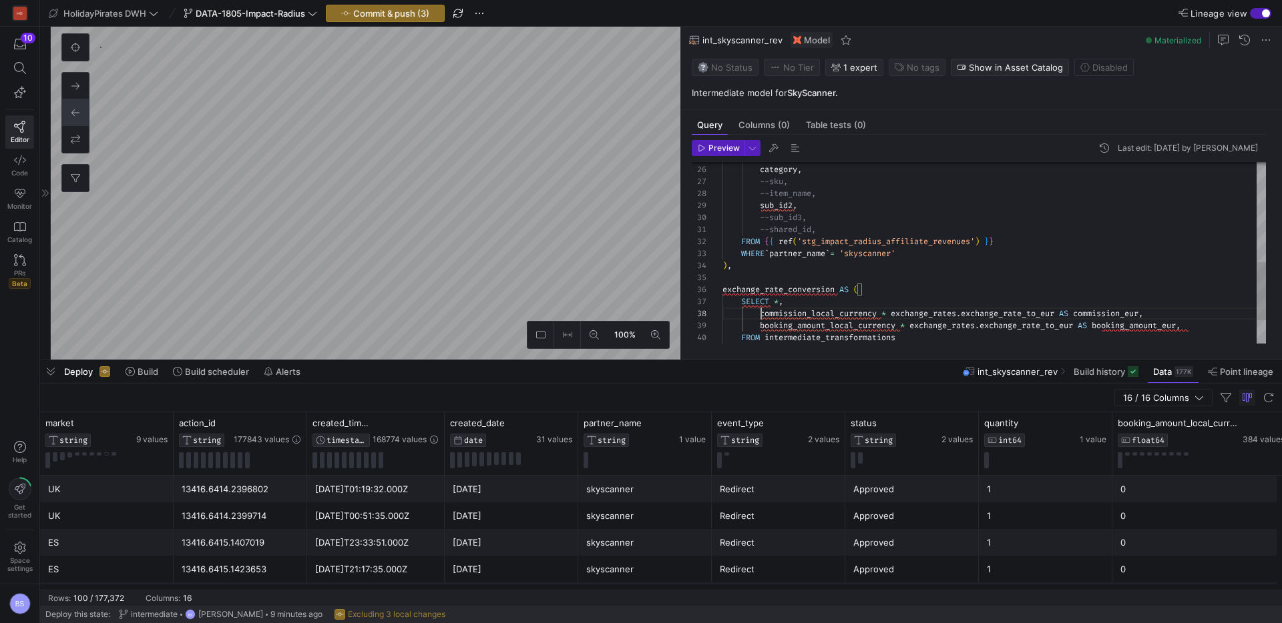
scroll to position [84, 39]
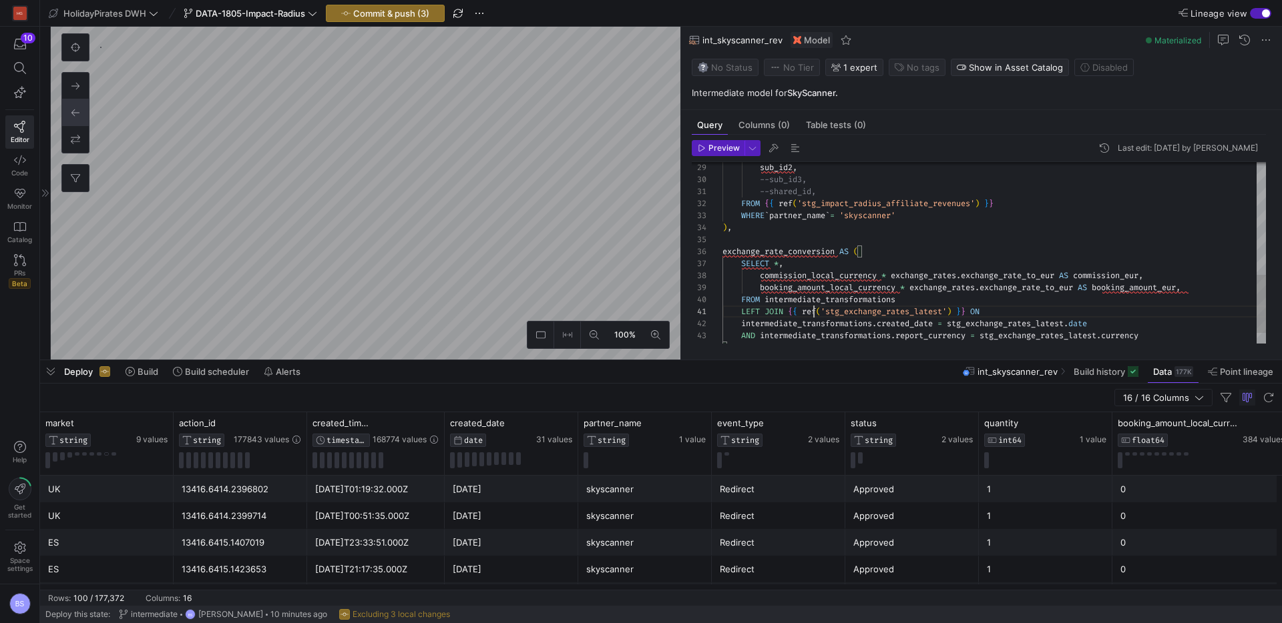
click at [813, 306] on div "sub_id2 , --sub_id3, --shared_id, FROM { { ref ( 'stg_impact_radius_affiliate_r…" at bounding box center [993, 95] width 543 height 563
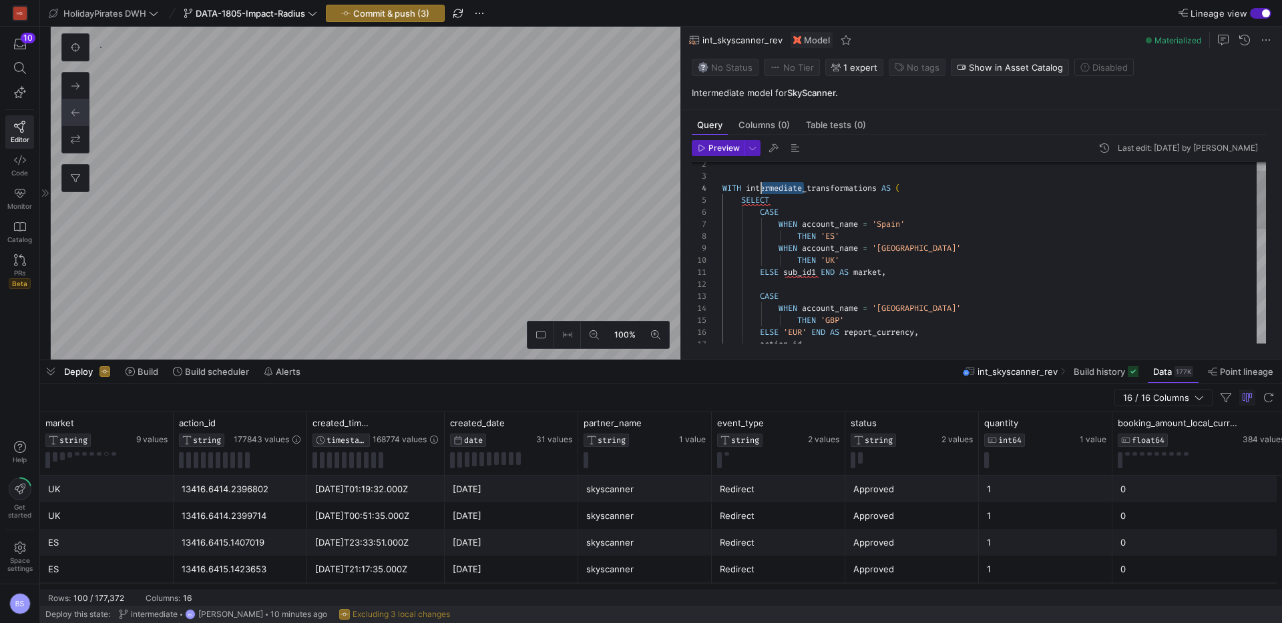
scroll to position [36, 39]
drag, startPoint x: 804, startPoint y: 187, endPoint x: 760, endPoint y: 190, distance: 44.1
click at [760, 190] on div "action_id , ELSE 'EUR' END AS report_currency , THEN 'GBP' WHEN account_name = …" at bounding box center [993, 417] width 543 height 563
click at [777, 188] on div "action_id , ELSE 'EUR' END AS report_currency , THEN 'GBP' WHEN account_name = …" at bounding box center [993, 417] width 543 height 563
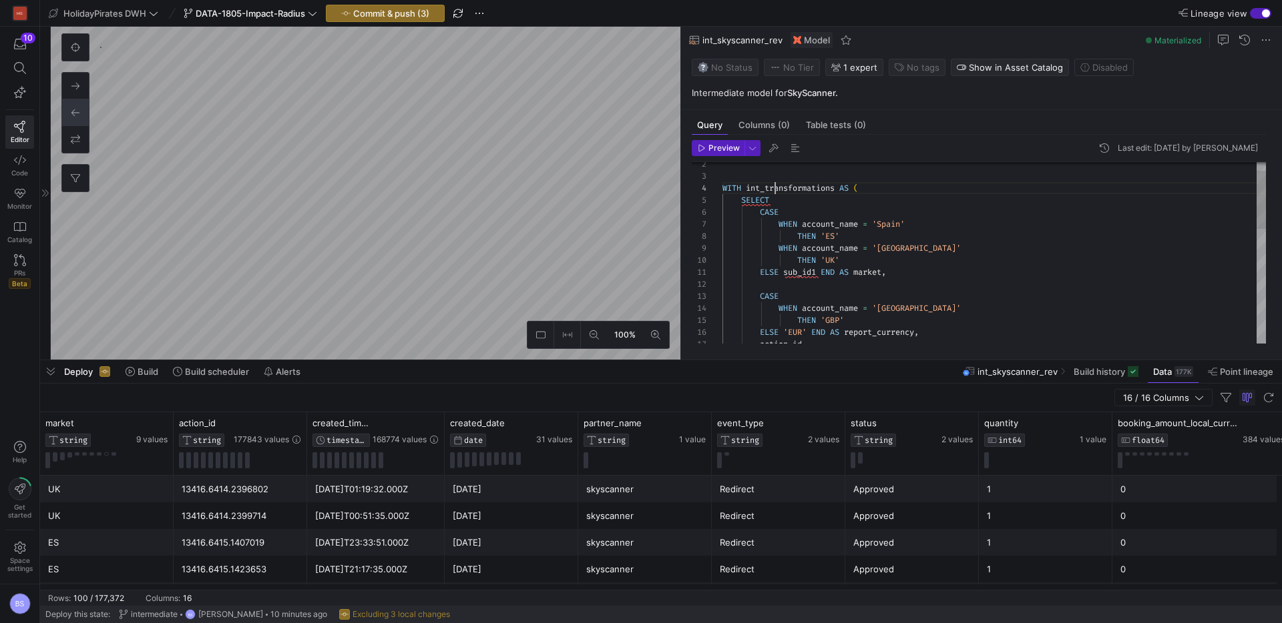
scroll to position [36, 115]
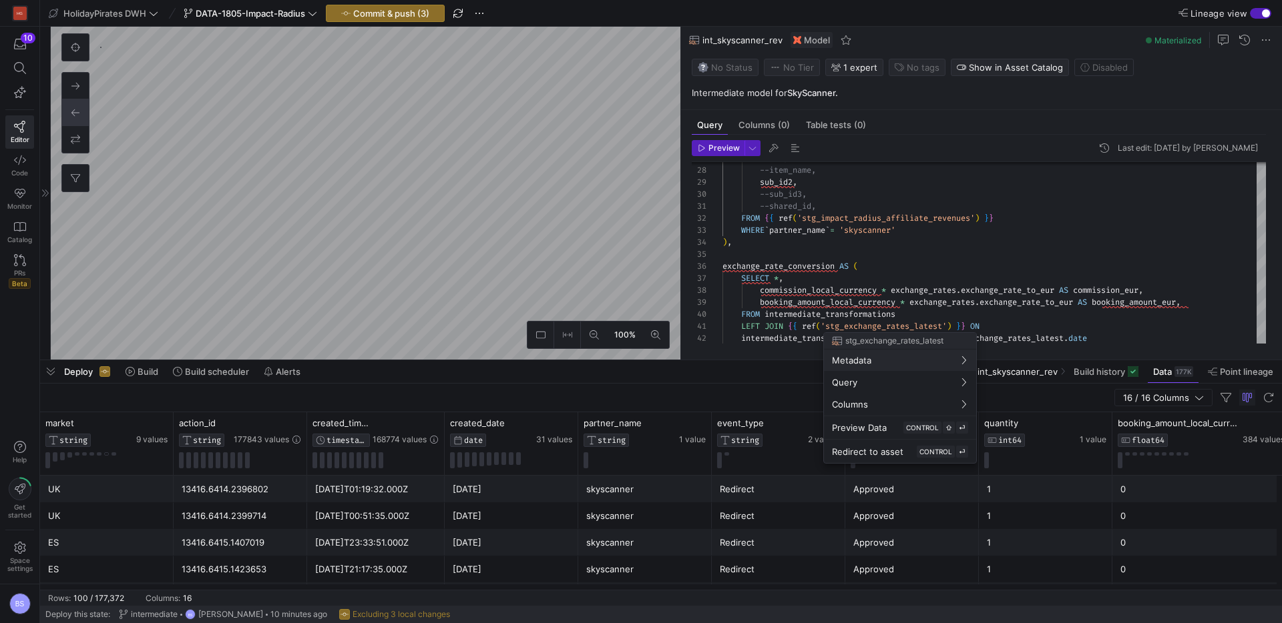
click at [766, 285] on div at bounding box center [641, 311] width 1282 height 623
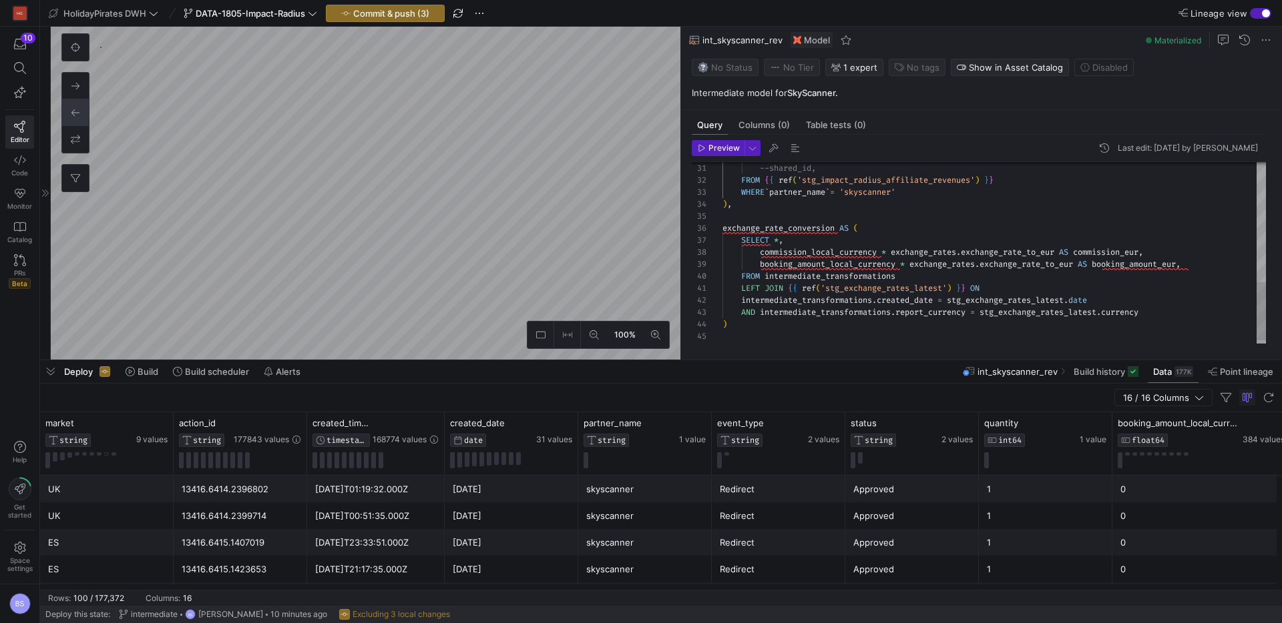
click at [828, 279] on div "--shared_id, FROM { { ref ( 'stg_impact_radius_affiliate_revenues' ) } } WHERE …" at bounding box center [993, 72] width 543 height 563
click at [796, 306] on div "--shared_id, FROM { { ref ( 'stg_impact_radius_affiliate_revenues' ) } } WHERE …" at bounding box center [993, 72] width 543 height 563
click at [797, 302] on div "--shared_id, FROM { { ref ( 'stg_impact_radius_affiliate_revenues' ) } } WHERE …" at bounding box center [993, 72] width 543 height 563
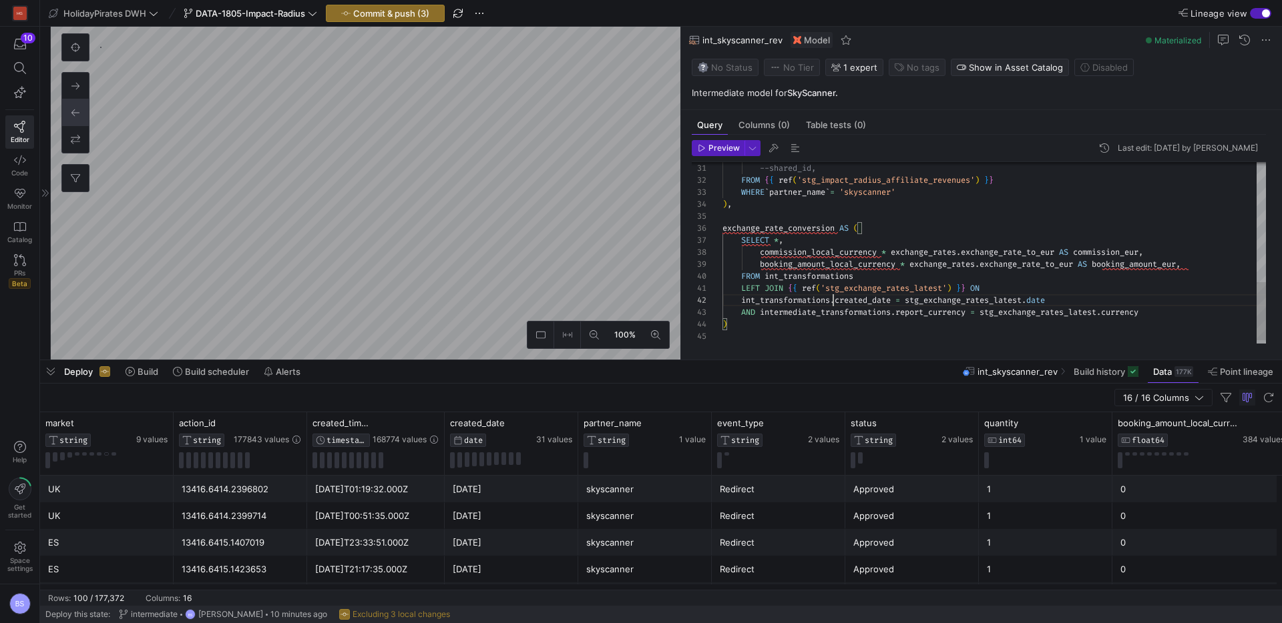
click at [815, 312] on div "--shared_id, FROM { { ref ( 'stg_impact_radius_affiliate_revenues' ) } } WHERE …" at bounding box center [993, 72] width 543 height 563
drag, startPoint x: 1061, startPoint y: 300, endPoint x: 657, endPoint y: 300, distance: 403.8
click at [722, 300] on div "--shared_id, FROM { { ref ( 'stg_impact_radius_affiliate_revenues' ) } } WHERE …" at bounding box center [993, 72] width 543 height 563
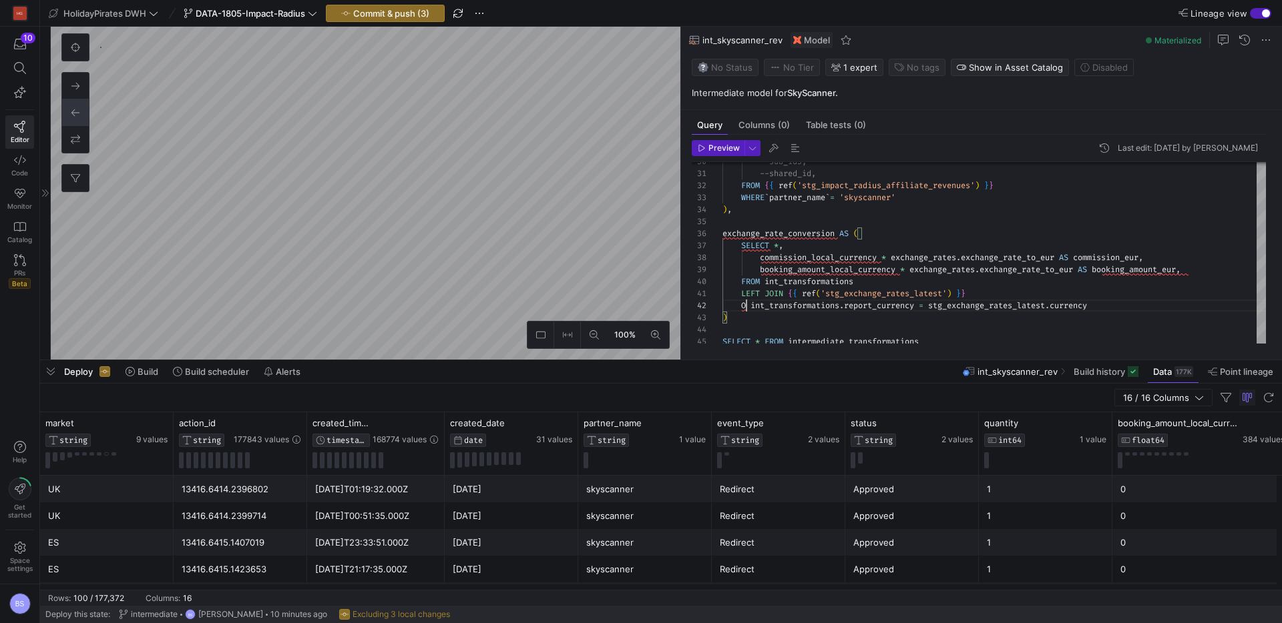
scroll to position [12, 29]
click at [1076, 308] on div "--shared_id, FROM { { ref ( 'stg_impact_radius_affiliate_revenues' ) } } WHERE …" at bounding box center [1096, 75] width 749 height 559
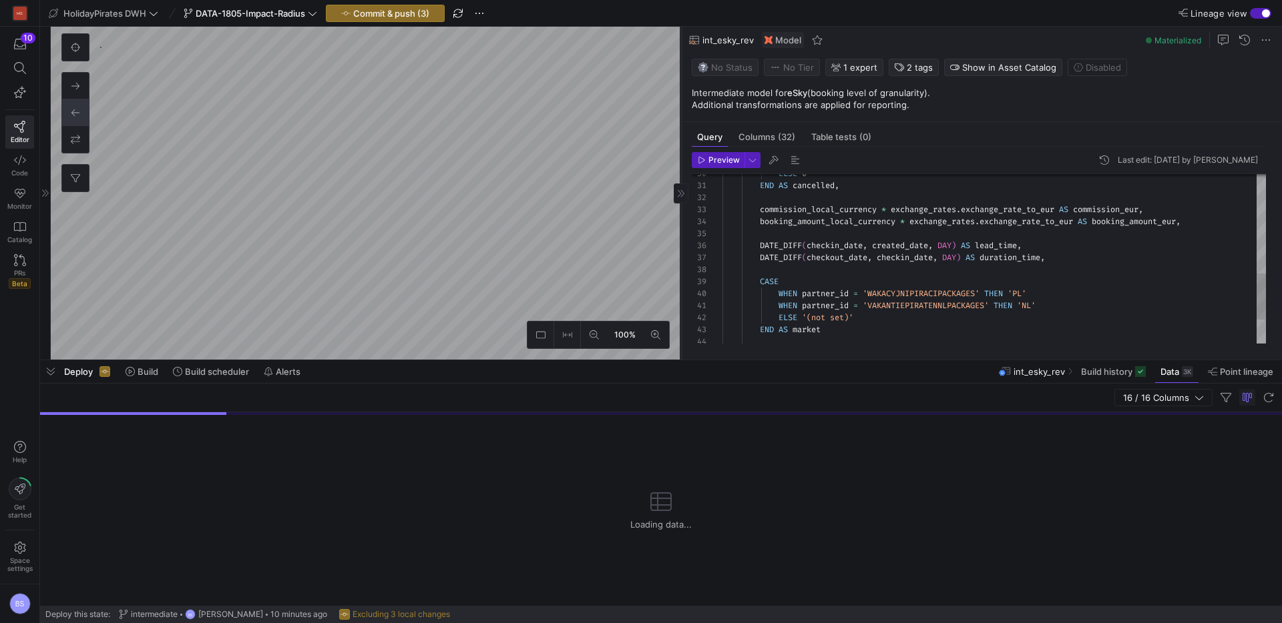
scroll to position [384, 0]
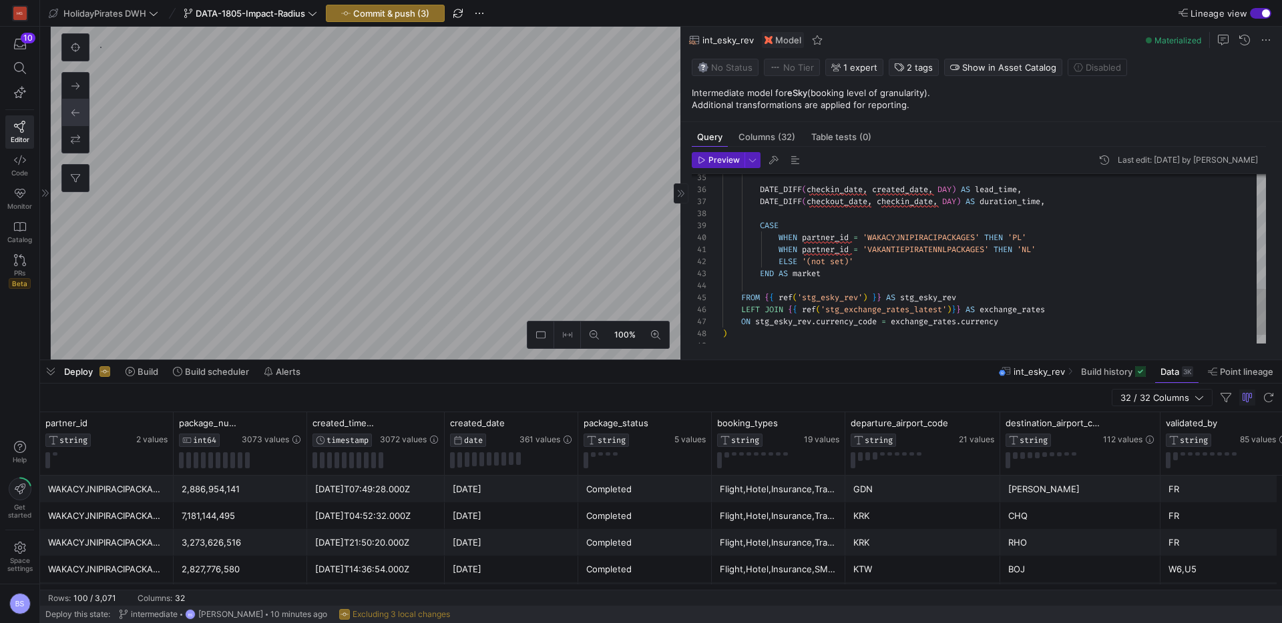
click at [846, 322] on div "DATE_DIFF ( checkout_date , checkin_date , DAY ) AS duration_time , CASE WHEN p…" at bounding box center [993, 63] width 543 height 623
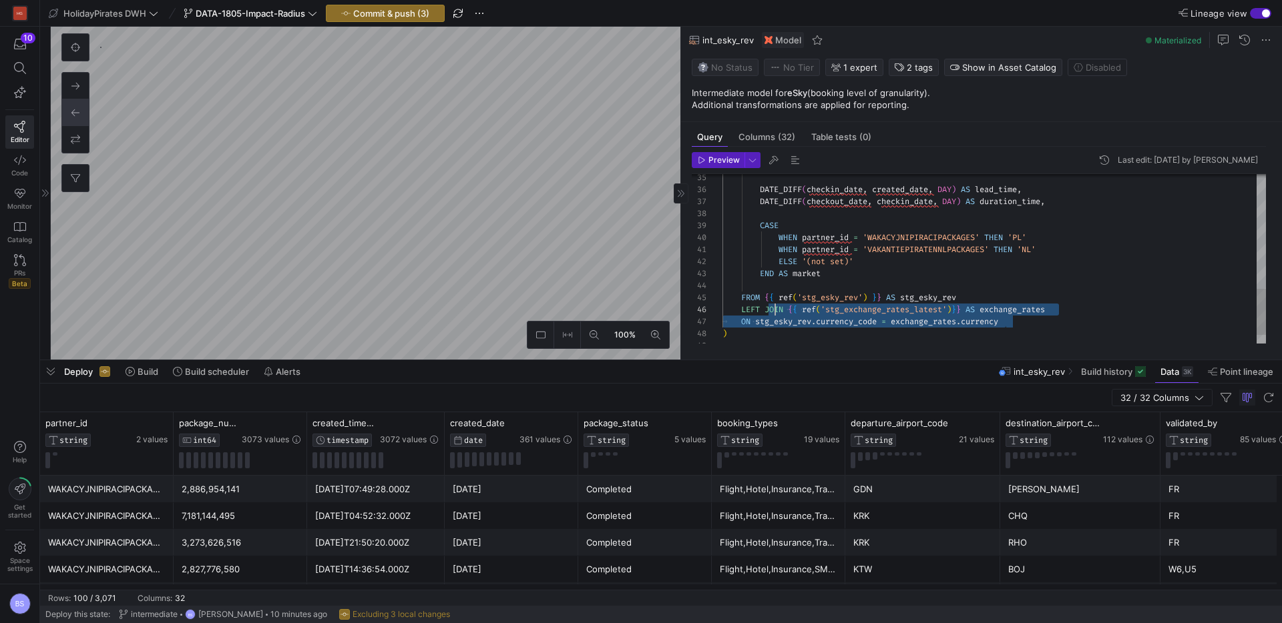
scroll to position [60, 0]
drag, startPoint x: 1035, startPoint y: 324, endPoint x: 702, endPoint y: 310, distance: 332.7
click at [722, 310] on div "DATE_DIFF ( checkout_date , checkin_date , DAY ) AS duration_time , CASE WHEN p…" at bounding box center [993, 63] width 543 height 623
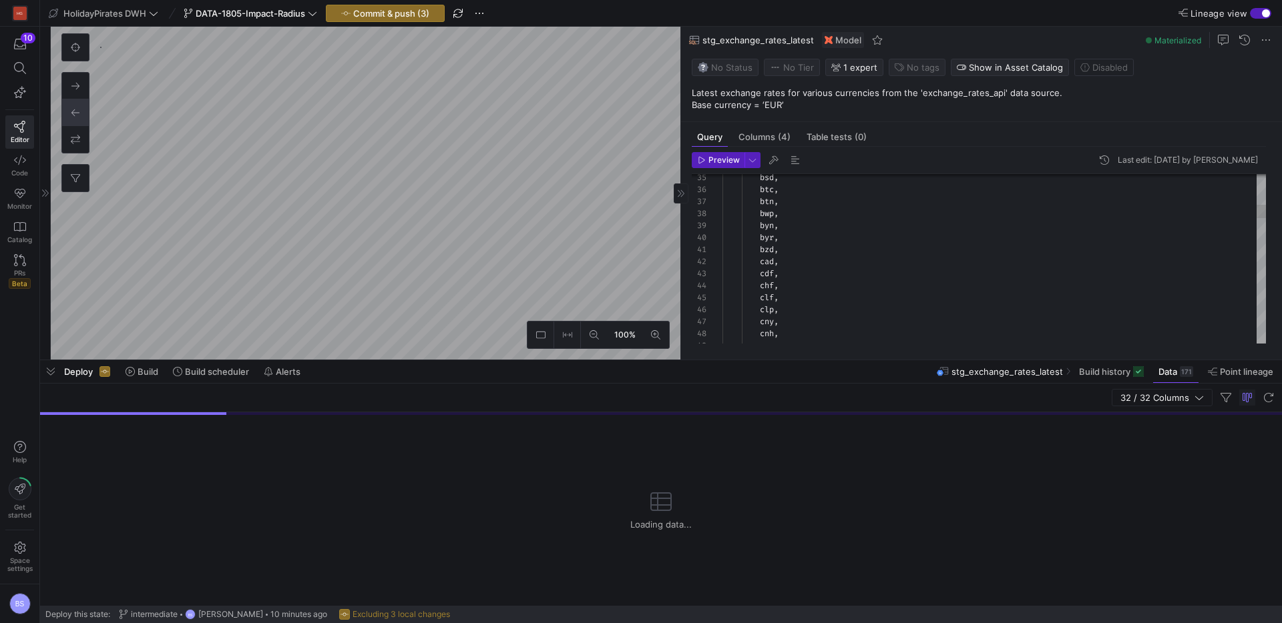
scroll to position [864, 0]
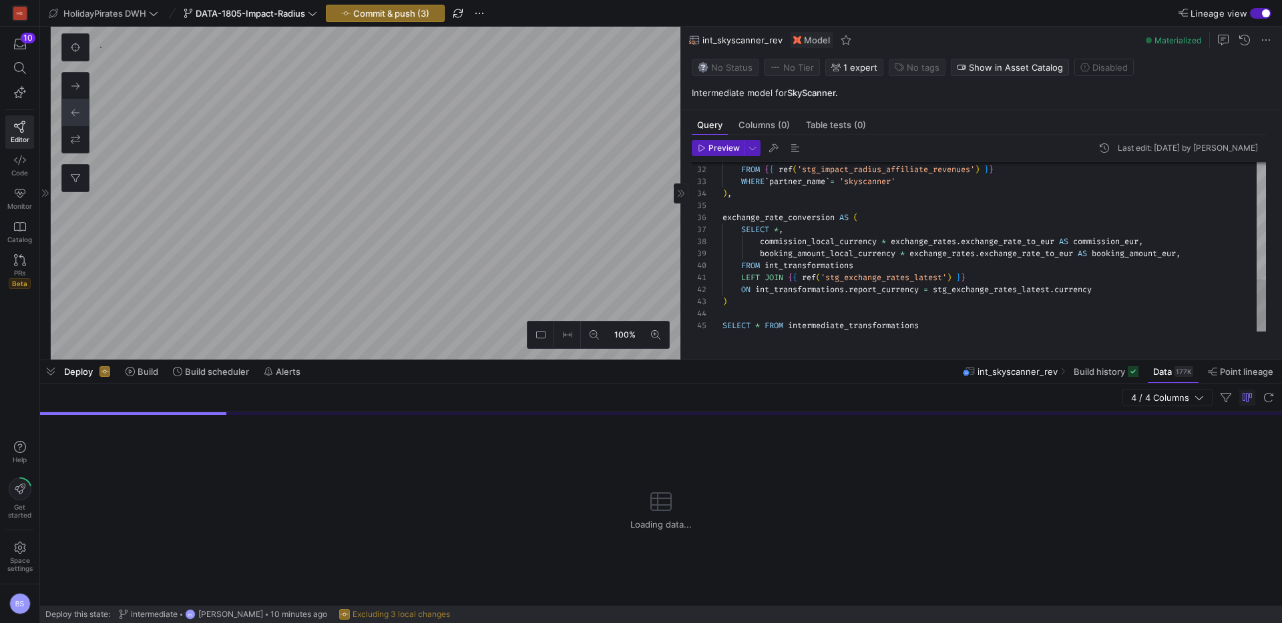
scroll to position [1264, 0]
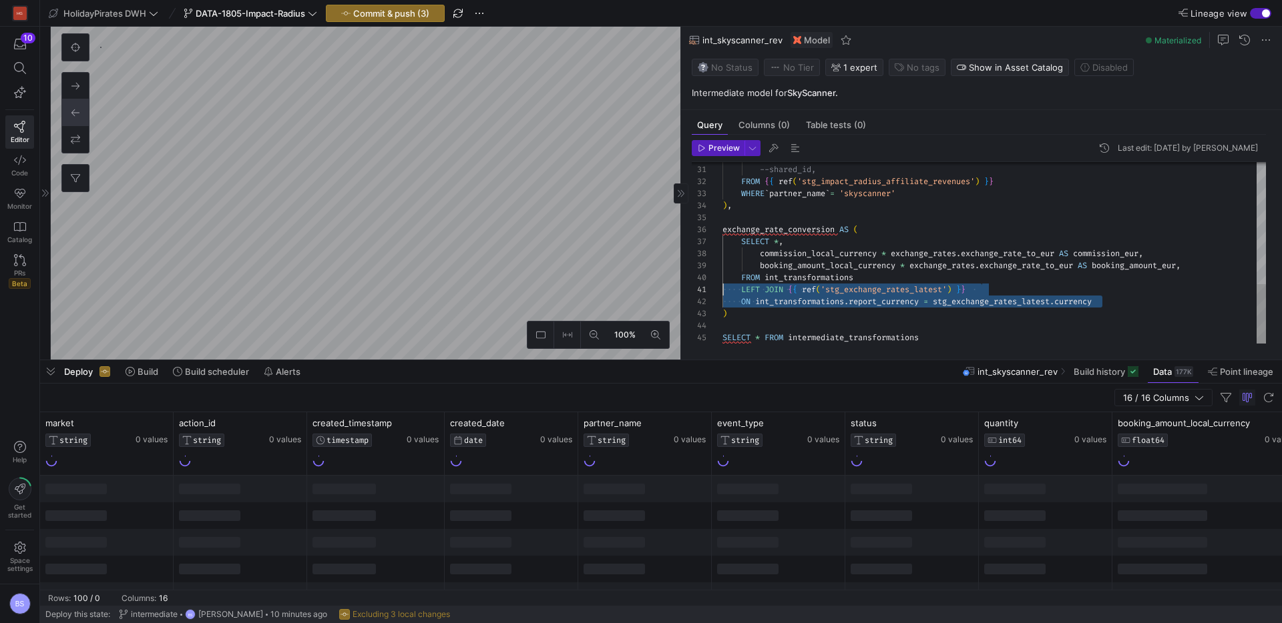
drag, startPoint x: 1129, startPoint y: 304, endPoint x: 664, endPoint y: 288, distance: 465.5
click at [722, 288] on div "--shared_id, FROM { { ref ( 'stg_impact_radius_affiliate_revenues' ) } } WHERE …" at bounding box center [993, 67] width 543 height 551
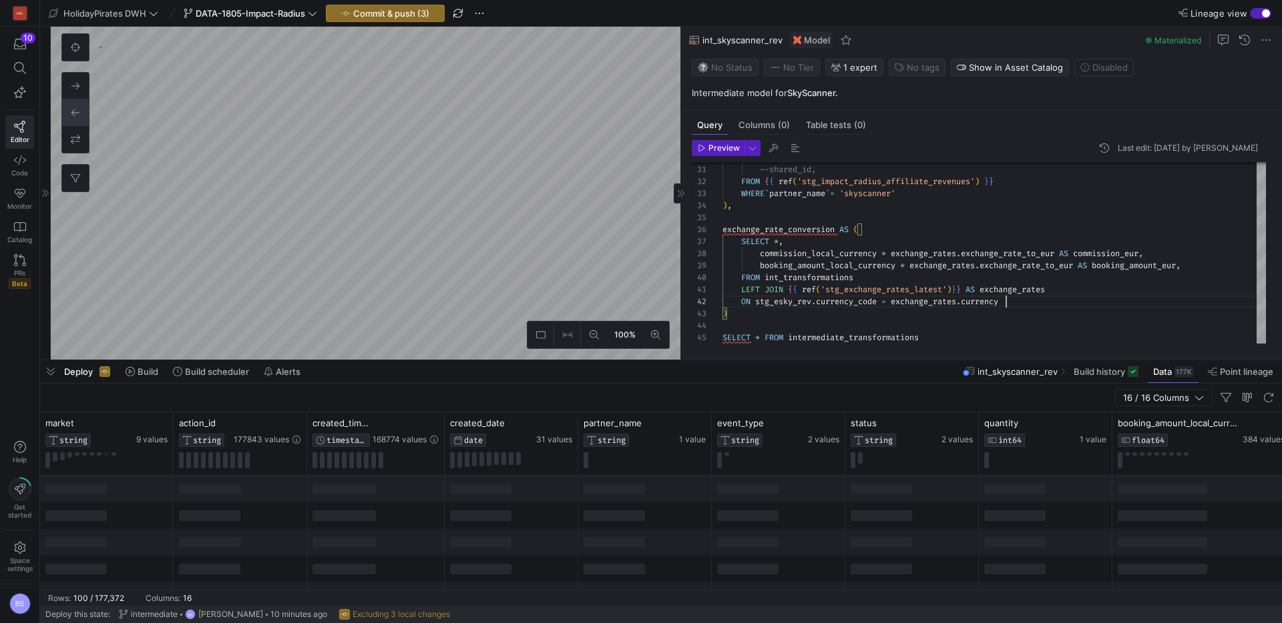
scroll to position [12, 284]
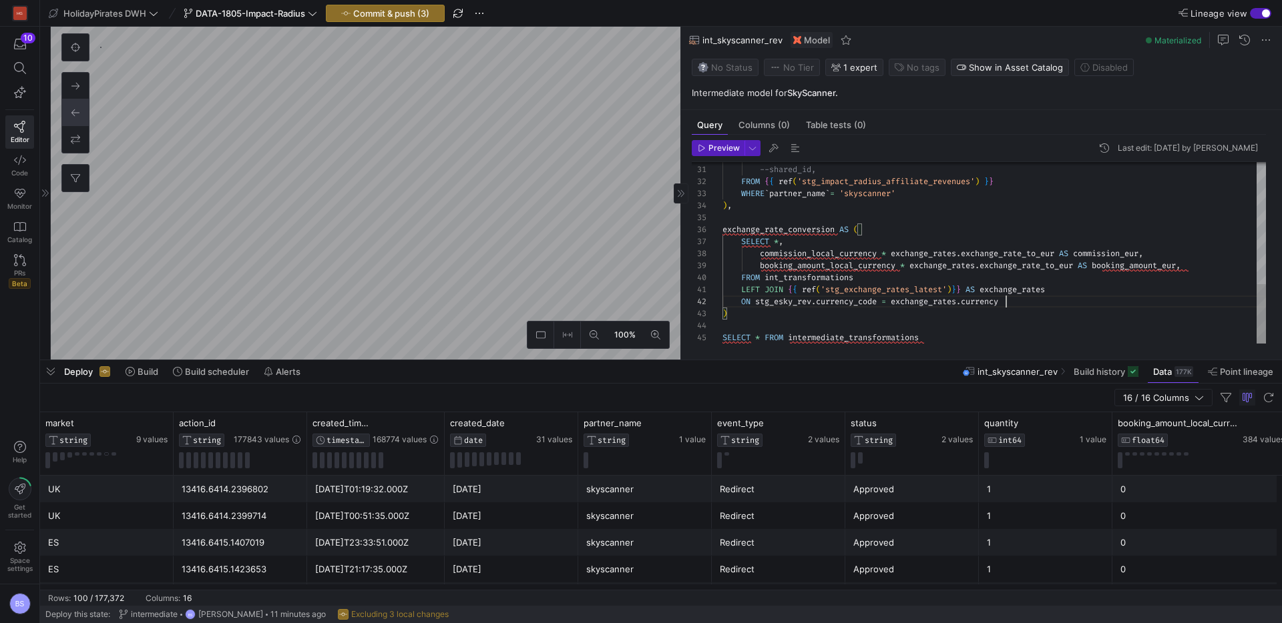
click at [933, 303] on div "--shared_id, FROM { { ref ( 'stg_impact_radius_affiliate_revenues' ) } } WHERE …" at bounding box center [993, 67] width 543 height 551
click at [1073, 307] on div "--shared_id, FROM { { ref ( 'stg_impact_radius_affiliate_revenues' ) } } WHERE …" at bounding box center [993, 67] width 543 height 551
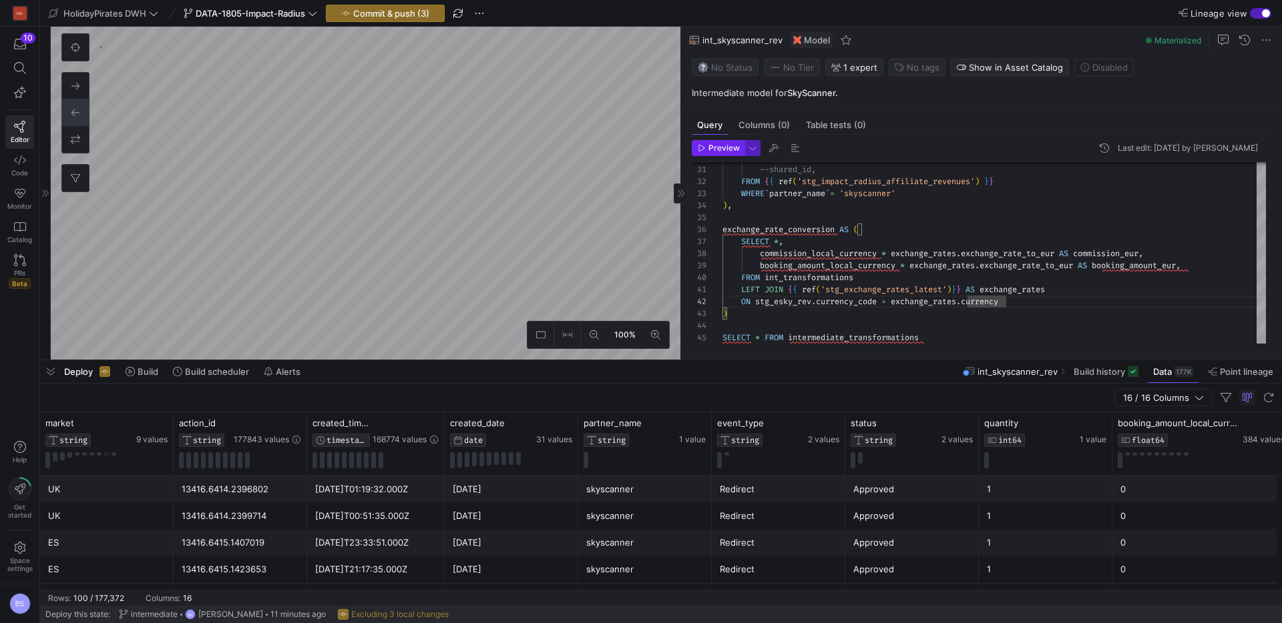
click at [726, 154] on span "button" at bounding box center [717, 148] width 51 height 15
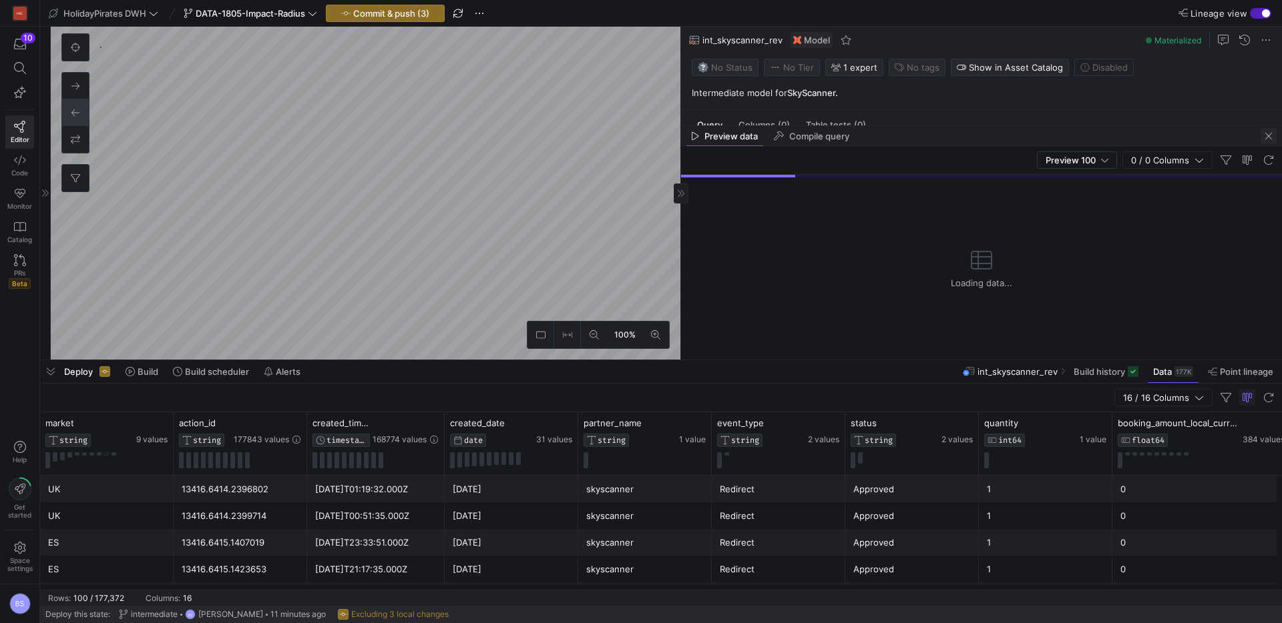
click at [1270, 138] on span "button" at bounding box center [1268, 136] width 16 height 16
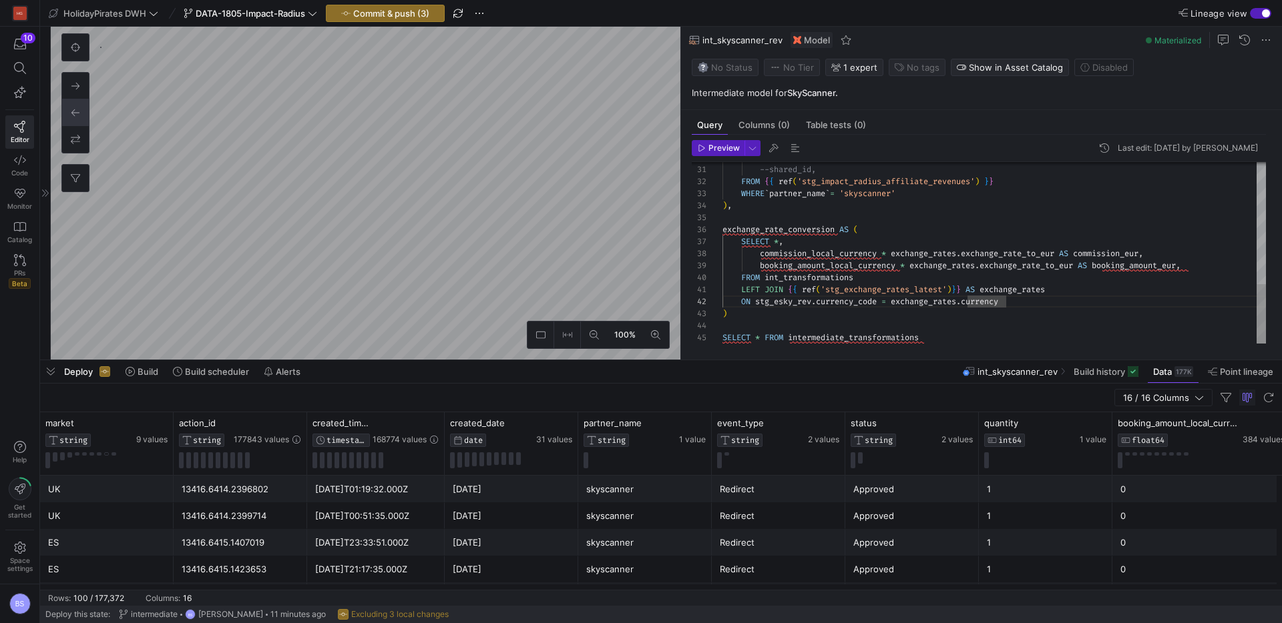
click at [782, 230] on div "--sub_id3, --shared_id, FROM { { ref ( 'stg_impact_radius_affiliate_revenues' )…" at bounding box center [993, 67] width 543 height 551
click at [876, 337] on div "--sub_id3, --shared_id, FROM { { ref ( 'stg_impact_radius_affiliate_revenues' )…" at bounding box center [993, 67] width 543 height 551
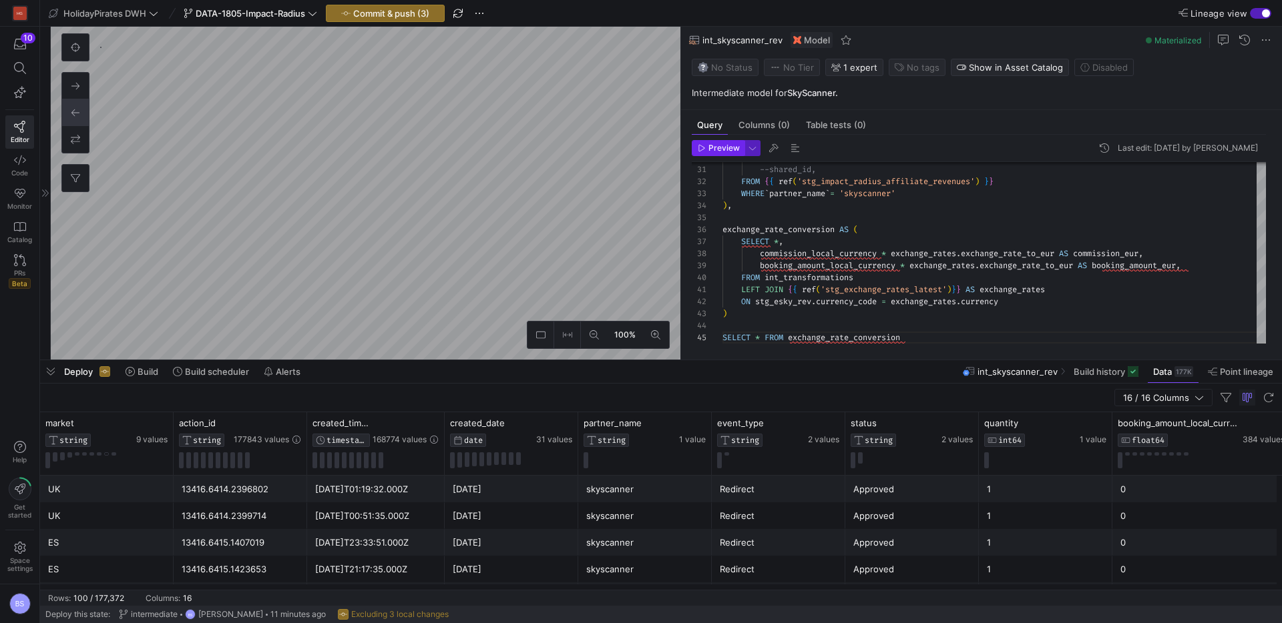
click at [726, 152] on span "Preview" at bounding box center [723, 148] width 31 height 9
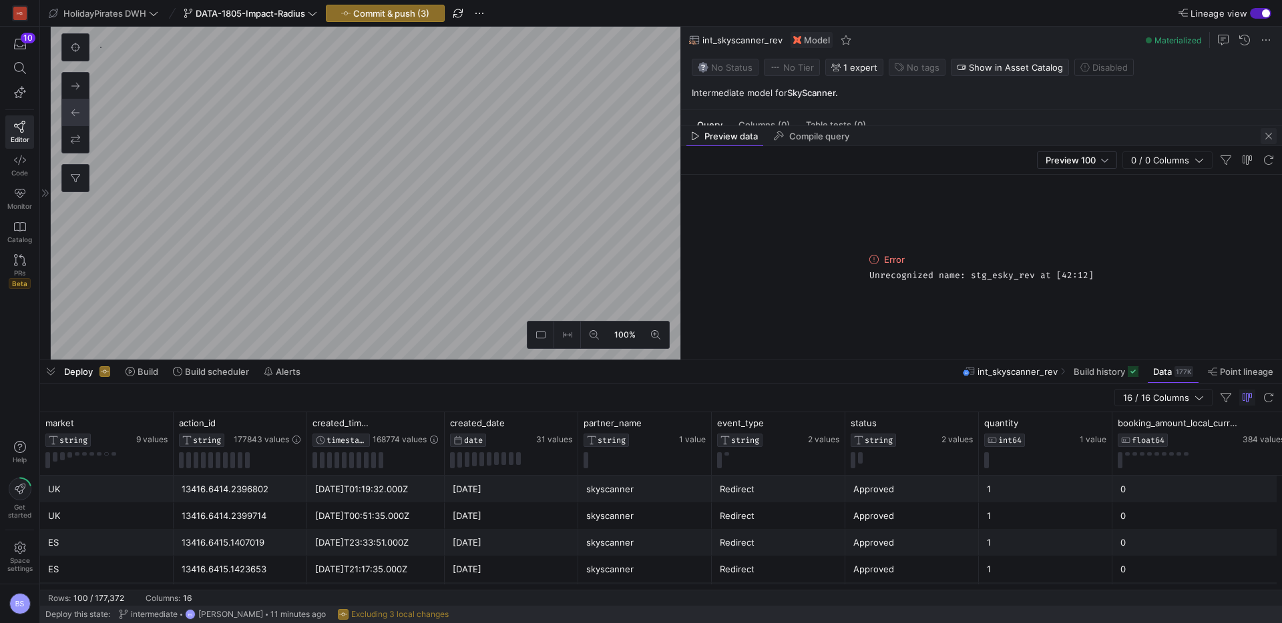
click at [1271, 142] on span "button" at bounding box center [1268, 136] width 16 height 16
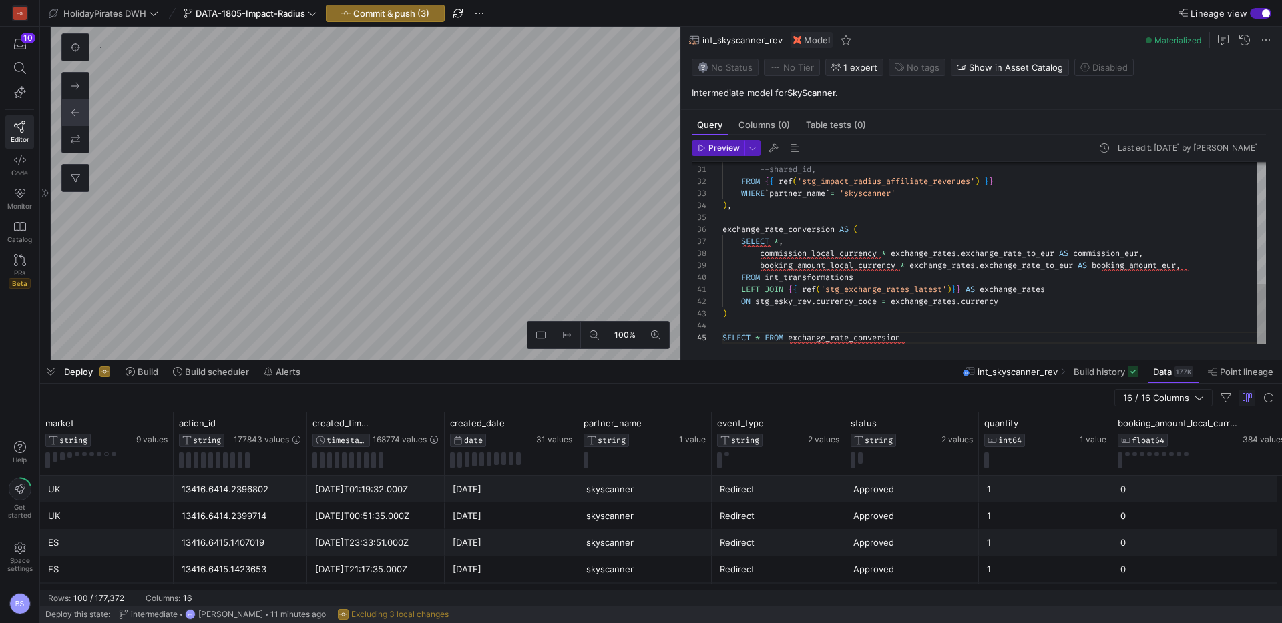
click at [812, 280] on div "--sub_id3, --shared_id, FROM { { ref ( 'stg_impact_radius_affiliate_revenues' )…" at bounding box center [993, 67] width 543 height 551
click at [782, 302] on div "--sub_id3, --shared_id, FROM { { ref ( 'stg_impact_radius_affiliate_revenues' )…" at bounding box center [993, 67] width 543 height 551
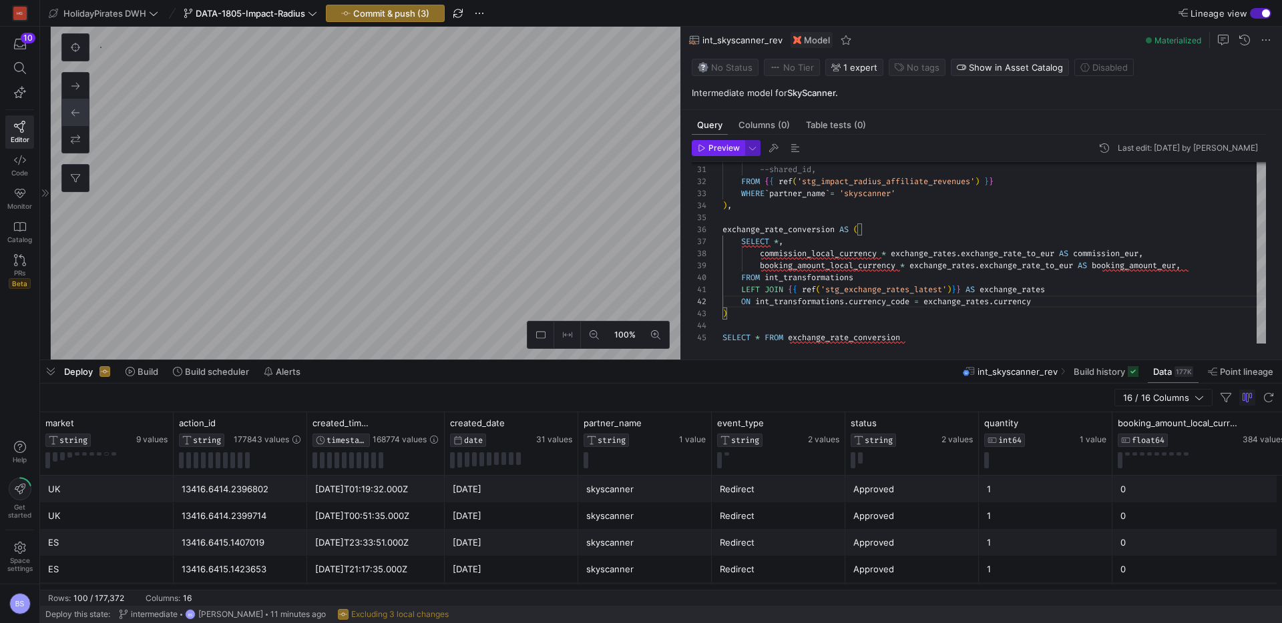
click at [710, 147] on span "Preview" at bounding box center [723, 148] width 31 height 9
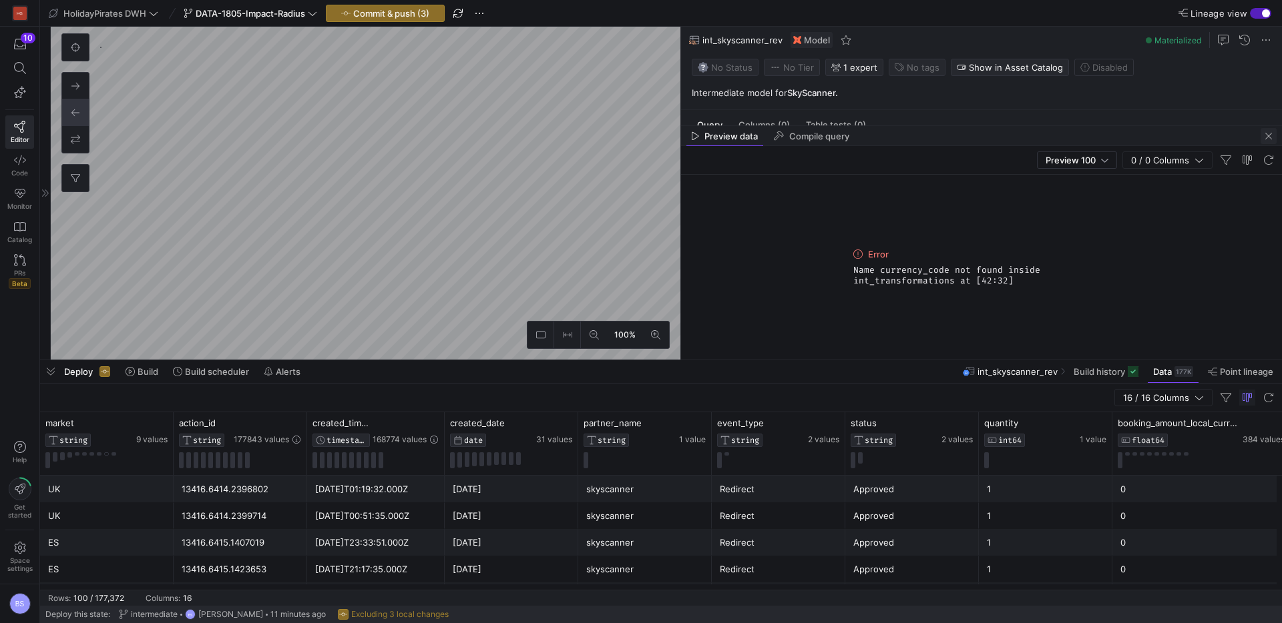
click at [1272, 137] on span "button" at bounding box center [1268, 136] width 16 height 16
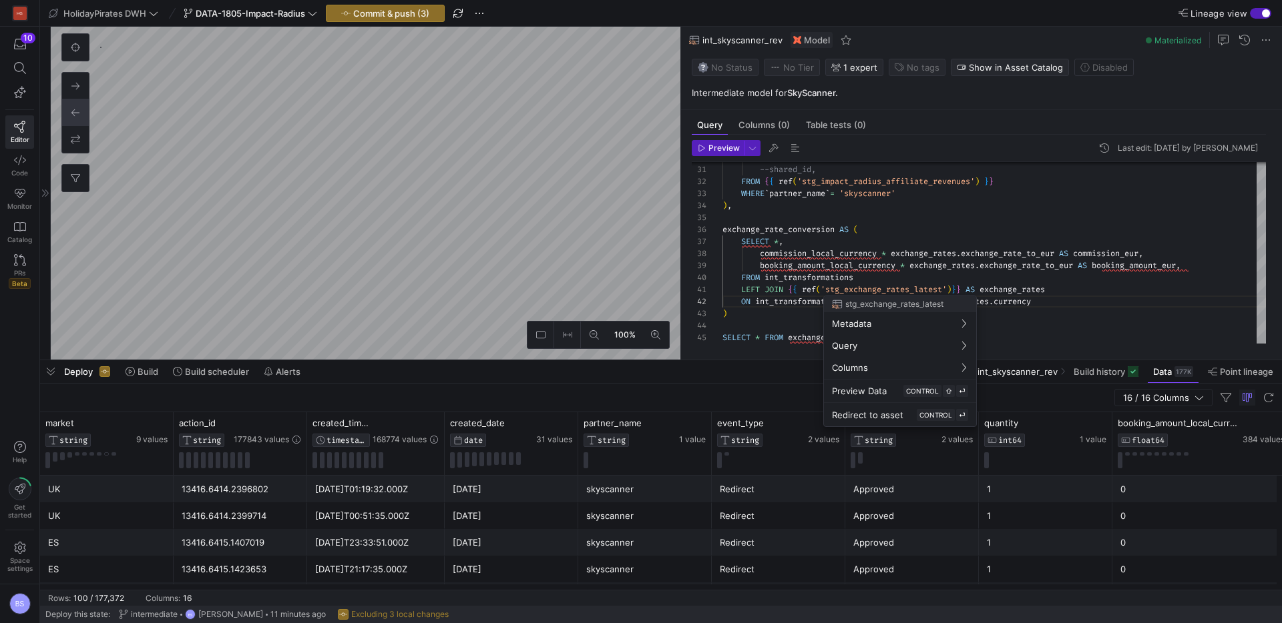
drag, startPoint x: 1072, startPoint y: 302, endPoint x: 883, endPoint y: 281, distance: 190.1
click at [1061, 299] on div at bounding box center [641, 311] width 1282 height 623
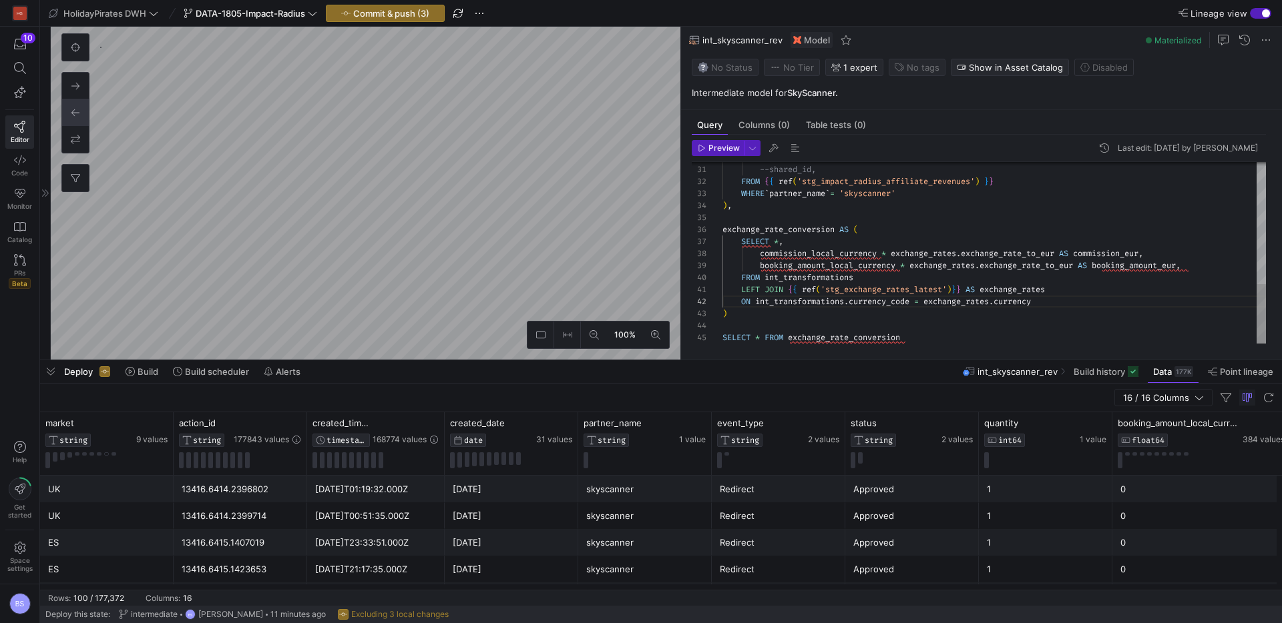
click at [876, 302] on div "--sub_id3, --shared_id, FROM { { ref ( 'stg_impact_radius_affiliate_revenues' )…" at bounding box center [993, 67] width 543 height 551
click at [704, 148] on icon "button" at bounding box center [702, 148] width 6 height 7
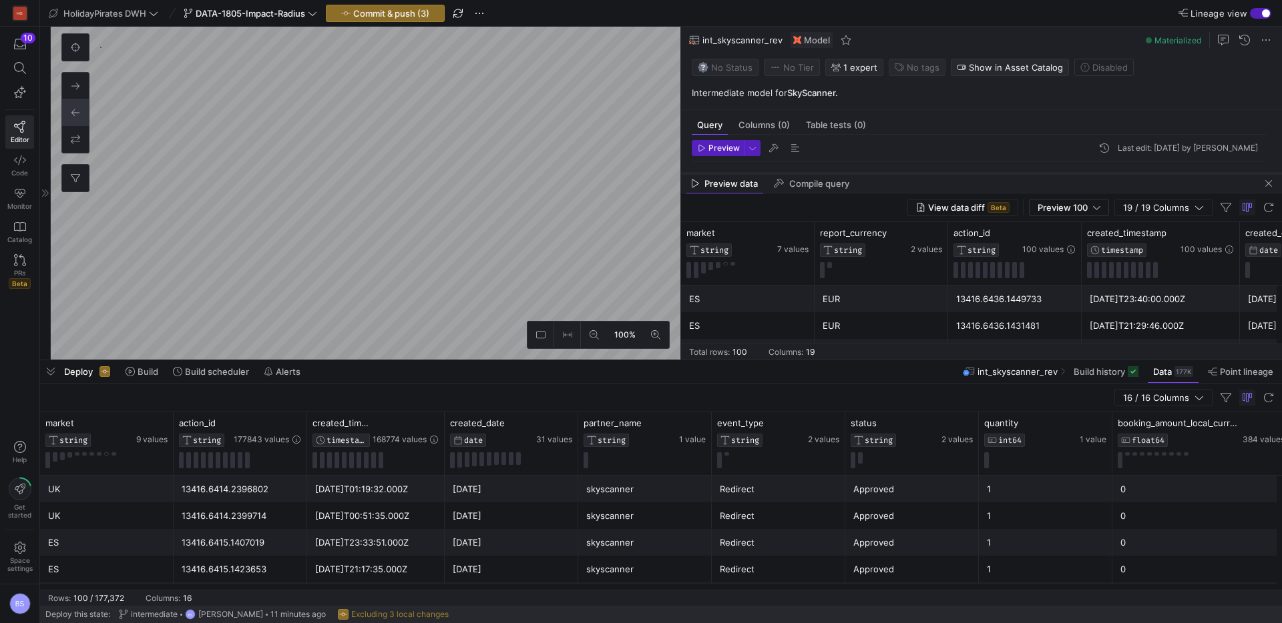
drag, startPoint x: 912, startPoint y: 126, endPoint x: 903, endPoint y: 174, distance: 48.2
click at [903, 174] on div at bounding box center [981, 173] width 601 height 5
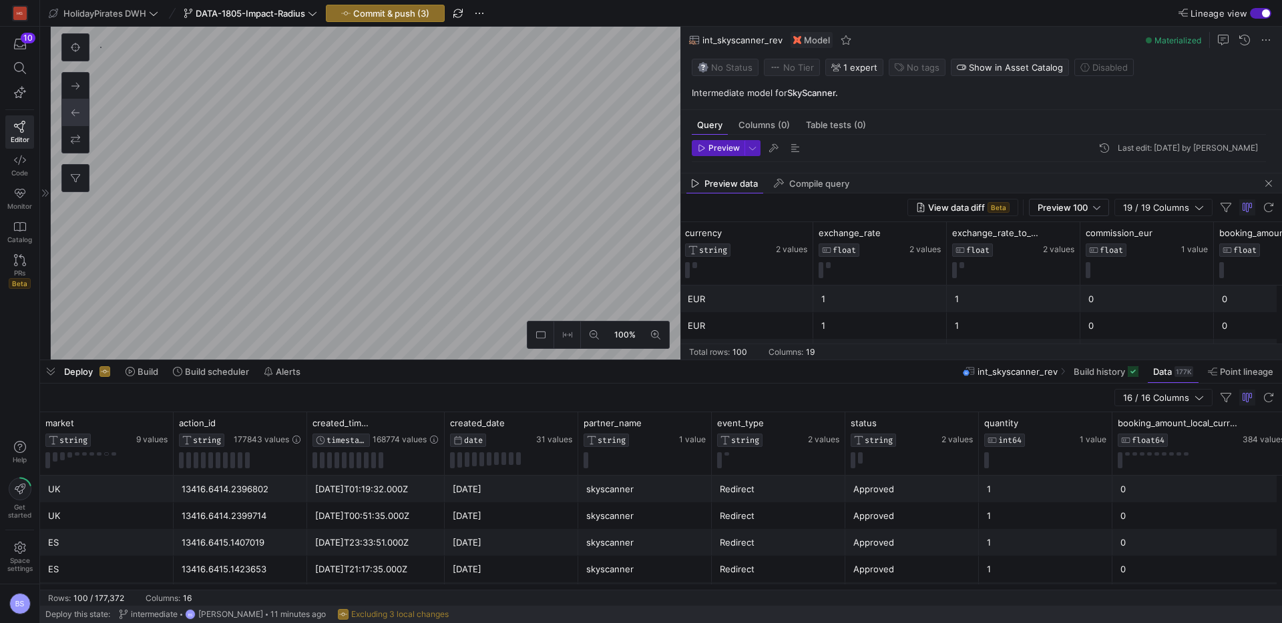
scroll to position [0, 1954]
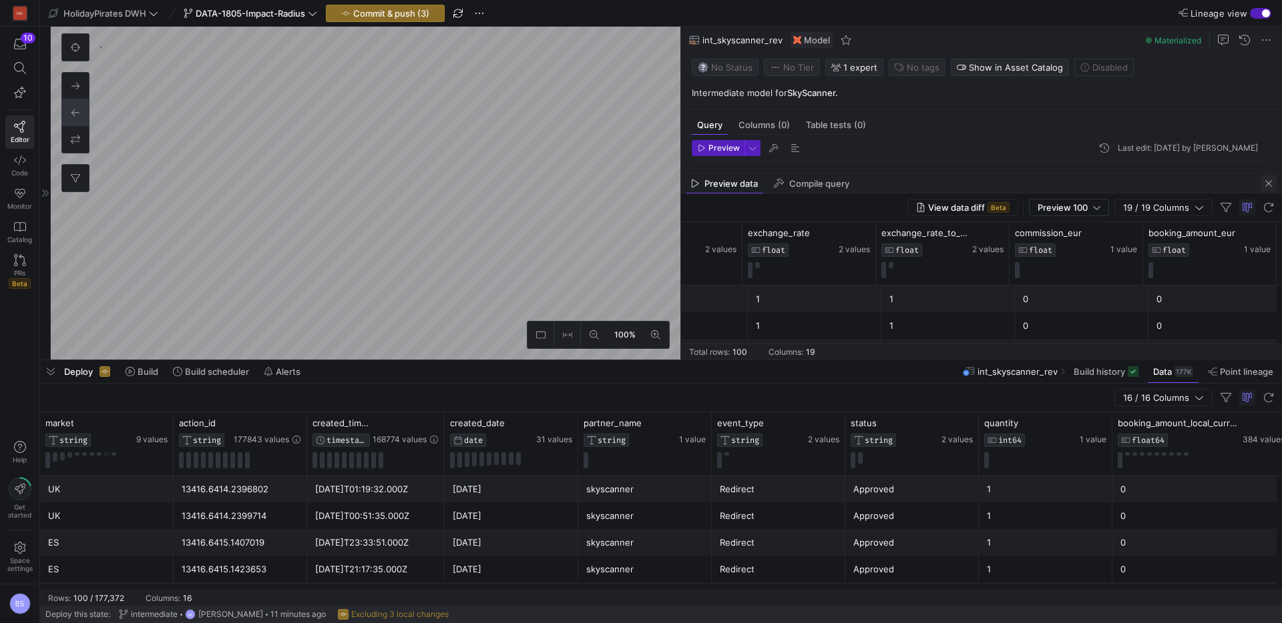
click at [1268, 184] on span "button" at bounding box center [1268, 184] width 16 height 16
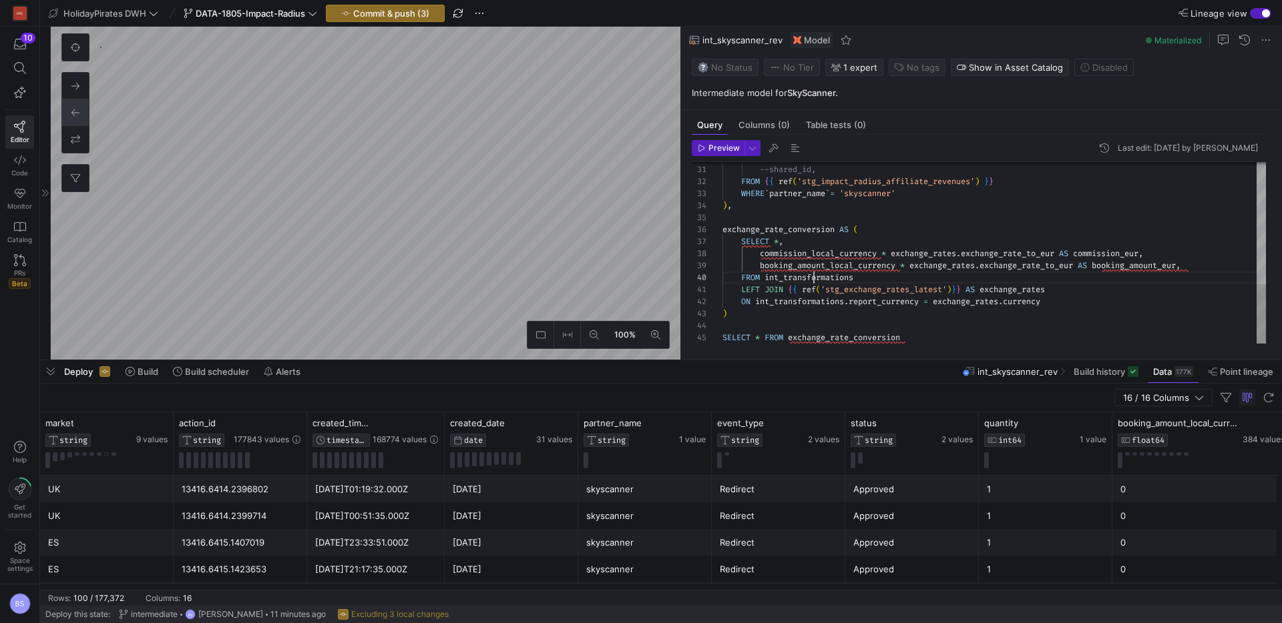
click at [816, 279] on div "--sub_id3, --shared_id, FROM { { ref ( 'stg_impact_radius_affiliate_revenues' )…" at bounding box center [993, 67] width 543 height 551
click at [775, 244] on div "--sub_id3, --shared_id, FROM { { ref ( 'stg_impact_radius_affiliate_revenues' )…" at bounding box center [993, 67] width 543 height 551
click at [724, 149] on span "Preview" at bounding box center [723, 148] width 31 height 9
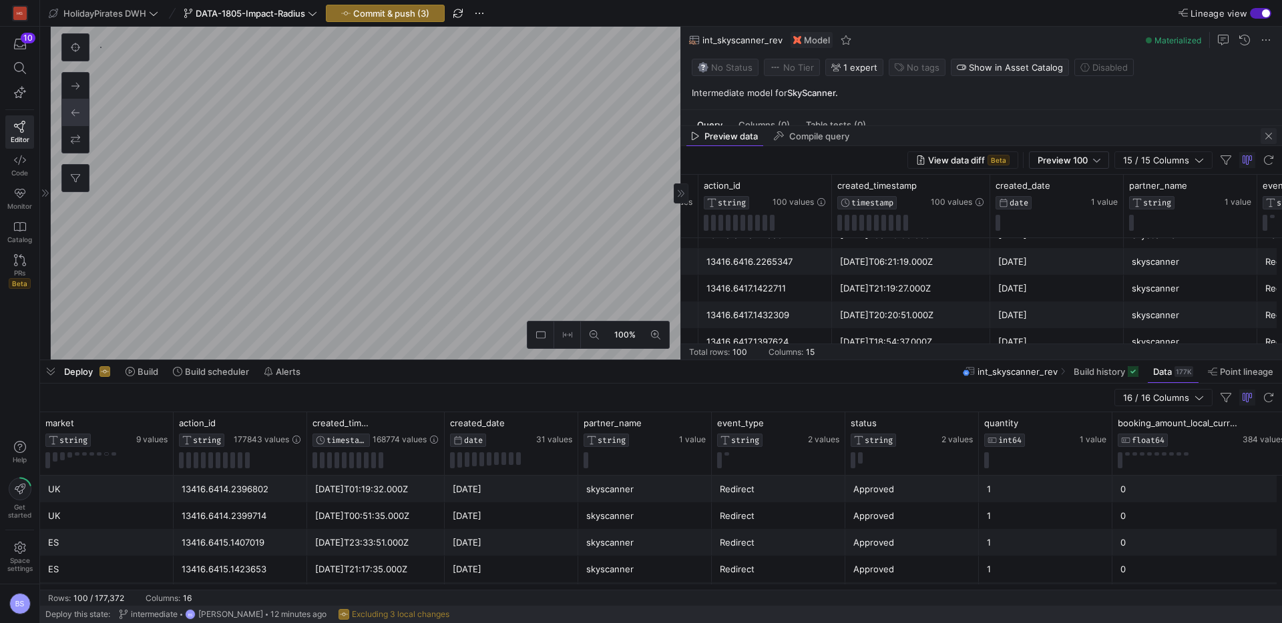
click at [1270, 139] on span "button" at bounding box center [1268, 136] width 16 height 16
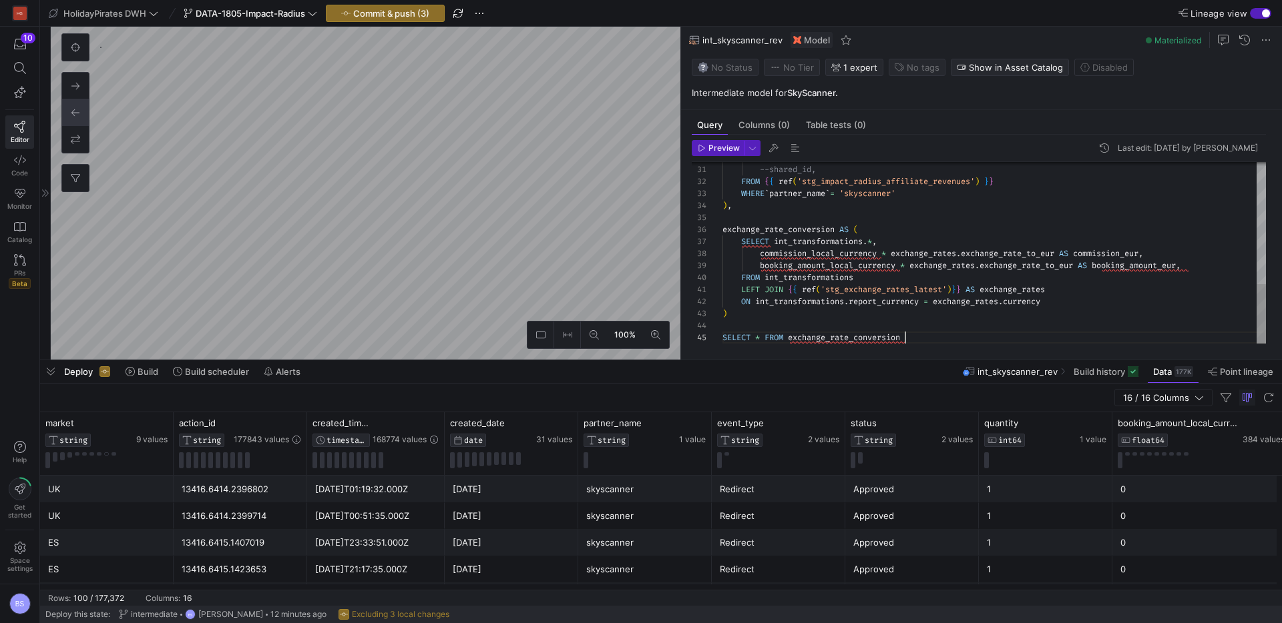
click at [920, 342] on div "--sub_id3, --shared_id, FROM { { ref ( 'stg_impact_radius_affiliate_revenues' )…" at bounding box center [993, 67] width 543 height 551
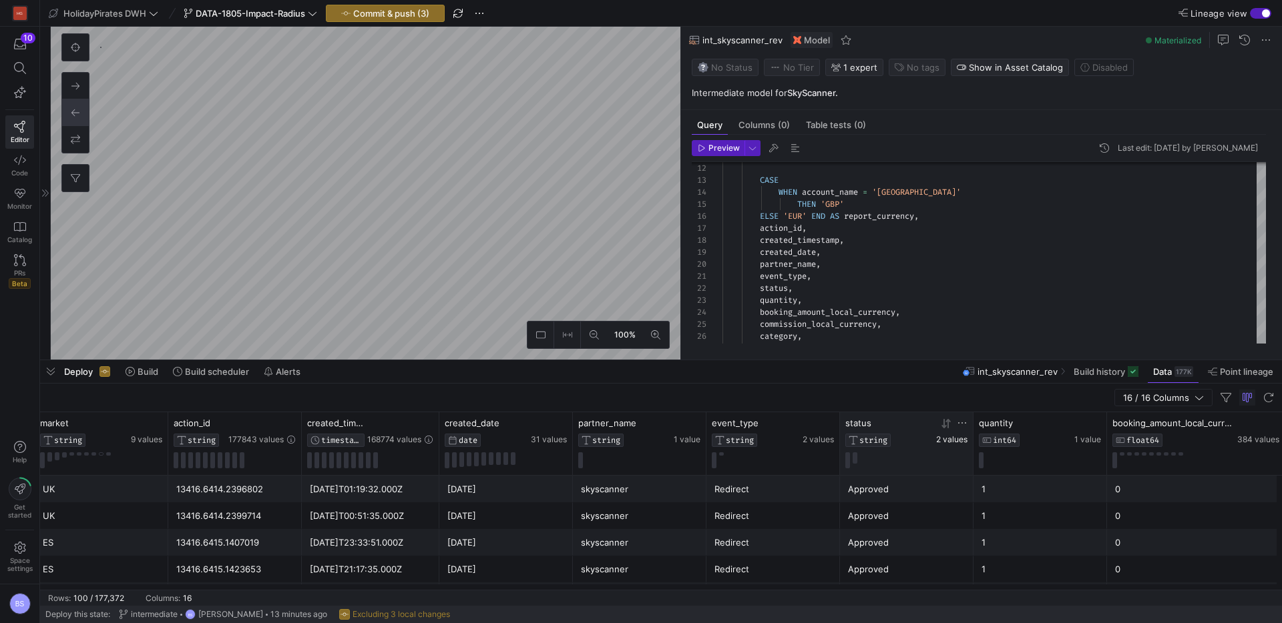
click at [951, 437] on span "2 values" at bounding box center [951, 439] width 31 height 9
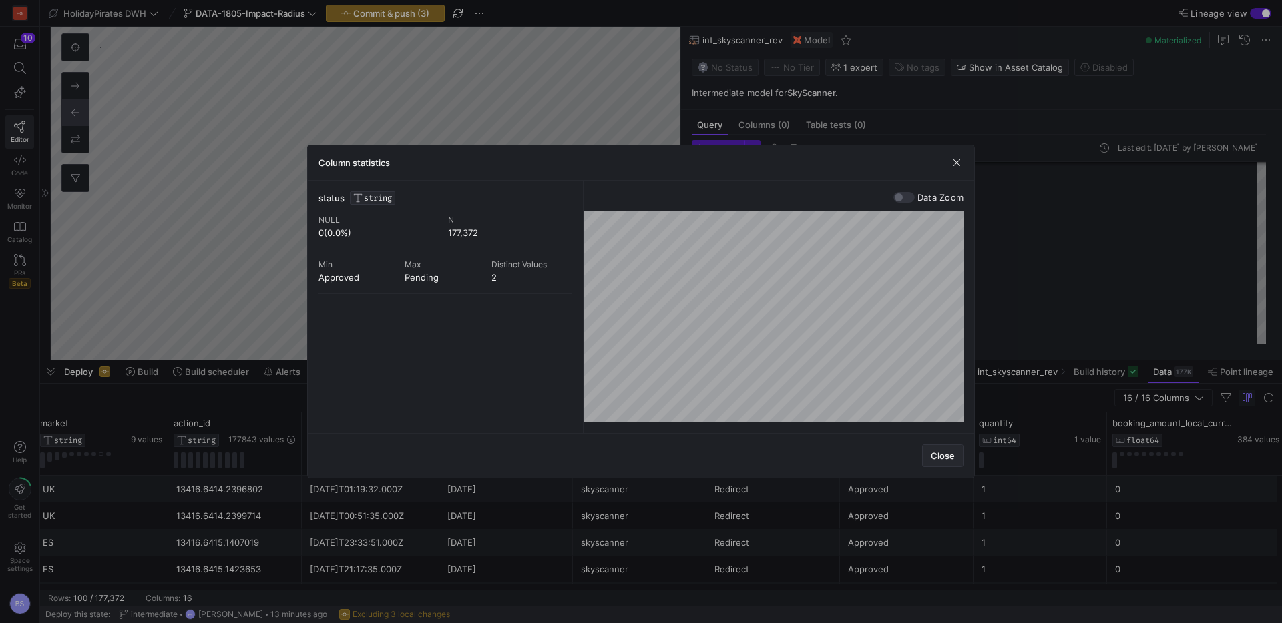
click at [939, 455] on span "Close" at bounding box center [943, 456] width 24 height 11
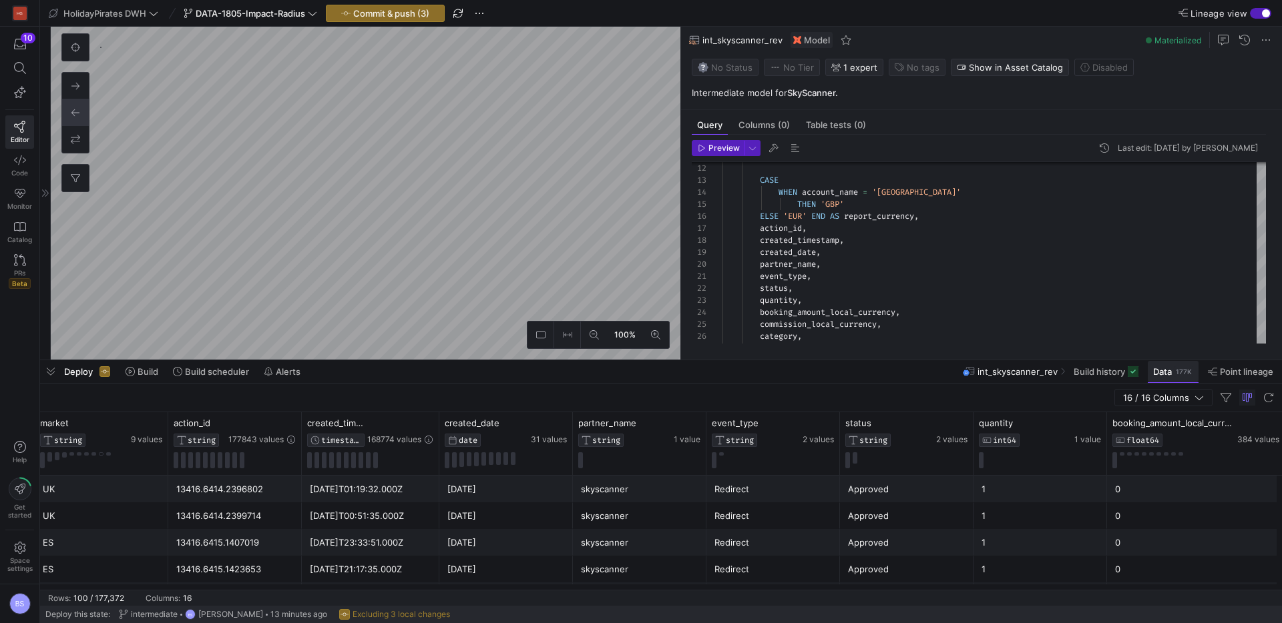
click at [1183, 376] on div "177K" at bounding box center [1183, 371] width 19 height 11
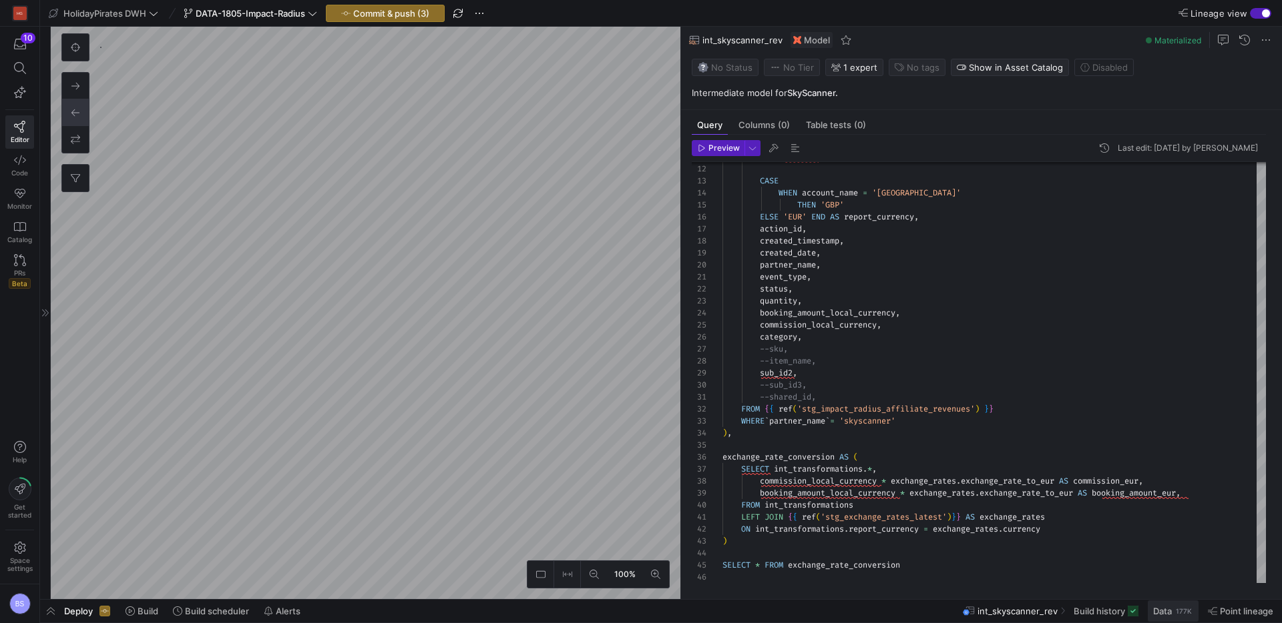
click at [1172, 611] on span "Data 177K" at bounding box center [1173, 611] width 40 height 11
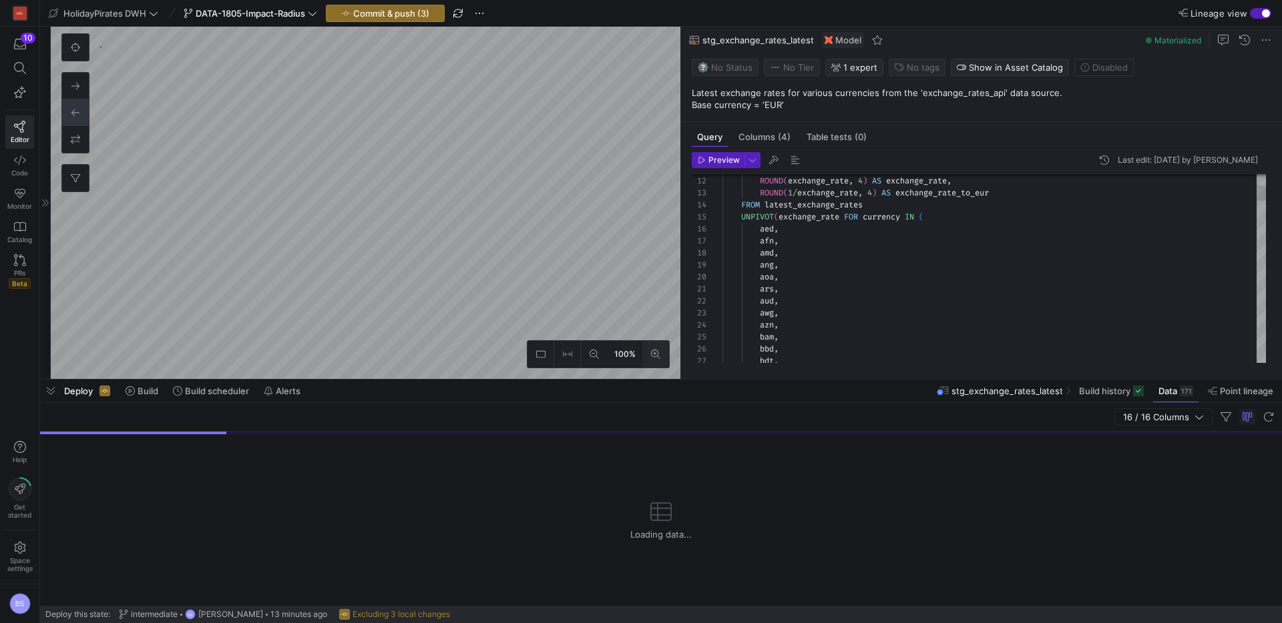
scroll to position [1153, 0]
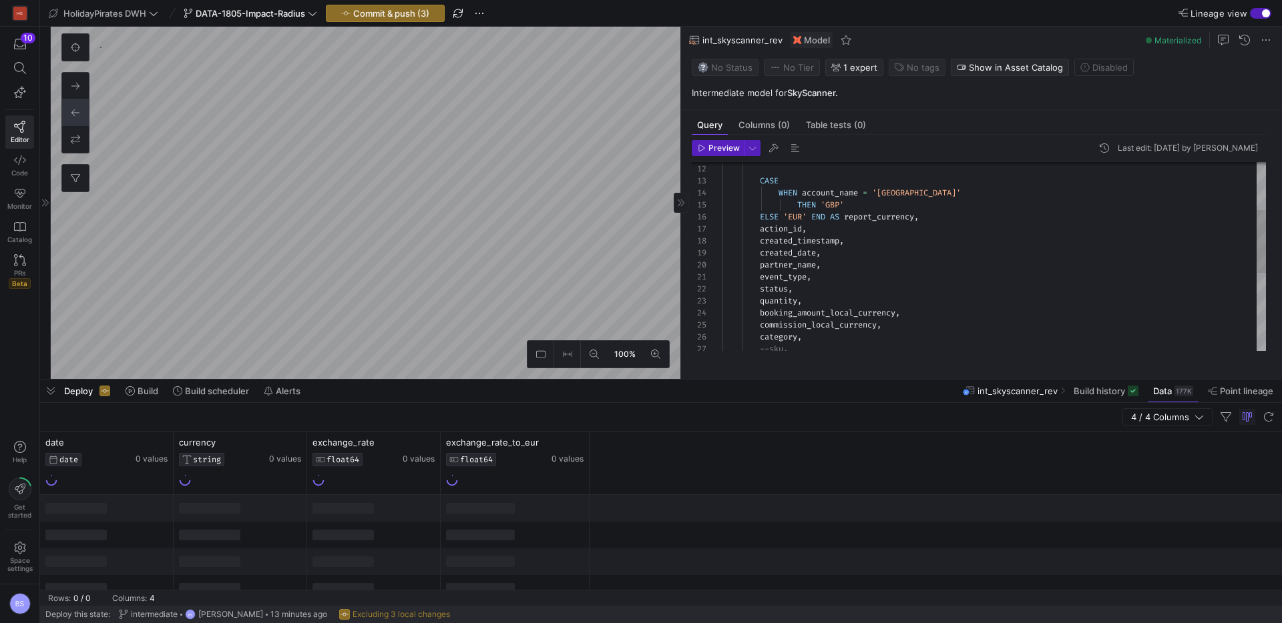
scroll to position [1245, 0]
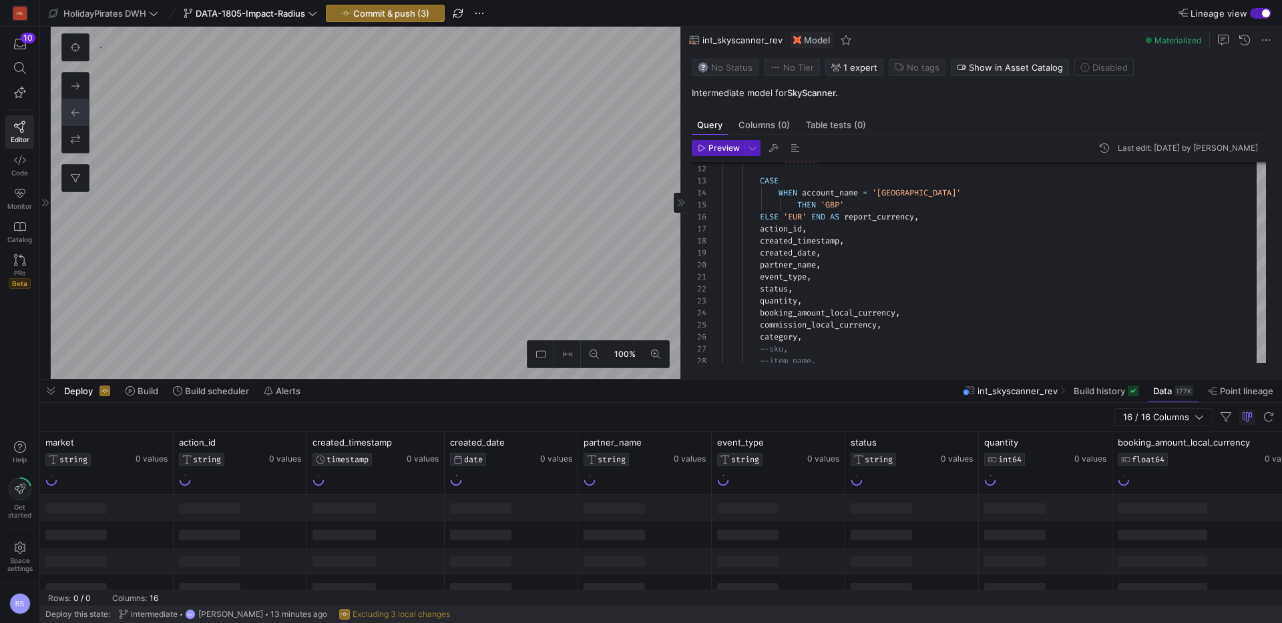
type textarea "{{ config( materialized='incremental', unique_key=['account_name', 'partner_nam…"
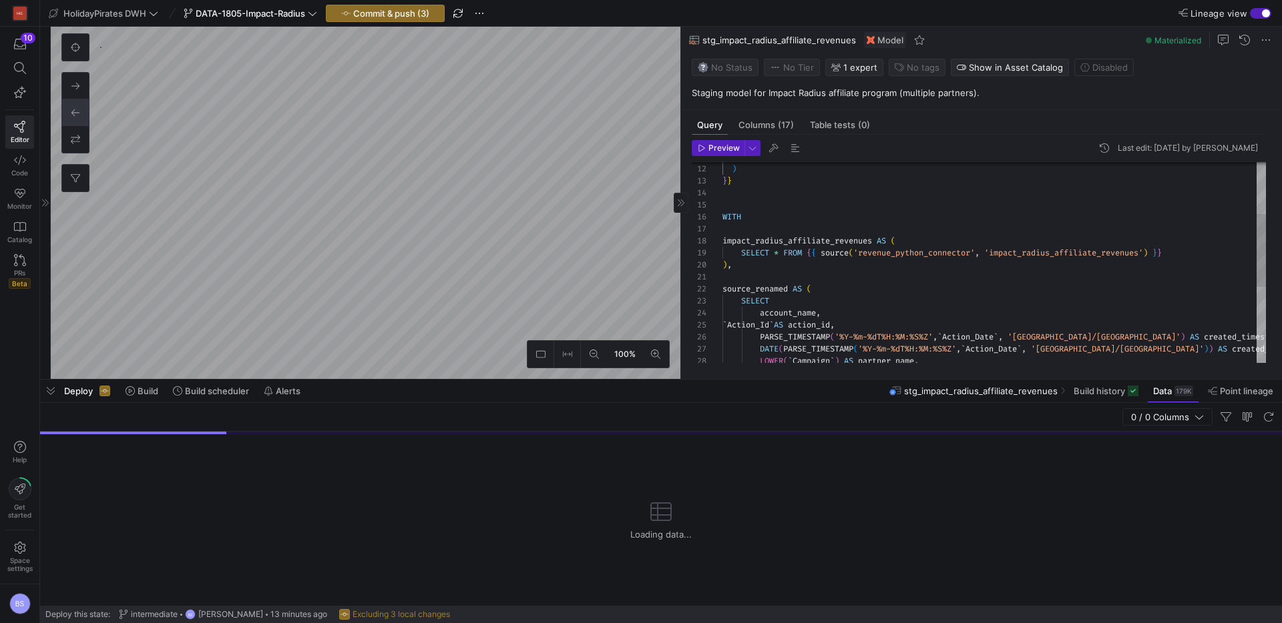
scroll to position [929, 0]
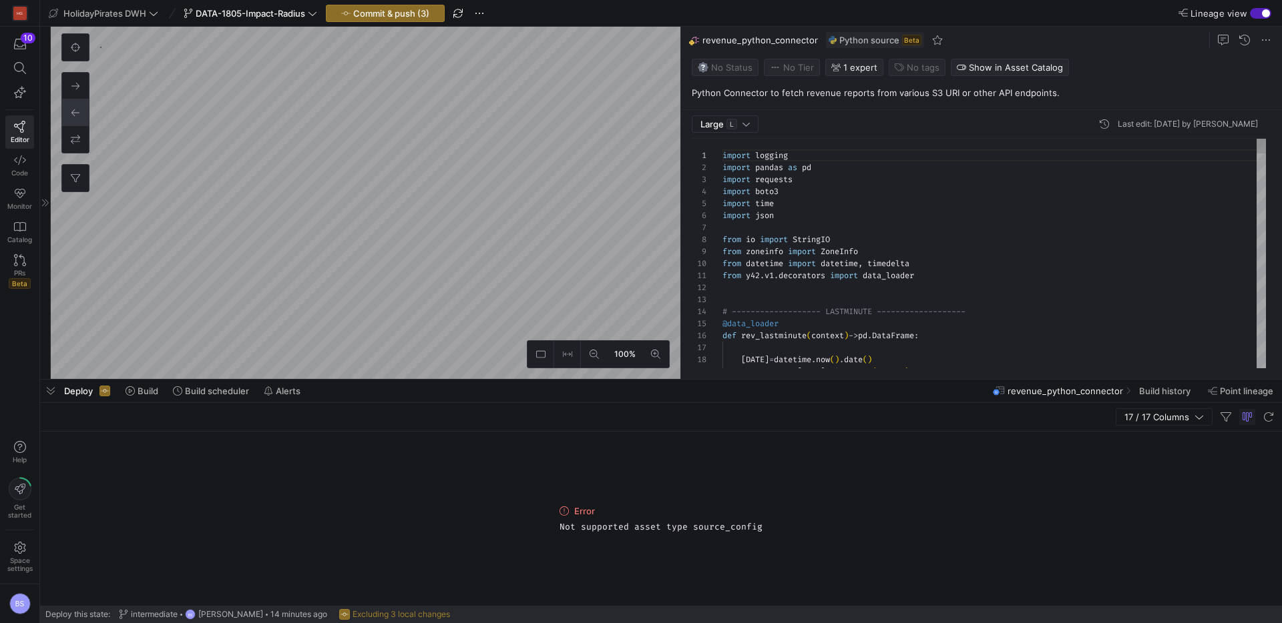
scroll to position [1998, 0]
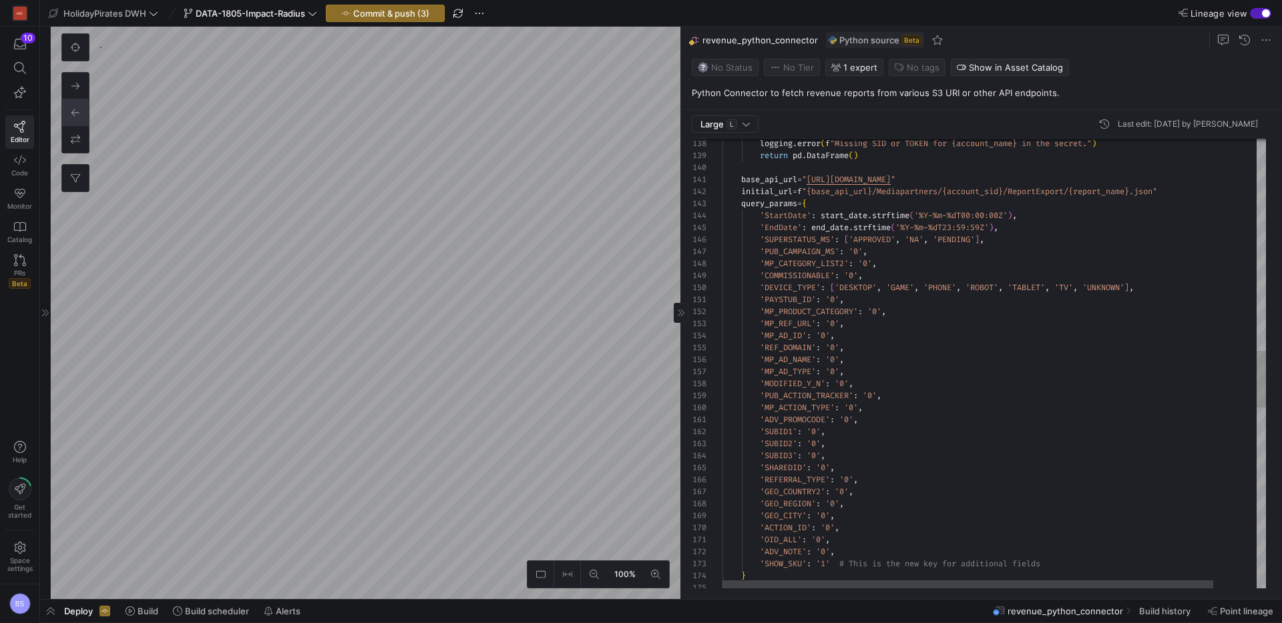
click at [821, 257] on div "'SHOW_SKU' : '1' # This is the new key for additional fields } 'ACTION_ID' : '0…" at bounding box center [1017, 239] width 591 height 3557
click at [983, 242] on div "'SHOW_SKU' : '1' # This is the new key for additional fields } 'ACTION_ID' : '0…" at bounding box center [1016, 239] width 591 height 3557
type textarea "base_api_url = "https://api.impact.com" initial_url = f"{base_api_url}/Mediapar…"
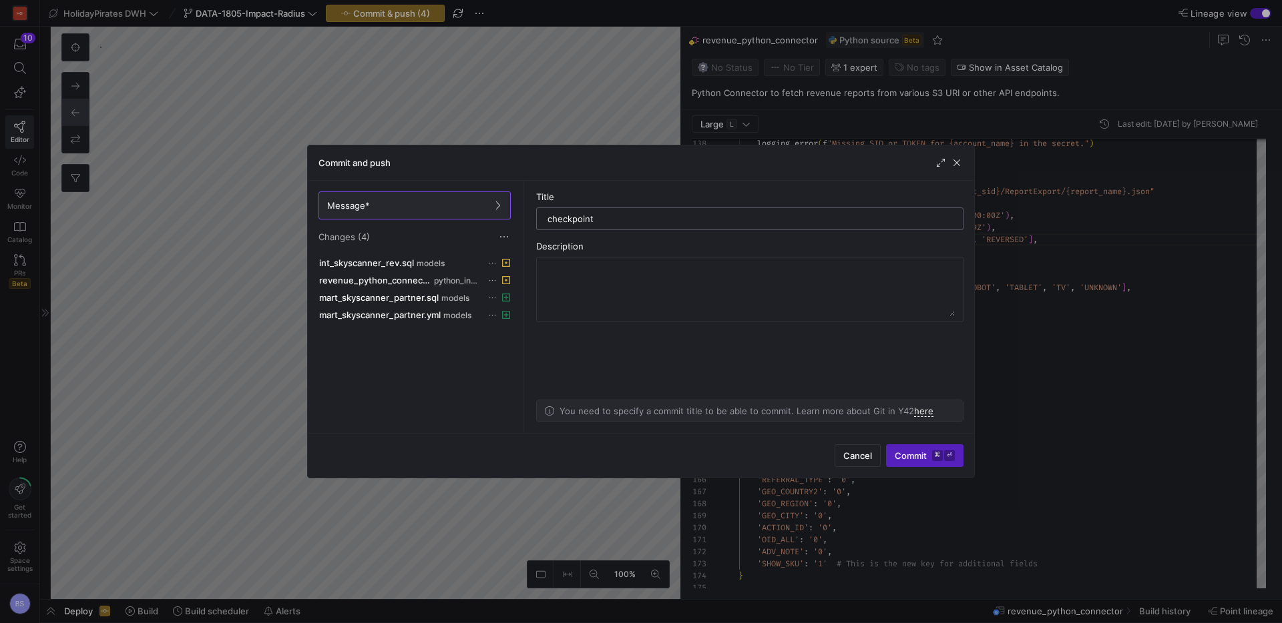
click at [565, 216] on input "checkpoint" at bounding box center [749, 219] width 405 height 11
type input "add mart and add cancellations"
click at [900, 456] on span "Commit ⌘ ⏎" at bounding box center [924, 456] width 60 height 11
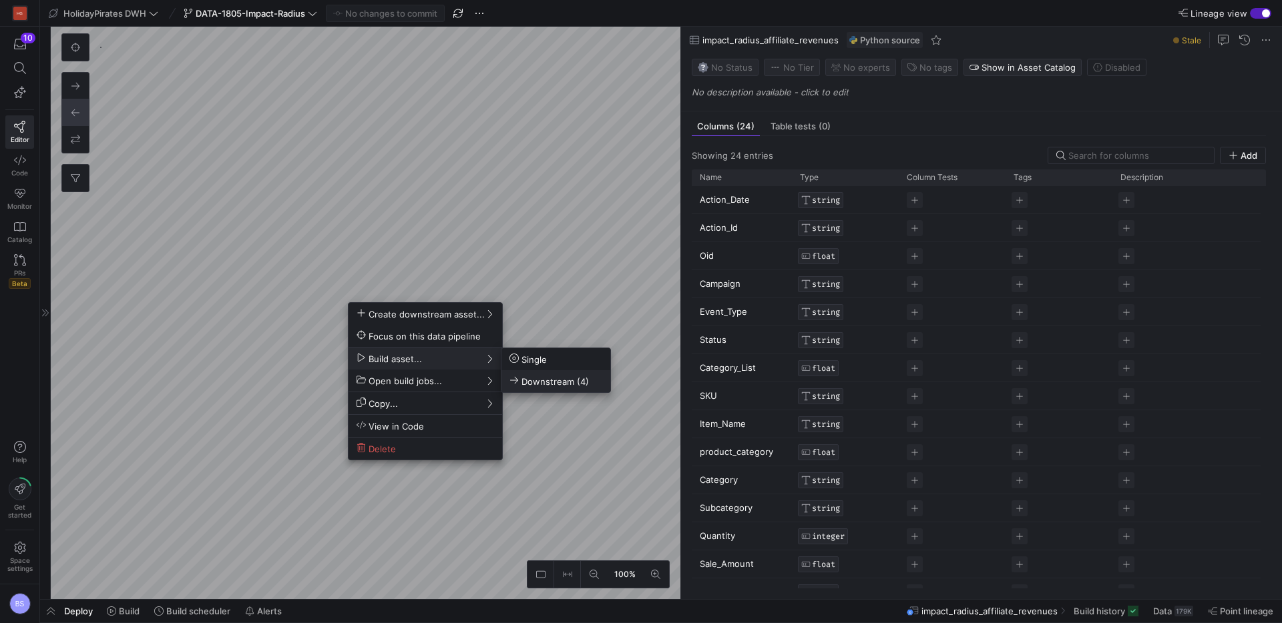
click at [543, 382] on span "Downstream (4)" at bounding box center [548, 381] width 79 height 11
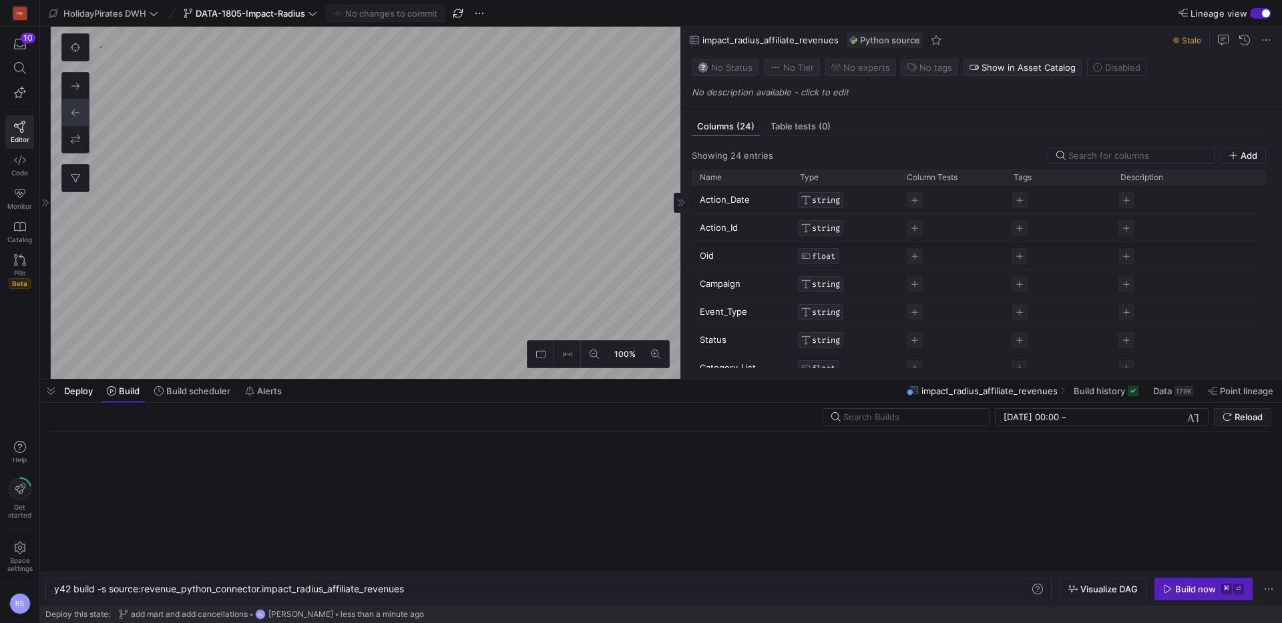
scroll to position [0, 352]
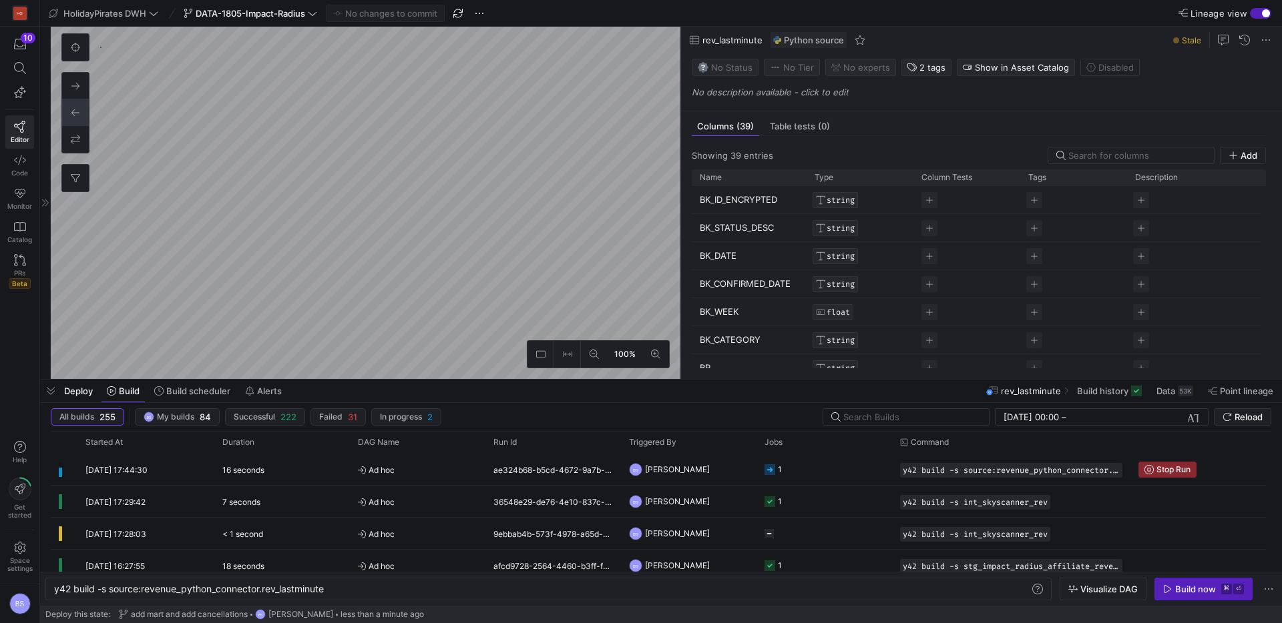
scroll to position [2030, 0]
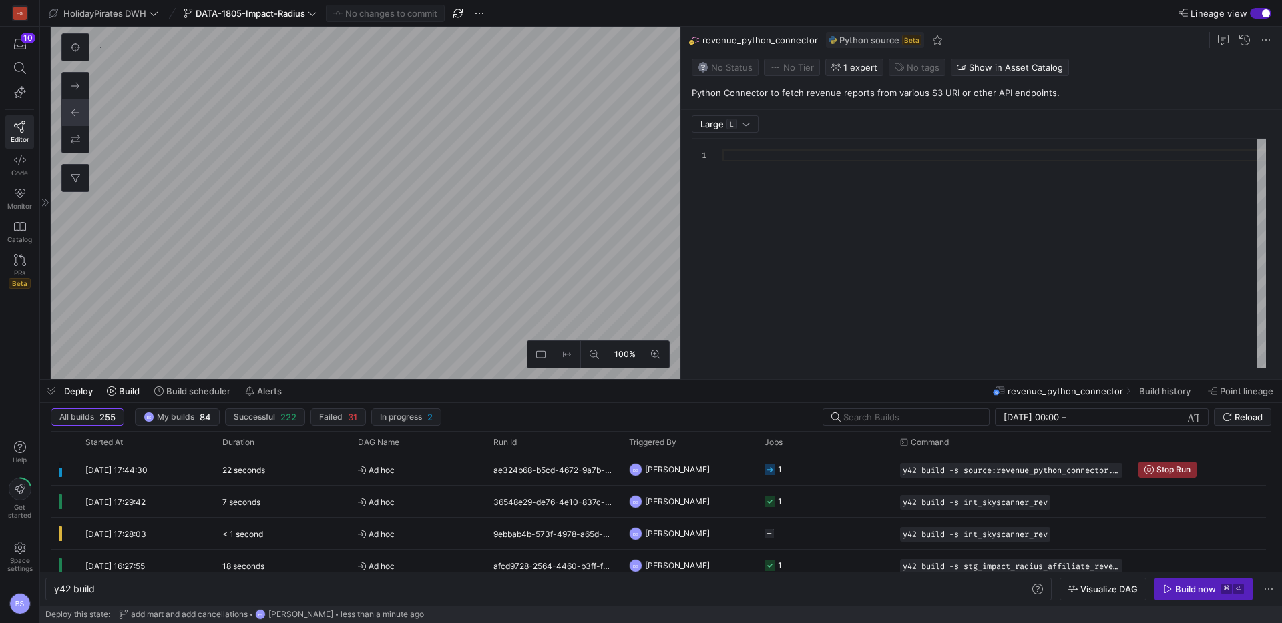
type textarea "y42 build"
type textarea "import logging import pandas as pd import requests import boto3 import time imp…"
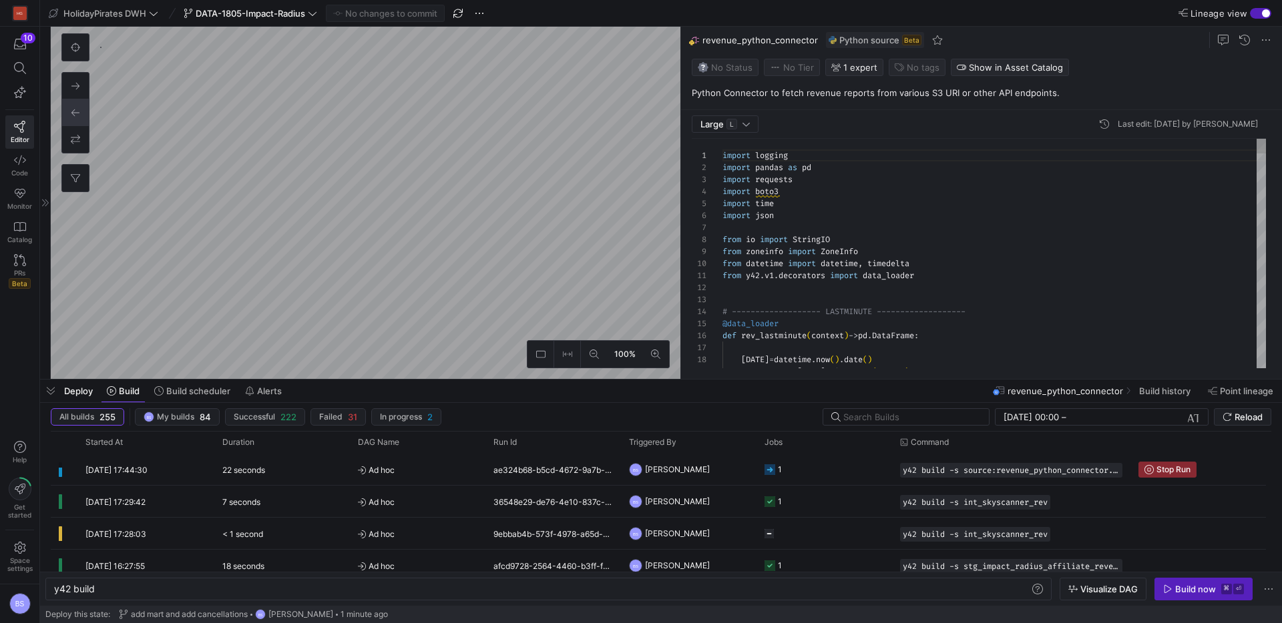
scroll to position [120, 0]
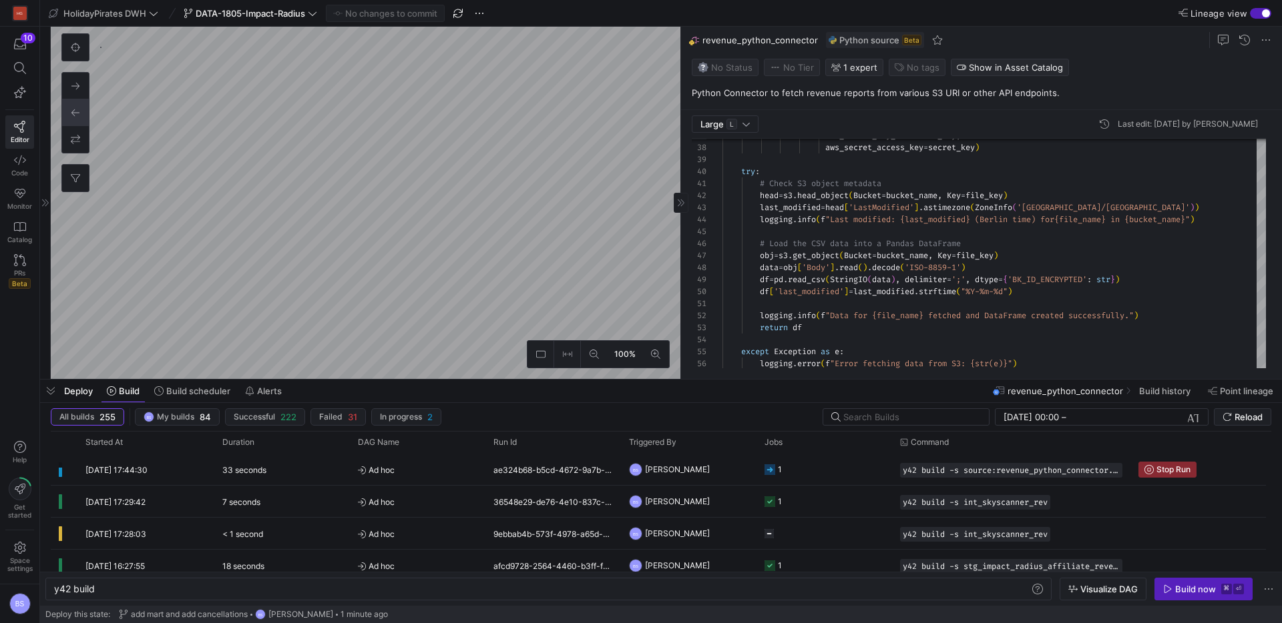
type textarea "y42 build -s source:revenue_python_connector.rev_loveholidays"
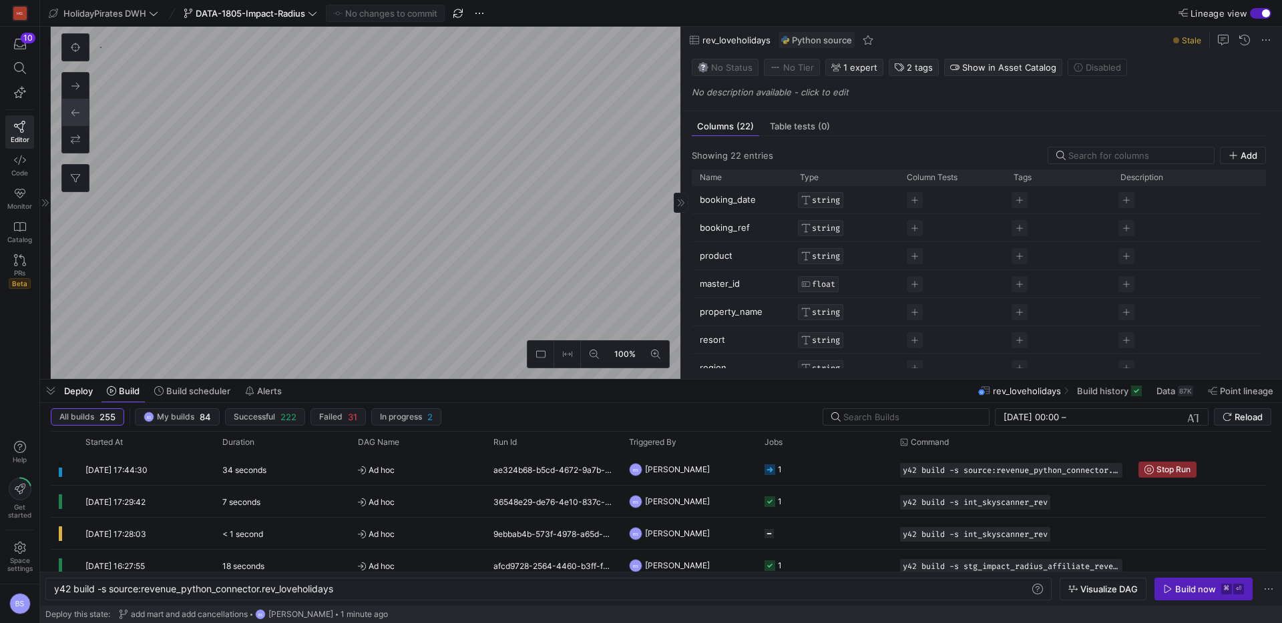
click at [738, 96] on p "No description available - click to edit" at bounding box center [984, 92] width 585 height 11
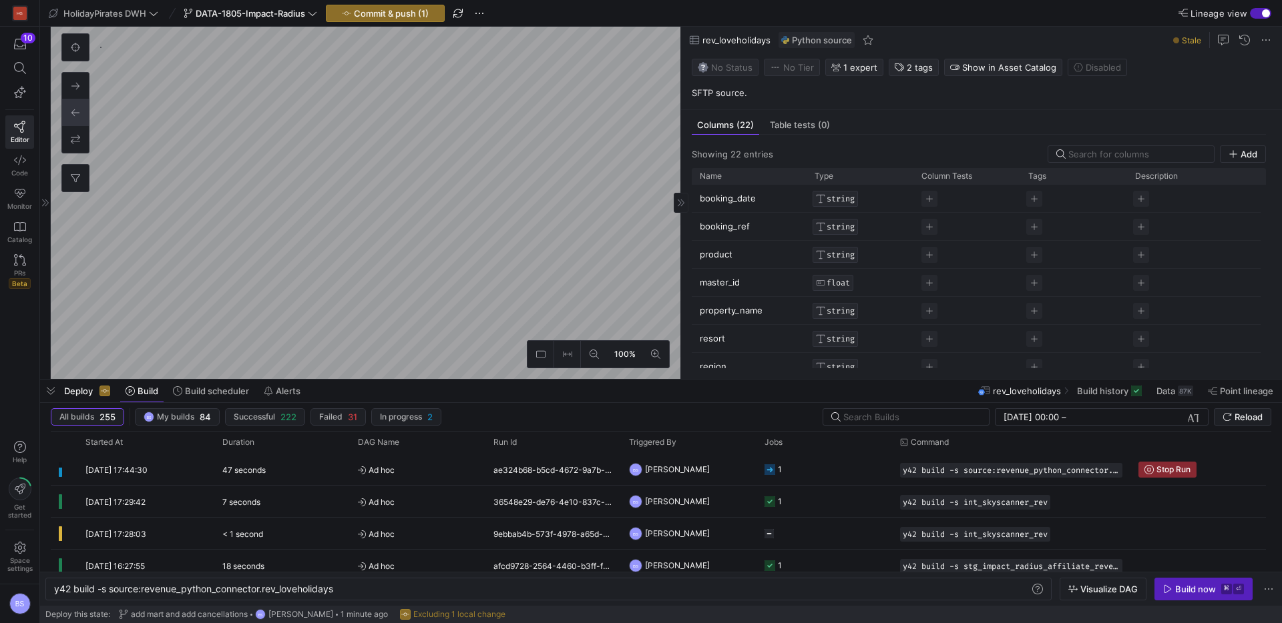
type textarea "y42 build -s source:revenue_python_connector.rev_lastminute"
click at [729, 93] on p "No description available - click to edit" at bounding box center [984, 92] width 585 height 11
type textarea "y42 build -s source:revenue_python_connector.impact_radius_affiliate_revenues"
click at [730, 95] on p "No description available - click to edit" at bounding box center [984, 92] width 585 height 11
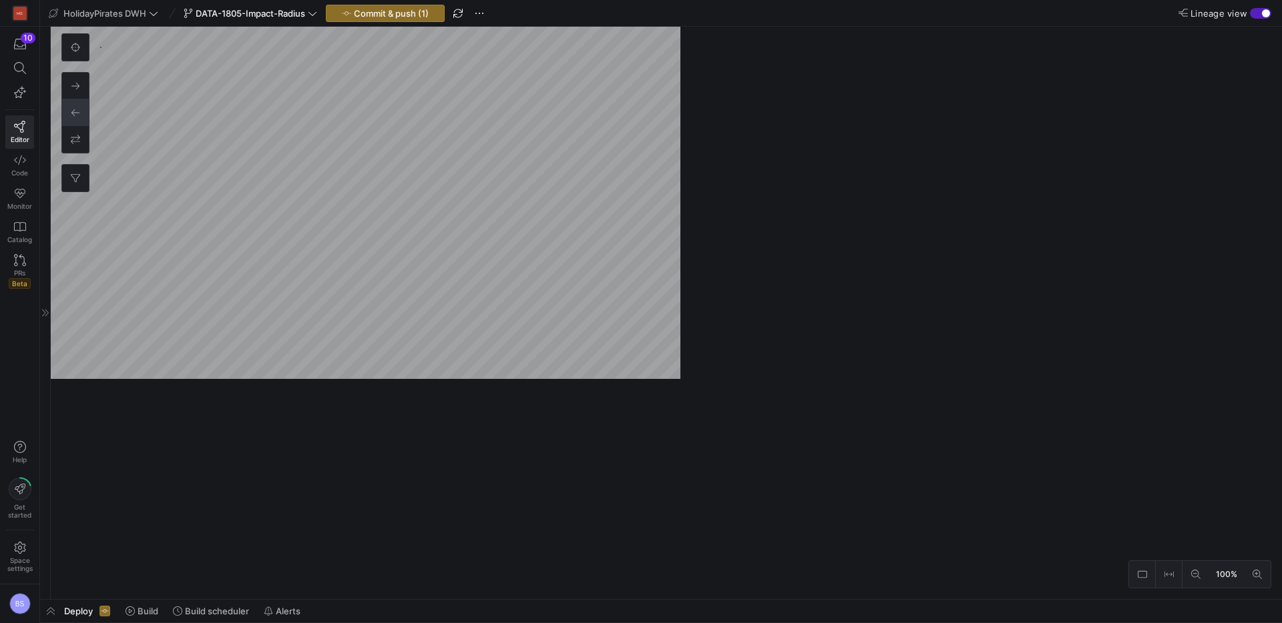
scroll to position [2002, 0]
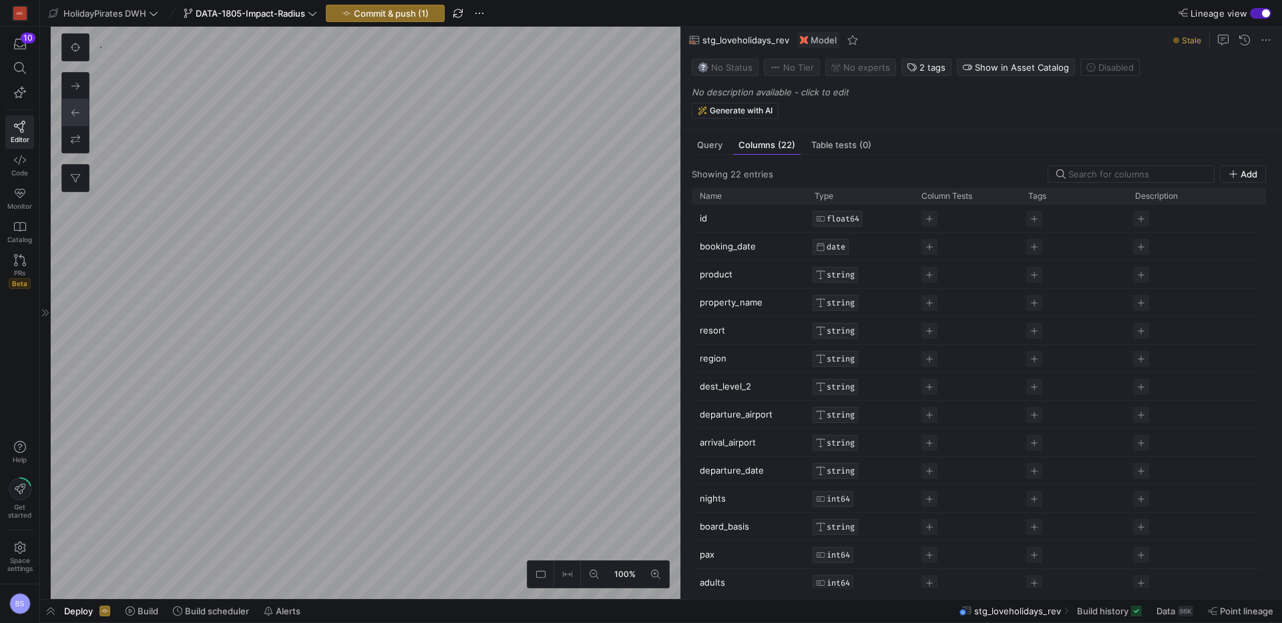
scroll to position [977, 0]
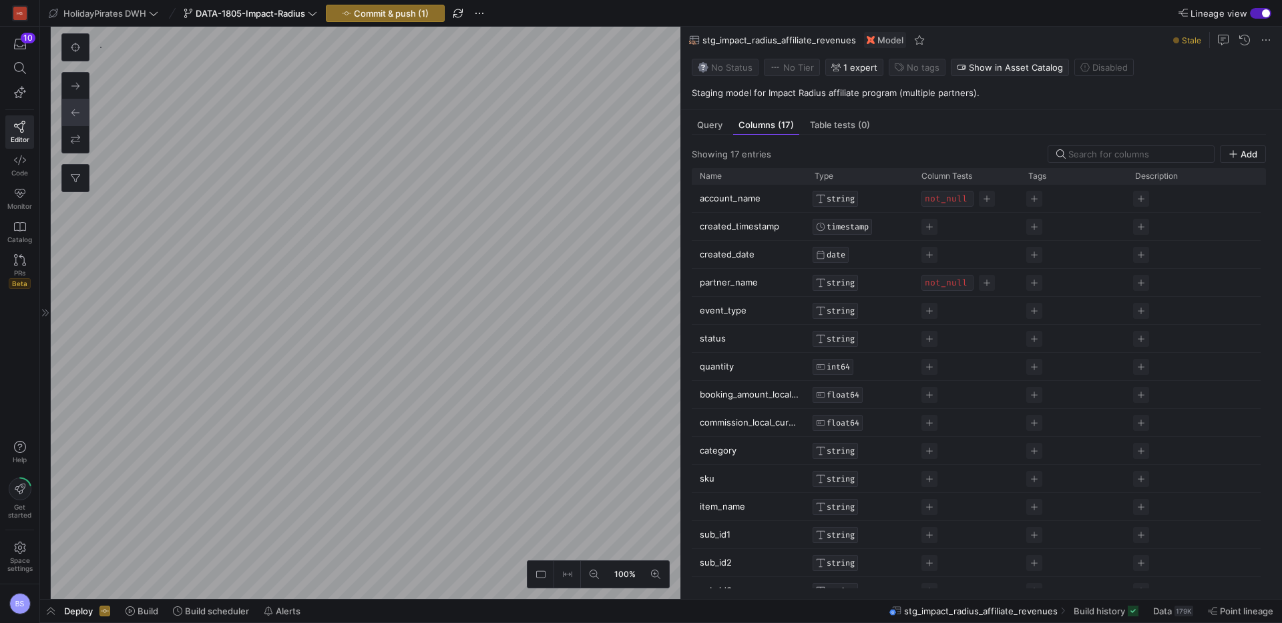
scroll to position [929, 0]
click at [21, 45] on icon "button" at bounding box center [20, 44] width 12 height 12
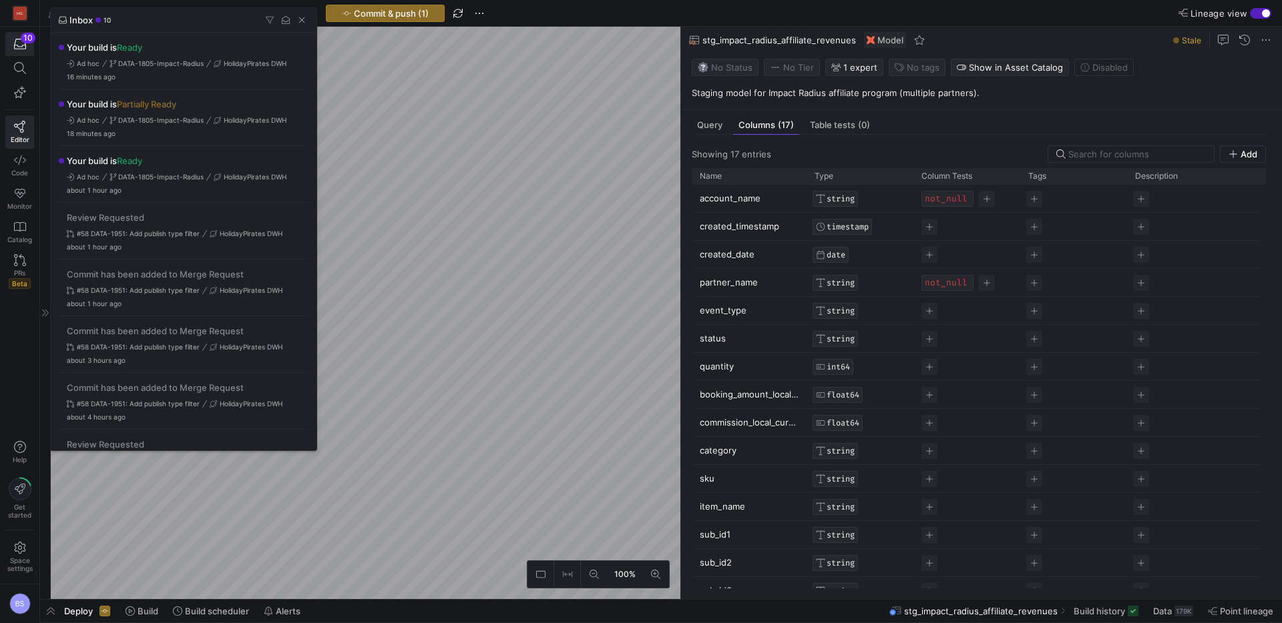
click at [401, 514] on div at bounding box center [641, 311] width 1282 height 623
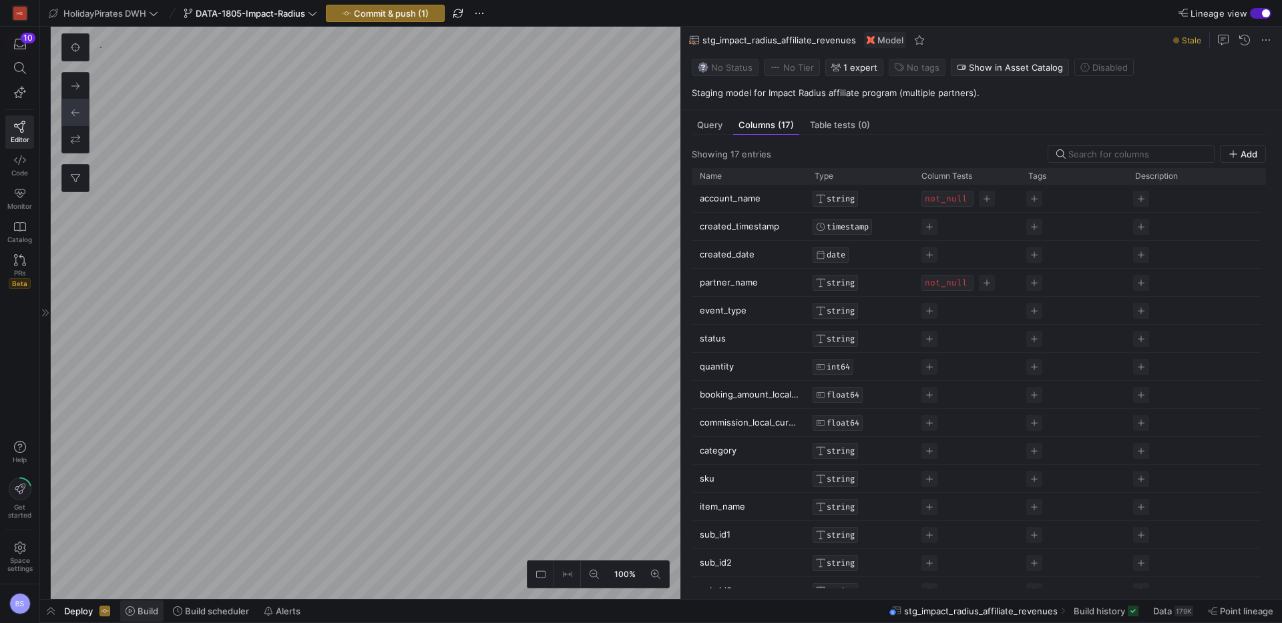
click at [141, 615] on span "Build" at bounding box center [148, 611] width 21 height 11
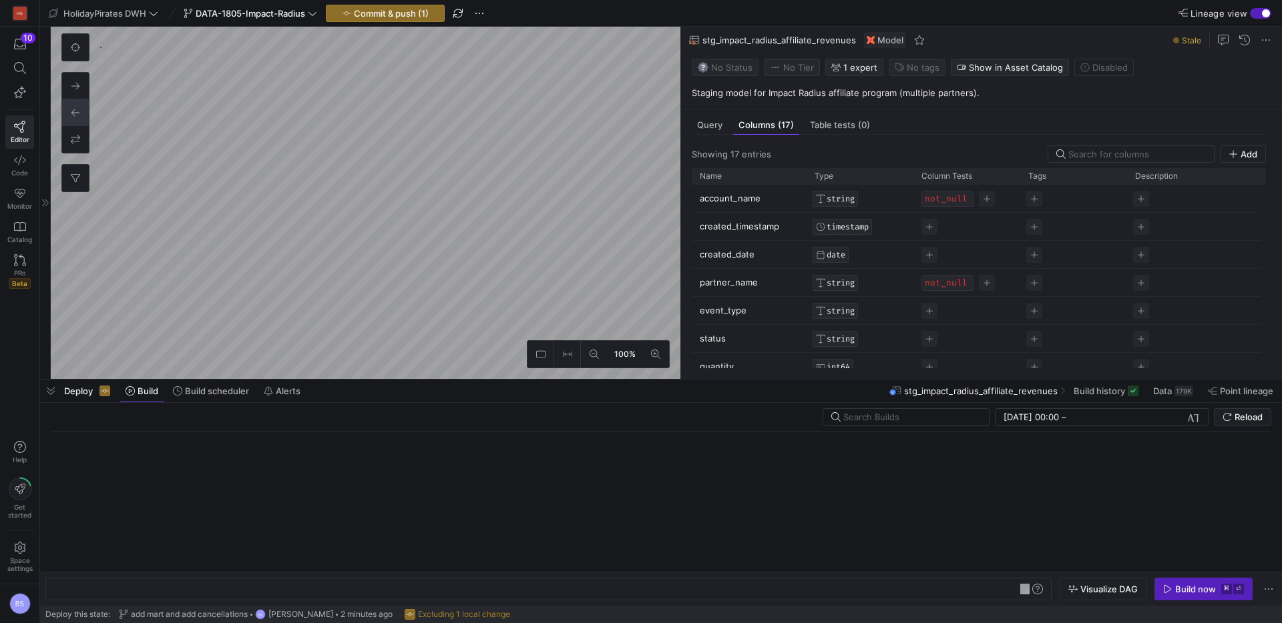
scroll to position [0, 217]
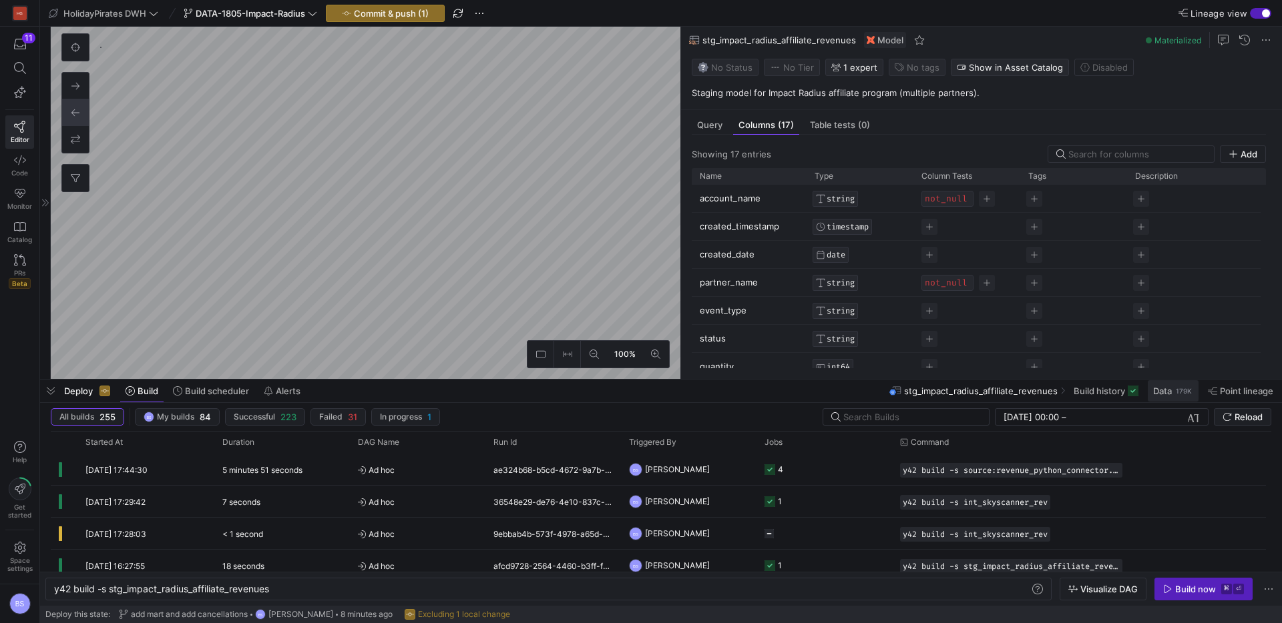
click at [1167, 397] on span at bounding box center [1172, 390] width 51 height 21
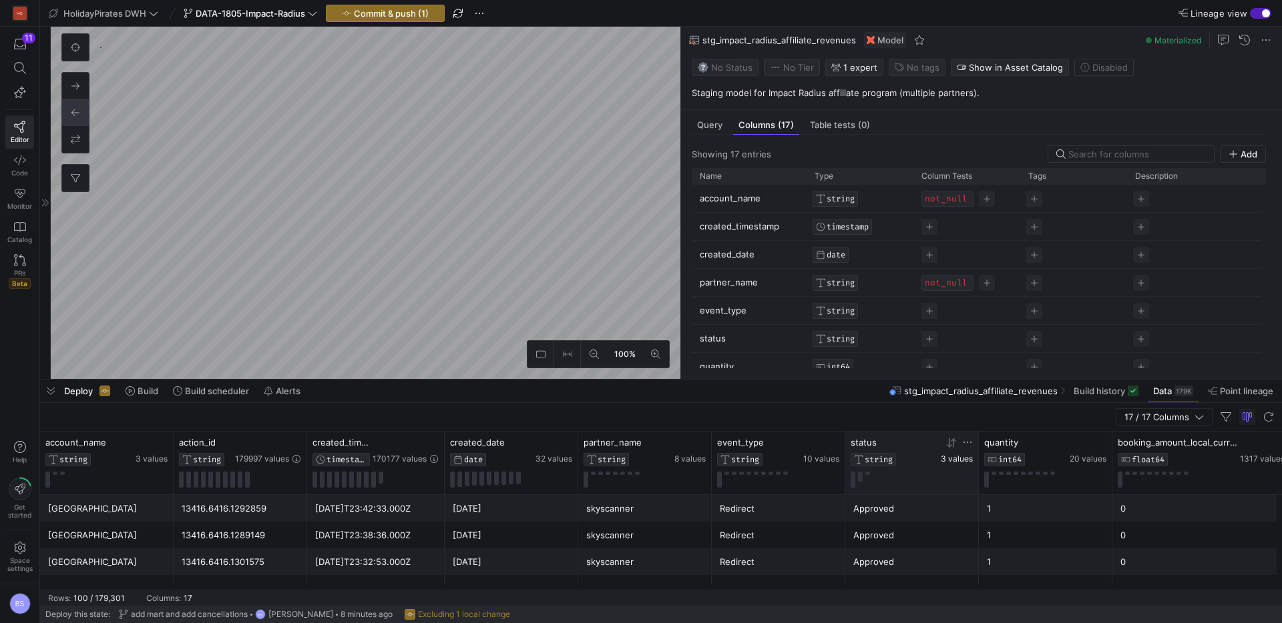
click at [957, 463] on span "3 values" at bounding box center [957, 459] width 32 height 9
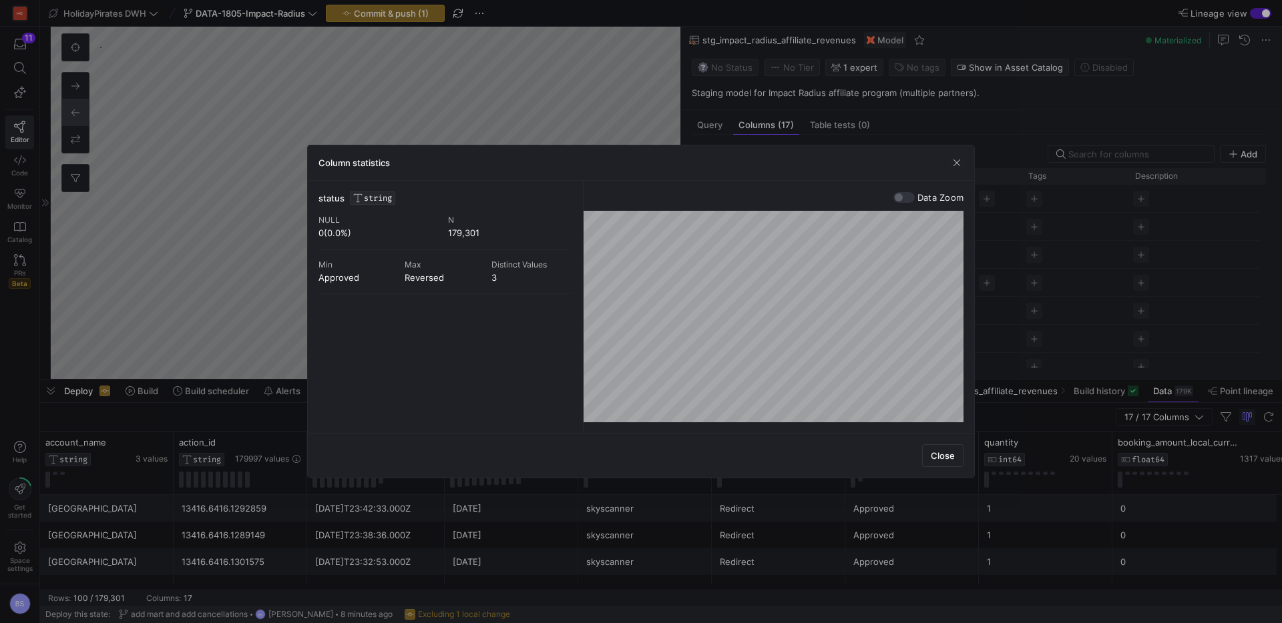
drag, startPoint x: 934, startPoint y: 459, endPoint x: 692, endPoint y: 364, distance: 260.4
click at [933, 459] on span "Close" at bounding box center [943, 456] width 24 height 11
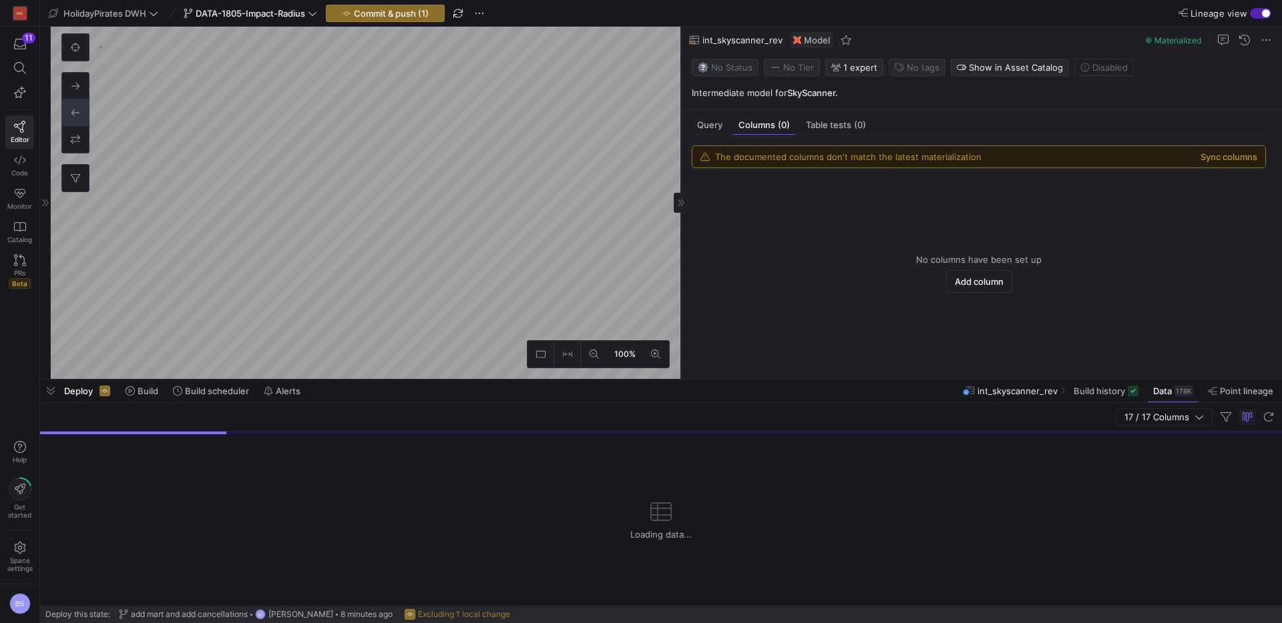
scroll to position [1245, 0]
click at [701, 136] on div "The documented columns don't match the latest materialization Sync columns No c…" at bounding box center [978, 252] width 595 height 234
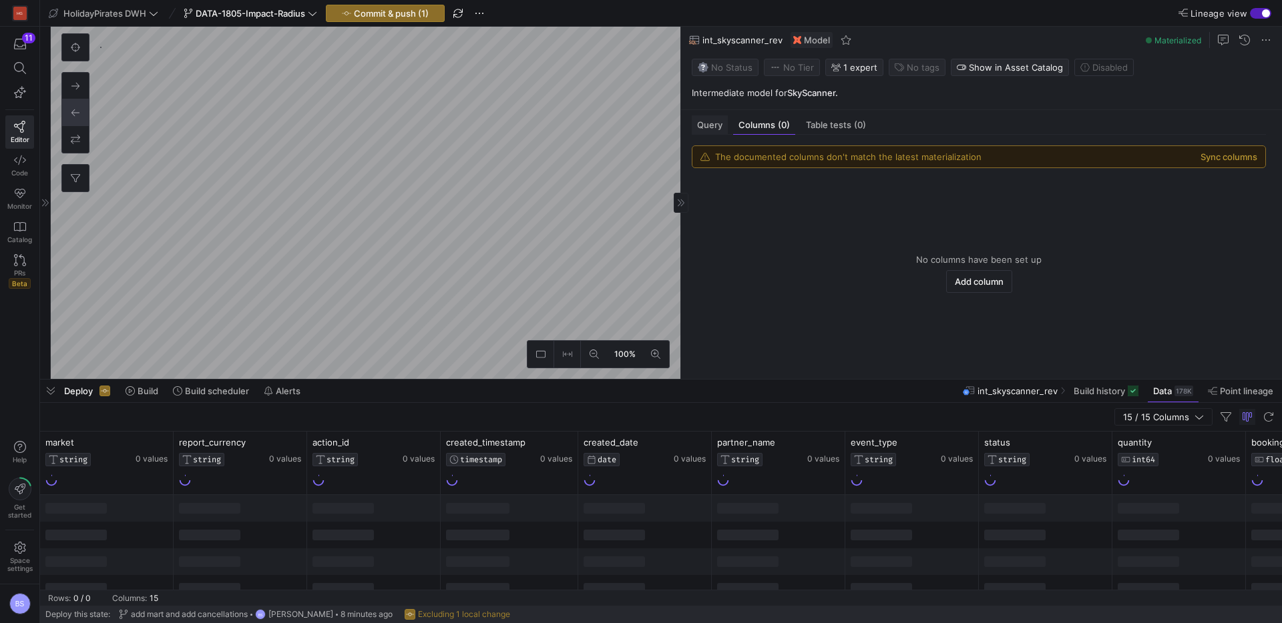
click at [716, 127] on span "Query" at bounding box center [709, 125] width 25 height 9
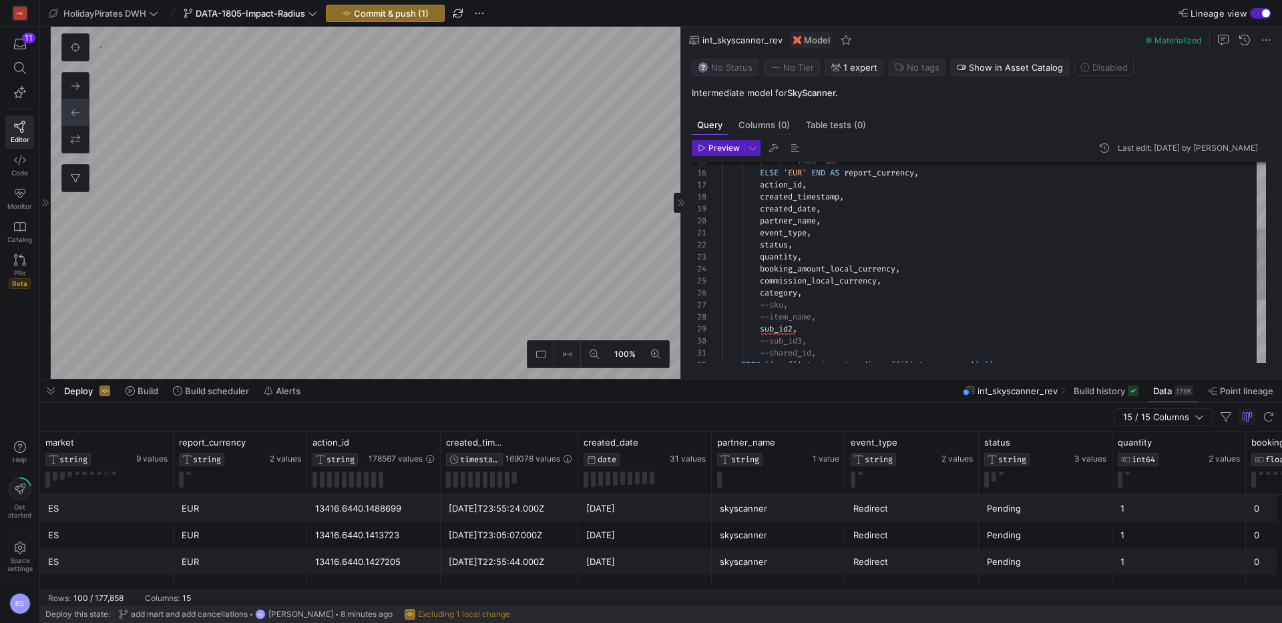
scroll to position [0, 91]
click at [825, 236] on div "partner_name , event_type , status , quantity , booking_amount_local_currency ,…" at bounding box center [993, 257] width 543 height 563
click at [794, 245] on div "partner_name , event_type , status , quantity , booking_amount_local_currency ,…" at bounding box center [993, 257] width 543 height 563
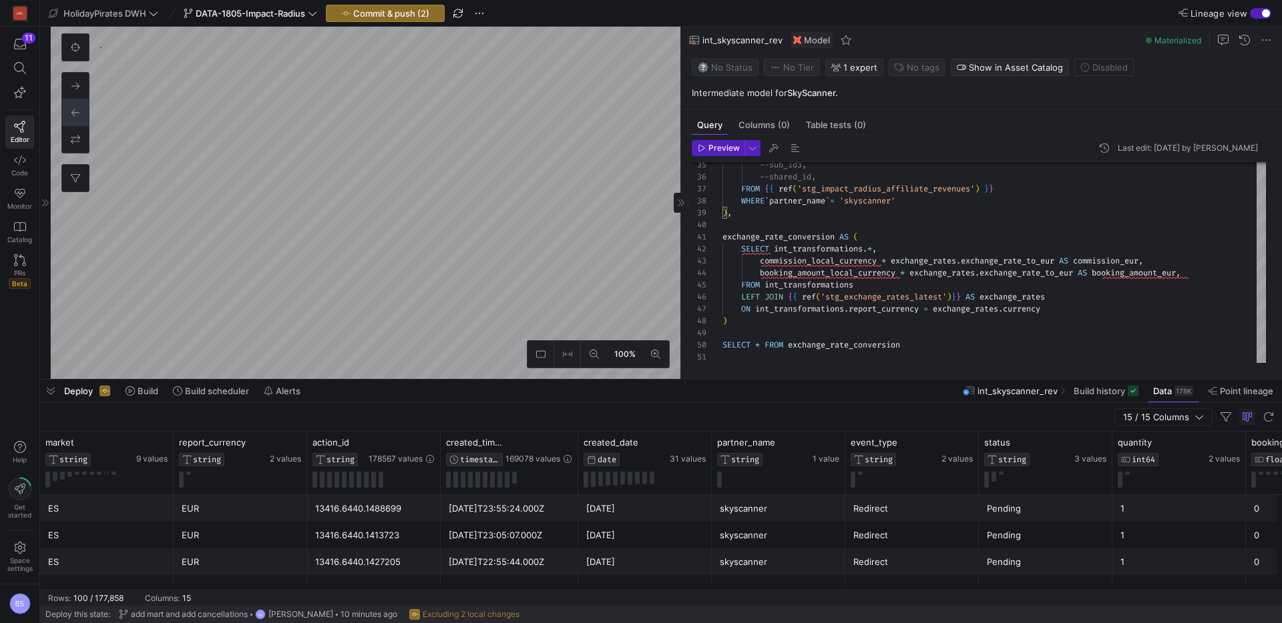
type textarea "event_type, status, CASE WHEN status = 'Reversed' THEN 1 ELSE 0 END AS cancelle…"
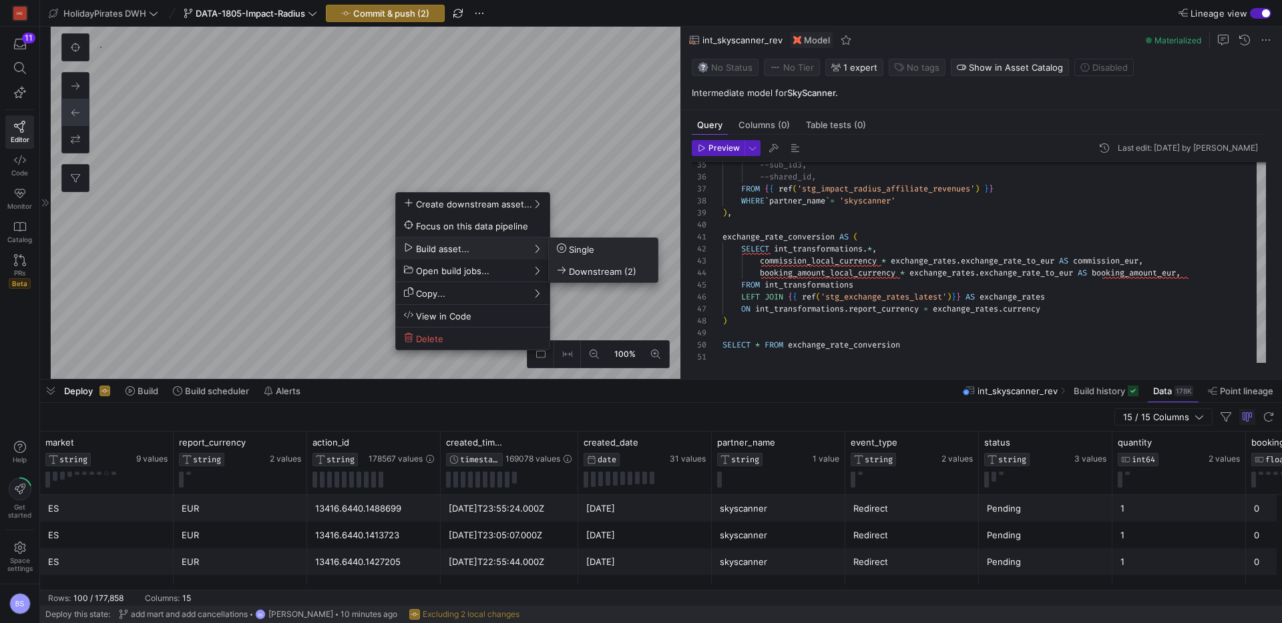
click at [603, 274] on span "Downstream (2)" at bounding box center [596, 271] width 79 height 11
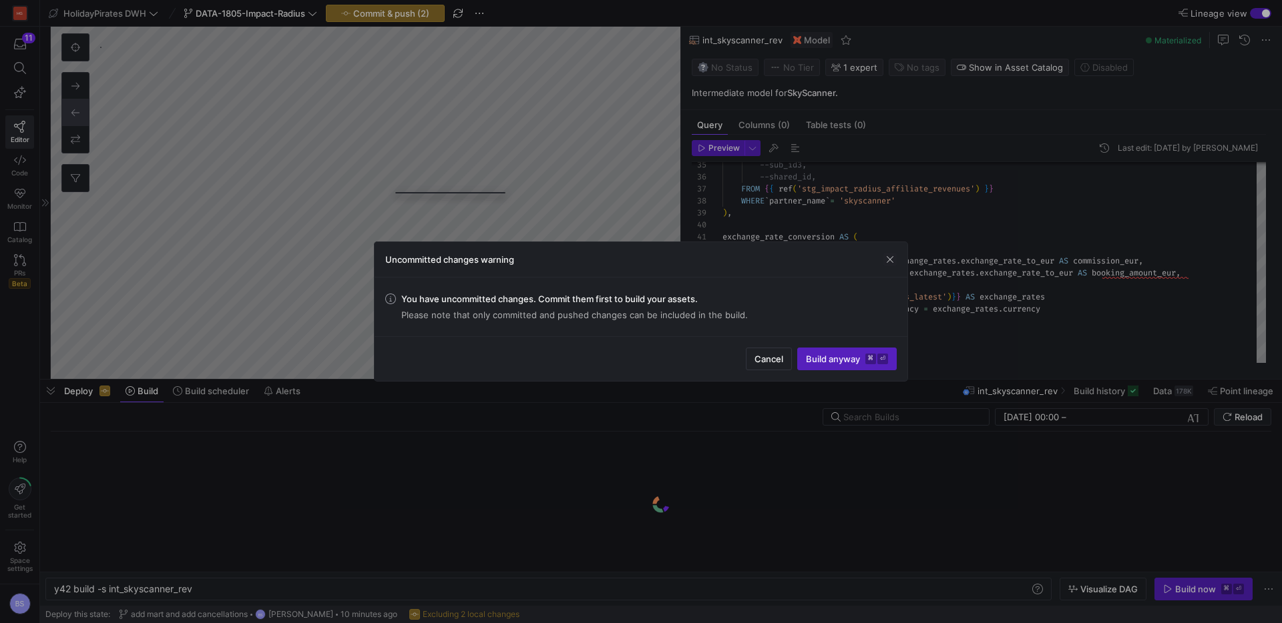
scroll to position [0, 139]
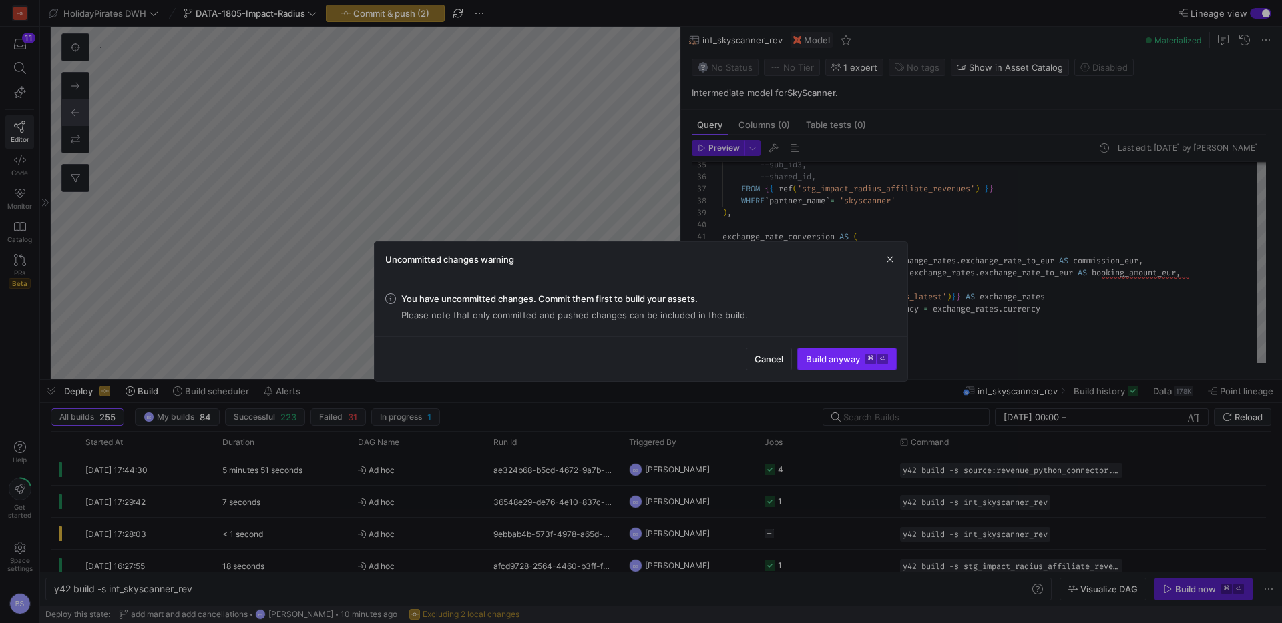
click at [820, 357] on span "Build anyway ⌘ ⏎" at bounding box center [847, 359] width 82 height 11
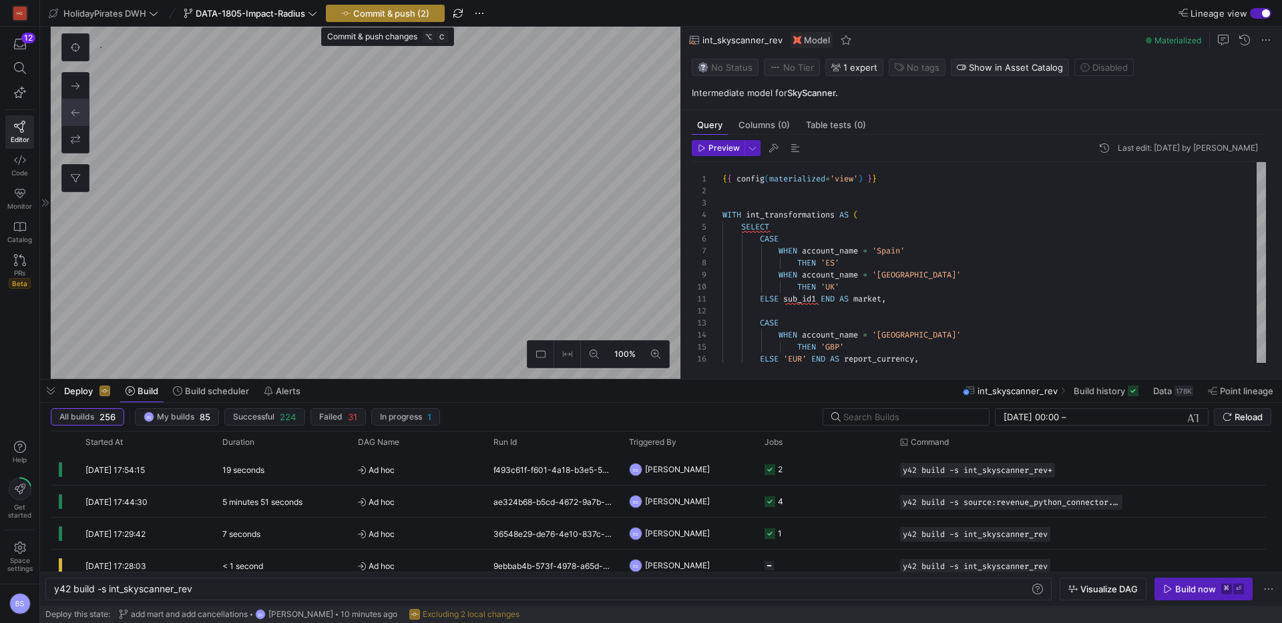
click at [384, 10] on span "Commit & push (2)" at bounding box center [391, 13] width 76 height 11
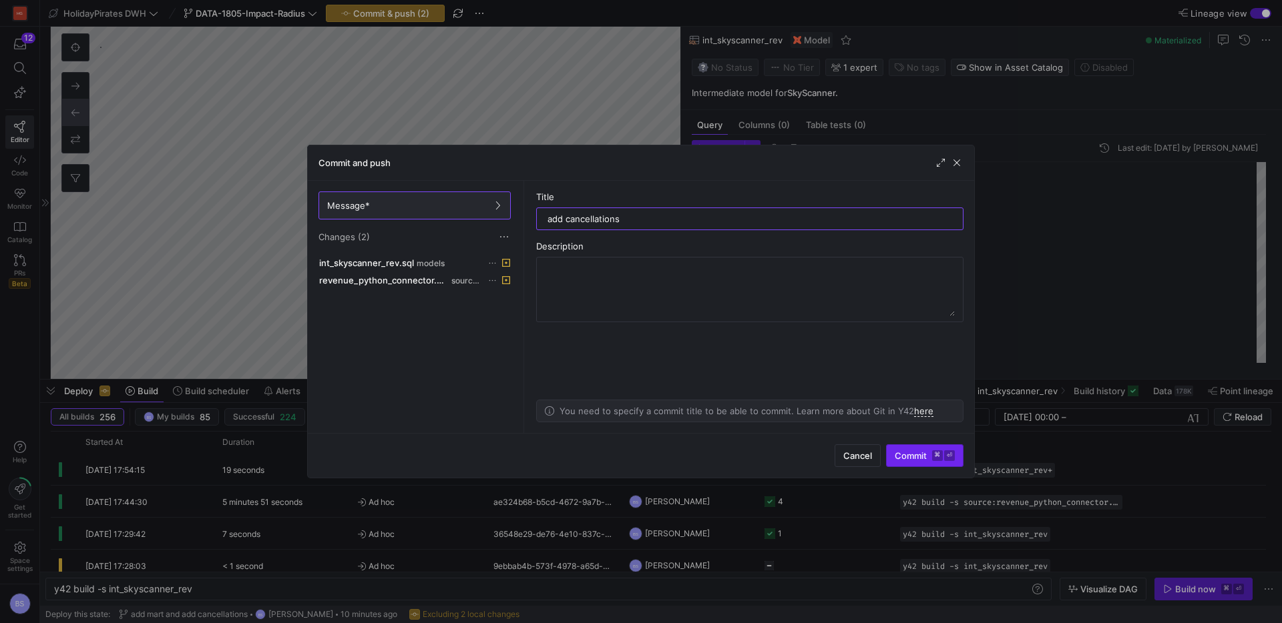
type input "add cancellations"
click at [904, 459] on span "Commit ⌘ ⏎" at bounding box center [924, 456] width 60 height 11
